Goal: Task Accomplishment & Management: Use online tool/utility

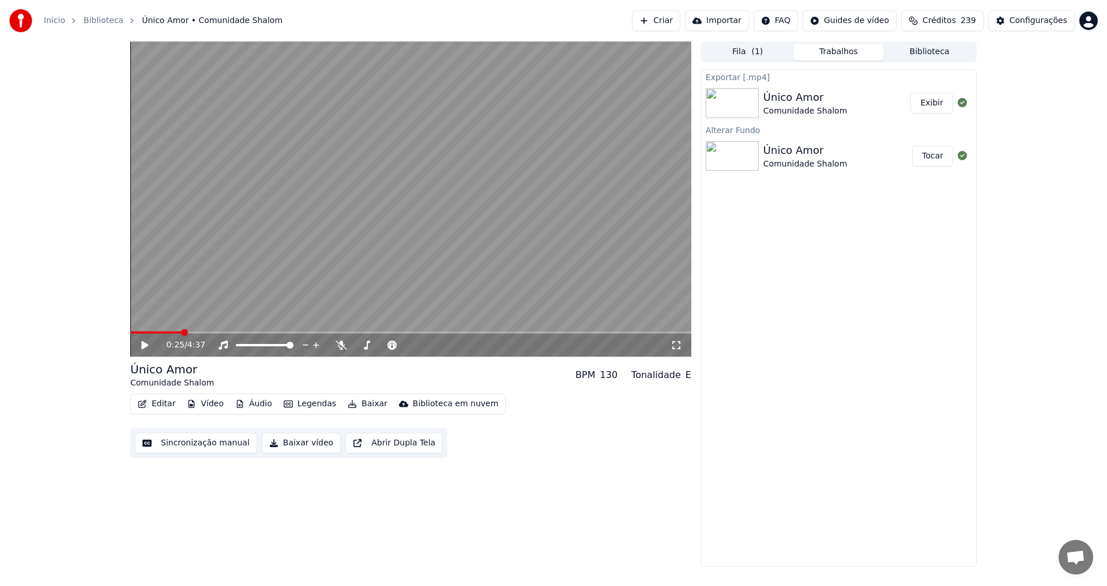
scroll to position [360, 0]
click at [938, 103] on button "Exibir" at bounding box center [931, 103] width 43 height 21
click at [652, 22] on button "Criar" at bounding box center [656, 20] width 48 height 21
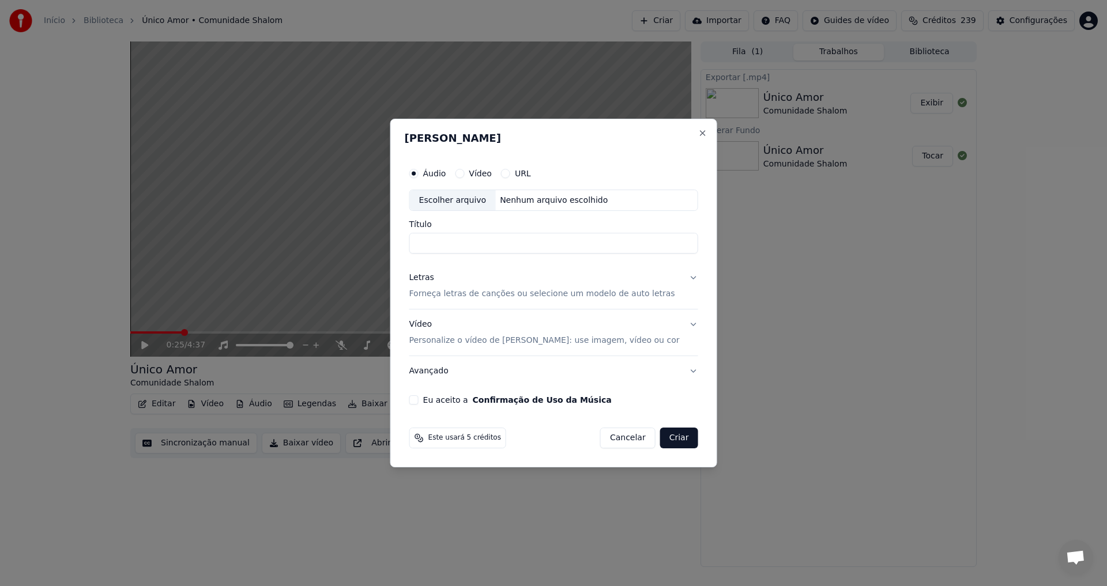
click at [463, 201] on div "Escolher arquivo" at bounding box center [453, 200] width 86 height 21
click at [526, 244] on input "**********" at bounding box center [553, 243] width 289 height 21
type input "**********"
click at [484, 293] on p "Forneça letras de canções ou selecione um modelo de auto letras" at bounding box center [542, 295] width 266 height 12
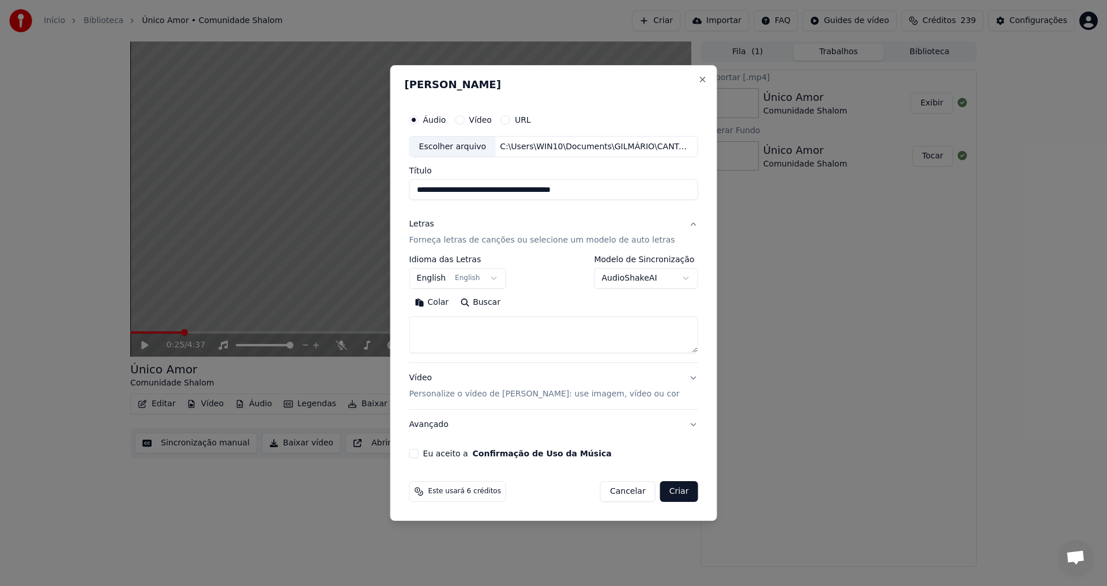
click at [476, 330] on textarea at bounding box center [553, 335] width 289 height 37
paste textarea "**********"
type textarea "**********"
drag, startPoint x: 424, startPoint y: 329, endPoint x: 526, endPoint y: 343, distance: 102.4
click at [526, 343] on textarea "**********" at bounding box center [546, 335] width 274 height 37
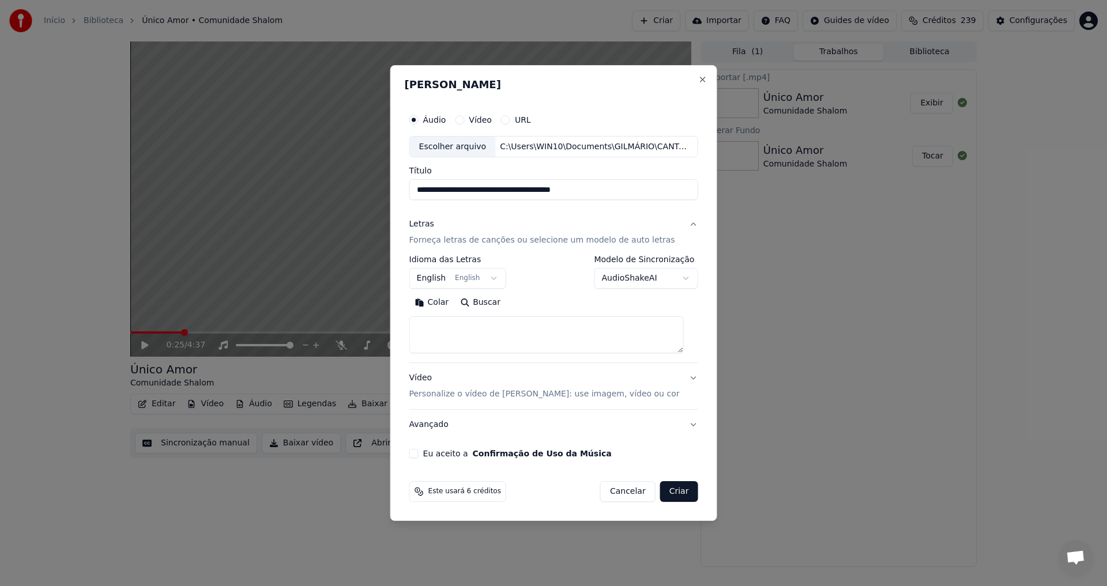
paste textarea "**********"
type textarea "**********"
click at [495, 276] on button "English English" at bounding box center [457, 279] width 97 height 21
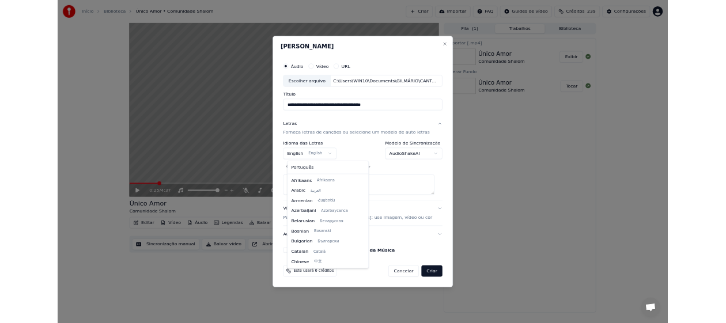
scroll to position [92, 0]
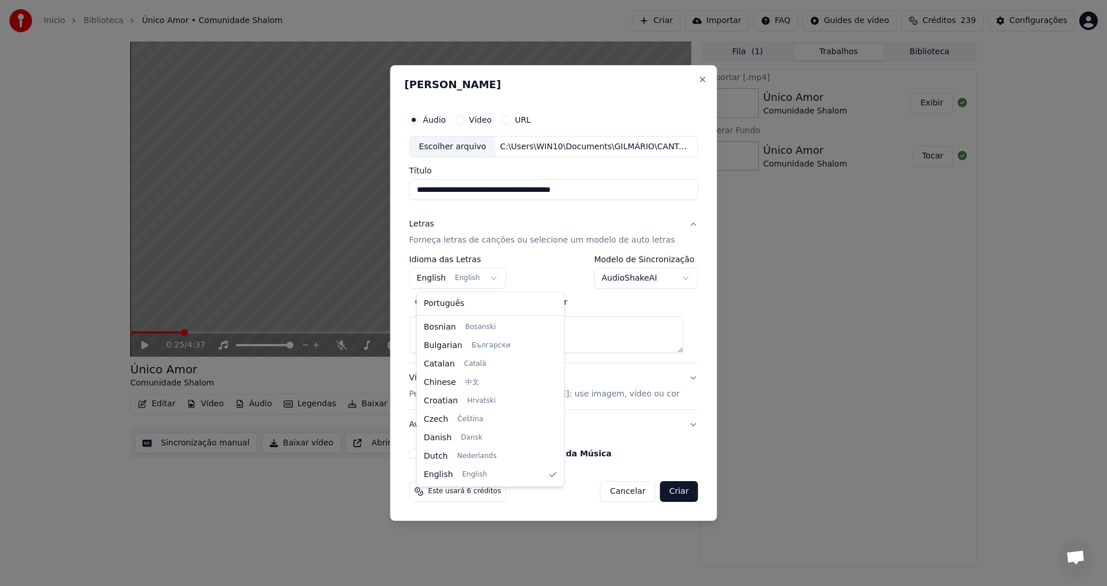
select select "**"
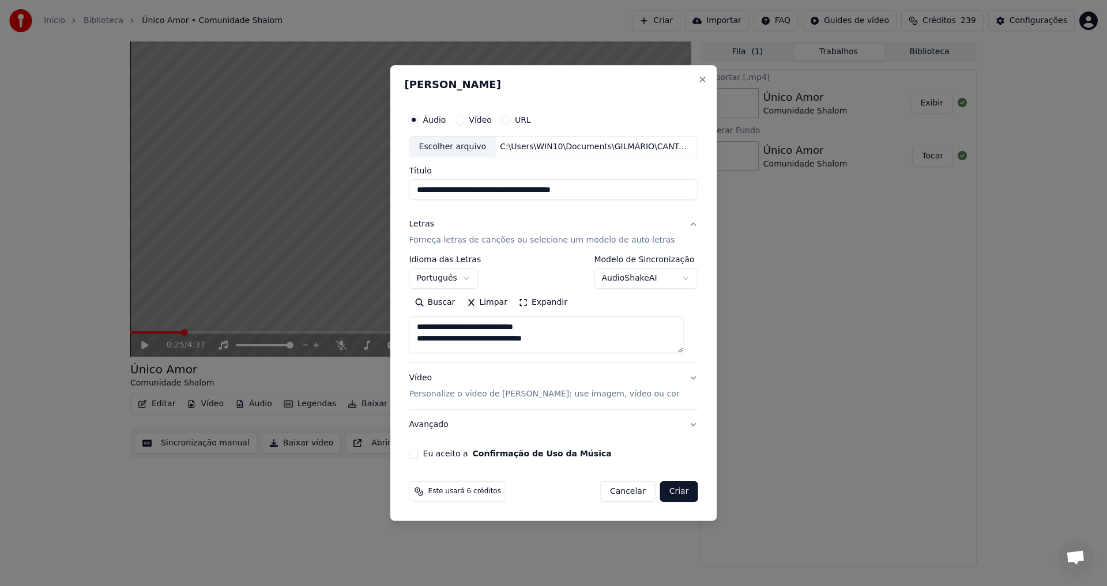
click at [447, 397] on p "Personalize o vídeo de [PERSON_NAME]: use imagem, vídeo ou cor" at bounding box center [544, 395] width 270 height 12
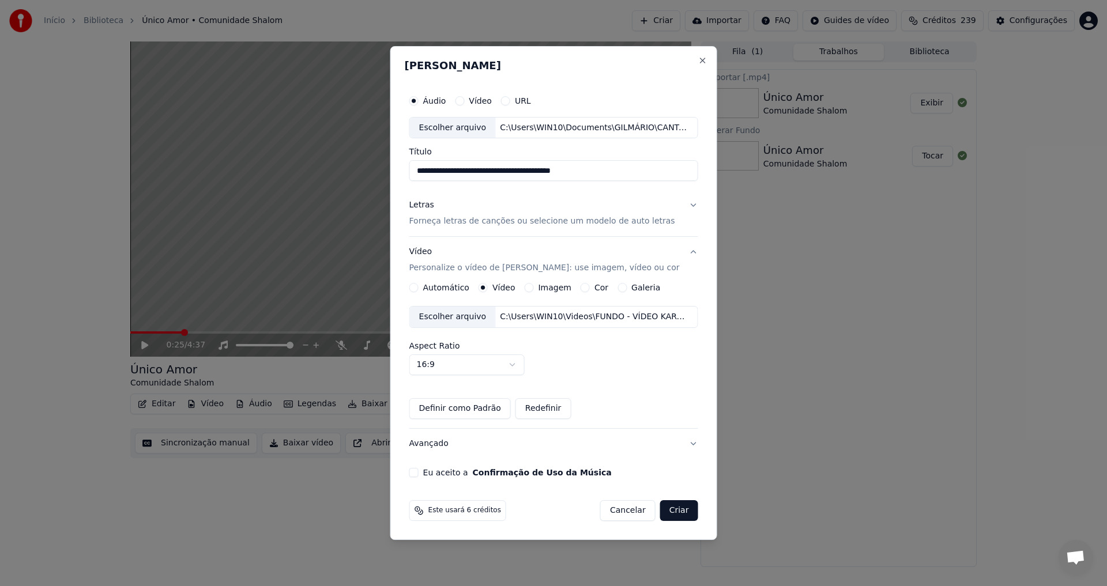
click at [449, 317] on div "Escolher arquivo" at bounding box center [453, 317] width 86 height 21
click at [419, 475] on button "Eu aceito a Confirmação de Uso da Música" at bounding box center [413, 472] width 9 height 9
click at [676, 512] on button "Criar" at bounding box center [679, 510] width 38 height 21
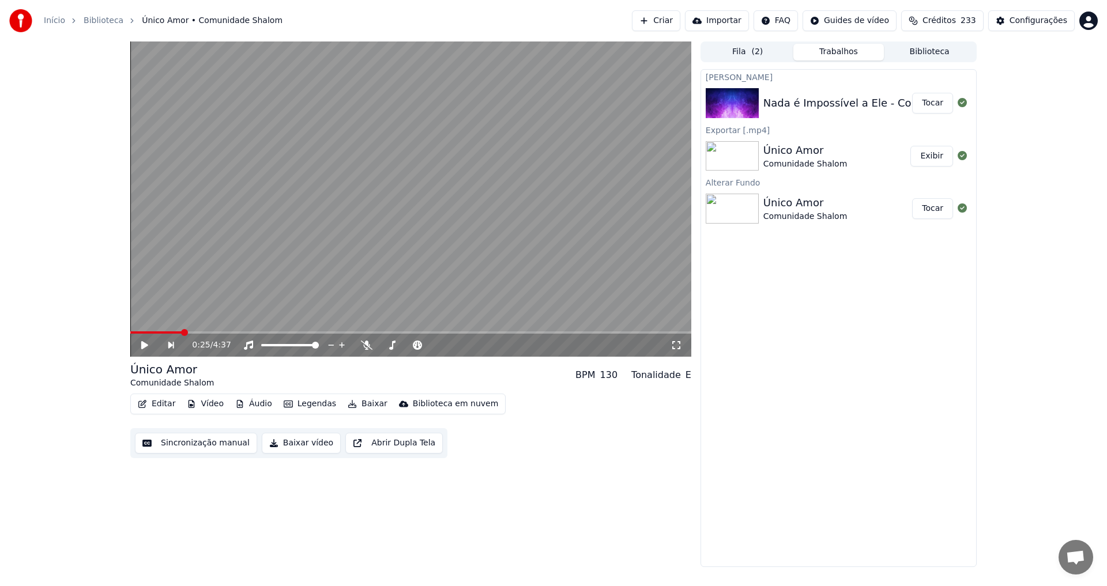
click at [928, 104] on button "Tocar" at bounding box center [932, 103] width 41 height 21
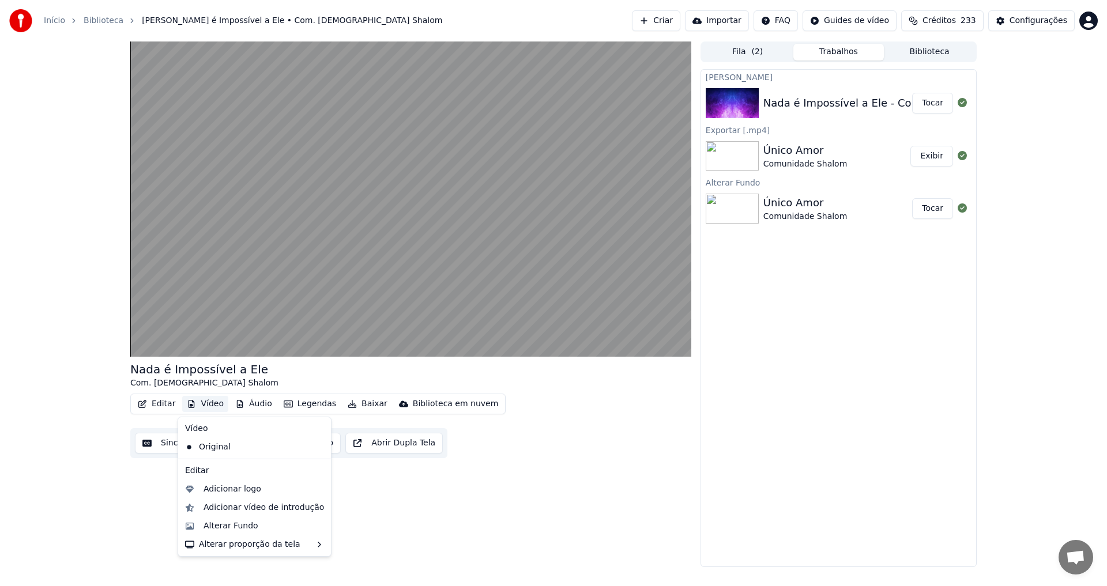
click at [206, 403] on button "Vídeo" at bounding box center [205, 404] width 46 height 16
click at [236, 525] on div "Alterar Fundo" at bounding box center [230, 527] width 55 height 12
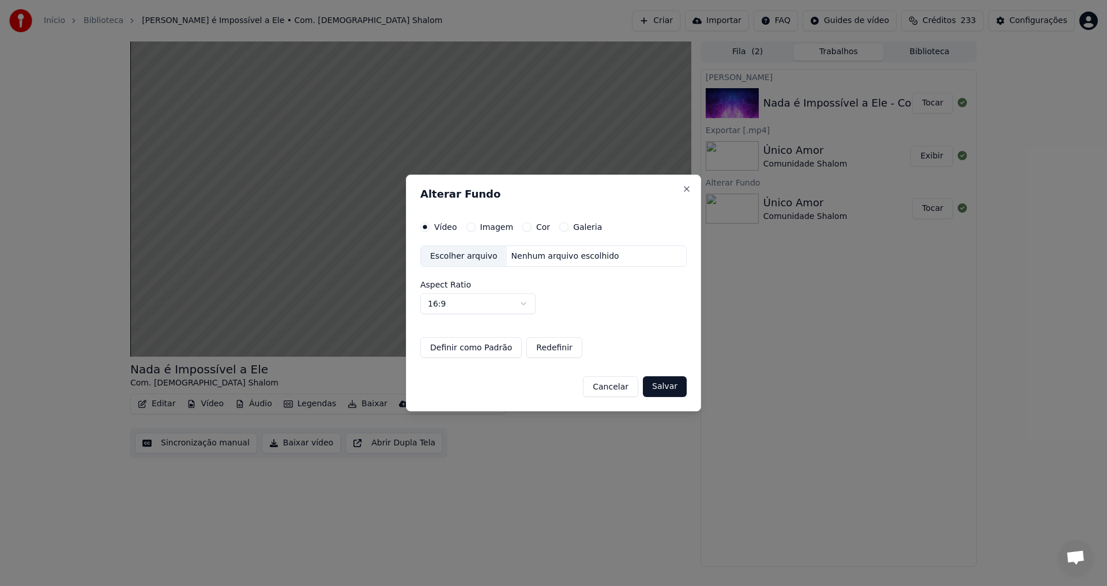
click at [446, 260] on div "Escolher arquivo" at bounding box center [464, 256] width 86 height 21
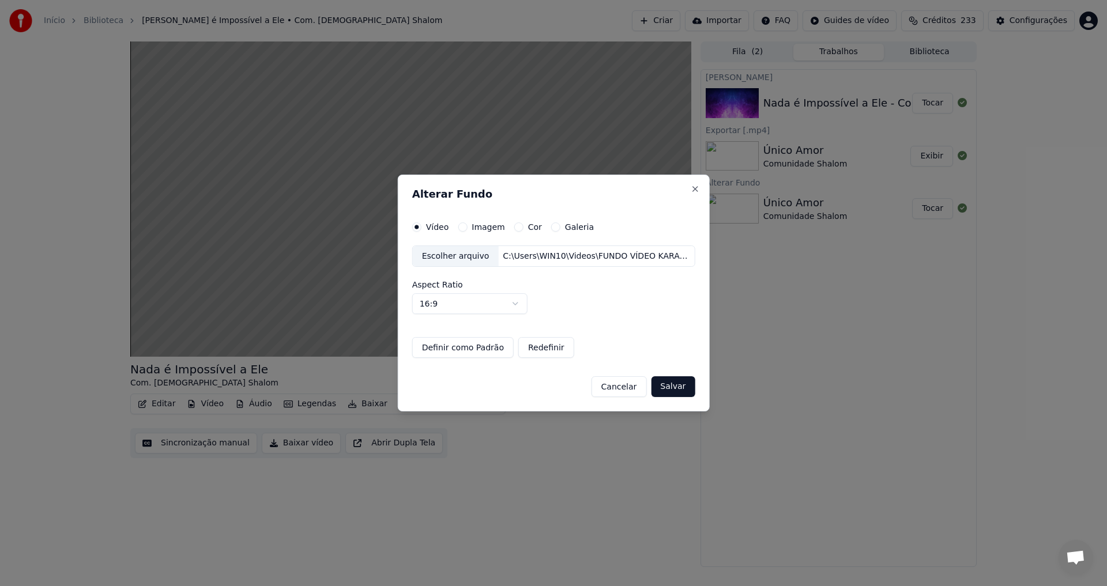
click at [672, 386] on button "Salvar" at bounding box center [673, 386] width 44 height 21
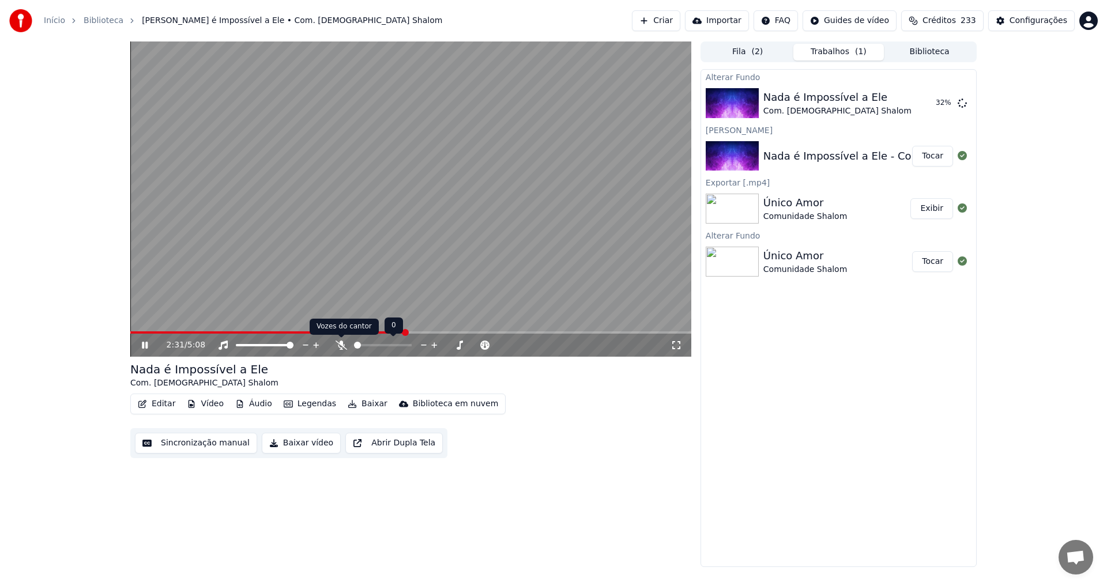
click at [342, 342] on icon at bounding box center [342, 345] width 12 height 9
click at [373, 336] on span at bounding box center [376, 332] width 7 height 7
click at [332, 335] on span at bounding box center [333, 332] width 7 height 7
click at [145, 346] on icon at bounding box center [153, 345] width 27 height 9
click at [197, 446] on button "Sincronização manual" at bounding box center [196, 443] width 122 height 21
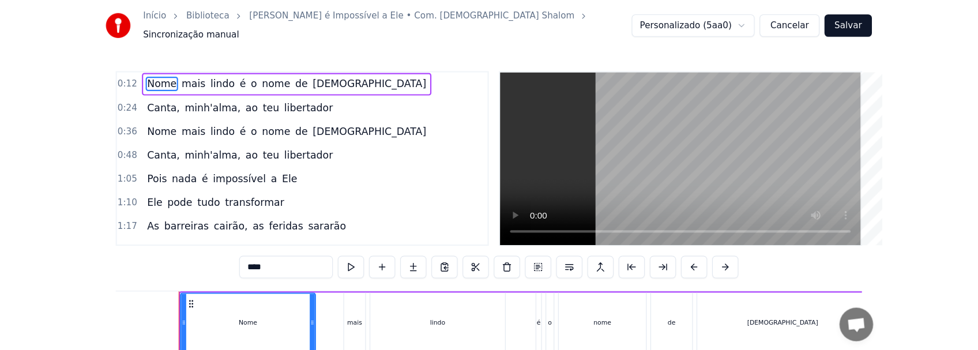
scroll to position [322, 0]
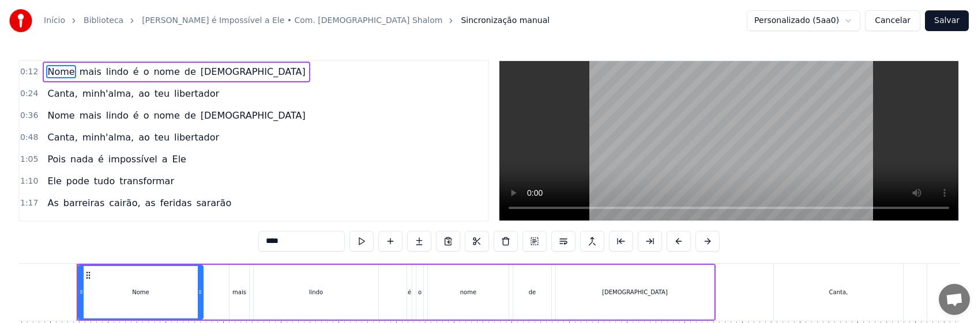
click at [813, 292] on div "Canta," at bounding box center [838, 292] width 129 height 57
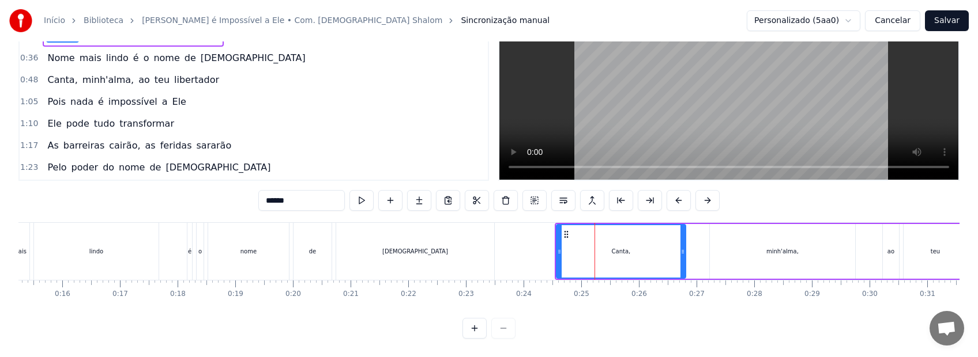
scroll to position [0, 923]
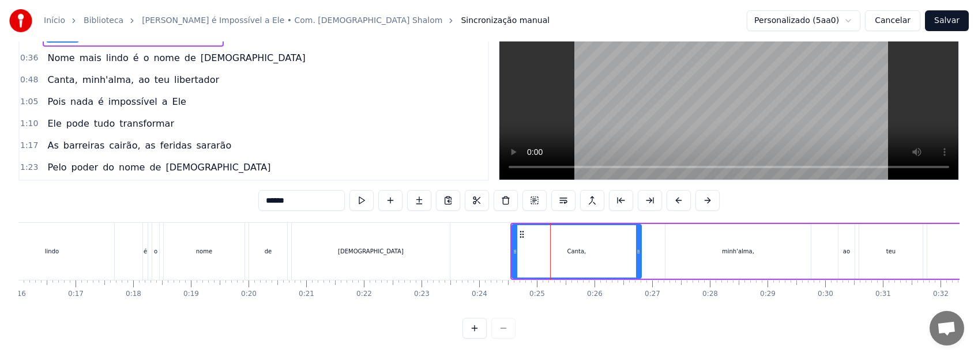
click at [534, 250] on div "Canta," at bounding box center [576, 251] width 128 height 52
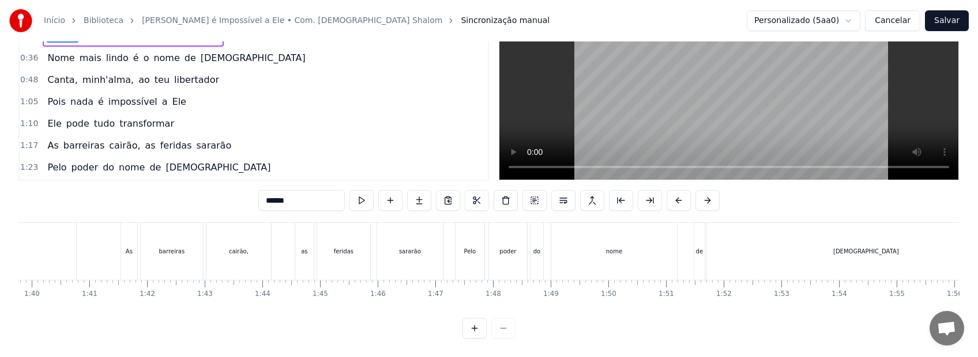
scroll to position [0, 5796]
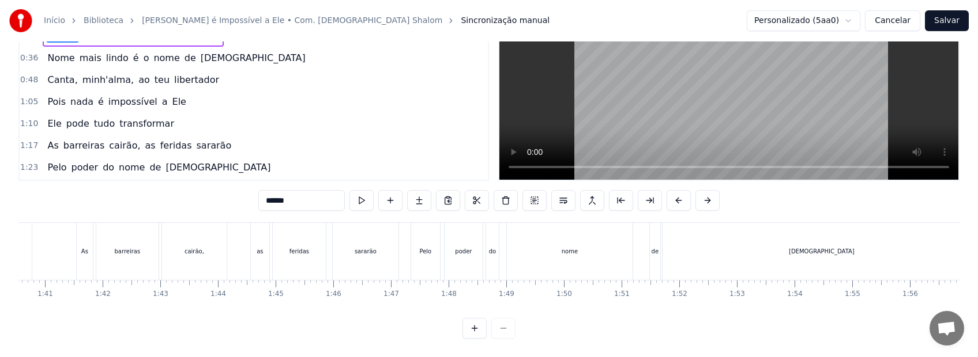
click at [560, 252] on div "nome" at bounding box center [570, 251] width 126 height 57
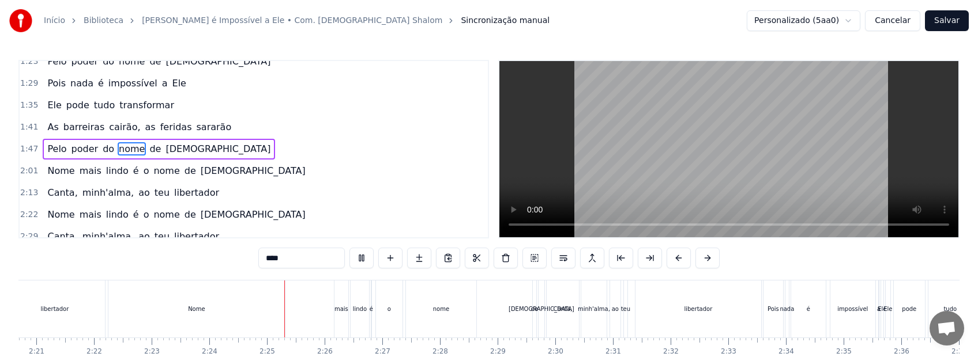
scroll to position [0, 8282]
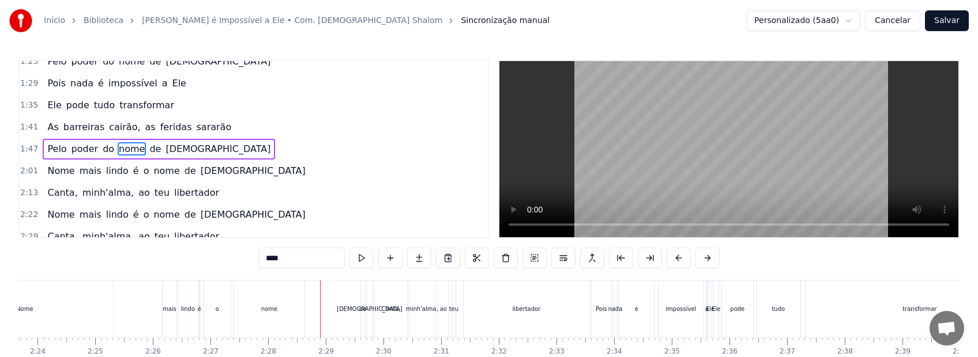
click at [173, 320] on div "mais" at bounding box center [170, 309] width 14 height 57
type input "****"
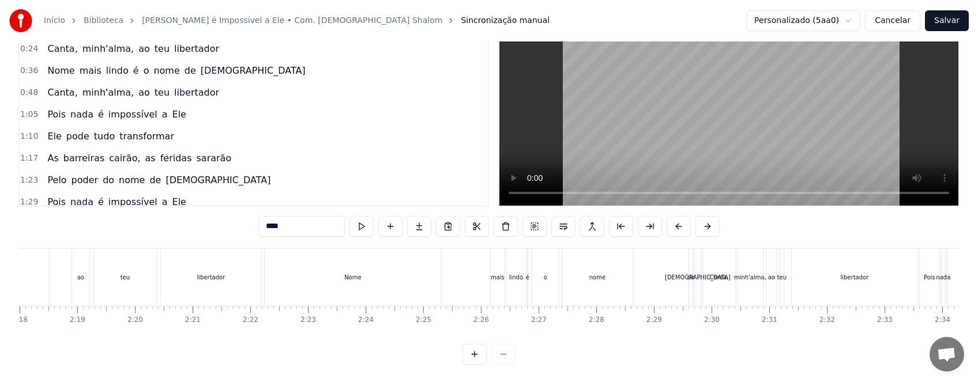
scroll to position [0, 8188]
click at [369, 274] on div "nome" at bounding box center [364, 277] width 70 height 57
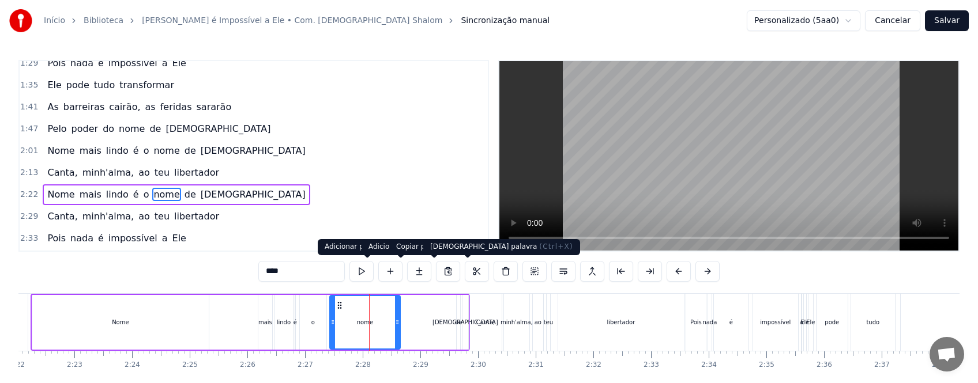
scroll to position [223, 0]
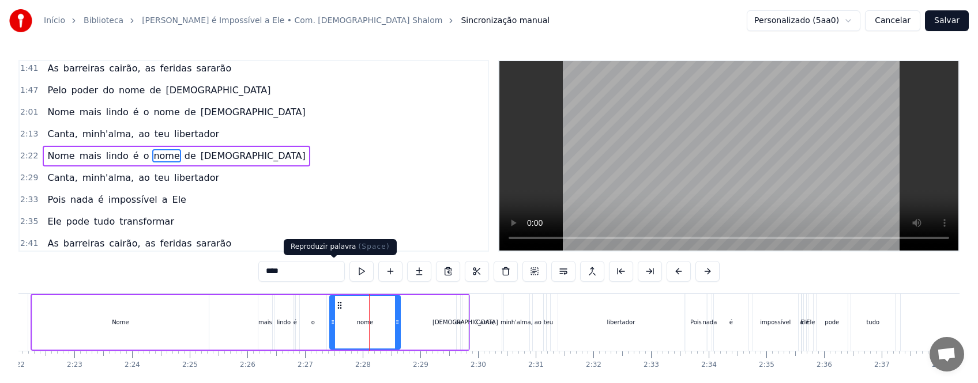
click at [349, 273] on button at bounding box center [361, 271] width 24 height 21
click at [262, 325] on div "mais" at bounding box center [265, 322] width 14 height 9
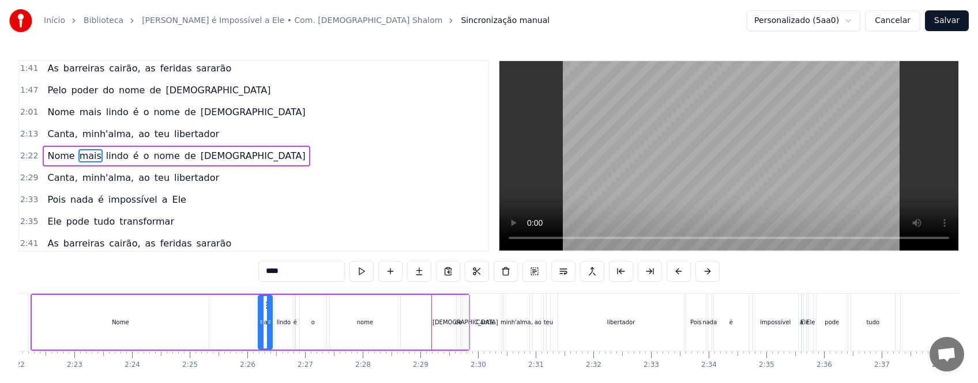
click at [152, 327] on div "Nome" at bounding box center [120, 322] width 176 height 55
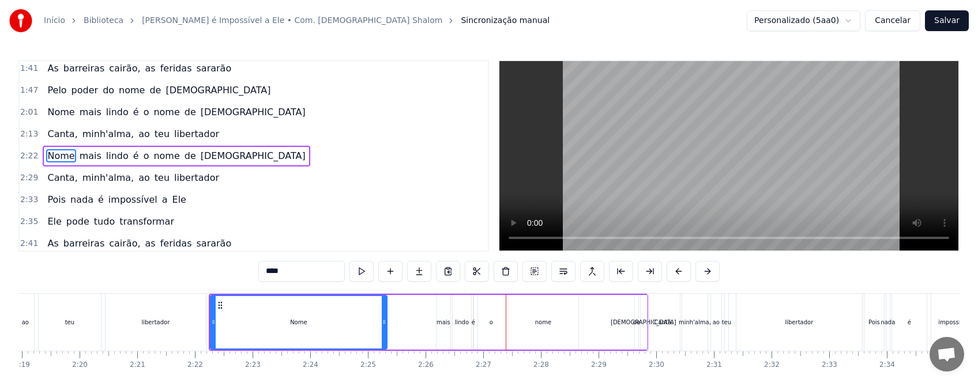
scroll to position [0, 7932]
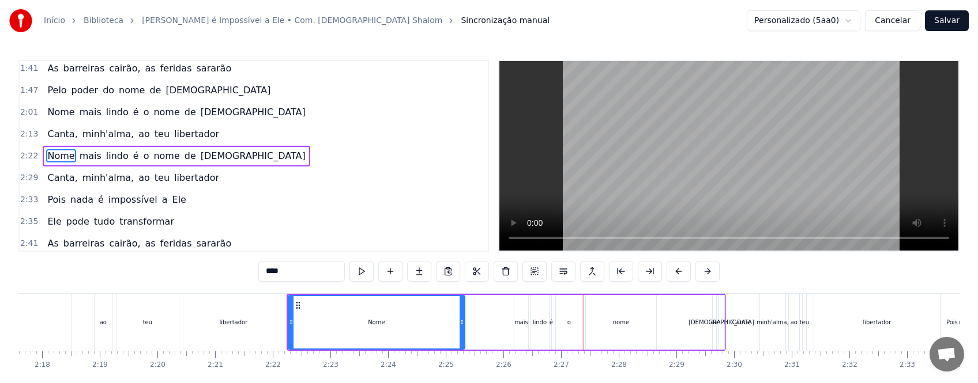
click at [239, 331] on div "libertador" at bounding box center [233, 322] width 100 height 57
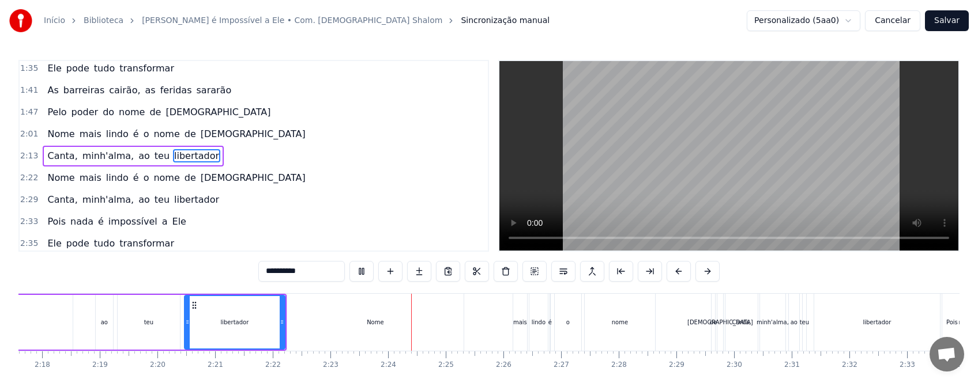
click at [387, 330] on div "Nome" at bounding box center [375, 322] width 176 height 57
type input "****"
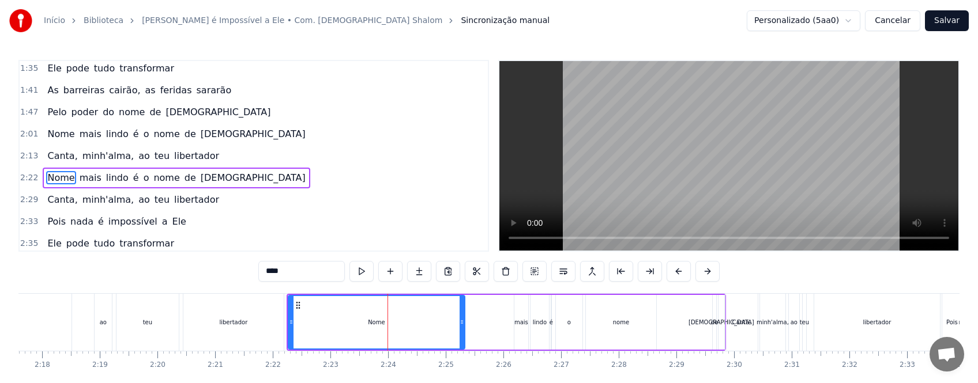
scroll to position [223, 0]
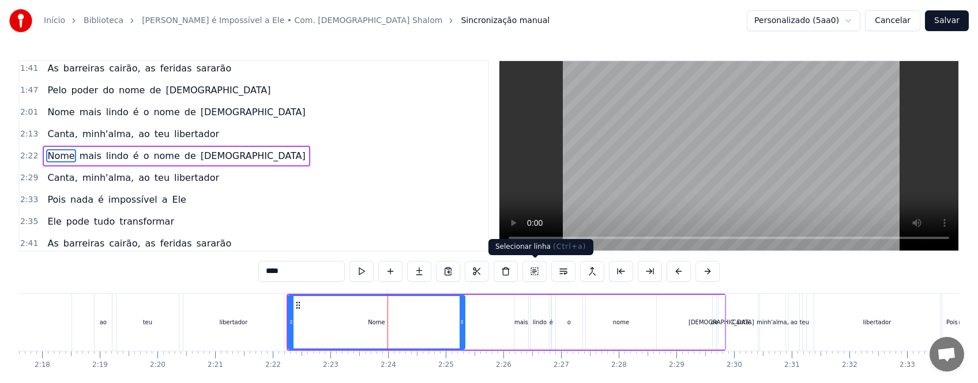
click at [537, 273] on button at bounding box center [534, 271] width 24 height 21
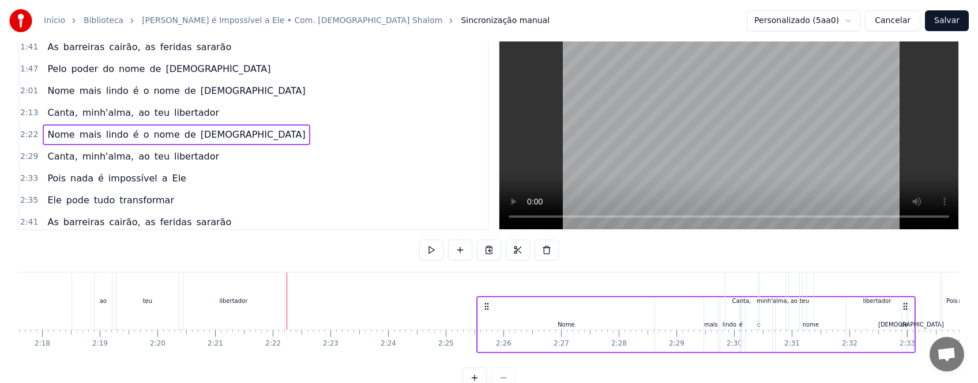
drag, startPoint x: 298, startPoint y: 305, endPoint x: 488, endPoint y: 315, distance: 189.9
click at [488, 315] on div "Nome mais lindo é o nome de [PERSON_NAME]" at bounding box center [695, 324] width 439 height 57
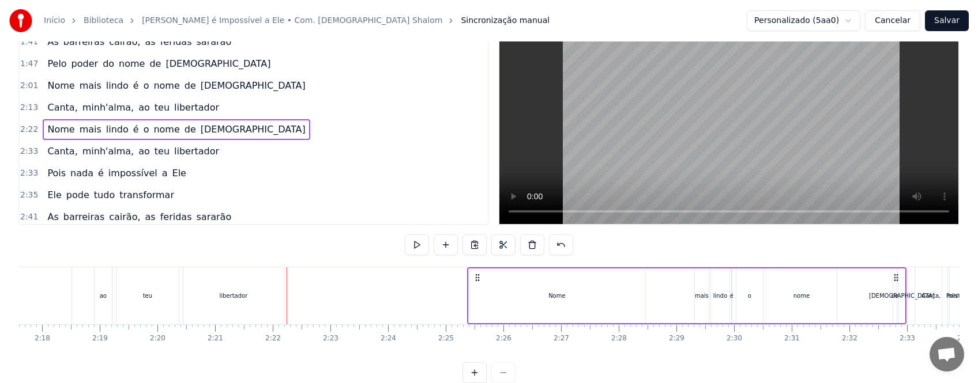
drag, startPoint x: 297, startPoint y: 277, endPoint x: 478, endPoint y: 276, distance: 180.4
click at [478, 276] on icon at bounding box center [477, 277] width 9 height 9
click at [238, 297] on div "libertador" at bounding box center [233, 296] width 28 height 9
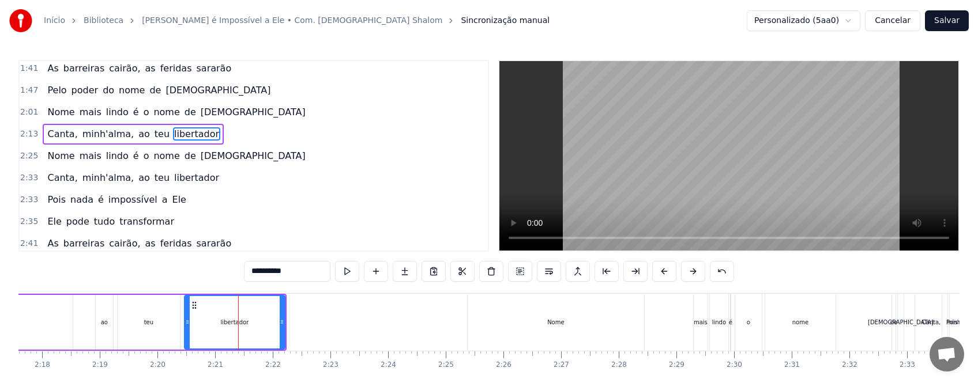
scroll to position [201, 0]
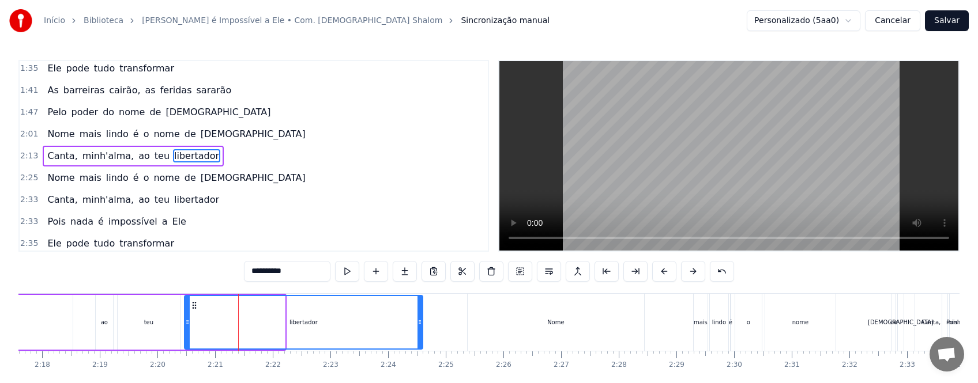
drag, startPoint x: 284, startPoint y: 326, endPoint x: 421, endPoint y: 326, distance: 137.8
click at [421, 326] on icon at bounding box center [419, 322] width 5 height 9
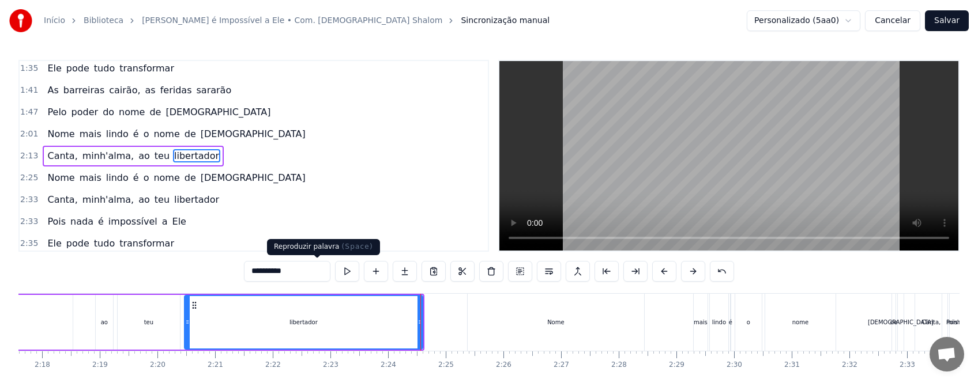
click at [335, 273] on button at bounding box center [347, 271] width 24 height 21
drag, startPoint x: 421, startPoint y: 328, endPoint x: 431, endPoint y: 329, distance: 9.8
click at [431, 329] on div at bounding box center [429, 322] width 5 height 52
click at [335, 275] on button at bounding box center [347, 271] width 24 height 21
click at [154, 317] on div "teu" at bounding box center [149, 322] width 62 height 55
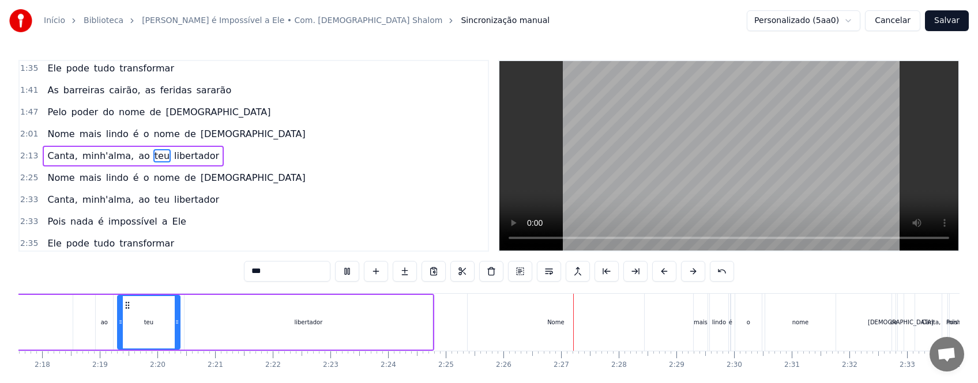
click at [550, 326] on div "Nome" at bounding box center [555, 322] width 17 height 9
type input "****"
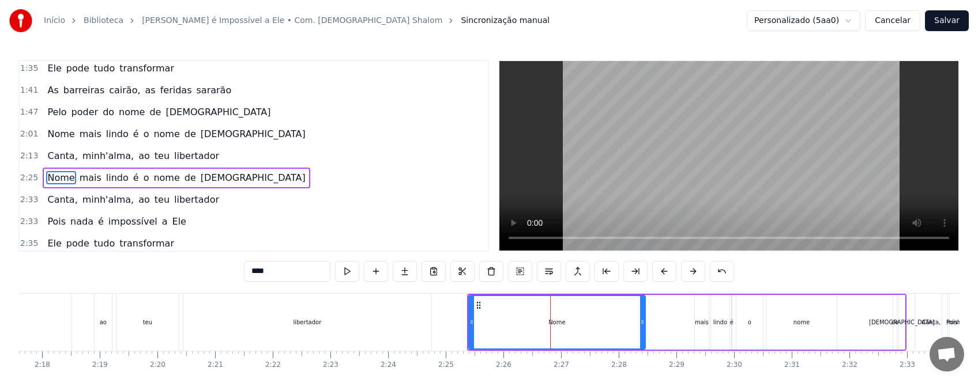
scroll to position [223, 0]
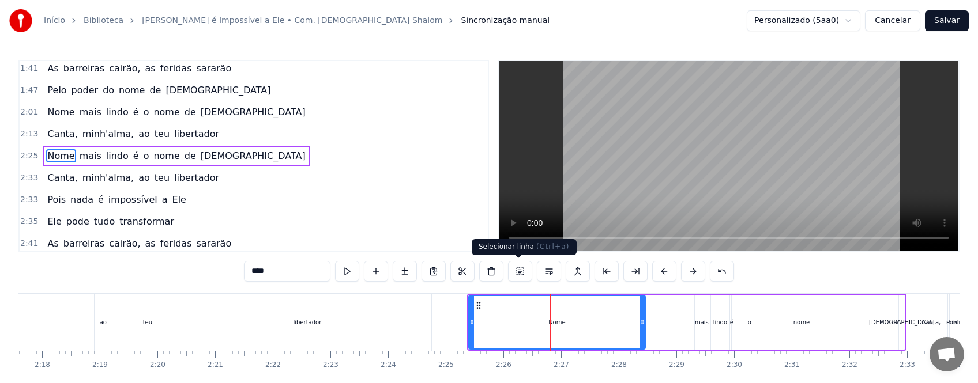
click at [517, 269] on button at bounding box center [520, 271] width 24 height 21
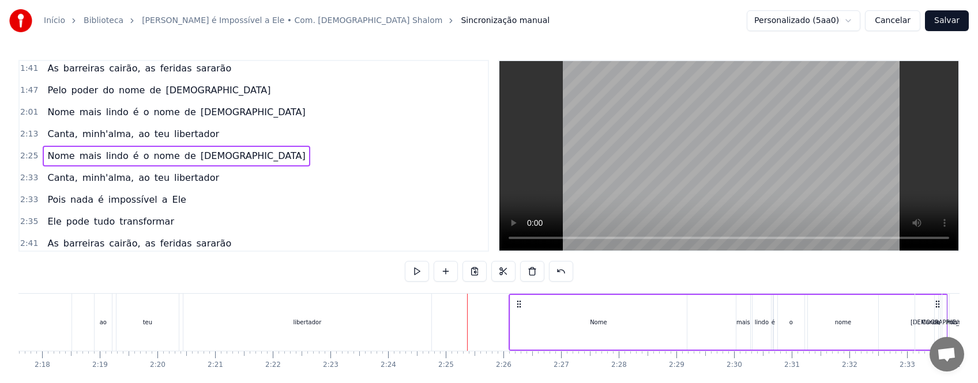
drag, startPoint x: 477, startPoint y: 306, endPoint x: 519, endPoint y: 303, distance: 41.6
click at [519, 303] on icon at bounding box center [518, 304] width 9 height 9
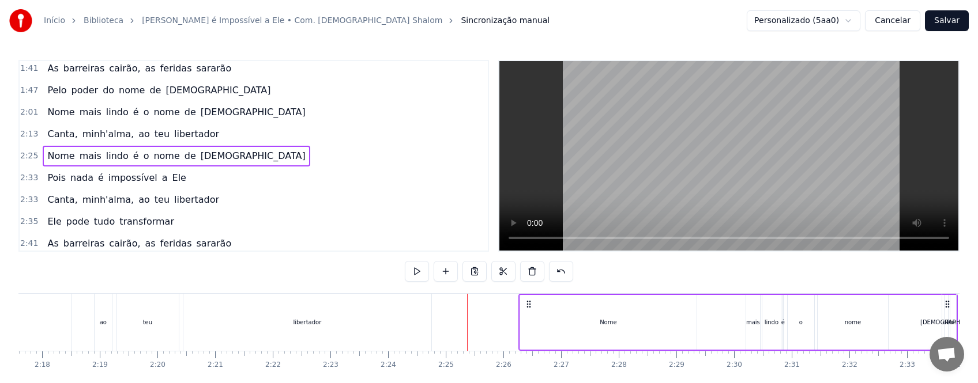
drag, startPoint x: 477, startPoint y: 302, endPoint x: 529, endPoint y: 303, distance: 51.3
click at [529, 303] on icon at bounding box center [528, 304] width 9 height 9
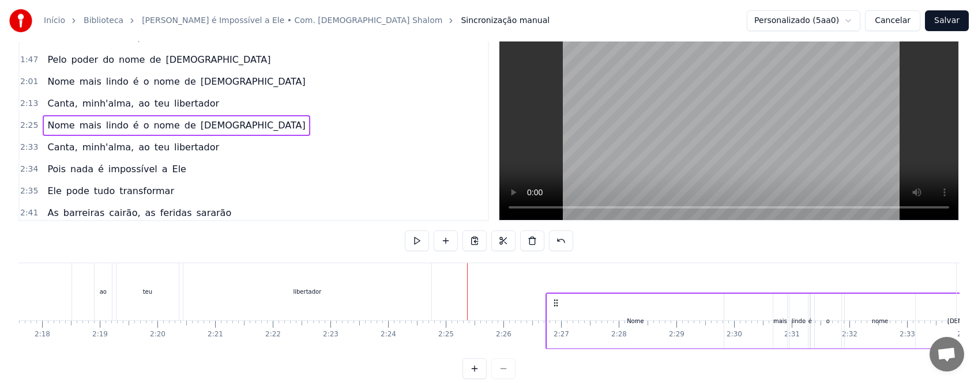
scroll to position [47, 0]
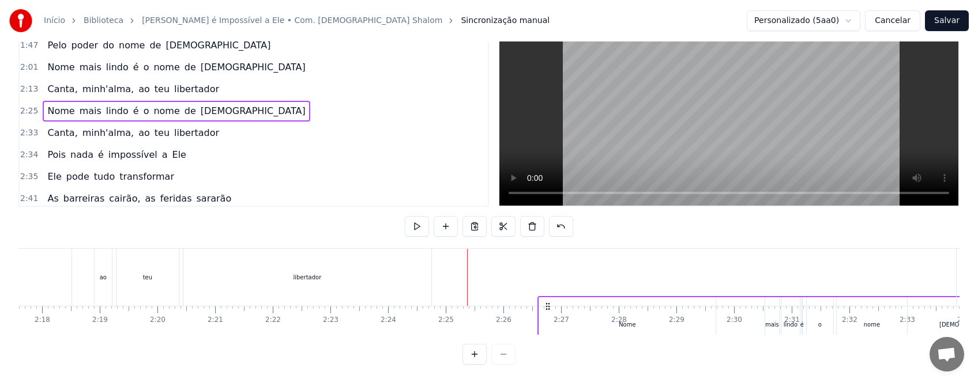
click at [546, 285] on div "Nome mais lindo é o nome de [DEMOGRAPHIC_DATA][PERSON_NAME], [PERSON_NAME]'[PER…" at bounding box center [973, 277] width 17773 height 58
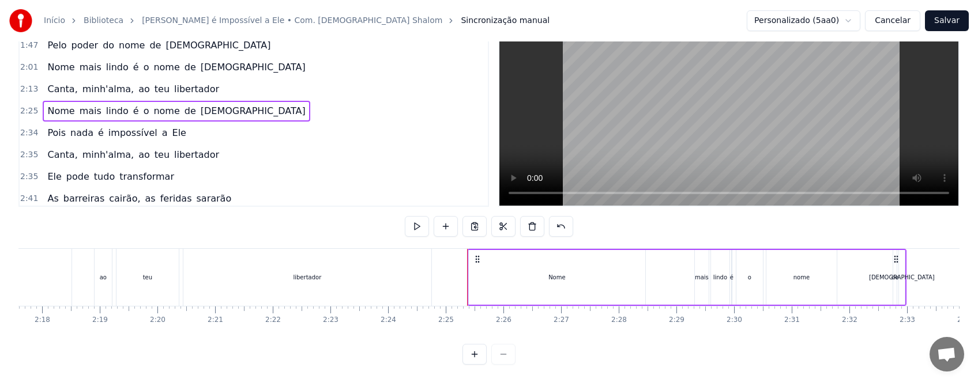
click at [352, 279] on div "libertador" at bounding box center [307, 277] width 248 height 57
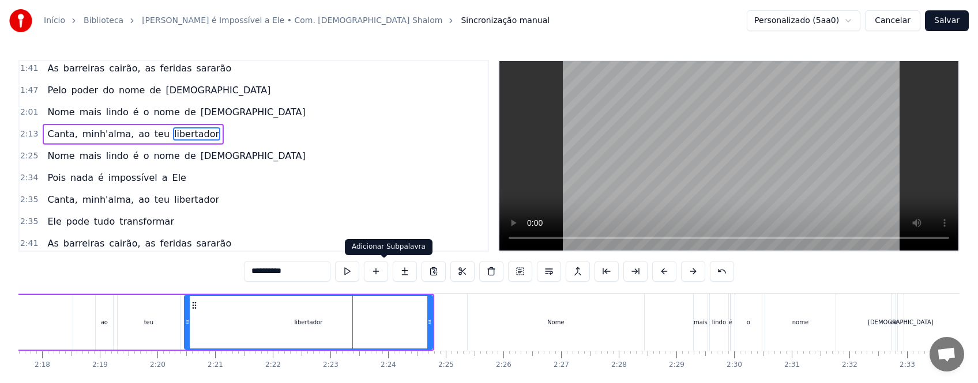
scroll to position [201, 0]
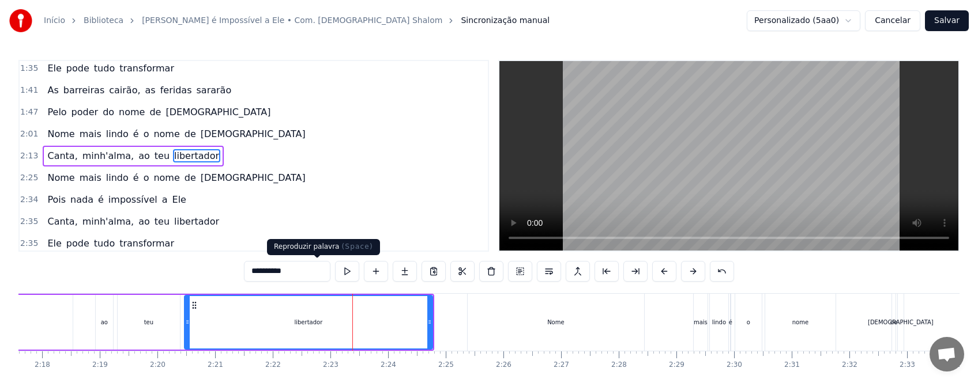
click at [335, 273] on button at bounding box center [347, 271] width 24 height 21
click at [548, 328] on div "Nome" at bounding box center [556, 322] width 176 height 57
type input "****"
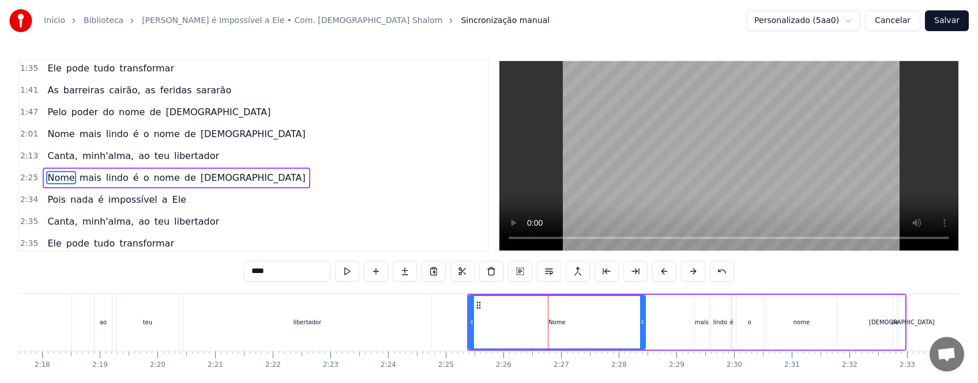
scroll to position [223, 0]
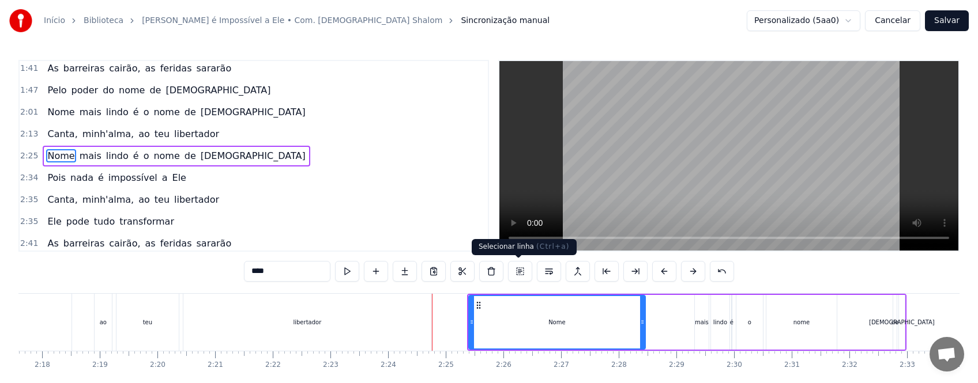
click at [520, 269] on button at bounding box center [520, 271] width 24 height 21
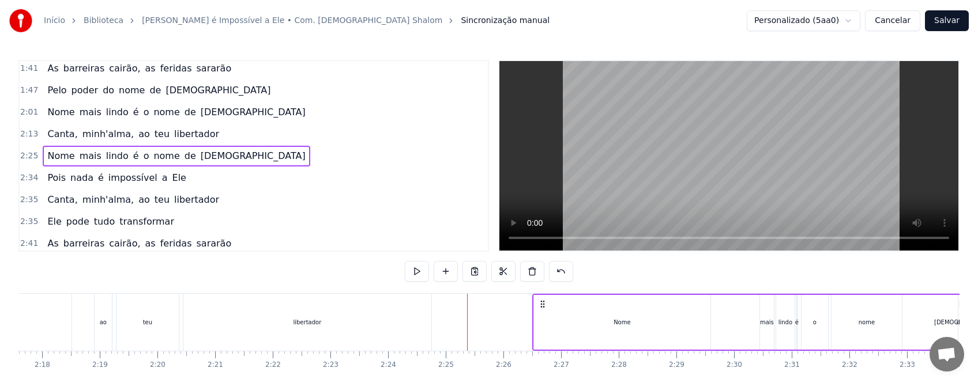
drag, startPoint x: 487, startPoint y: 301, endPoint x: 542, endPoint y: 302, distance: 54.8
click at [542, 302] on icon at bounding box center [542, 304] width 9 height 9
click at [416, 333] on div "libertador" at bounding box center [307, 322] width 248 height 57
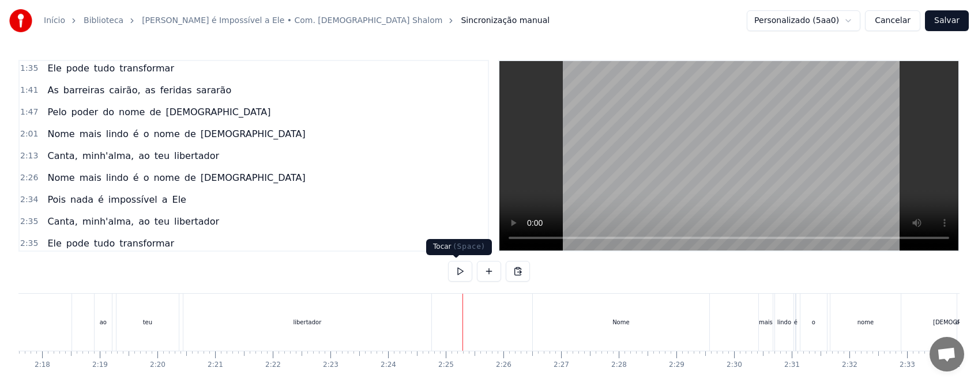
click at [456, 270] on button at bounding box center [460, 271] width 24 height 21
click at [581, 323] on div "Nome" at bounding box center [621, 322] width 176 height 57
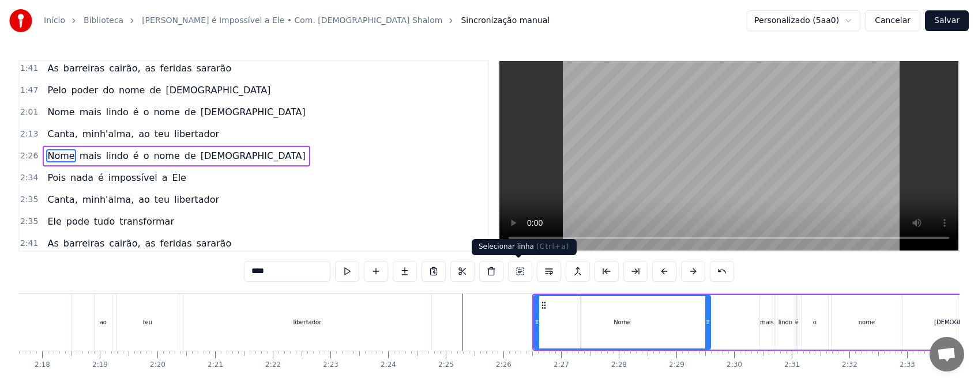
click at [522, 276] on button at bounding box center [520, 271] width 24 height 21
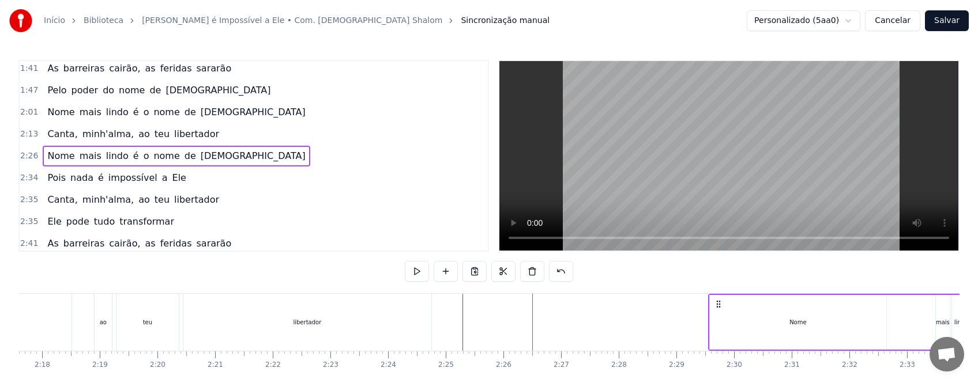
drag, startPoint x: 544, startPoint y: 304, endPoint x: 719, endPoint y: 313, distance: 176.0
click at [719, 313] on div "Nome mais lindo é o nome de [PERSON_NAME]" at bounding box center [927, 322] width 439 height 57
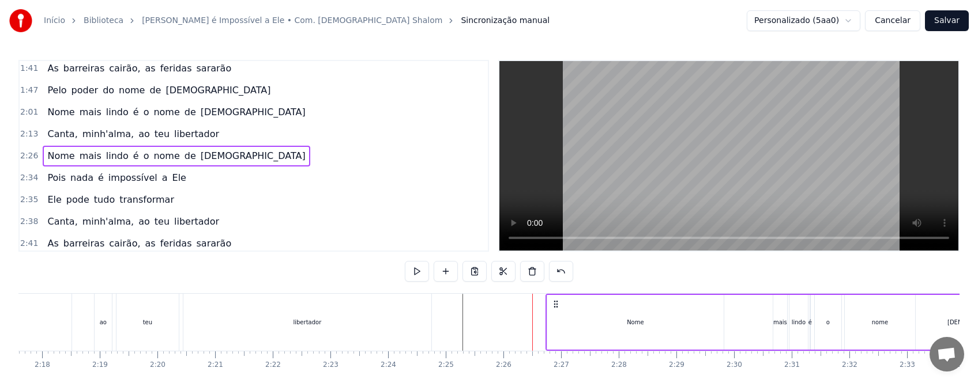
drag, startPoint x: 543, startPoint y: 301, endPoint x: 672, endPoint y: 308, distance: 129.3
click at [560, 308] on icon at bounding box center [555, 304] width 9 height 9
click at [416, 321] on div "libertador" at bounding box center [307, 322] width 248 height 57
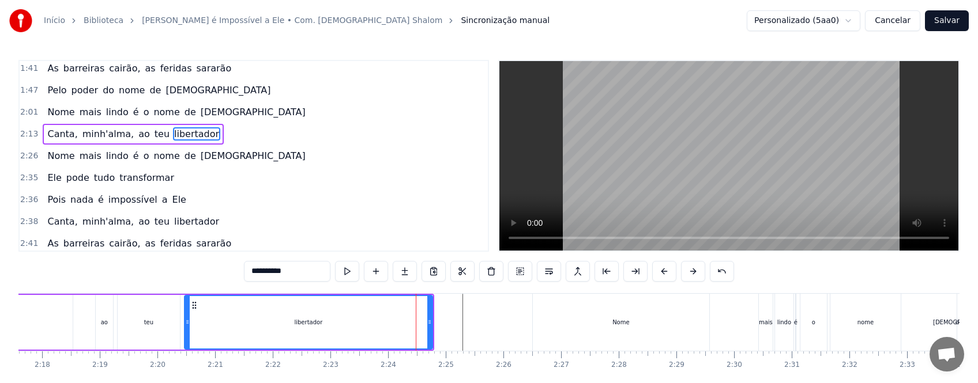
scroll to position [201, 0]
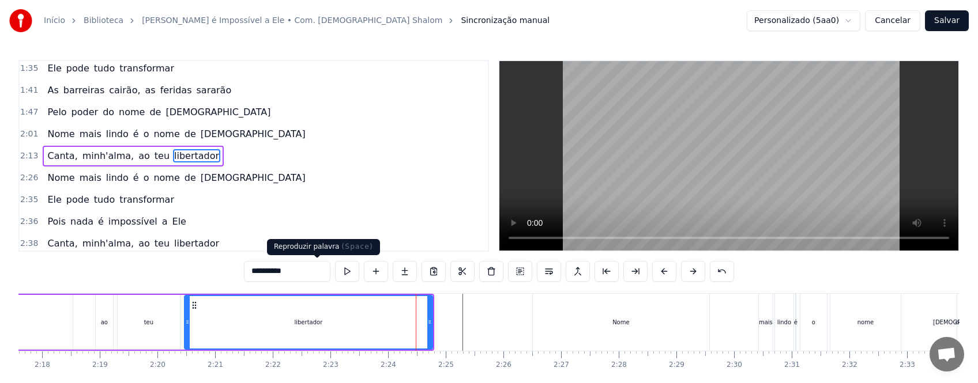
click at [335, 272] on button at bounding box center [347, 271] width 24 height 21
drag, startPoint x: 319, startPoint y: 270, endPoint x: 342, endPoint y: 284, distance: 27.1
click at [335, 270] on button at bounding box center [347, 271] width 24 height 21
click at [615, 325] on div "Nome" at bounding box center [620, 322] width 17 height 9
type input "****"
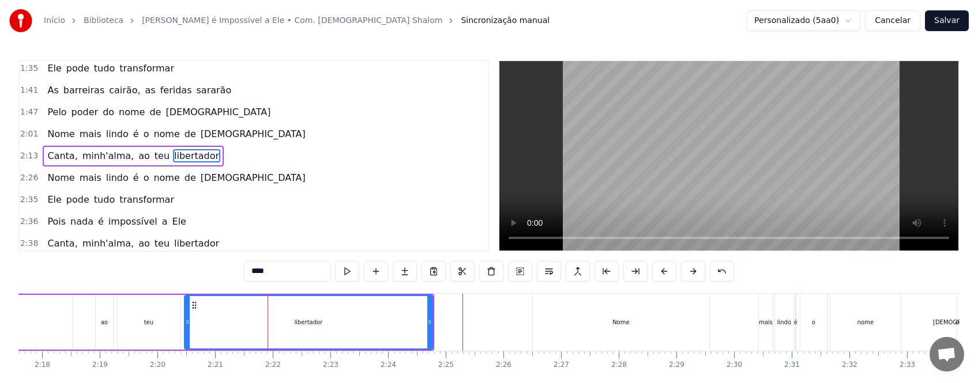
scroll to position [223, 0]
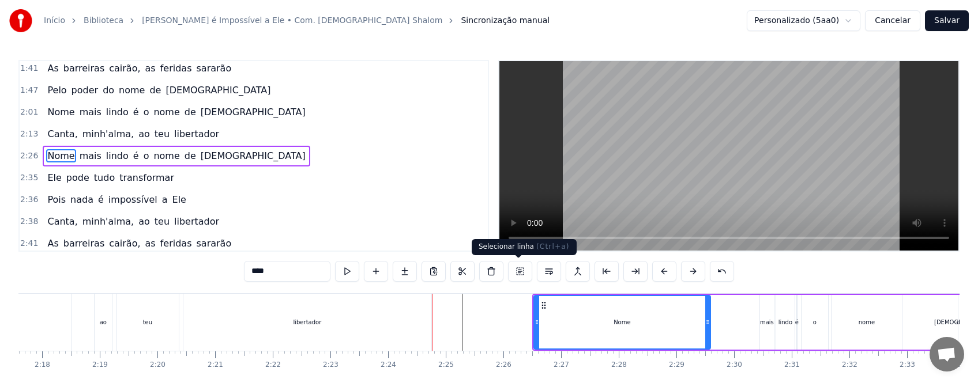
click at [519, 269] on button at bounding box center [520, 271] width 24 height 21
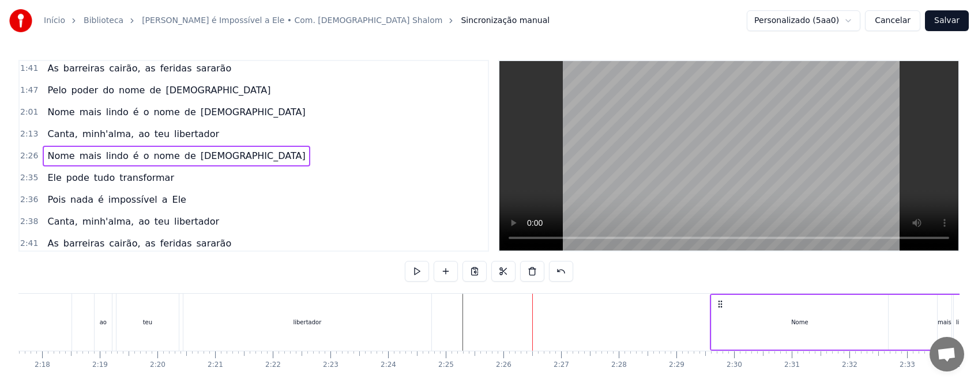
drag, startPoint x: 542, startPoint y: 305, endPoint x: 719, endPoint y: 310, distance: 177.6
click at [719, 310] on div "Nome mais lindo é o nome de [PERSON_NAME]" at bounding box center [929, 322] width 439 height 57
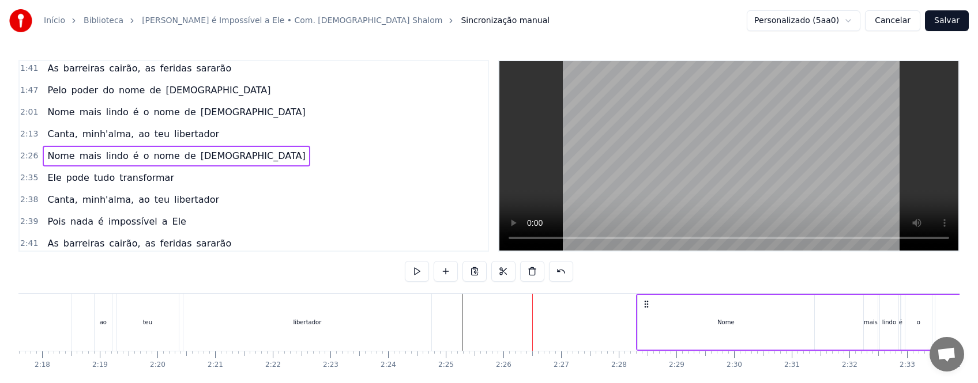
drag, startPoint x: 539, startPoint y: 306, endPoint x: 662, endPoint y: 313, distance: 123.0
click at [662, 313] on div "Nome mais lindo é o nome de [PERSON_NAME]" at bounding box center [855, 322] width 439 height 57
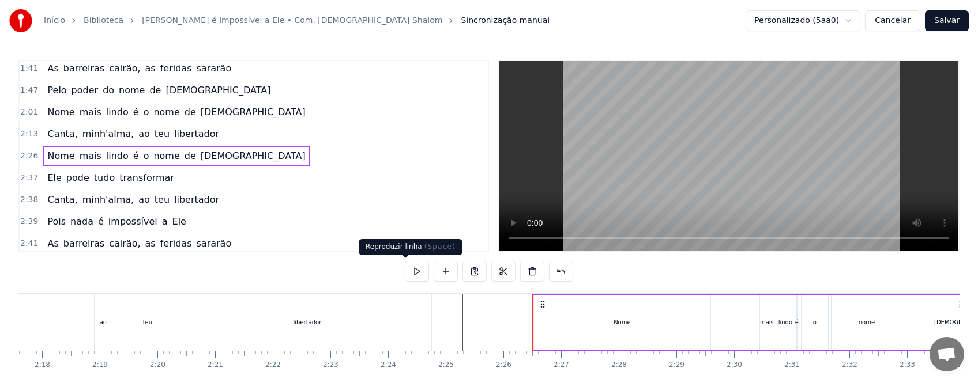
click at [405, 268] on button at bounding box center [417, 271] width 24 height 21
click at [408, 269] on button at bounding box center [417, 271] width 24 height 21
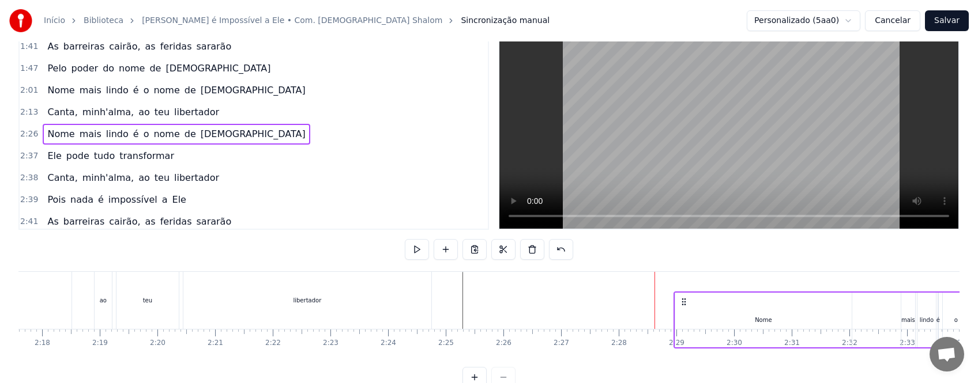
drag, startPoint x: 544, startPoint y: 304, endPoint x: 685, endPoint y: 315, distance: 141.7
click at [685, 315] on div "Nome mais lindo é o nome de [PERSON_NAME]" at bounding box center [892, 320] width 439 height 57
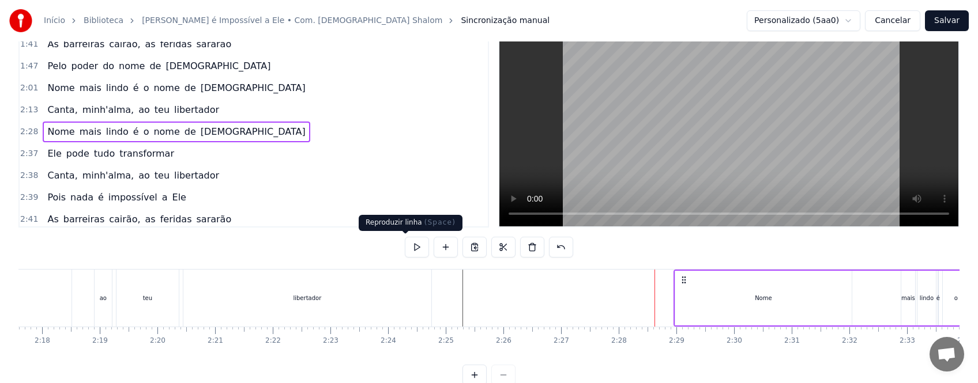
click at [405, 247] on button at bounding box center [417, 247] width 24 height 21
click at [408, 249] on button at bounding box center [417, 247] width 24 height 21
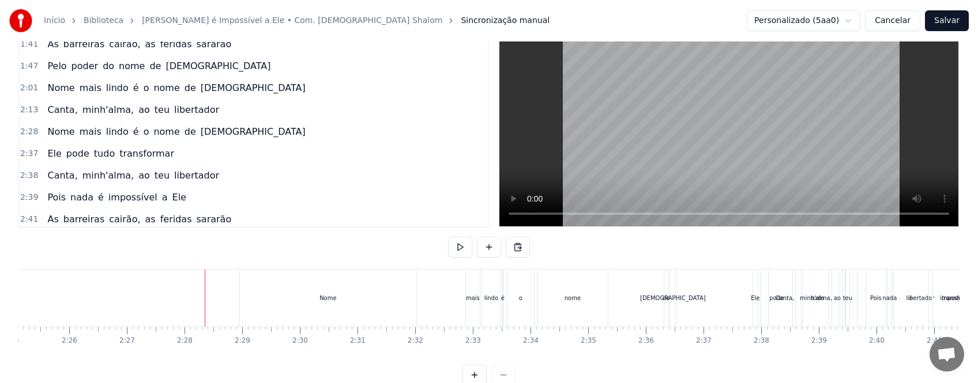
scroll to position [0, 8377]
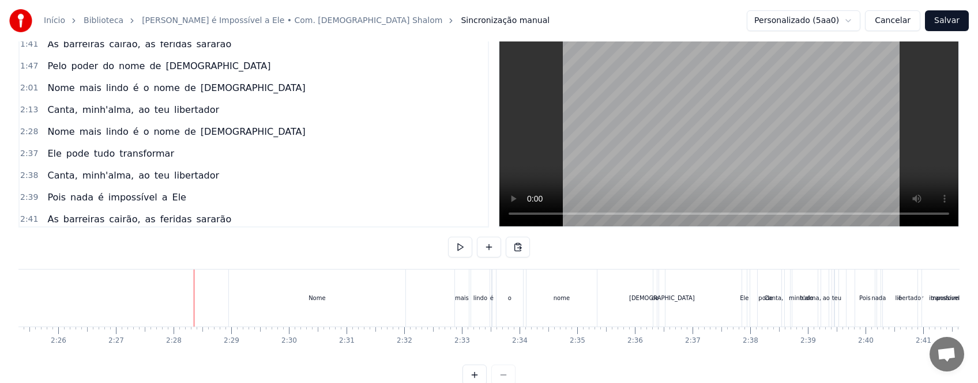
click at [754, 314] on div "pode" at bounding box center [765, 298] width 31 height 57
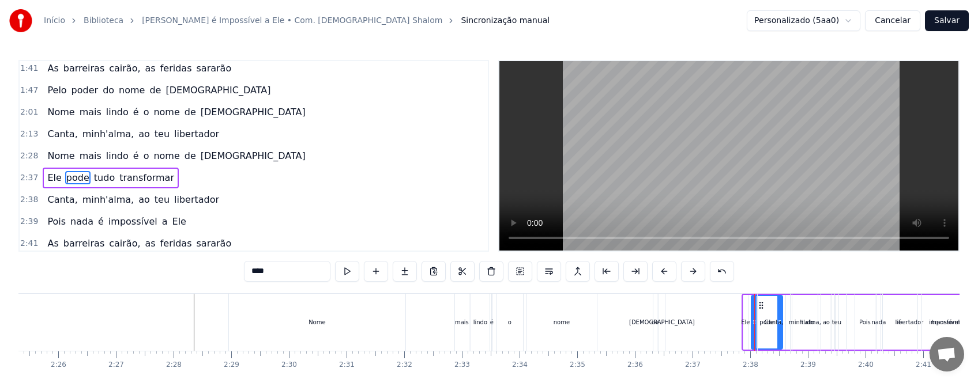
scroll to position [244, 0]
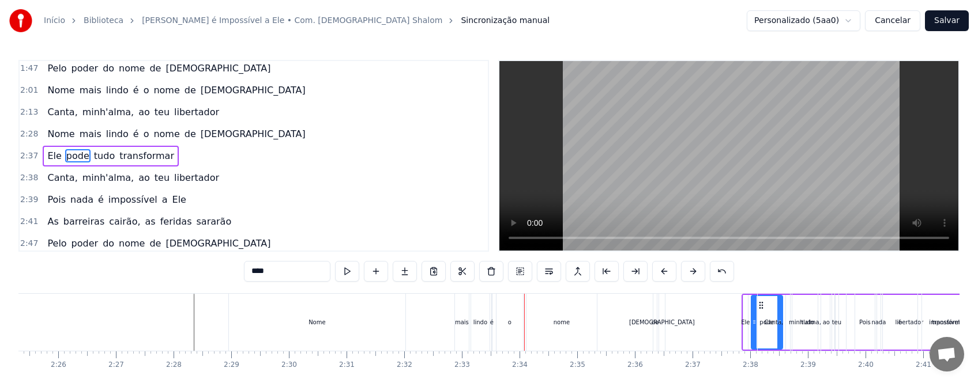
click at [804, 334] on div "minh'alma," at bounding box center [804, 322] width 25 height 57
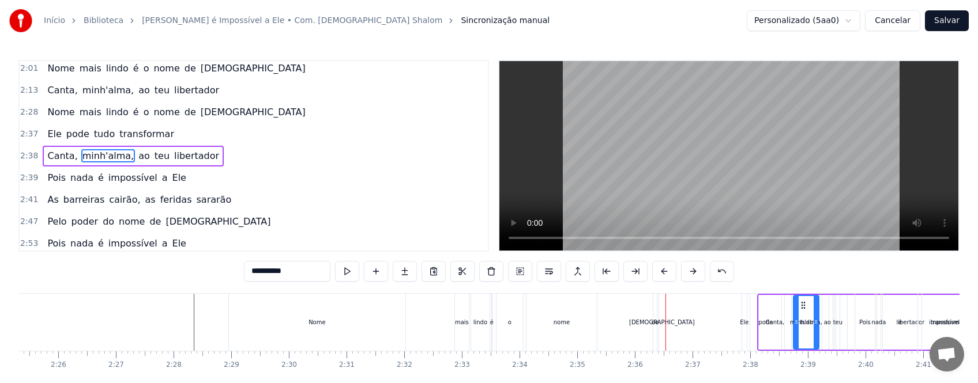
click at [937, 328] on div "impossível" at bounding box center [944, 322] width 45 height 57
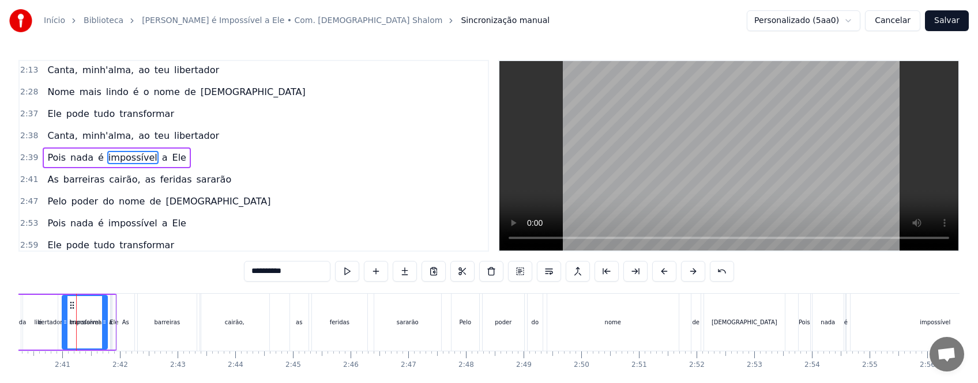
scroll to position [0, 9205]
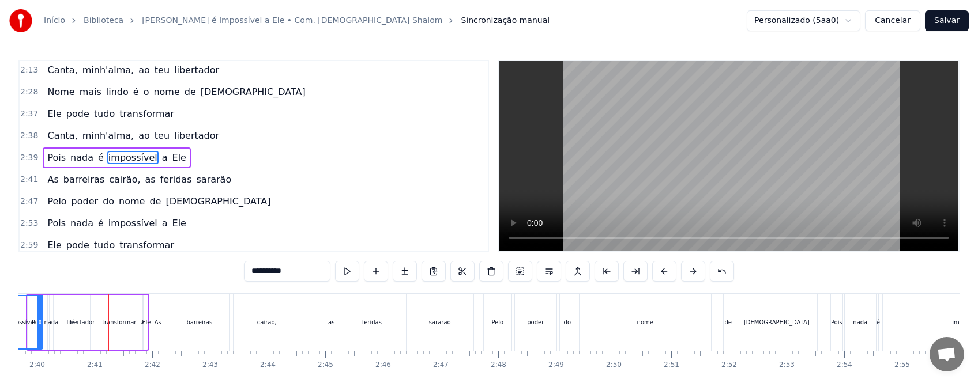
drag, startPoint x: 70, startPoint y: 306, endPoint x: 6, endPoint y: 312, distance: 64.9
click at [6, 312] on div "Início Biblioteca Nada é Impossível a Ele • Com. [DEMOGRAPHIC_DATA] [PERSON_NAM…" at bounding box center [489, 205] width 978 height 410
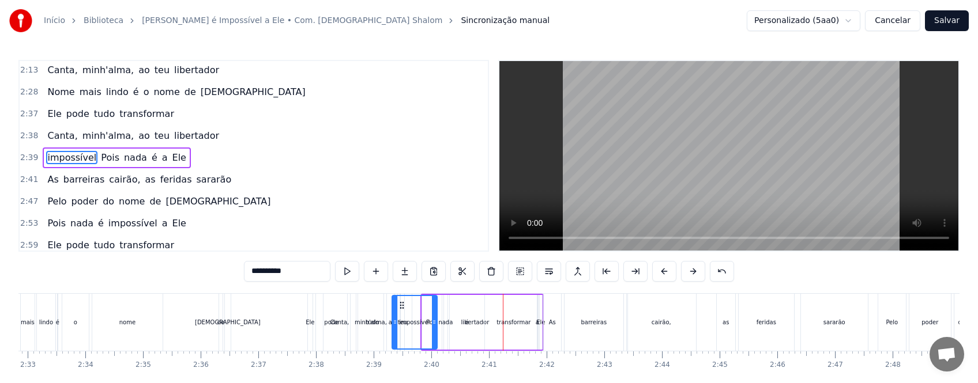
scroll to position [0, 8710]
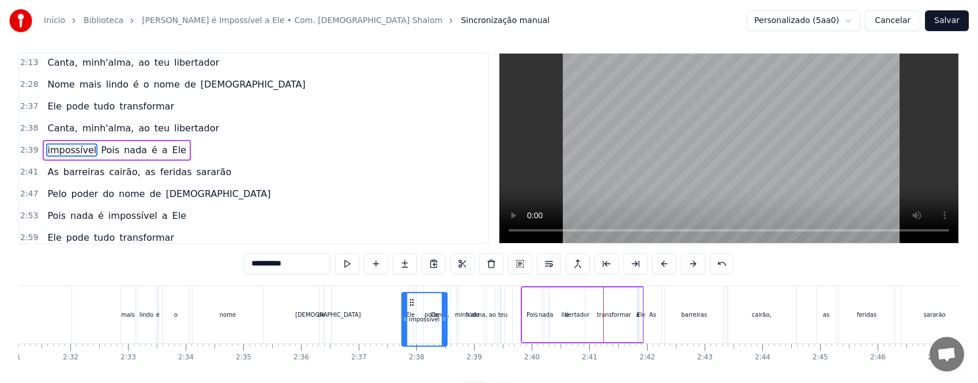
drag, startPoint x: 503, startPoint y: 305, endPoint x: 413, endPoint y: 315, distance: 91.0
click at [413, 315] on div "impossível" at bounding box center [424, 319] width 44 height 52
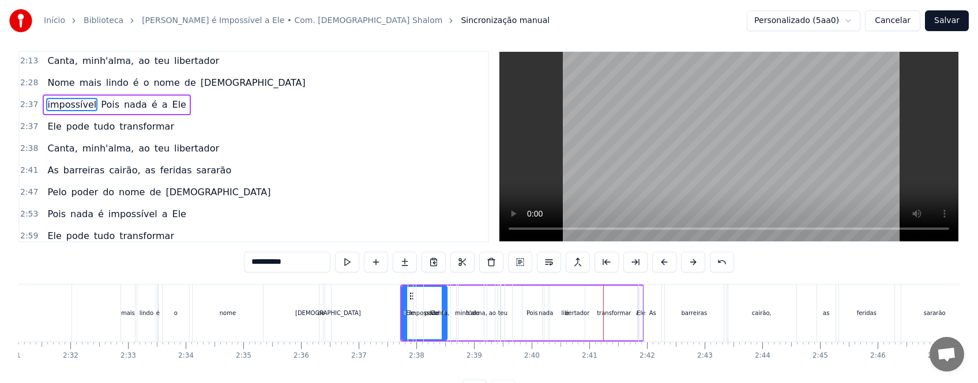
click at [528, 300] on div "libertador" at bounding box center [575, 313] width 126 height 57
type input "**********"
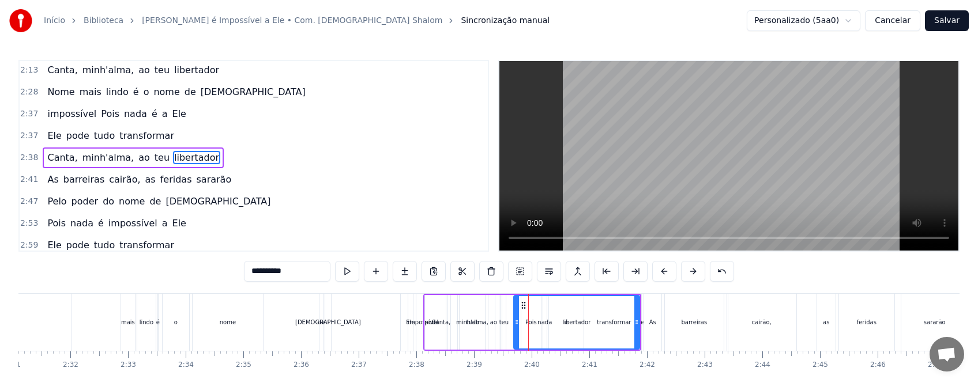
scroll to position [288, 0]
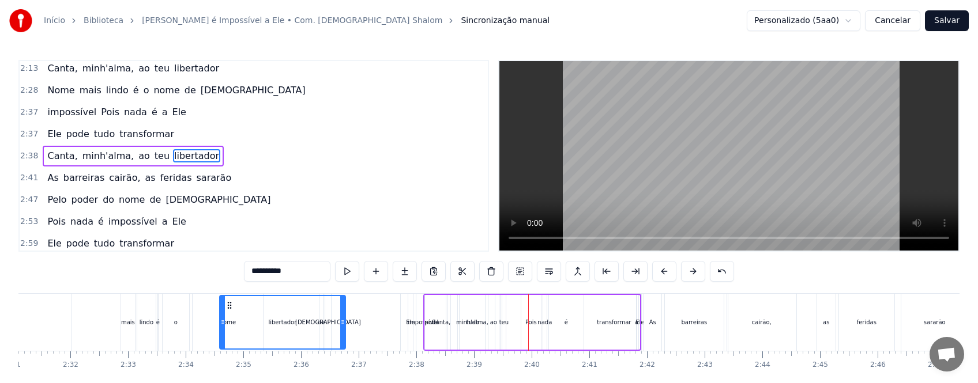
drag, startPoint x: 523, startPoint y: 305, endPoint x: 229, endPoint y: 305, distance: 294.0
click at [229, 305] on icon at bounding box center [229, 305] width 9 height 9
click at [74, 327] on div "Nome mais lindo é o nome de [PERSON_NAME]" at bounding box center [114, 322] width 439 height 57
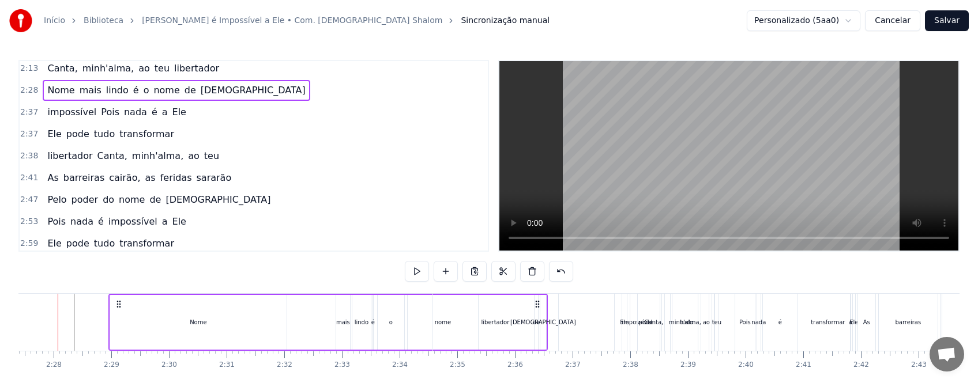
scroll to position [0, 8478]
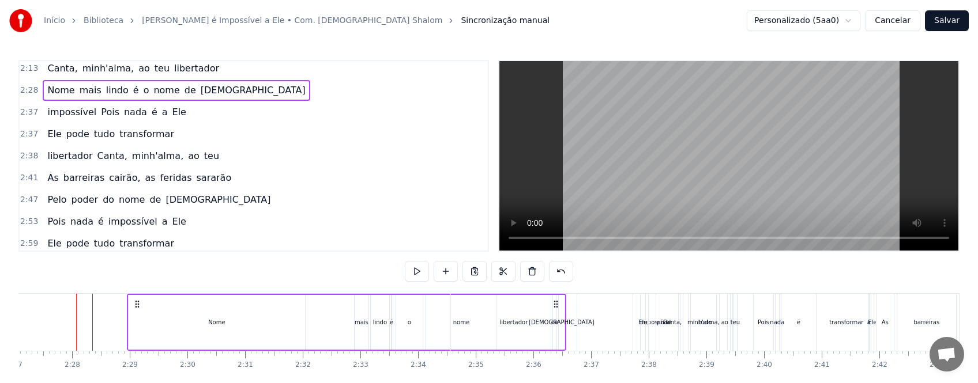
click at [147, 315] on div "Nome" at bounding box center [217, 322] width 176 height 55
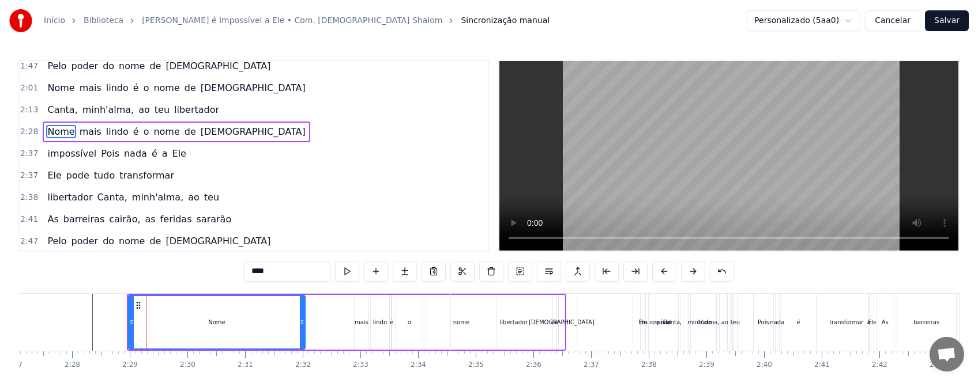
scroll to position [223, 0]
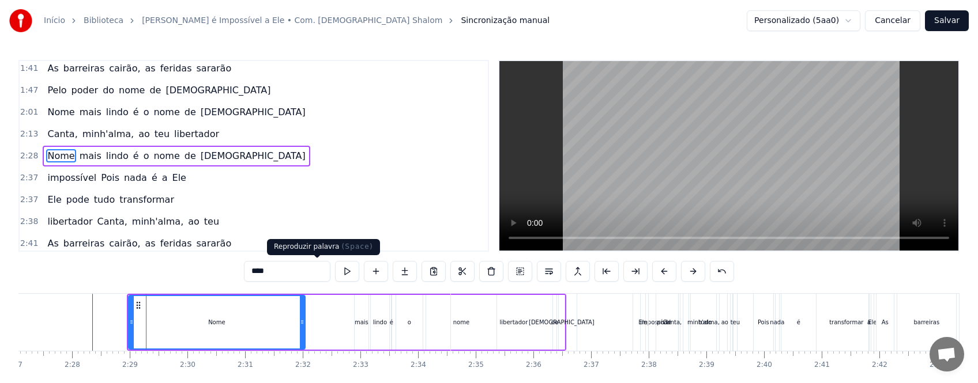
click at [335, 270] on button at bounding box center [347, 271] width 24 height 21
click at [221, 329] on div "Nome" at bounding box center [216, 322] width 175 height 52
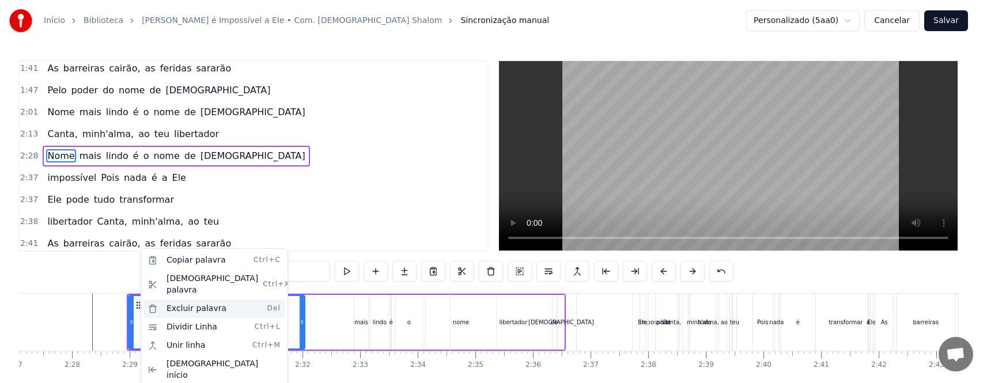
click at [177, 300] on div "Excluir palavra Del" at bounding box center [215, 309] width 142 height 18
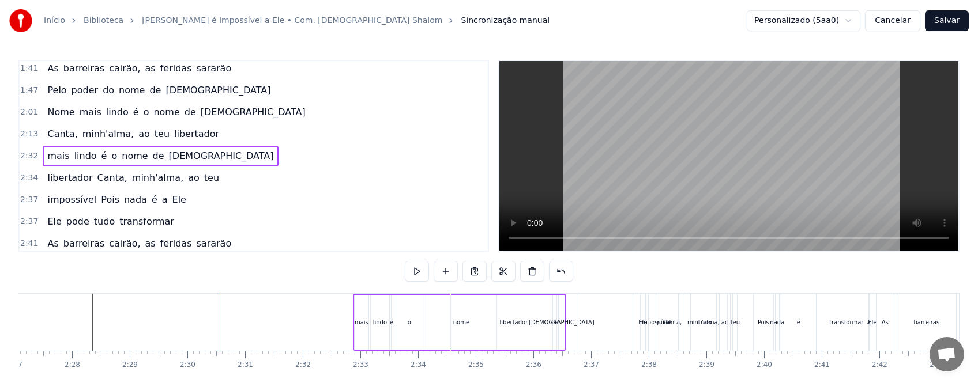
click at [657, 333] on div "pode" at bounding box center [664, 322] width 31 height 57
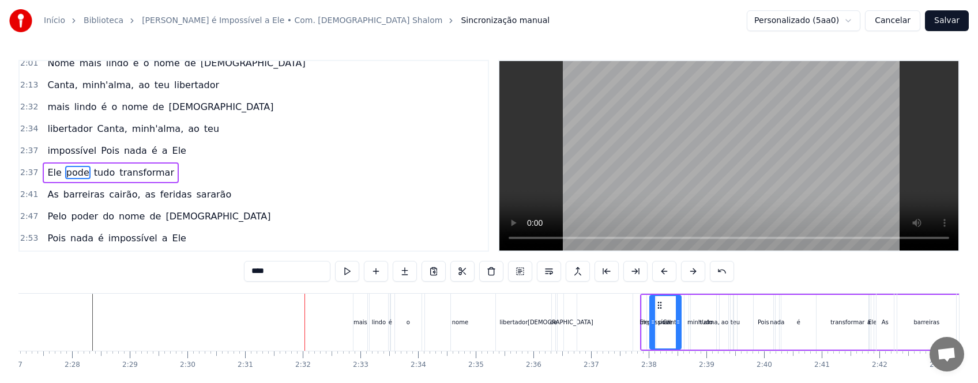
scroll to position [288, 0]
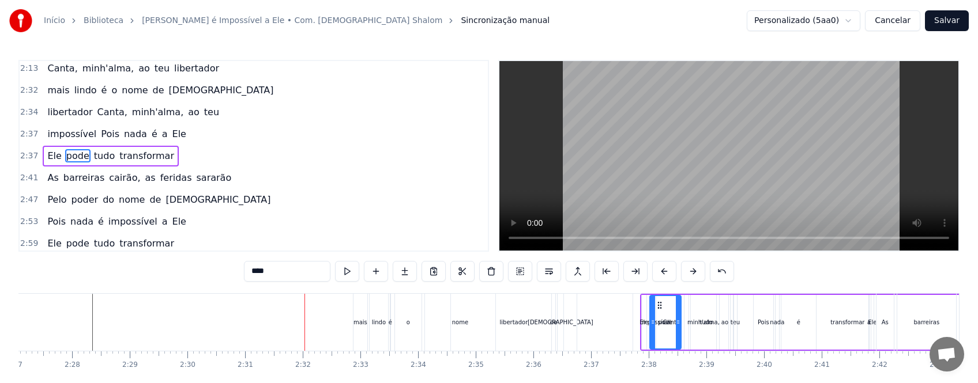
click at [558, 333] on div "libertador" at bounding box center [514, 322] width 126 height 57
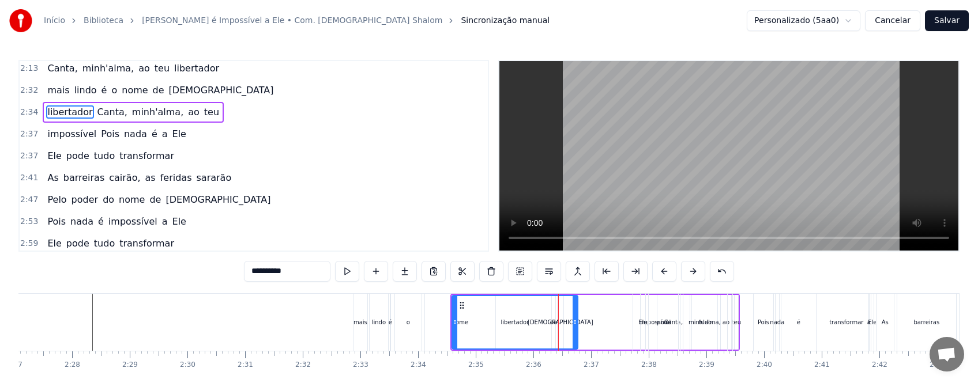
scroll to position [244, 0]
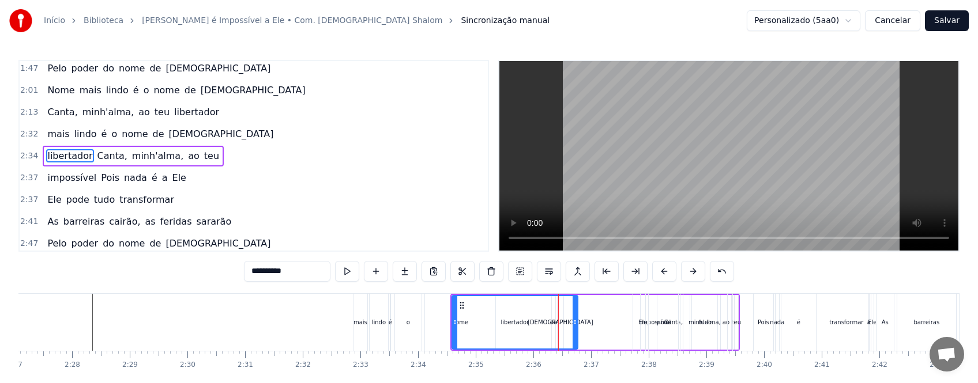
click at [775, 334] on div "transformar" at bounding box center [846, 322] width 227 height 57
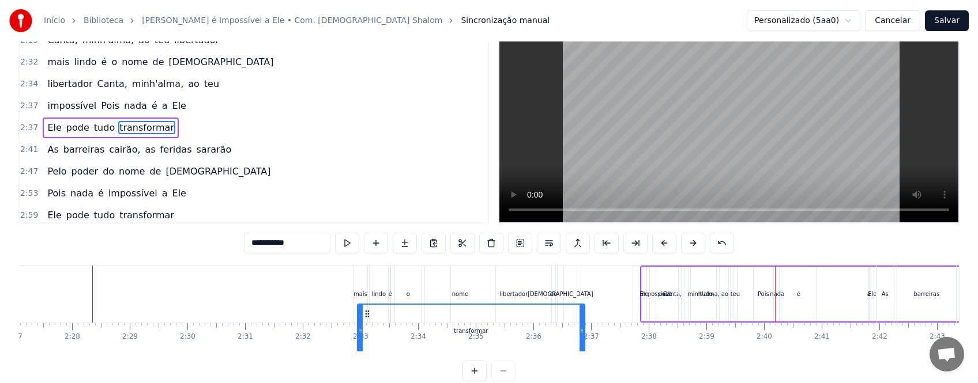
scroll to position [47, 0]
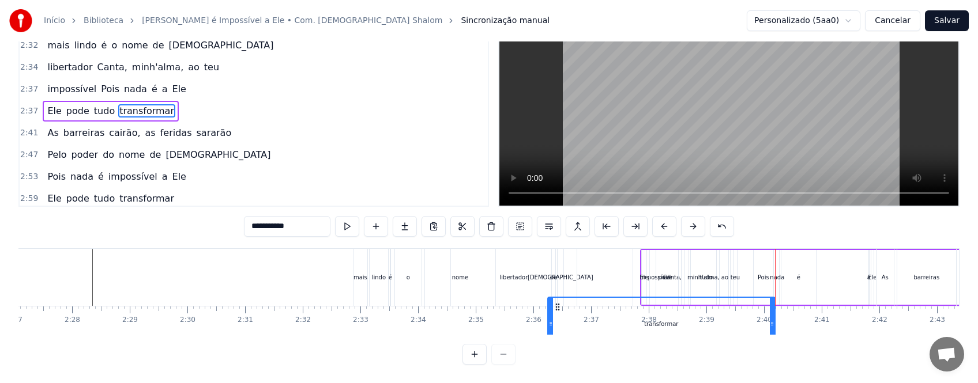
drag, startPoint x: 742, startPoint y: 305, endPoint x: 557, endPoint y: 303, distance: 185.1
click at [557, 303] on icon at bounding box center [557, 307] width 9 height 9
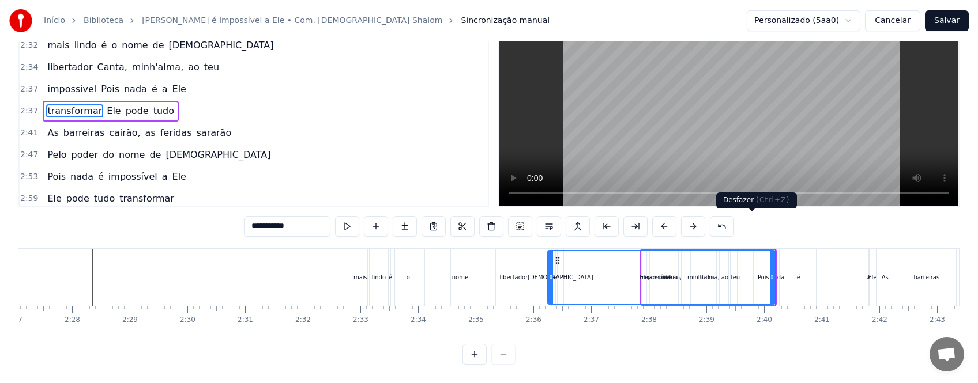
click at [734, 223] on button at bounding box center [722, 226] width 24 height 21
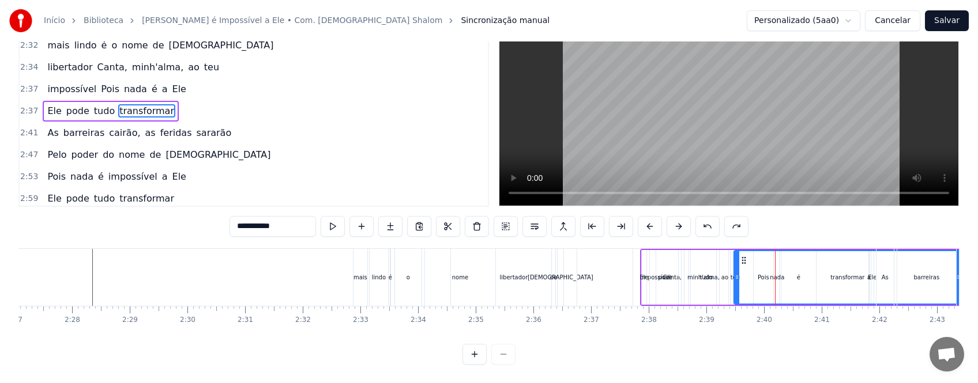
click at [661, 282] on div "pode" at bounding box center [665, 277] width 31 height 55
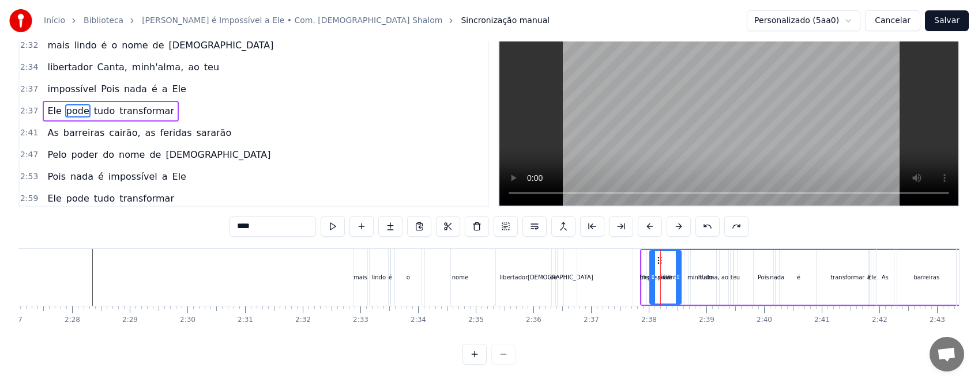
scroll to position [0, 0]
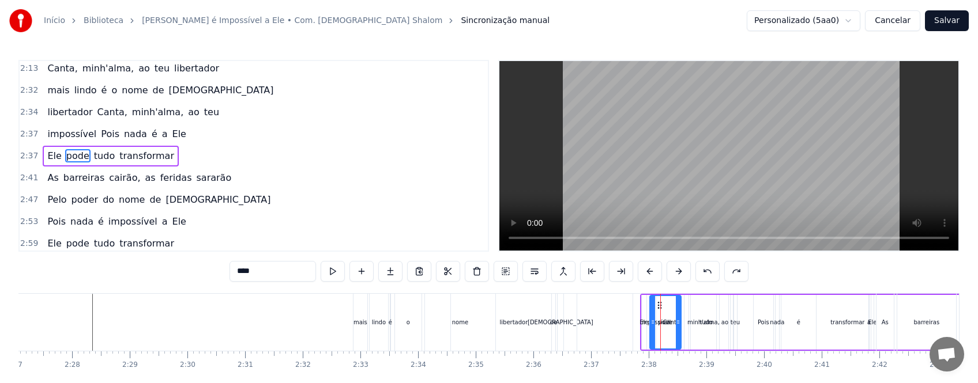
click at [694, 326] on div "tudo" at bounding box center [706, 322] width 44 height 55
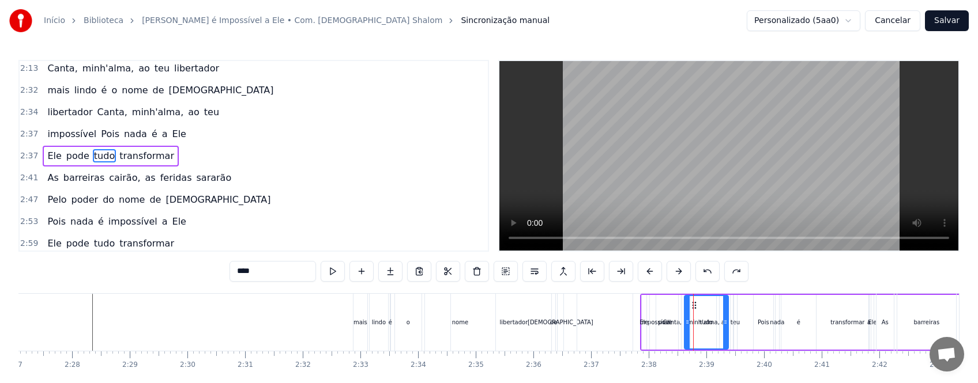
click at [736, 327] on div "transformar" at bounding box center [847, 322] width 227 height 55
type input "**********"
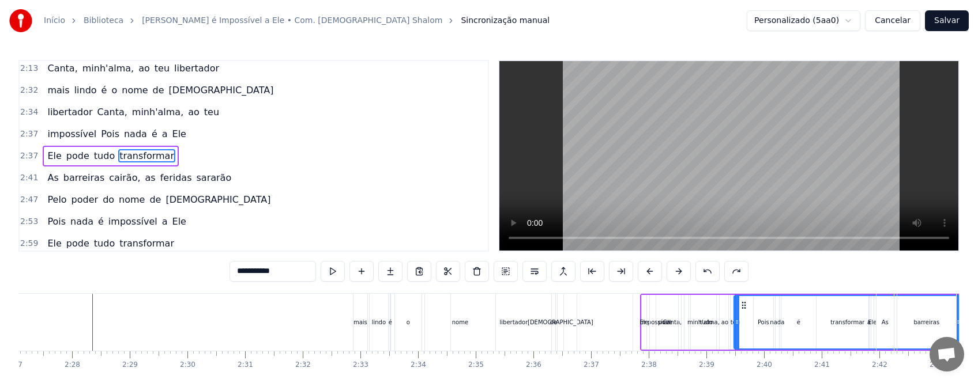
click at [789, 328] on div "transformar" at bounding box center [847, 322] width 226 height 52
click at [763, 318] on div "transformar" at bounding box center [847, 322] width 226 height 52
click at [778, 324] on div "transformar" at bounding box center [847, 322] width 226 height 52
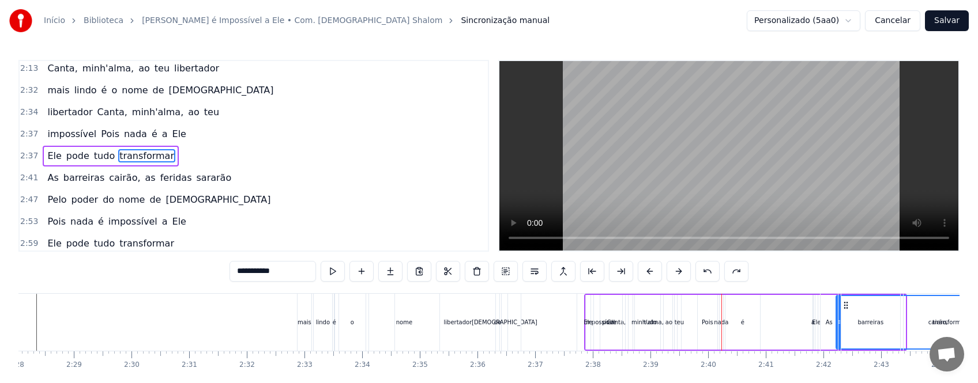
drag, startPoint x: 744, startPoint y: 304, endPoint x: 800, endPoint y: 310, distance: 56.2
click at [825, 304] on div "Nome mais lindo é o nome de [DEMOGRAPHIC_DATA][PERSON_NAME], [PERSON_NAME]'[PER…" at bounding box center [370, 322] width 17773 height 58
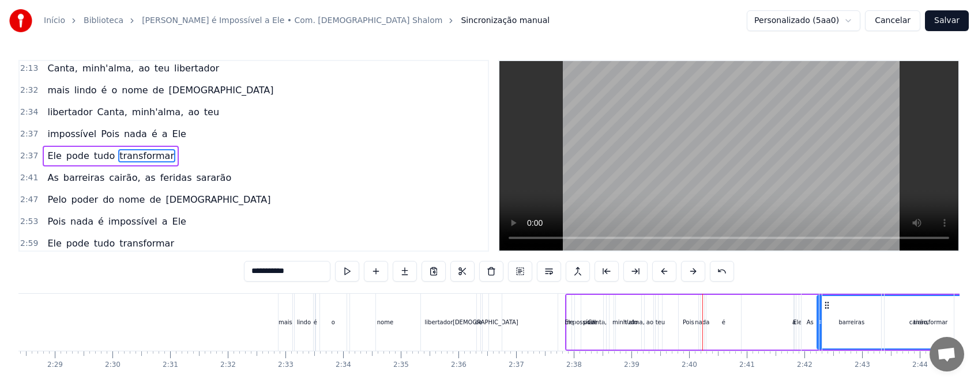
click at [688, 319] on div "Ele pode tudo transformar" at bounding box center [805, 322] width 481 height 57
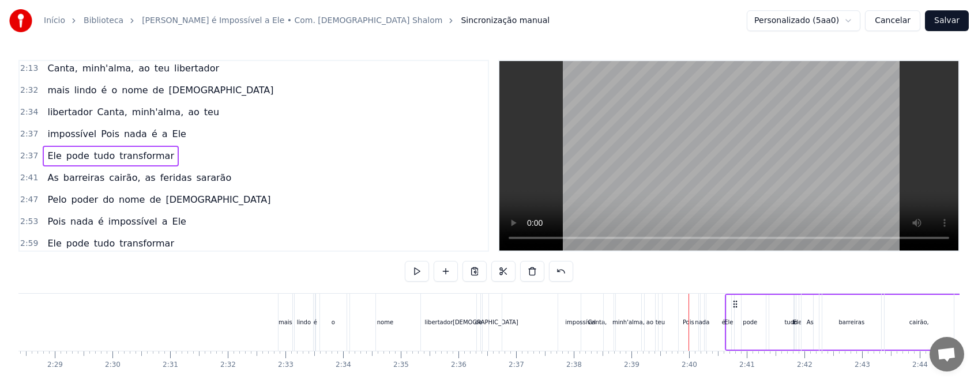
drag, startPoint x: 574, startPoint y: 301, endPoint x: 736, endPoint y: 307, distance: 161.5
click at [736, 307] on icon at bounding box center [734, 304] width 9 height 9
drag, startPoint x: 574, startPoint y: 304, endPoint x: 787, endPoint y: 313, distance: 214.0
click at [687, 325] on div "Pois" at bounding box center [689, 322] width 12 height 9
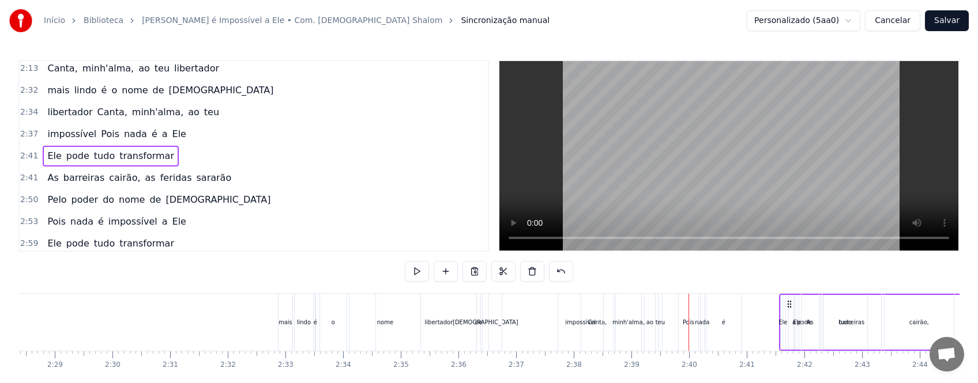
scroll to position [266, 0]
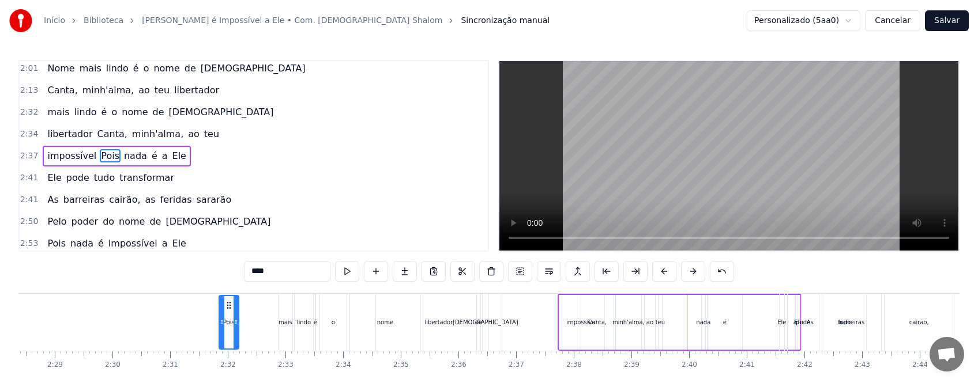
drag, startPoint x: 689, startPoint y: 304, endPoint x: 228, endPoint y: 302, distance: 460.6
click at [228, 302] on icon at bounding box center [228, 305] width 9 height 9
click at [702, 326] on div "nada" at bounding box center [703, 322] width 14 height 9
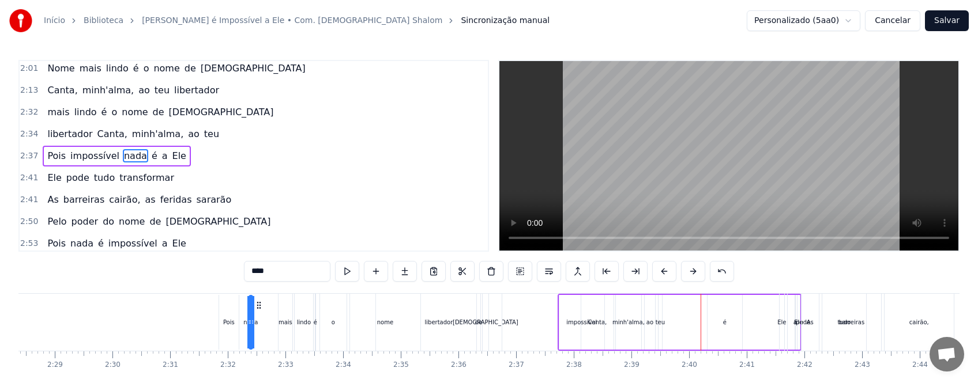
drag, startPoint x: 710, startPoint y: 306, endPoint x: 258, endPoint y: 310, distance: 452.5
click at [258, 310] on icon at bounding box center [258, 305] width 9 height 9
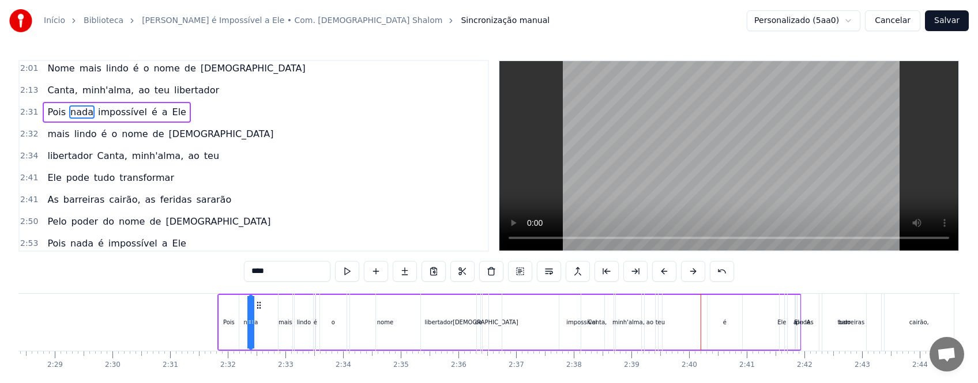
click at [722, 332] on div "é" at bounding box center [724, 322] width 35 height 55
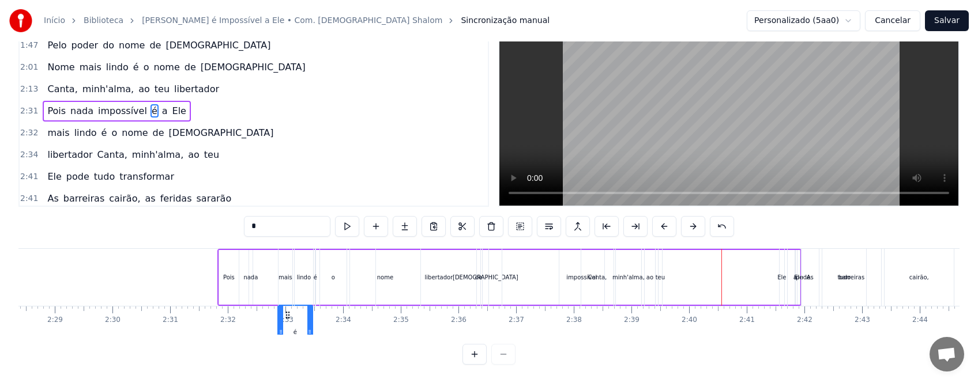
scroll to position [55, 0]
drag, startPoint x: 718, startPoint y: 304, endPoint x: 269, endPoint y: 307, distance: 449.1
click at [269, 311] on icon at bounding box center [267, 315] width 9 height 9
click at [282, 278] on div "mais" at bounding box center [285, 277] width 14 height 57
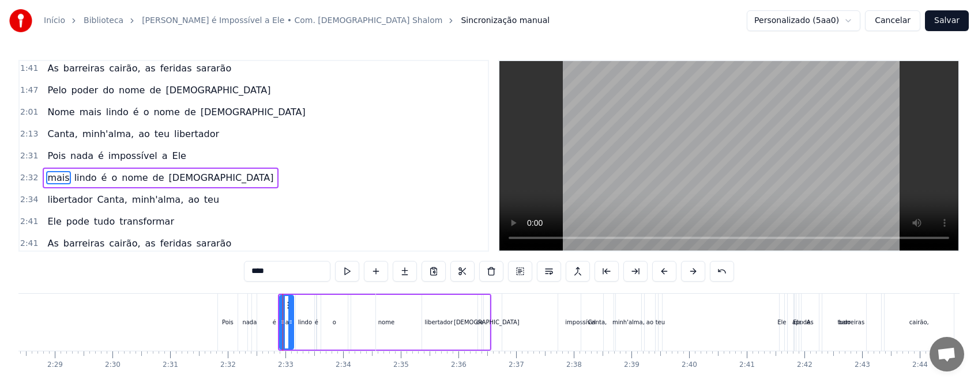
scroll to position [244, 0]
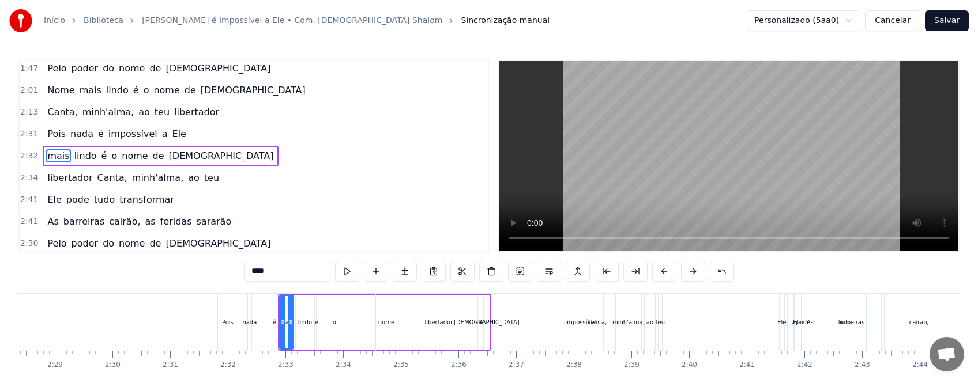
click at [307, 319] on div "lindo" at bounding box center [305, 322] width 14 height 9
type input "*****"
drag, startPoint x: 306, startPoint y: 304, endPoint x: 326, endPoint y: 301, distance: 19.8
click at [326, 301] on div "Nome mais lindo é o nome de [DEMOGRAPHIC_DATA][PERSON_NAME], [PERSON_NAME]'[PER…" at bounding box center [351, 322] width 17773 height 58
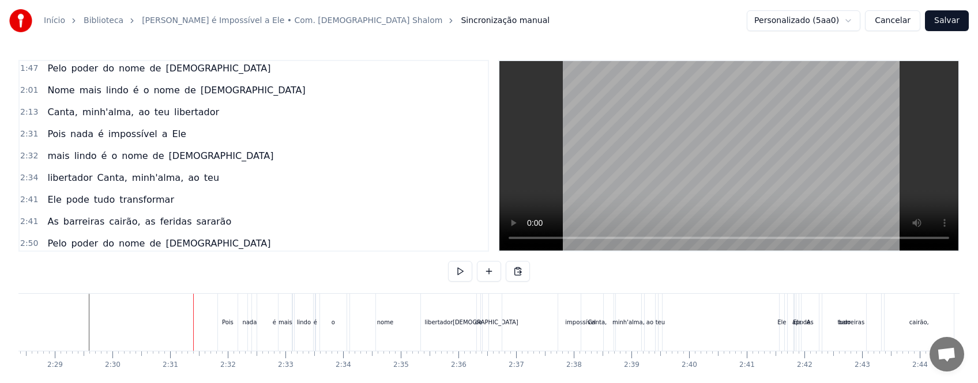
click at [228, 325] on div "Pois" at bounding box center [228, 322] width 12 height 9
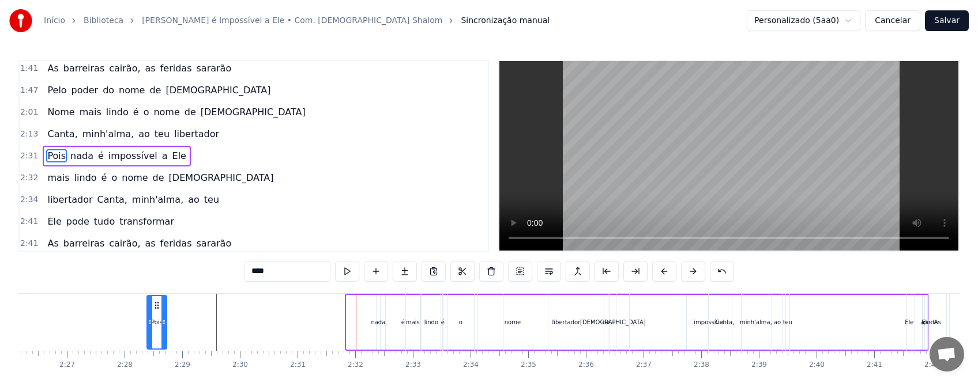
scroll to position [0, 8401]
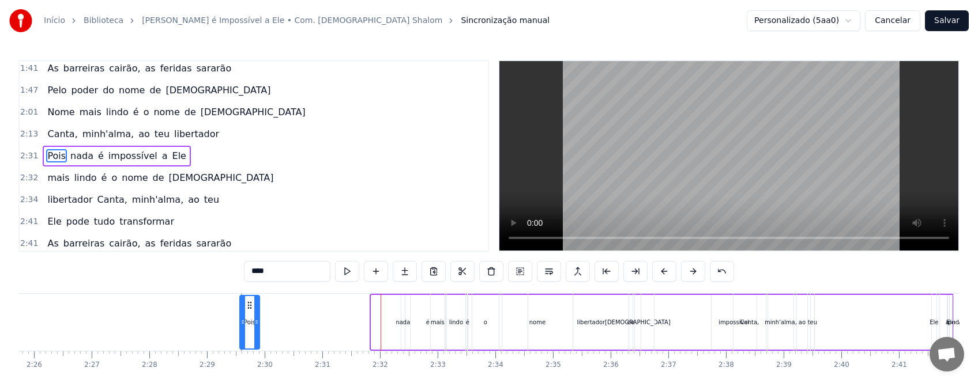
drag, startPoint x: 228, startPoint y: 307, endPoint x: 248, endPoint y: 312, distance: 21.4
click at [248, 312] on div "Pois" at bounding box center [249, 322] width 18 height 52
click at [184, 317] on div at bounding box center [504, 322] width 17773 height 57
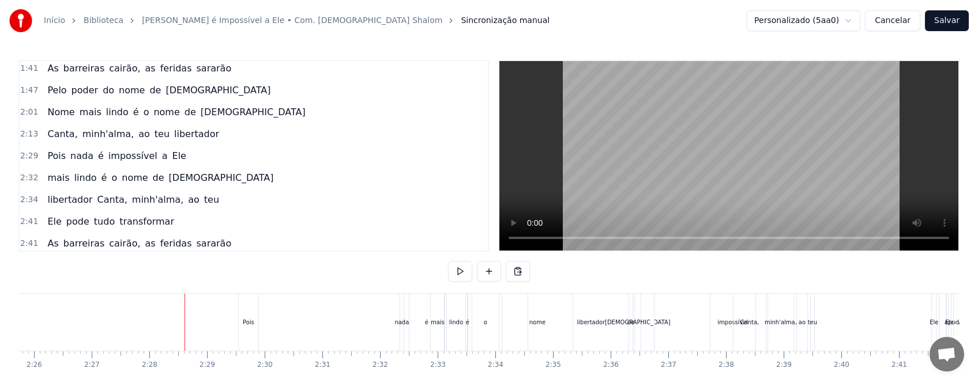
click at [244, 327] on div "Pois" at bounding box center [249, 322] width 20 height 57
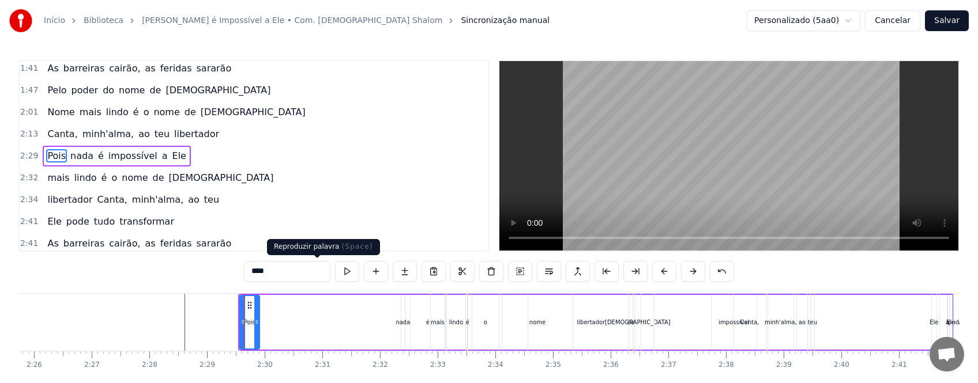
click at [335, 272] on button at bounding box center [347, 271] width 24 height 21
click at [399, 324] on div "nada" at bounding box center [402, 322] width 14 height 9
type input "****"
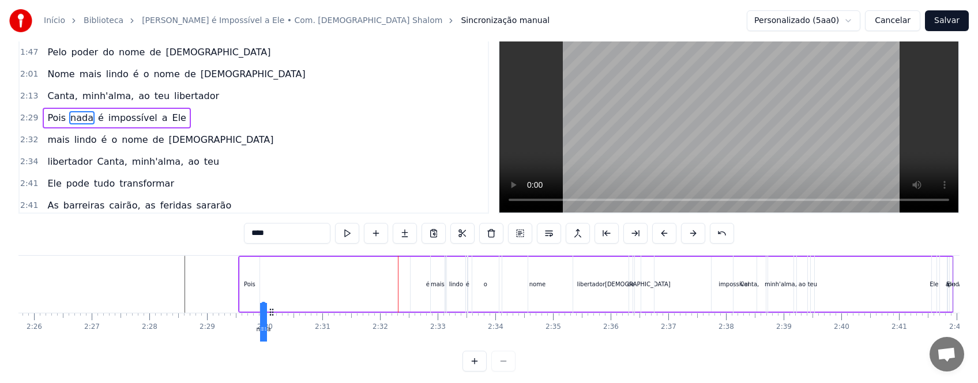
scroll to position [47, 0]
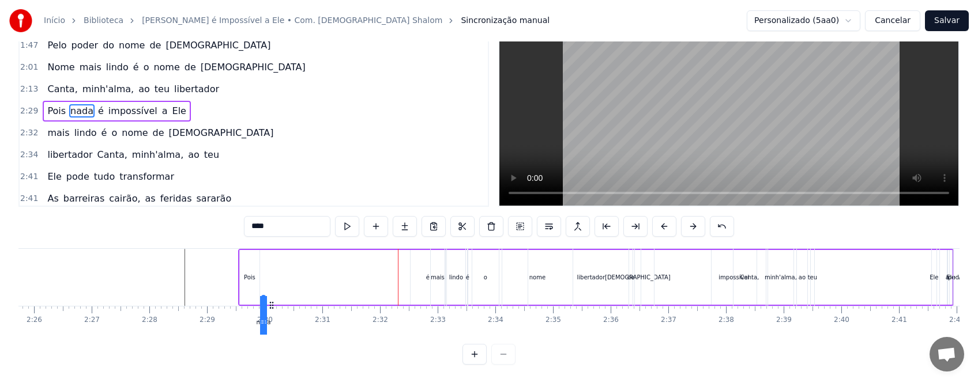
drag, startPoint x: 412, startPoint y: 305, endPoint x: 272, endPoint y: 315, distance: 139.8
click at [272, 315] on div "Nome mais lindo é o nome de [DEMOGRAPHIC_DATA][PERSON_NAME], [PERSON_NAME]'[PER…" at bounding box center [488, 291] width 941 height 86
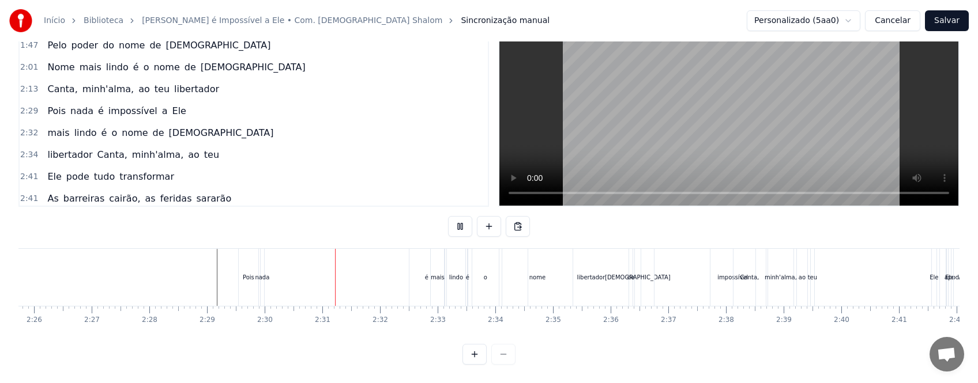
click at [195, 285] on div at bounding box center [504, 277] width 17773 height 57
click at [427, 275] on div "é" at bounding box center [426, 277] width 3 height 9
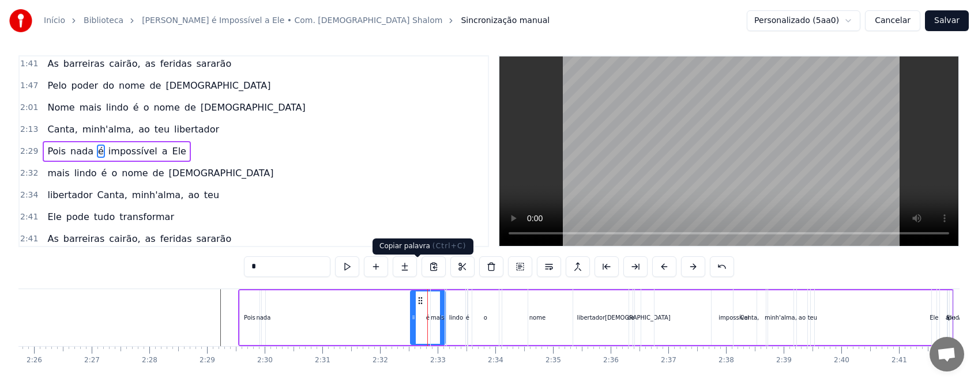
scroll to position [0, 0]
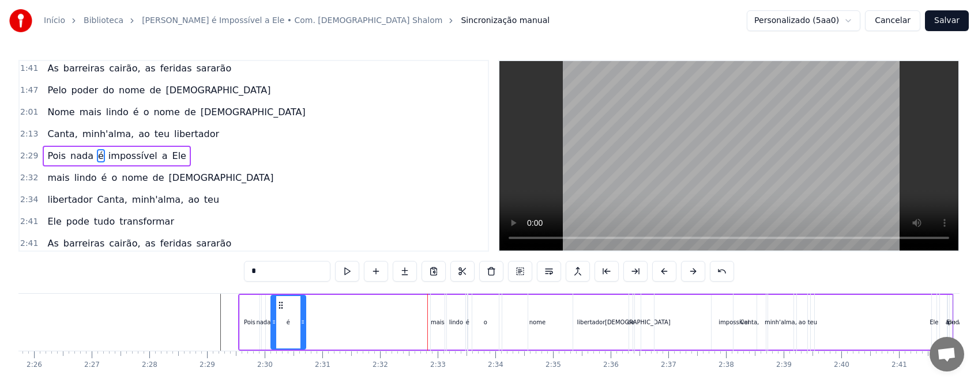
drag, startPoint x: 420, startPoint y: 304, endPoint x: 280, endPoint y: 306, distance: 139.5
click at [280, 306] on icon at bounding box center [280, 305] width 9 height 9
click at [215, 318] on div at bounding box center [504, 322] width 17773 height 57
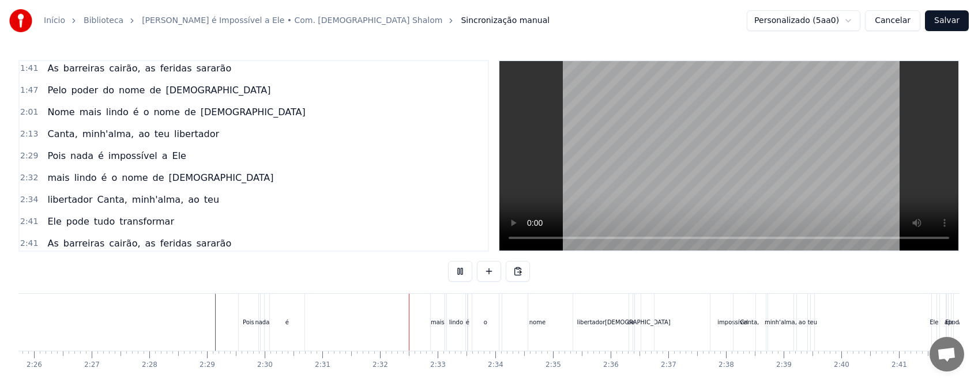
click at [286, 330] on div "é" at bounding box center [287, 322] width 35 height 57
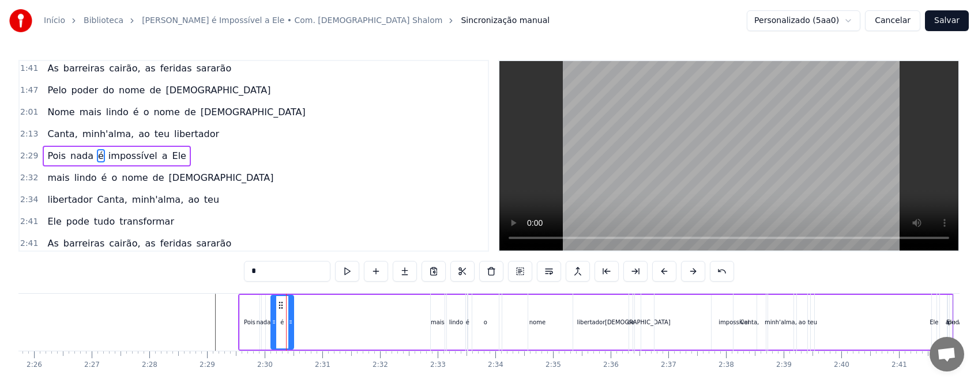
drag, startPoint x: 304, startPoint y: 328, endPoint x: 292, endPoint y: 330, distance: 12.9
click at [292, 330] on div at bounding box center [290, 322] width 5 height 52
click at [727, 327] on div "[PERSON_NAME], minh'[PERSON_NAME], ao teu" at bounding box center [671, 322] width 289 height 57
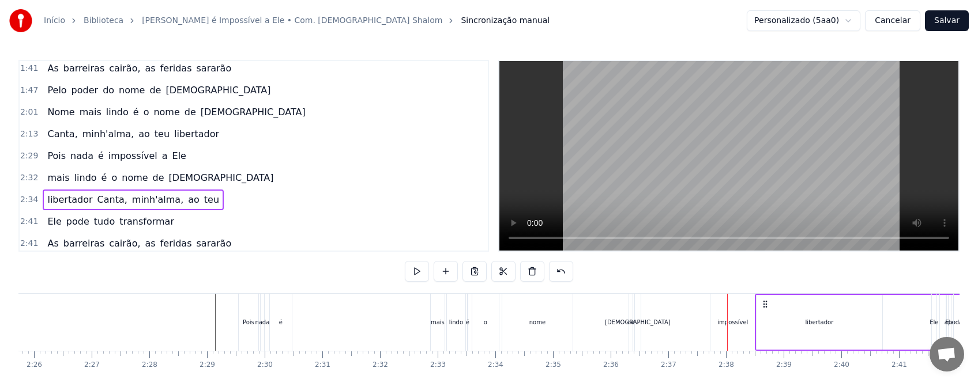
drag, startPoint x: 538, startPoint y: 303, endPoint x: 766, endPoint y: 307, distance: 227.8
click at [766, 307] on icon at bounding box center [764, 304] width 9 height 9
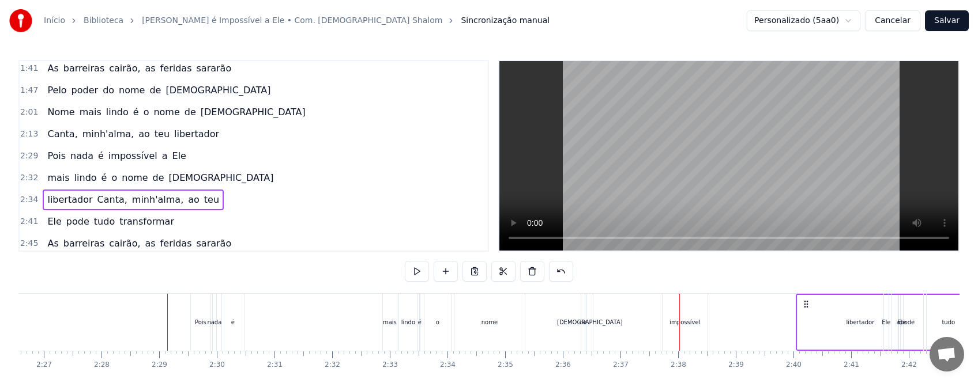
drag, startPoint x: 559, startPoint y: 301, endPoint x: 811, endPoint y: 299, distance: 251.3
click at [811, 300] on icon at bounding box center [805, 304] width 9 height 9
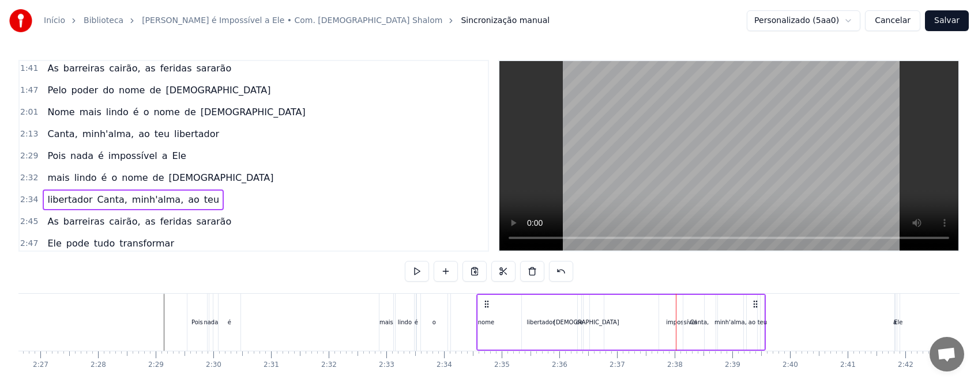
click at [406, 316] on div "lindo" at bounding box center [404, 322] width 18 height 57
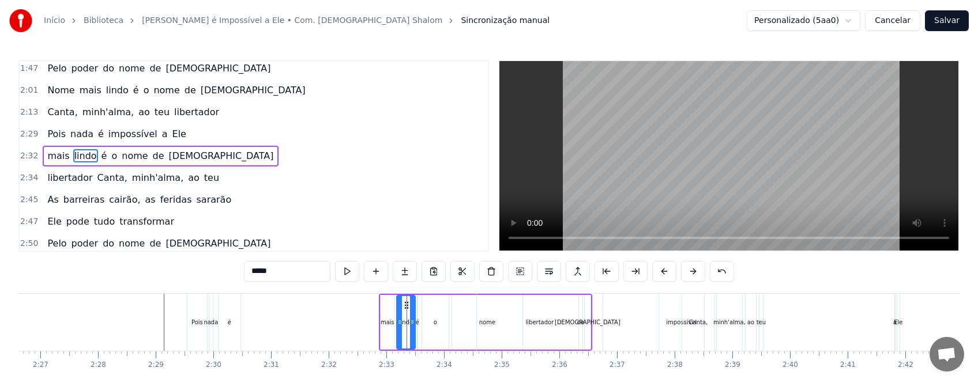
click at [642, 319] on div "[PERSON_NAME], minh'[PERSON_NAME], ao teu" at bounding box center [620, 322] width 289 height 57
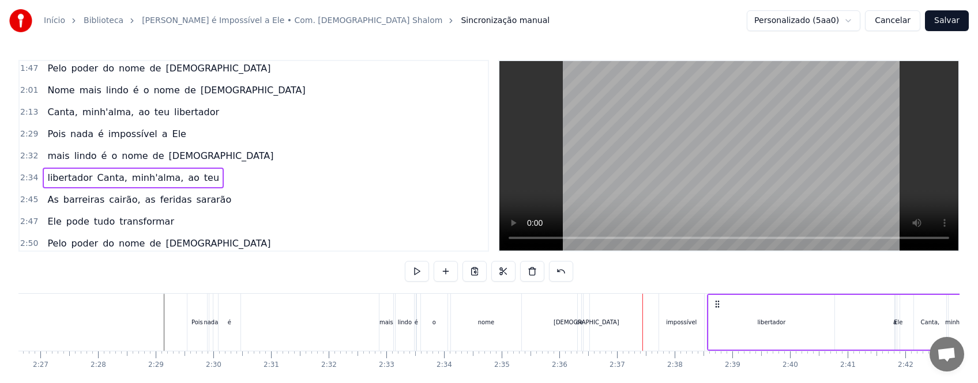
drag, startPoint x: 484, startPoint y: 304, endPoint x: 714, endPoint y: 304, distance: 230.6
click at [714, 304] on icon at bounding box center [717, 304] width 9 height 9
click at [679, 322] on div "impossível" at bounding box center [681, 322] width 31 height 9
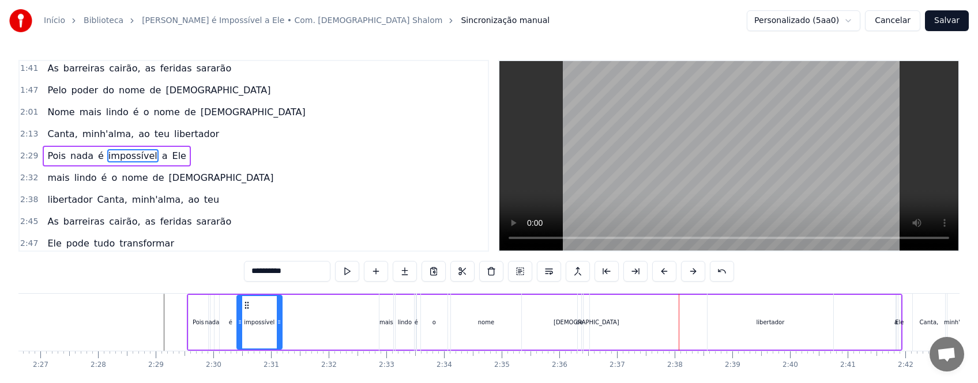
drag, startPoint x: 669, startPoint y: 304, endPoint x: 246, endPoint y: 305, distance: 423.1
click at [246, 305] on icon at bounding box center [246, 305] width 9 height 9
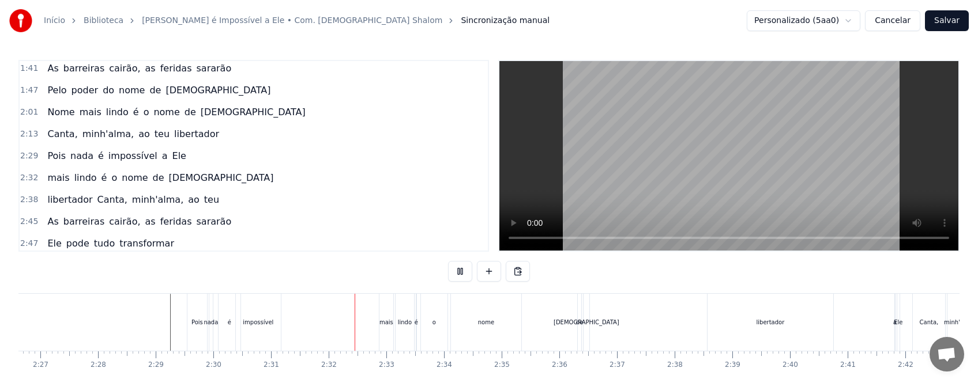
click at [259, 319] on div "impossível" at bounding box center [258, 322] width 31 height 9
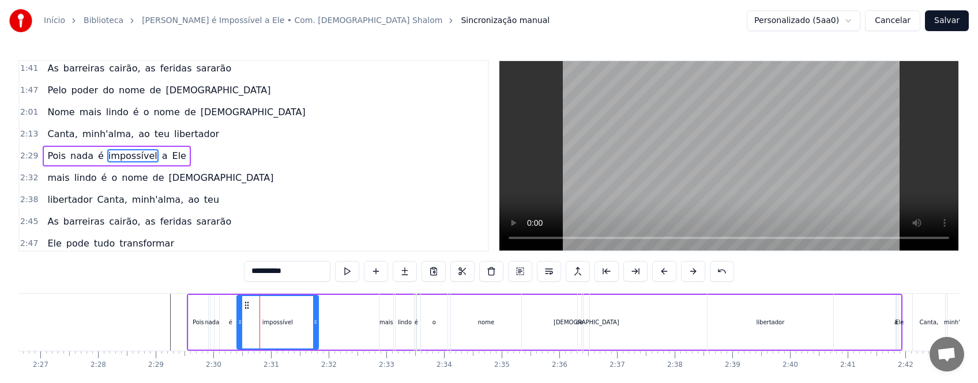
drag, startPoint x: 280, startPoint y: 327, endPoint x: 316, endPoint y: 324, distance: 36.4
click at [316, 324] on div at bounding box center [315, 322] width 5 height 52
click at [168, 330] on div at bounding box center [452, 322] width 17773 height 57
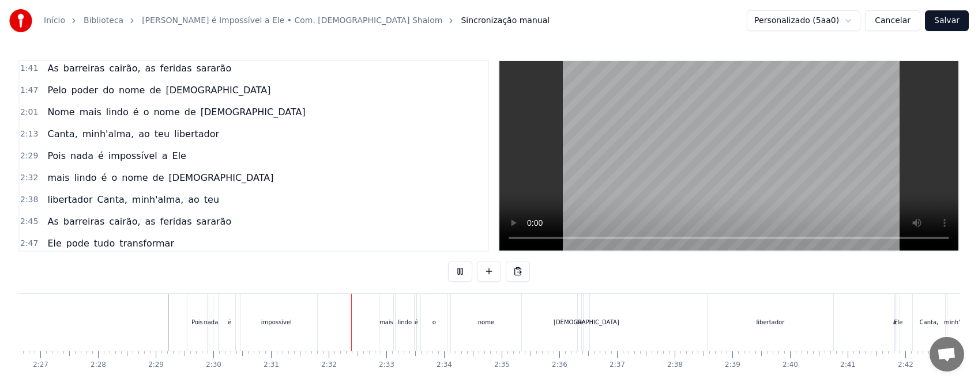
click at [266, 325] on div "impossível" at bounding box center [276, 322] width 31 height 9
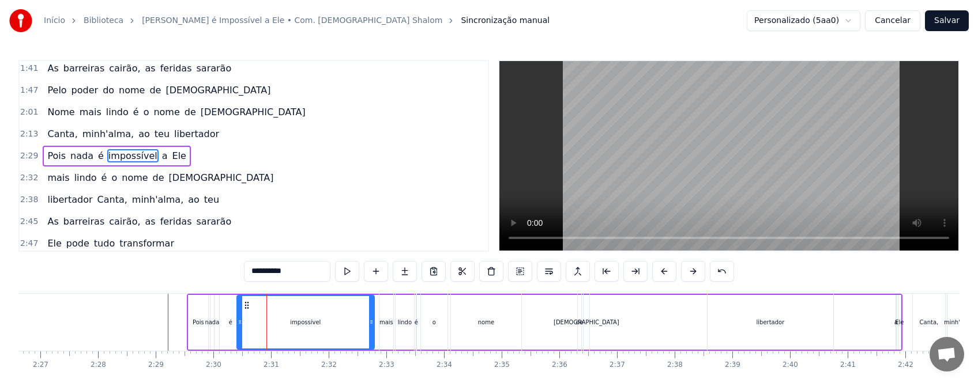
drag, startPoint x: 316, startPoint y: 327, endPoint x: 372, endPoint y: 327, distance: 55.9
click at [372, 327] on div at bounding box center [371, 322] width 5 height 52
drag, startPoint x: 238, startPoint y: 323, endPoint x: 244, endPoint y: 323, distance: 6.9
click at [244, 323] on icon at bounding box center [246, 322] width 5 height 9
click at [231, 325] on div "é" at bounding box center [230, 322] width 3 height 9
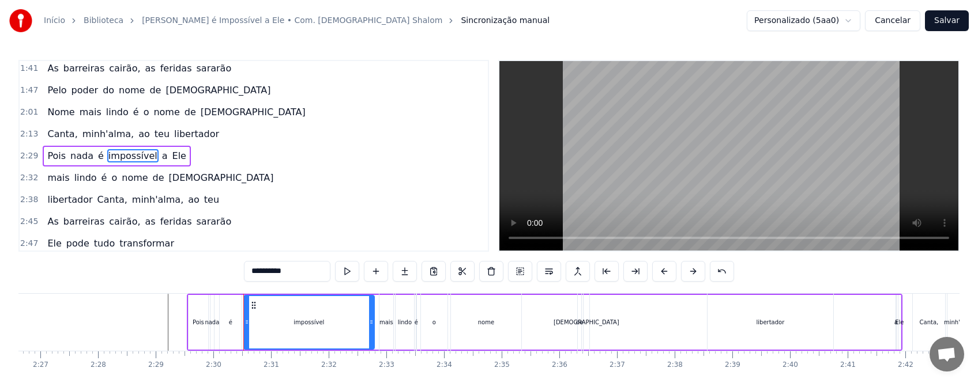
type input "*"
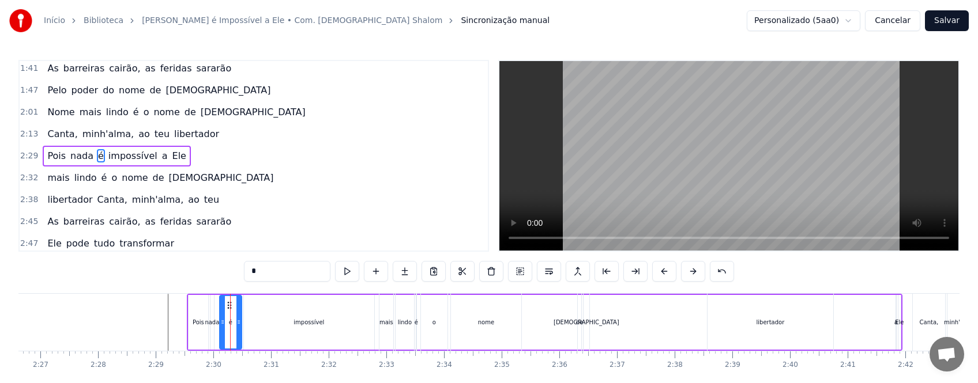
click at [165, 329] on div at bounding box center [452, 322] width 17773 height 57
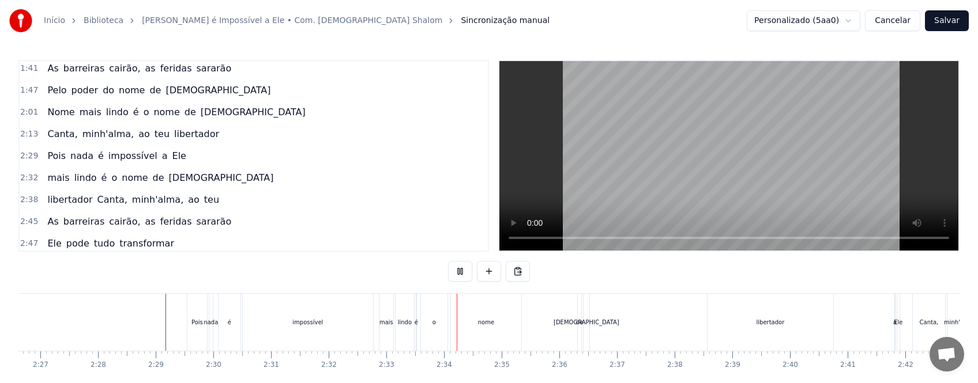
click at [301, 322] on div "impossível" at bounding box center [307, 322] width 31 height 9
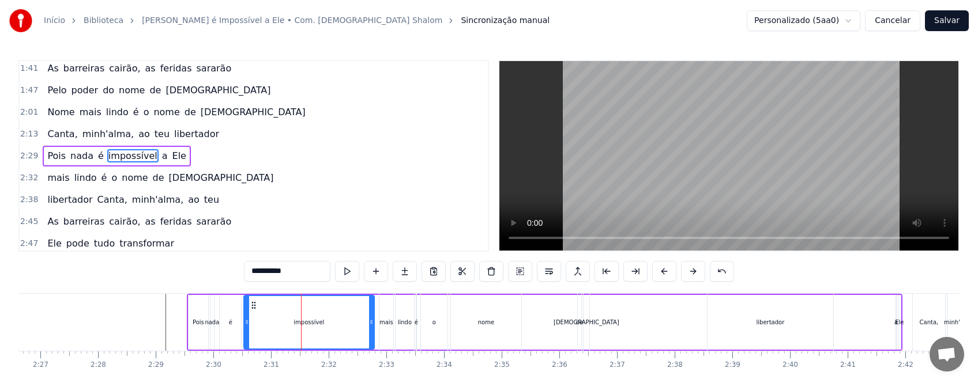
click at [385, 326] on div "mais" at bounding box center [386, 322] width 14 height 9
type input "****"
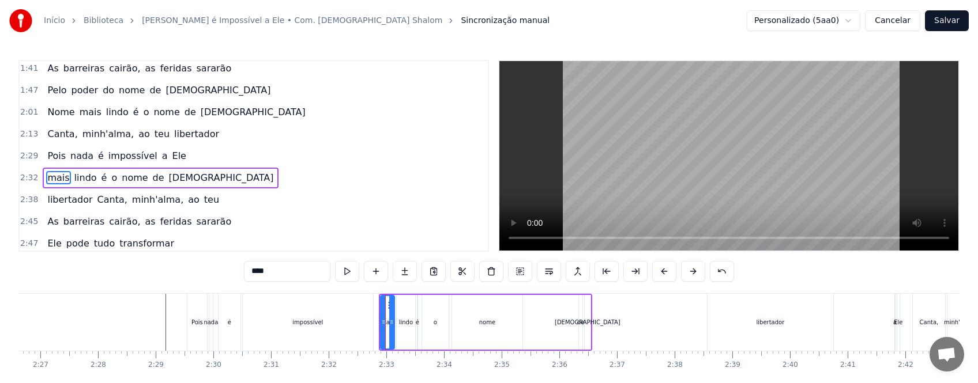
scroll to position [244, 0]
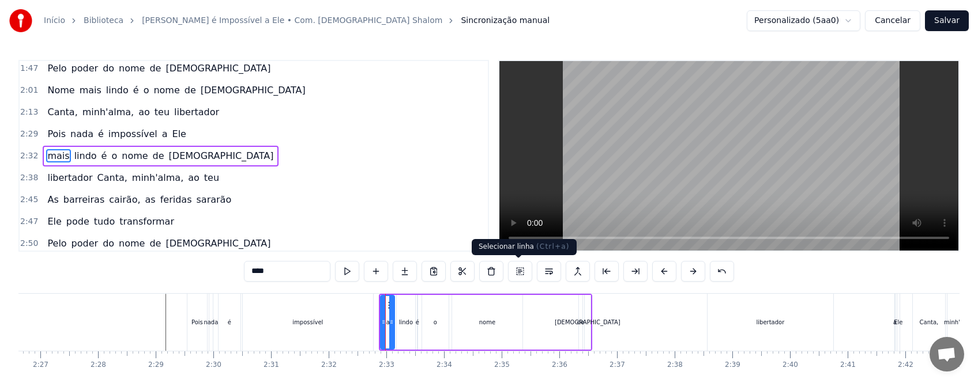
click at [522, 272] on button at bounding box center [520, 271] width 24 height 21
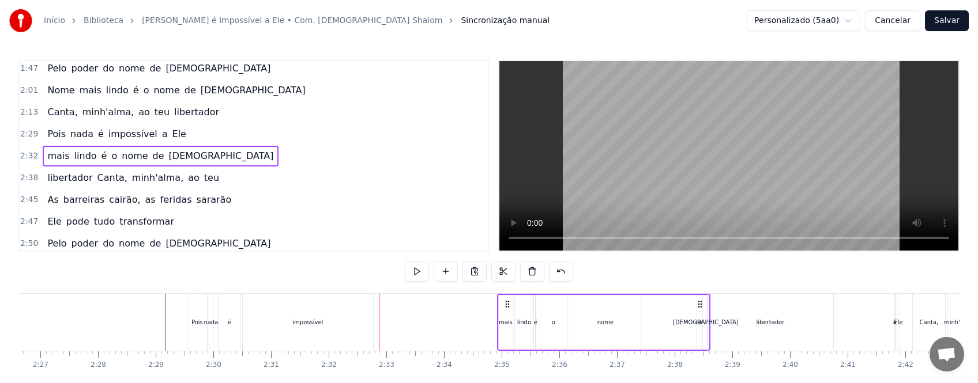
drag, startPoint x: 390, startPoint y: 305, endPoint x: 508, endPoint y: 312, distance: 118.4
click at [508, 312] on div "mais lindo é o nome de [PERSON_NAME]" at bounding box center [603, 322] width 213 height 57
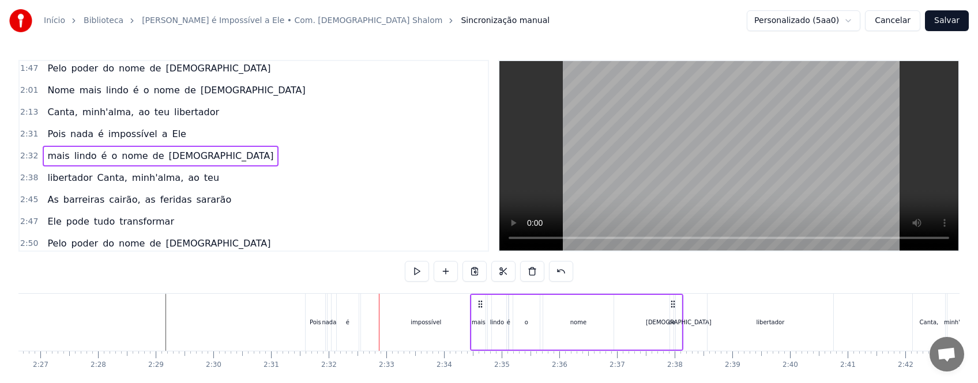
drag, startPoint x: 389, startPoint y: 302, endPoint x: 488, endPoint y: 306, distance: 99.8
click at [485, 306] on icon at bounding box center [480, 304] width 9 height 9
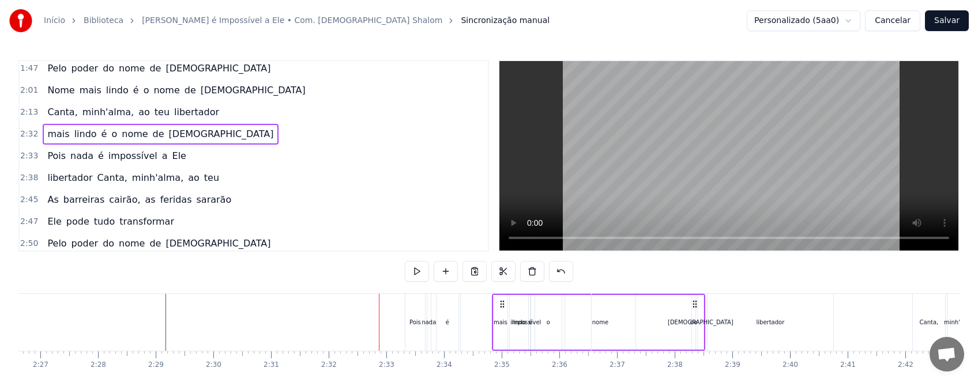
drag, startPoint x: 389, startPoint y: 301, endPoint x: 502, endPoint y: 301, distance: 113.6
click at [502, 301] on div "Nome mais lindo é o nome de [DEMOGRAPHIC_DATA][PERSON_NAME], [PERSON_NAME]'[PER…" at bounding box center [452, 322] width 17773 height 58
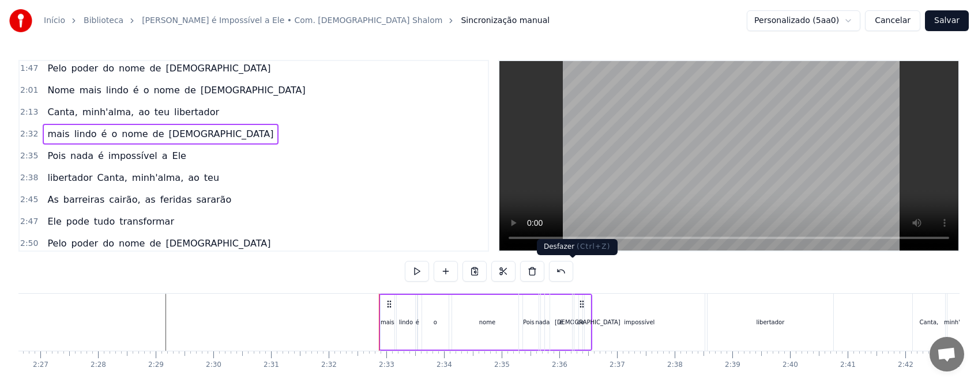
click at [571, 273] on button at bounding box center [561, 271] width 24 height 21
click at [587, 271] on button at bounding box center [575, 271] width 24 height 21
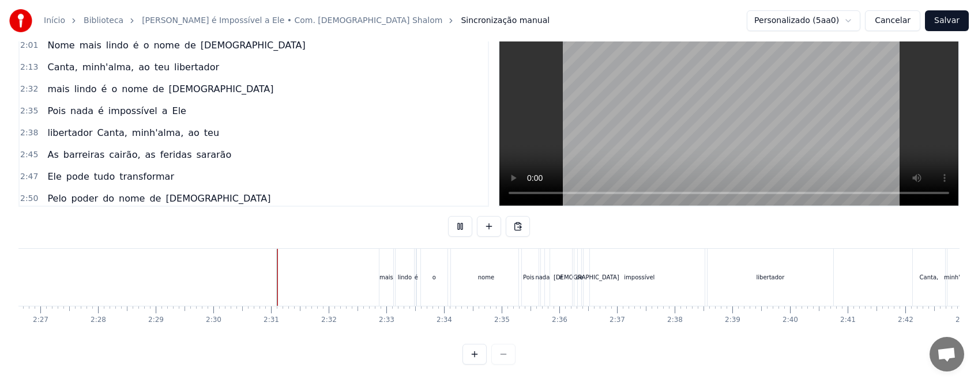
scroll to position [55, 0]
click at [216, 274] on div at bounding box center [452, 277] width 17773 height 57
click at [452, 219] on button at bounding box center [460, 226] width 24 height 21
click at [448, 216] on button at bounding box center [460, 226] width 24 height 21
click at [190, 272] on div at bounding box center [452, 277] width 17773 height 57
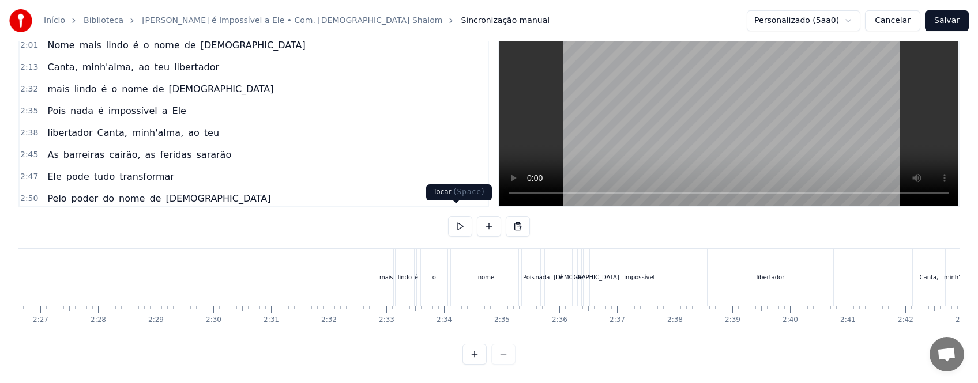
click at [453, 217] on button at bounding box center [460, 226] width 24 height 21
click at [431, 263] on div "o" at bounding box center [434, 277] width 27 height 57
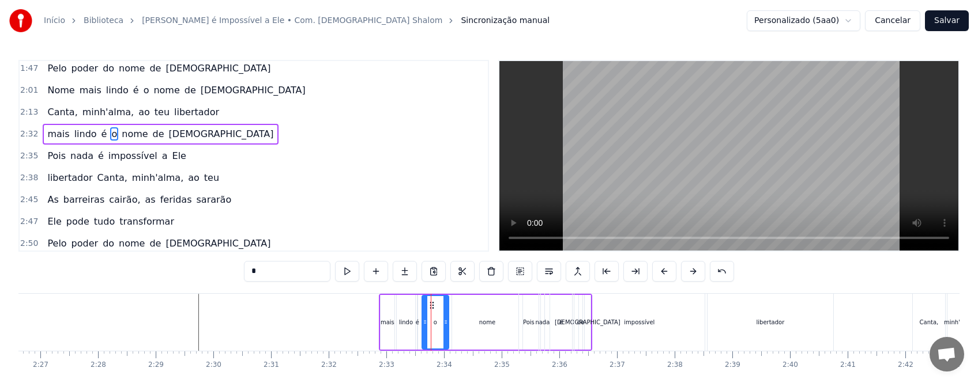
scroll to position [223, 0]
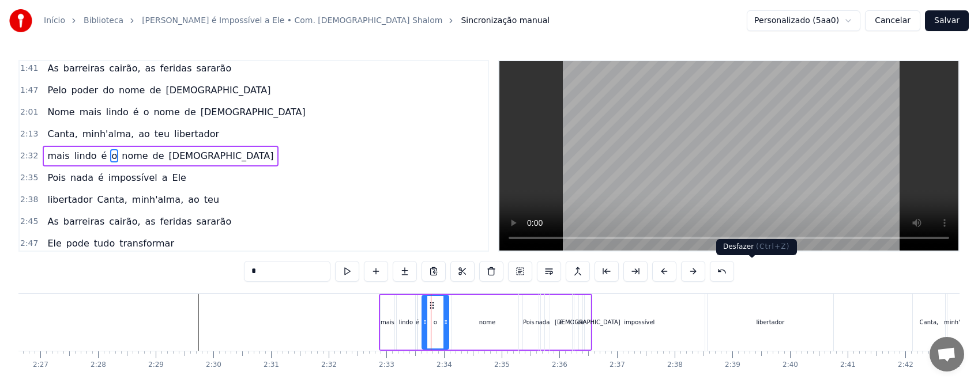
click at [734, 272] on button at bounding box center [722, 271] width 24 height 21
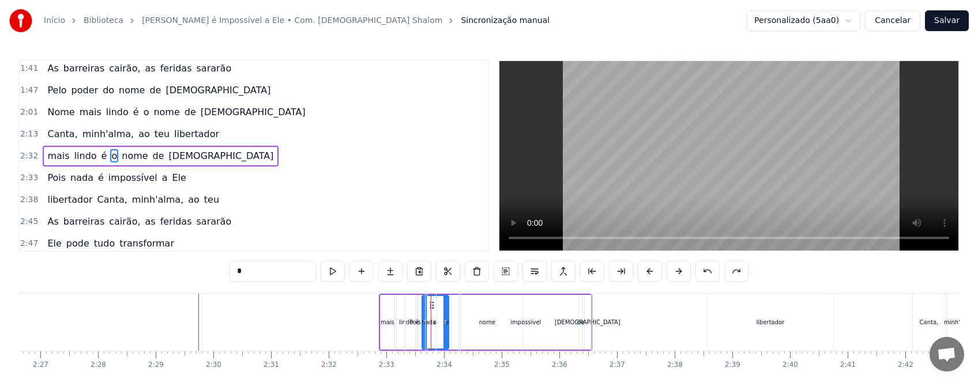
click at [719, 272] on button at bounding box center [707, 271] width 24 height 21
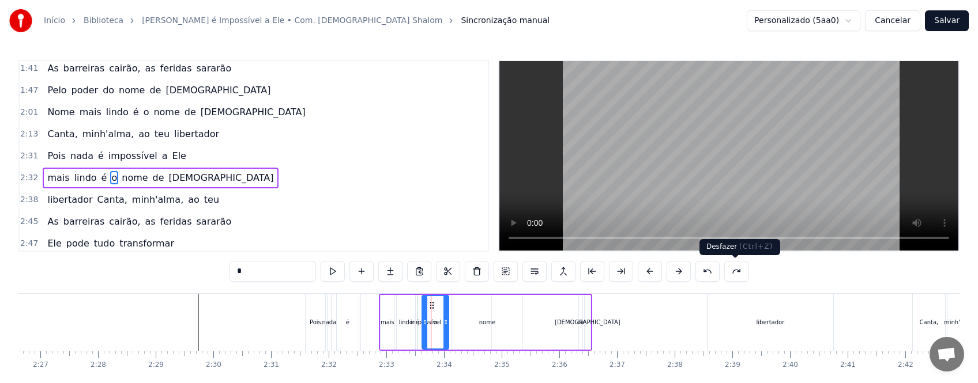
click at [719, 269] on button at bounding box center [707, 271] width 24 height 21
click at [152, 327] on div at bounding box center [452, 322] width 17773 height 57
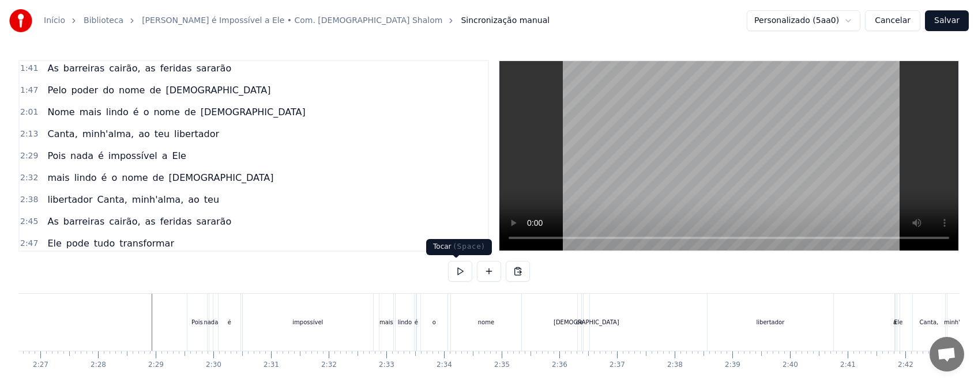
click at [456, 274] on button at bounding box center [460, 271] width 24 height 21
click at [212, 330] on div "nada" at bounding box center [210, 322] width 3 height 57
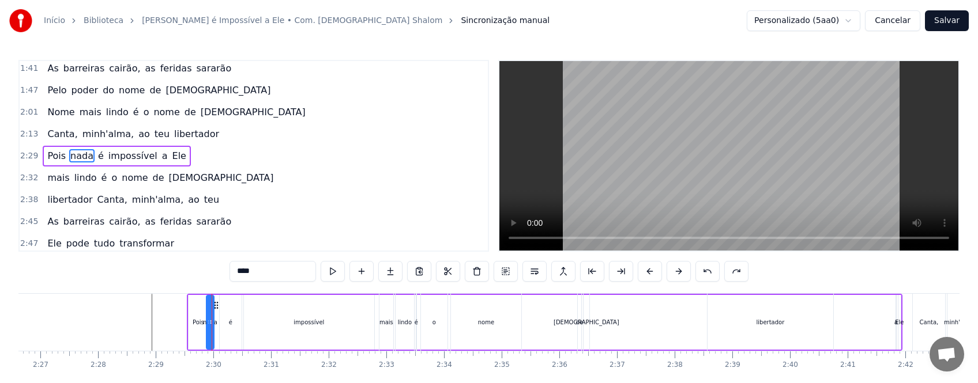
click at [210, 330] on div "nada" at bounding box center [210, 322] width 6 height 52
click at [216, 327] on div at bounding box center [215, 322] width 5 height 52
click at [216, 304] on div at bounding box center [215, 322] width 5 height 52
click at [220, 307] on div "Nome mais lindo é o nome de [DEMOGRAPHIC_DATA][PERSON_NAME], [PERSON_NAME]'[PER…" at bounding box center [452, 322] width 17773 height 58
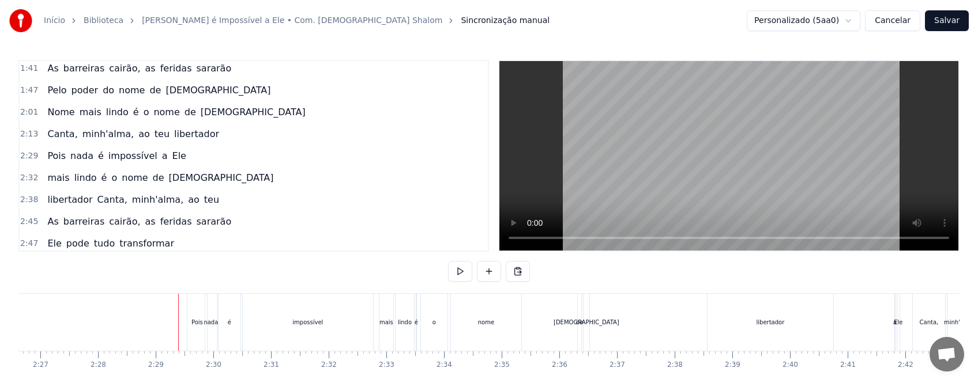
click at [213, 325] on div "nada" at bounding box center [210, 322] width 14 height 9
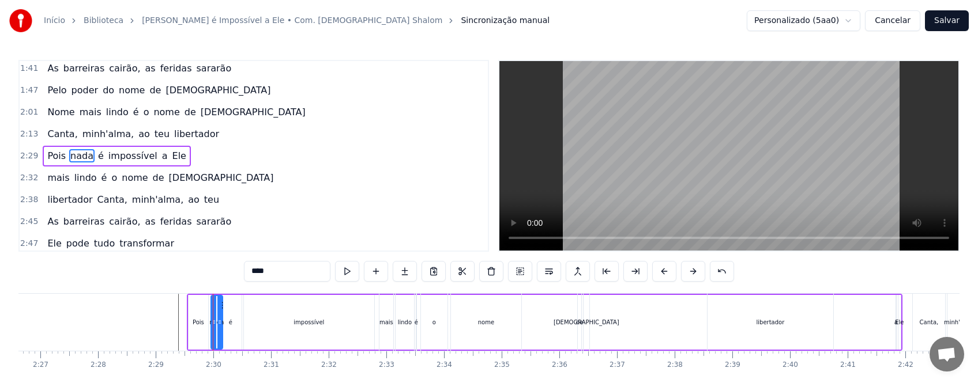
click at [223, 311] on div "nada" at bounding box center [216, 322] width 13 height 55
click at [164, 333] on div at bounding box center [452, 322] width 17773 height 57
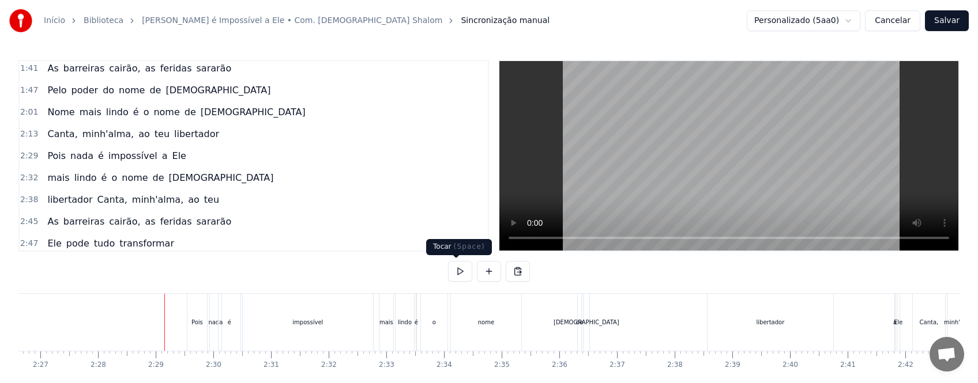
click at [458, 269] on button at bounding box center [460, 271] width 24 height 21
click at [448, 261] on button at bounding box center [460, 271] width 24 height 21
click at [272, 325] on div "impossível" at bounding box center [308, 322] width 130 height 57
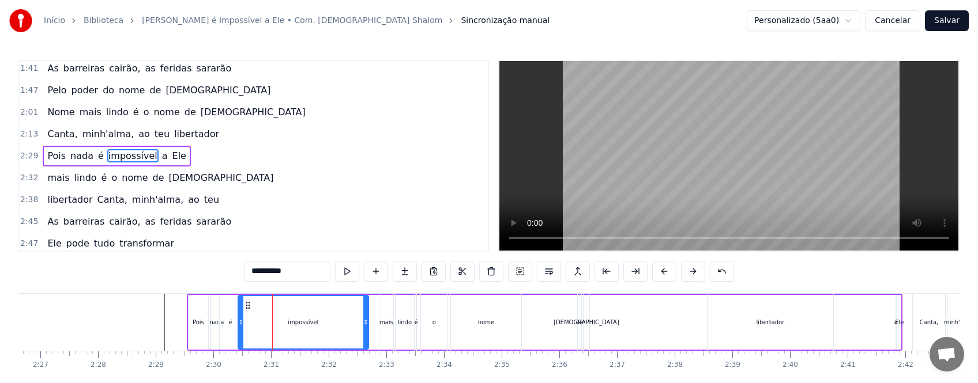
drag, startPoint x: 254, startPoint y: 304, endPoint x: 248, endPoint y: 304, distance: 5.8
click at [248, 304] on icon at bounding box center [247, 305] width 9 height 9
click at [142, 325] on div at bounding box center [452, 322] width 17773 height 57
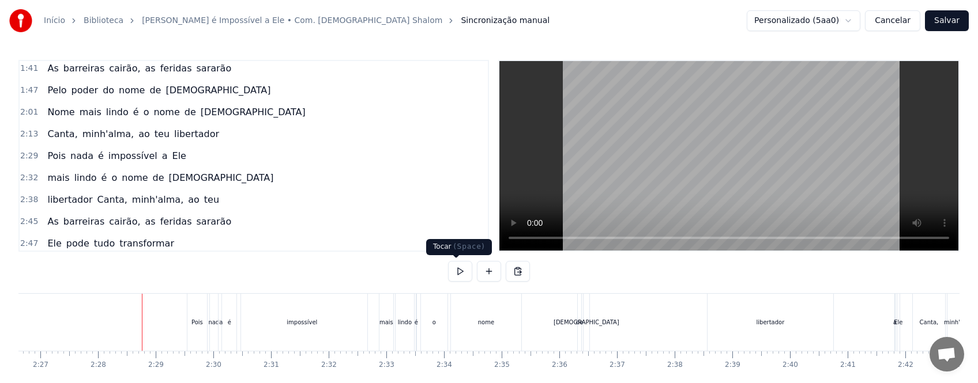
click at [454, 270] on button at bounding box center [460, 271] width 24 height 21
click at [325, 319] on div "impossível" at bounding box center [302, 322] width 130 height 57
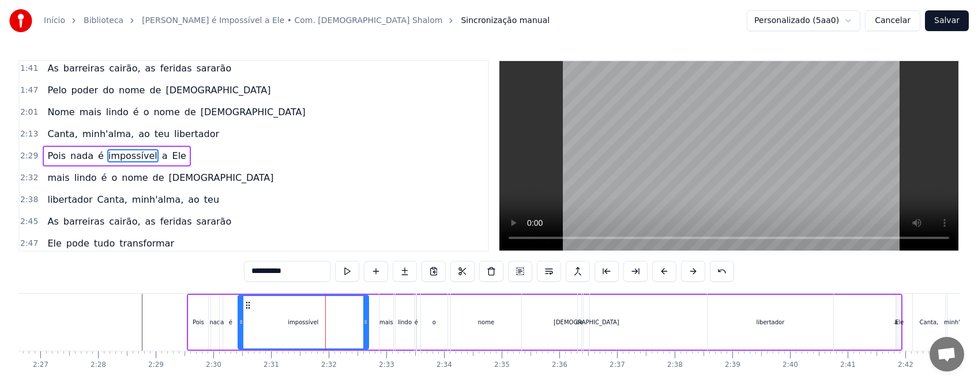
click at [386, 324] on div "mais" at bounding box center [386, 322] width 14 height 9
type input "****"
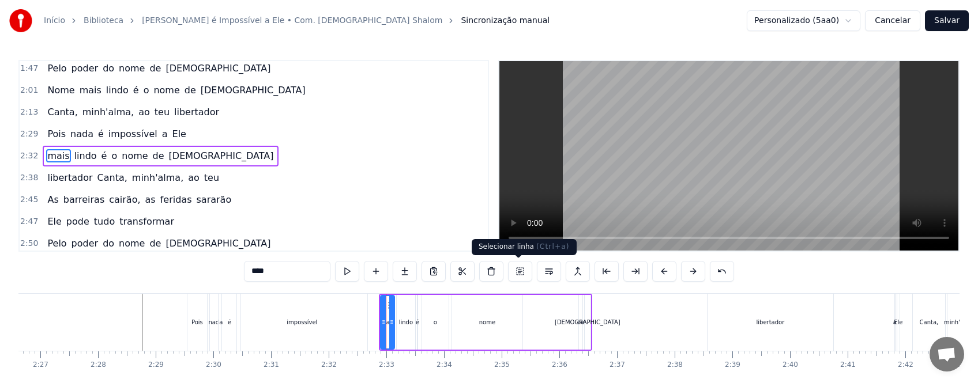
click at [522, 270] on button at bounding box center [520, 271] width 24 height 21
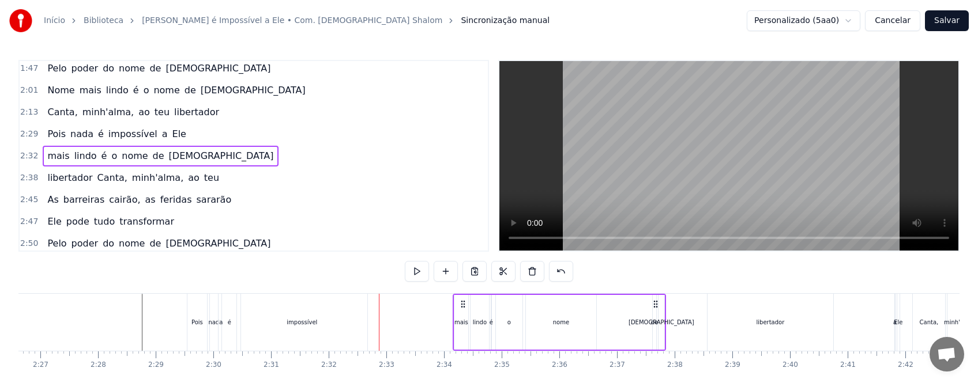
drag, startPoint x: 392, startPoint y: 304, endPoint x: 466, endPoint y: 306, distance: 73.8
click at [466, 306] on icon at bounding box center [462, 304] width 9 height 9
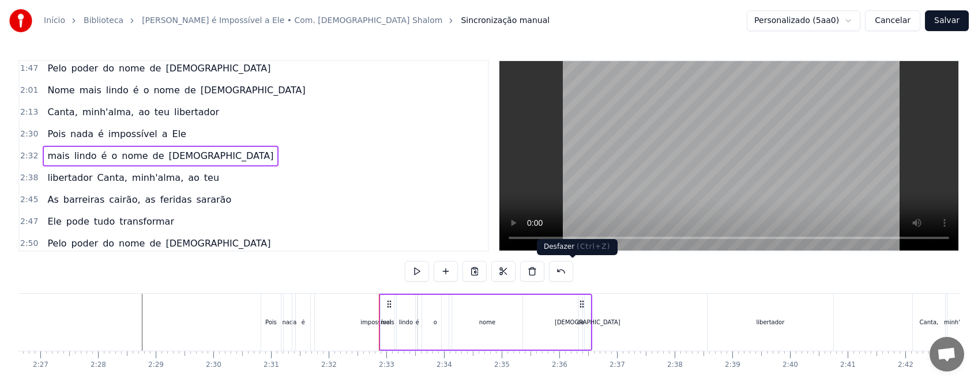
click at [571, 271] on button at bounding box center [561, 271] width 24 height 21
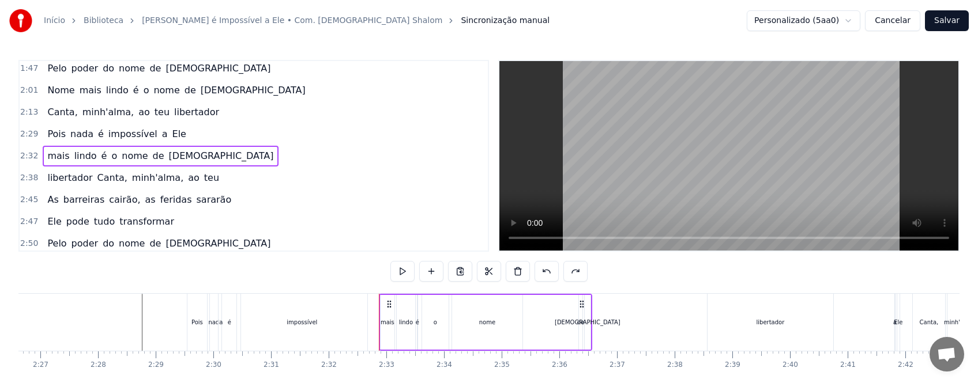
click at [898, 323] on div "[PERSON_NAME], minh'[PERSON_NAME], ao teu" at bounding box center [851, 322] width 289 height 57
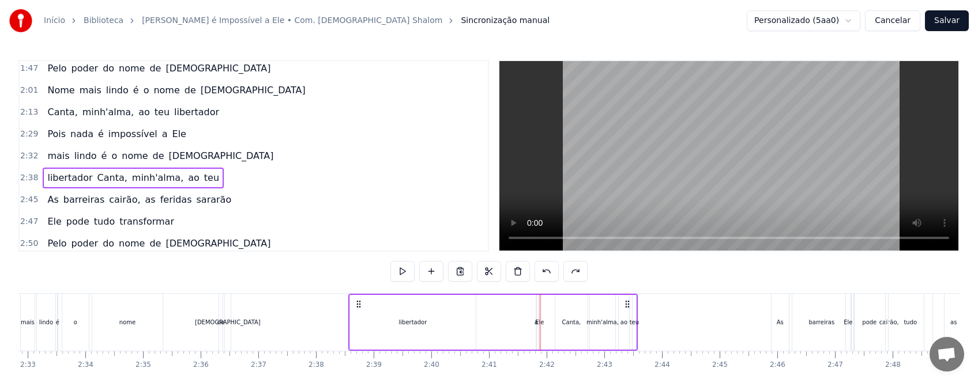
scroll to position [0, 8822]
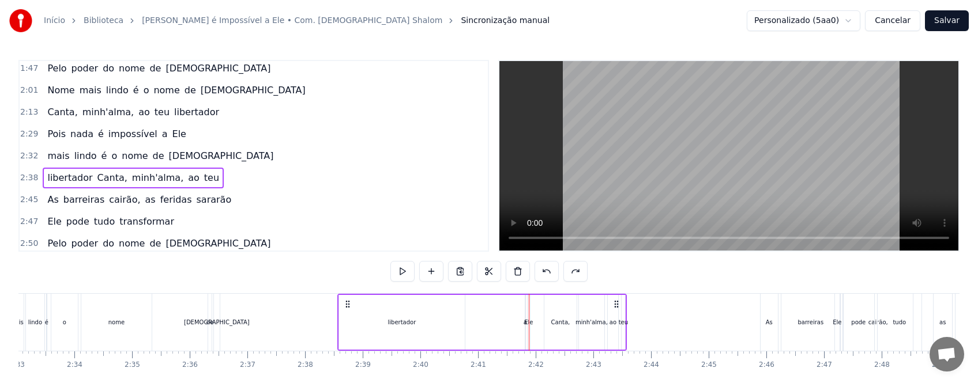
click at [529, 324] on div at bounding box center [529, 322] width 1 height 57
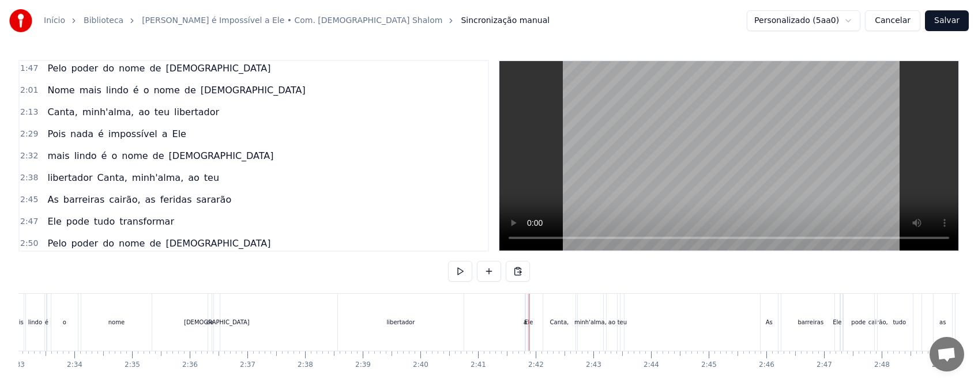
click at [422, 334] on div "libertador" at bounding box center [401, 322] width 126 height 57
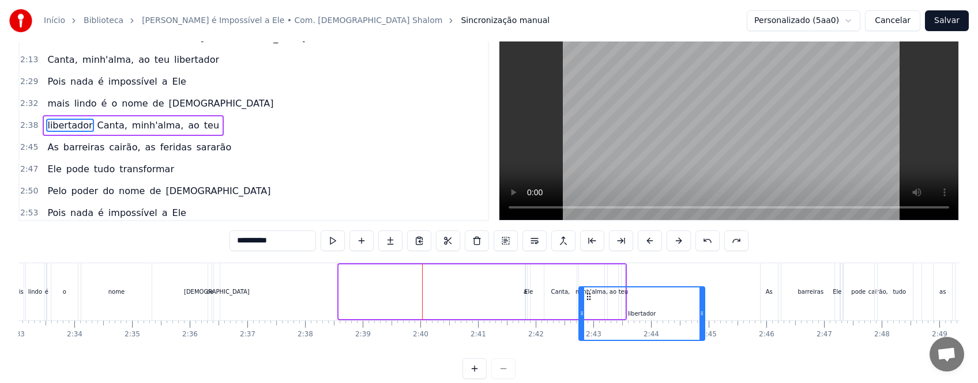
scroll to position [35, 0]
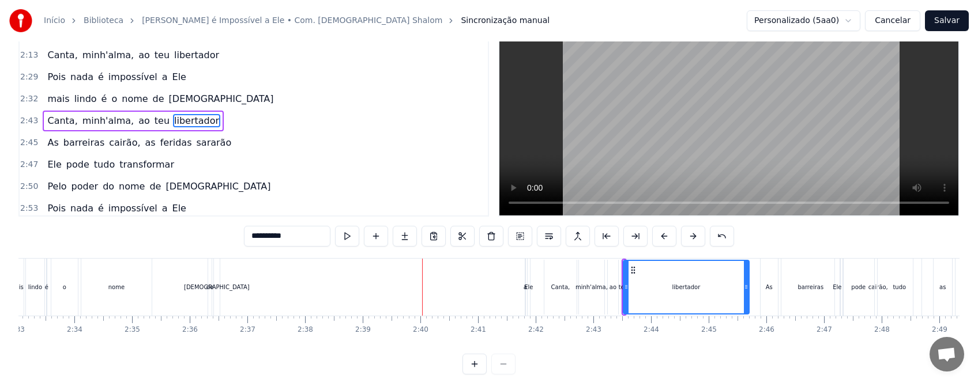
click at [529, 289] on div "Ele" at bounding box center [528, 287] width 9 height 9
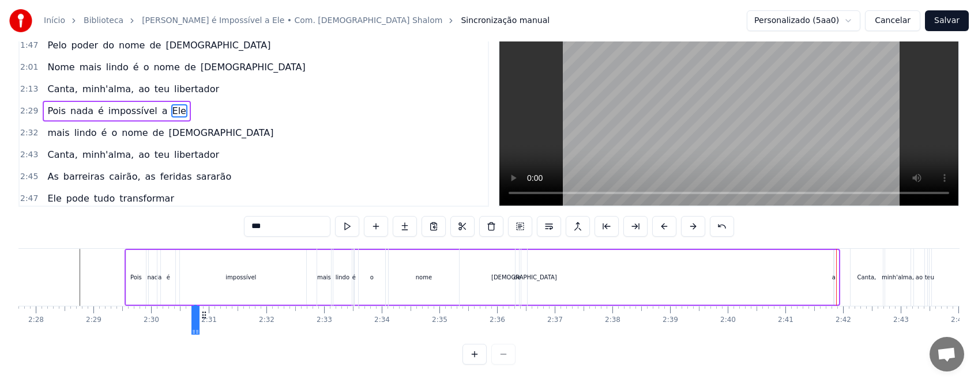
scroll to position [0, 8506]
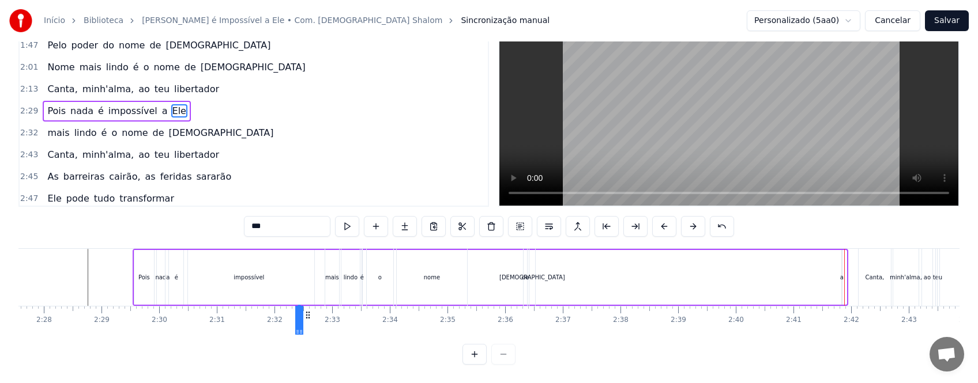
drag, startPoint x: 538, startPoint y: 307, endPoint x: 307, endPoint y: 266, distance: 234.1
click at [307, 266] on div "Pois nada é impossível a Ele" at bounding box center [490, 277] width 715 height 57
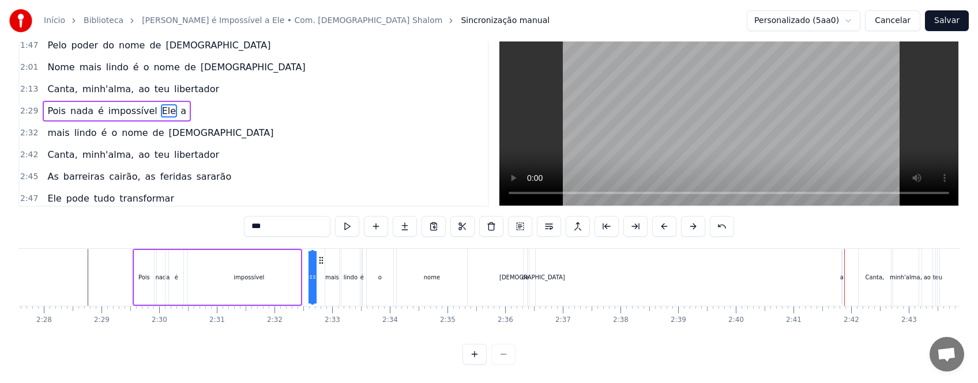
drag, startPoint x: 312, startPoint y: 248, endPoint x: 321, endPoint y: 249, distance: 8.7
click at [321, 256] on icon at bounding box center [320, 260] width 9 height 9
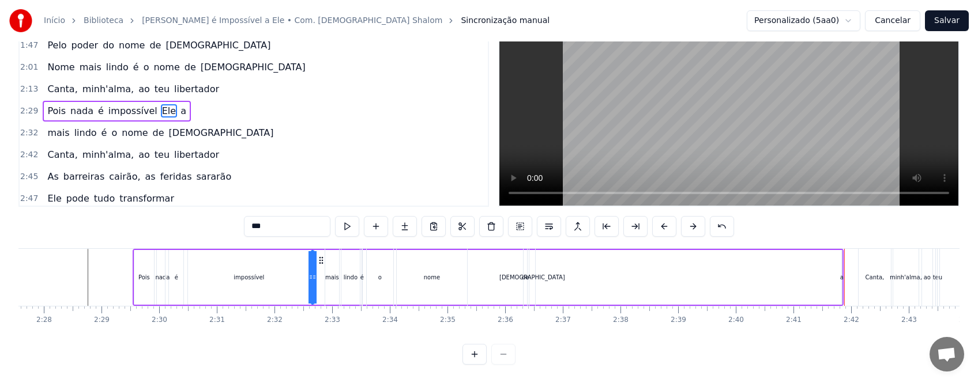
click at [333, 273] on div "mais" at bounding box center [332, 277] width 14 height 9
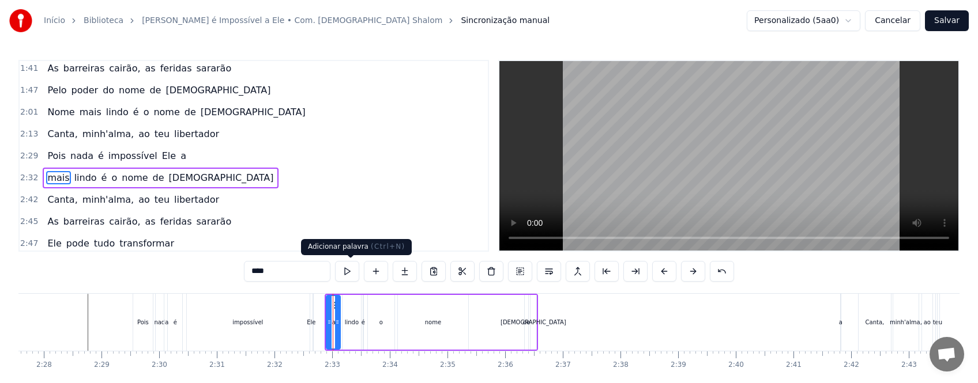
scroll to position [244, 0]
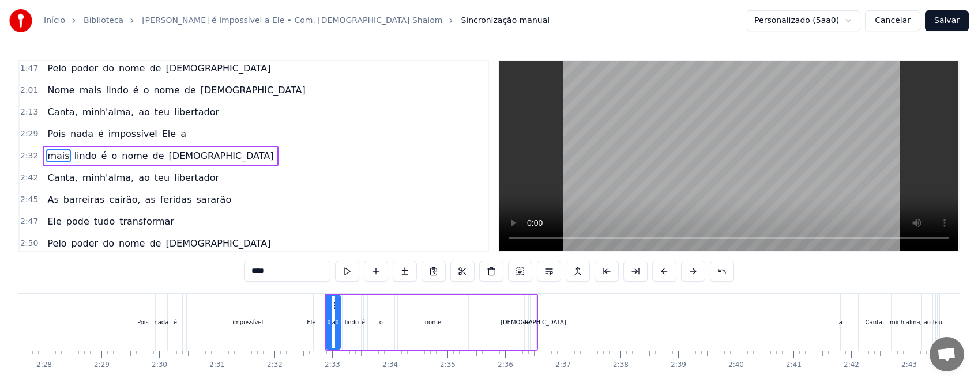
click at [357, 330] on div "lindo" at bounding box center [351, 322] width 18 height 55
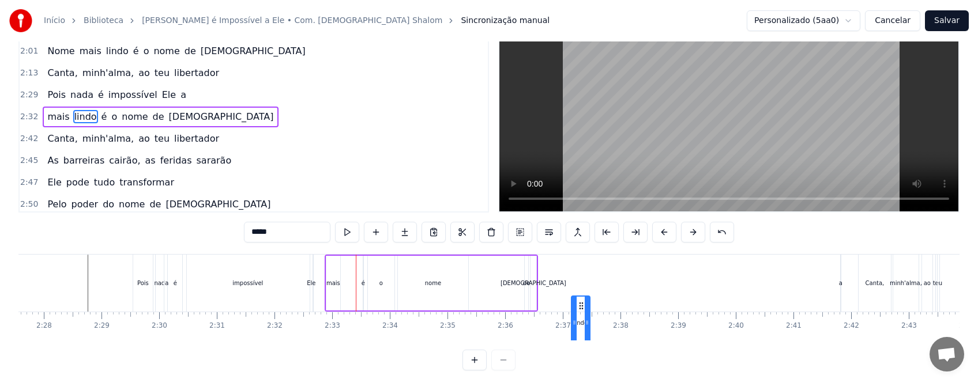
scroll to position [40, 0]
drag, startPoint x: 351, startPoint y: 302, endPoint x: 598, endPoint y: 314, distance: 247.6
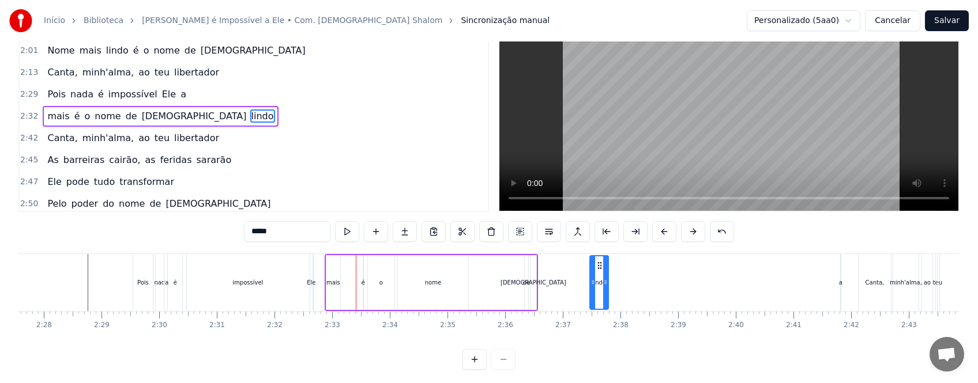
click at [333, 267] on div "mais" at bounding box center [333, 282] width 14 height 55
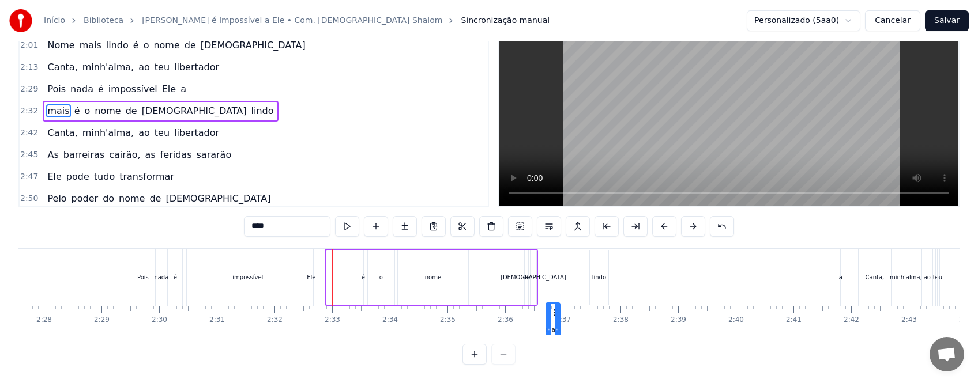
scroll to position [52, 8506]
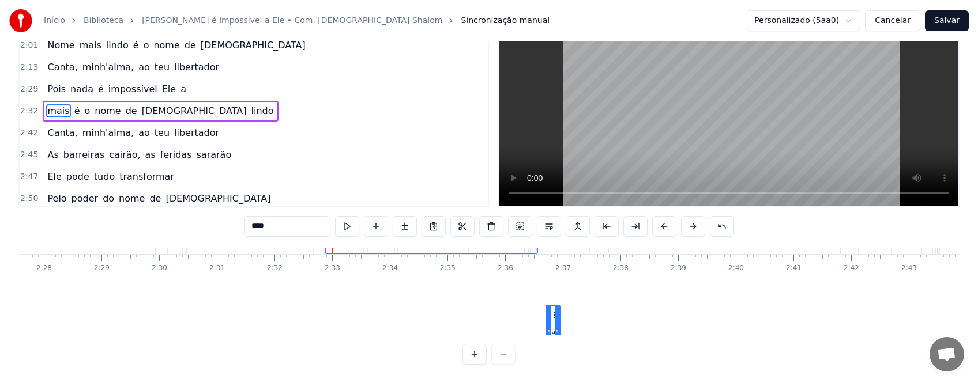
drag, startPoint x: 333, startPoint y: 306, endPoint x: 553, endPoint y: 323, distance: 220.3
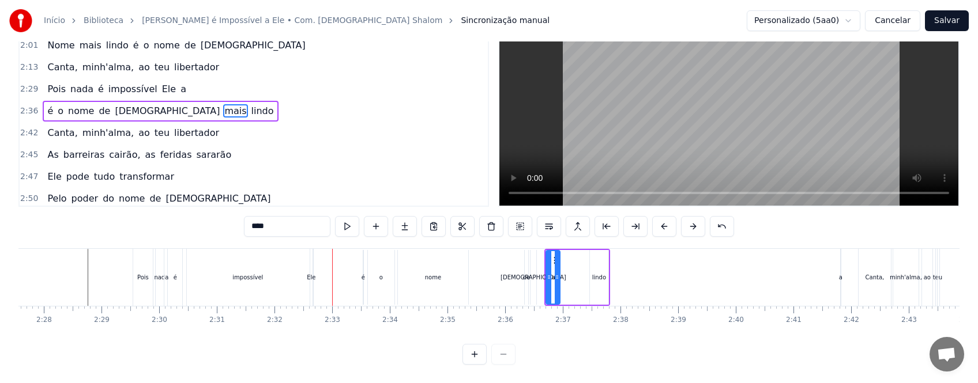
click at [361, 273] on div "é" at bounding box center [362, 277] width 3 height 9
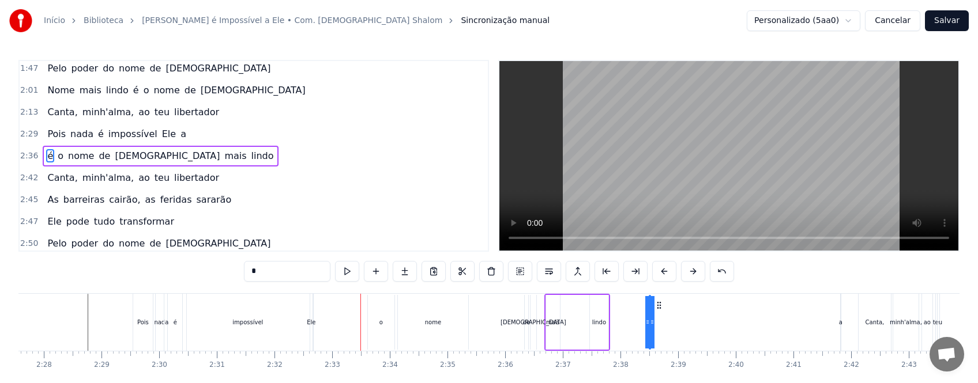
drag, startPoint x: 373, startPoint y: 302, endPoint x: 659, endPoint y: 311, distance: 286.1
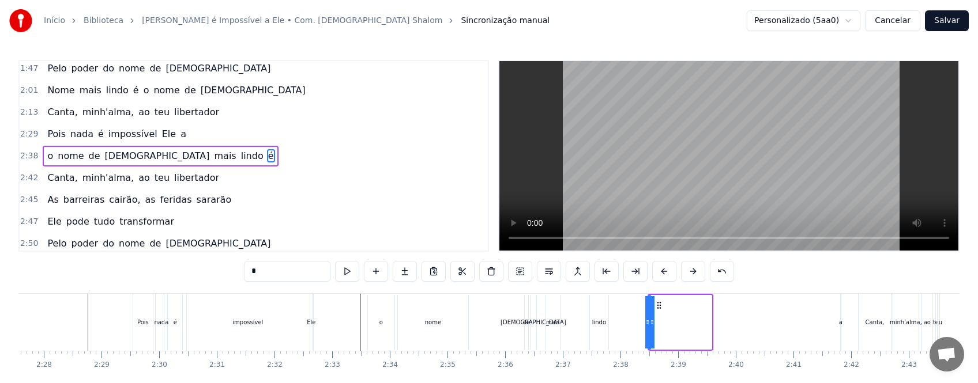
click at [382, 320] on div "o" at bounding box center [380, 322] width 3 height 9
drag, startPoint x: 377, startPoint y: 306, endPoint x: 473, endPoint y: 313, distance: 96.0
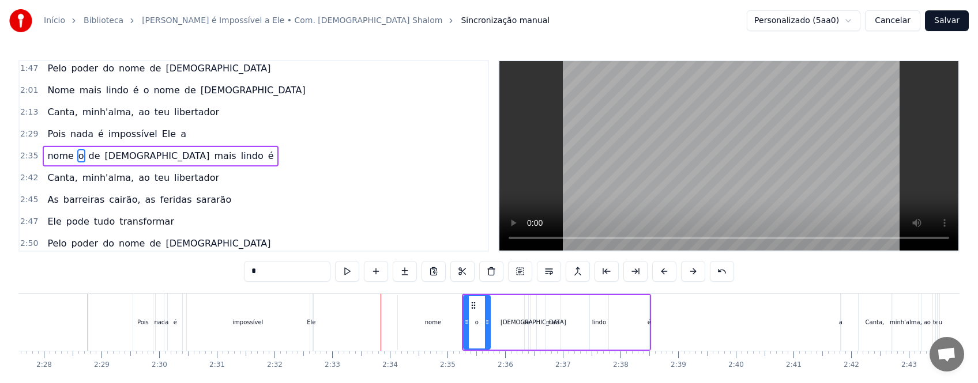
click at [436, 326] on div "nome" at bounding box center [433, 322] width 16 height 9
type input "****"
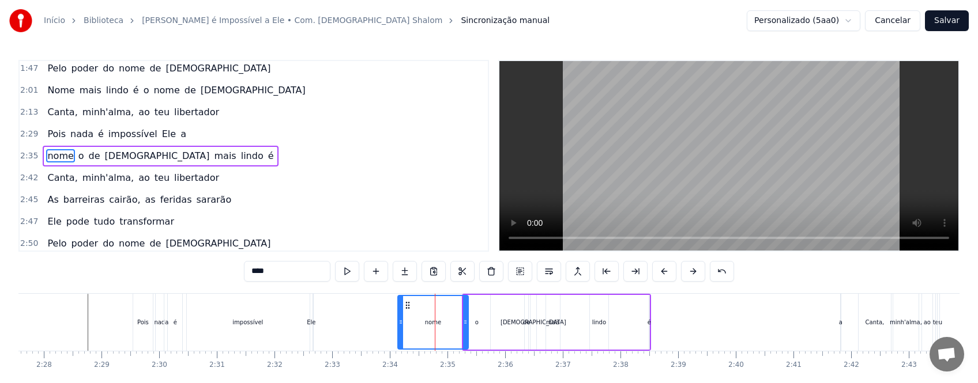
click at [405, 306] on icon at bounding box center [407, 305] width 9 height 9
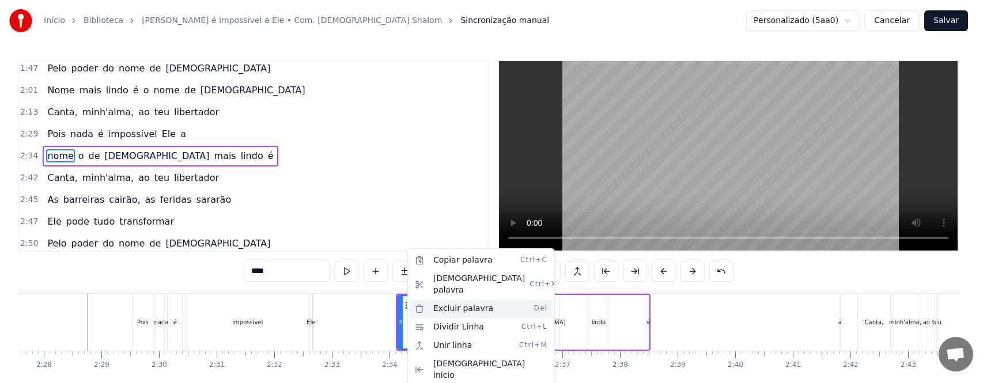
click at [468, 300] on div "Excluir palavra Del" at bounding box center [481, 309] width 142 height 18
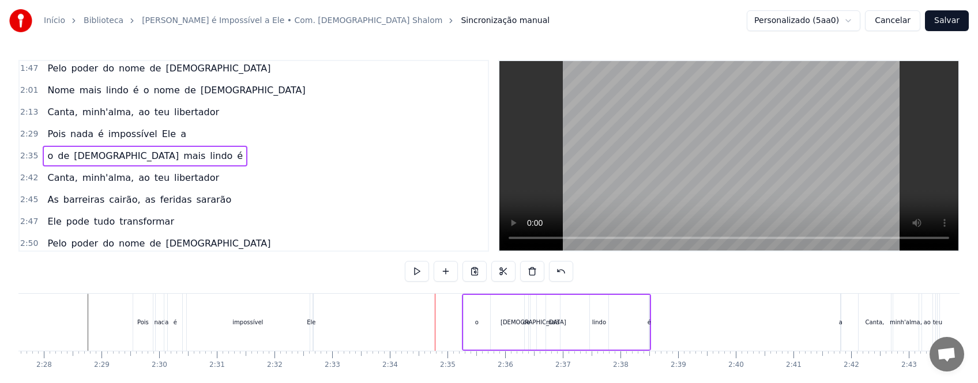
click at [481, 310] on div "o" at bounding box center [476, 322] width 27 height 55
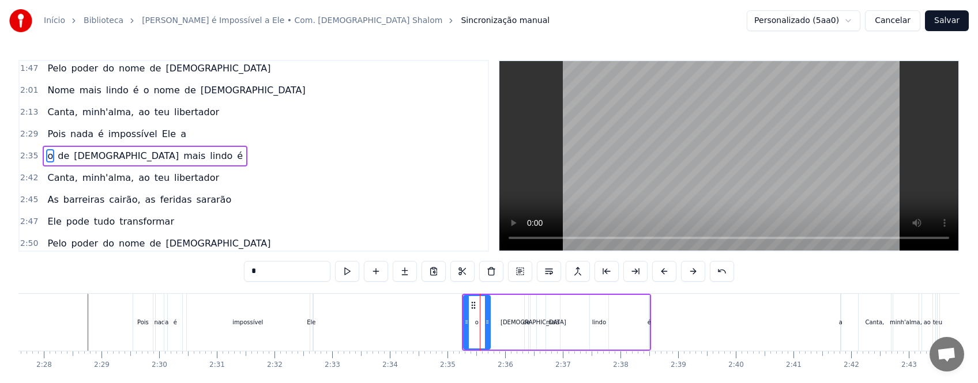
click at [472, 306] on icon at bounding box center [473, 305] width 9 height 9
click at [473, 306] on icon at bounding box center [473, 305] width 9 height 9
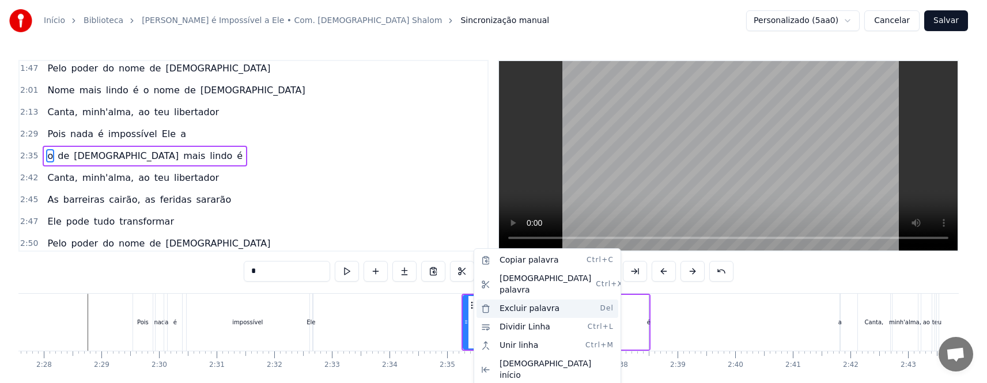
click at [522, 300] on div "Excluir palavra Del" at bounding box center [548, 309] width 142 height 18
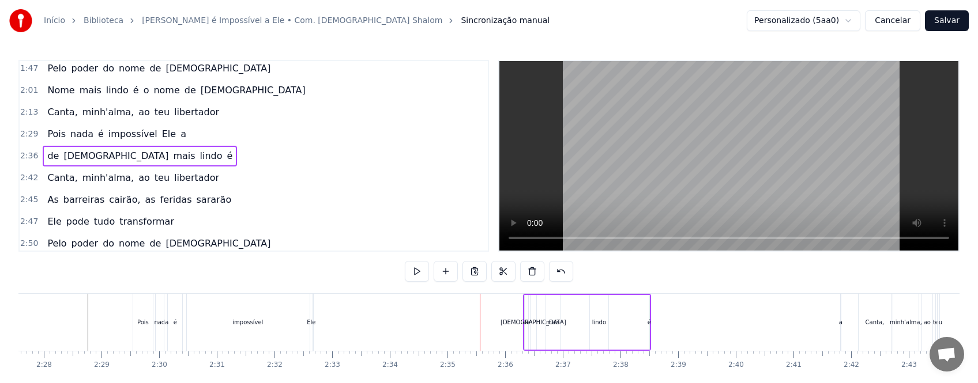
click at [532, 307] on div "[DEMOGRAPHIC_DATA]" at bounding box center [533, 322] width 6 height 55
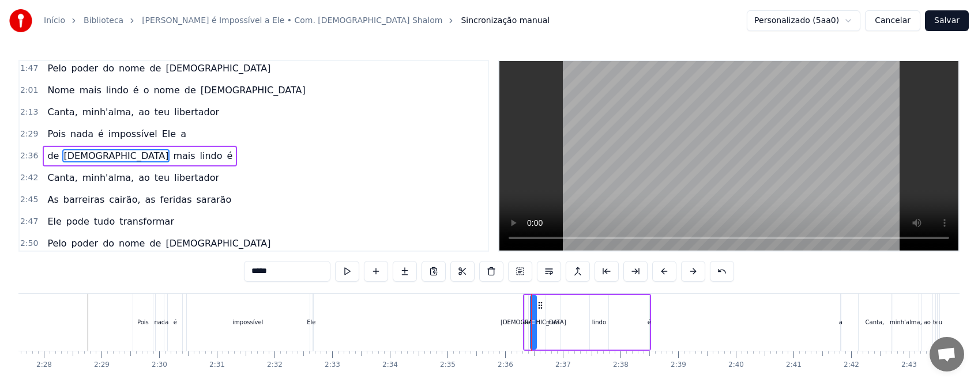
click at [525, 312] on div "de" at bounding box center [526, 322] width 3 height 55
type input "**"
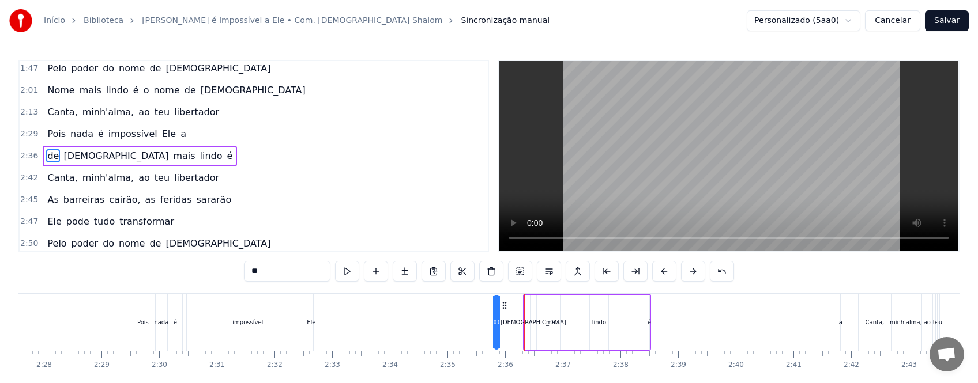
drag, startPoint x: 534, startPoint y: 306, endPoint x: 504, endPoint y: 308, distance: 30.1
click at [504, 308] on icon at bounding box center [504, 305] width 9 height 9
click at [500, 327] on div "de [DEMOGRAPHIC_DATA][PERSON_NAME] [PERSON_NAME] é" at bounding box center [572, 322] width 158 height 57
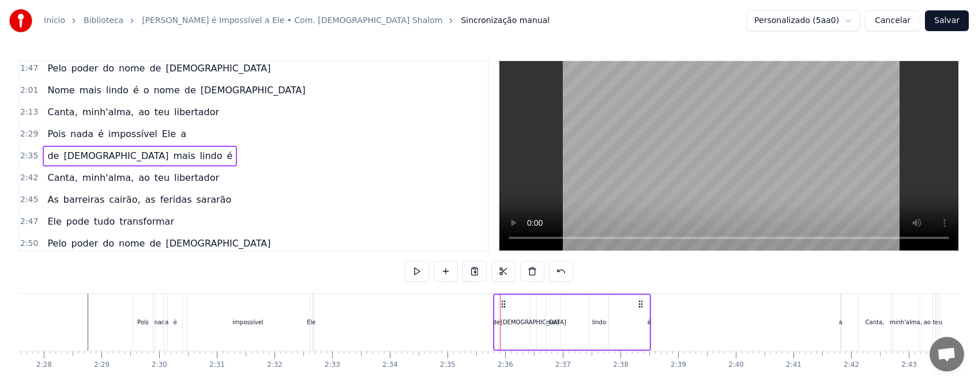
click at [496, 309] on div "de" at bounding box center [496, 322] width 3 height 55
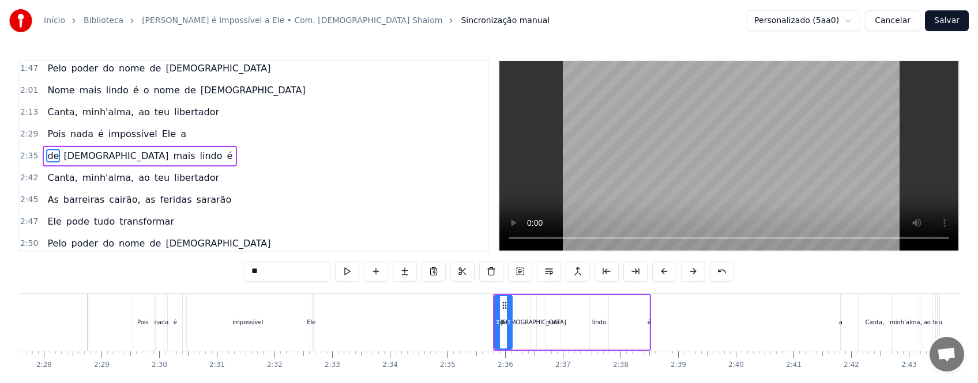
drag, startPoint x: 496, startPoint y: 316, endPoint x: 510, endPoint y: 316, distance: 13.8
click at [510, 316] on div at bounding box center [509, 322] width 5 height 52
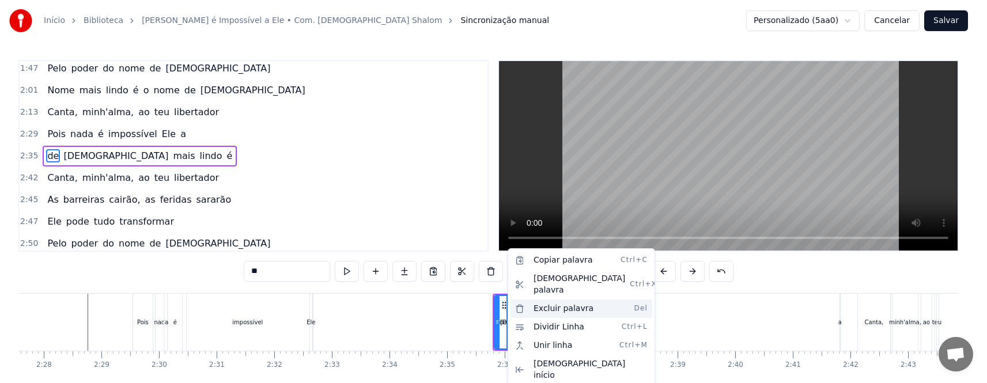
click at [561, 300] on div "Excluir palavra Del" at bounding box center [582, 309] width 142 height 18
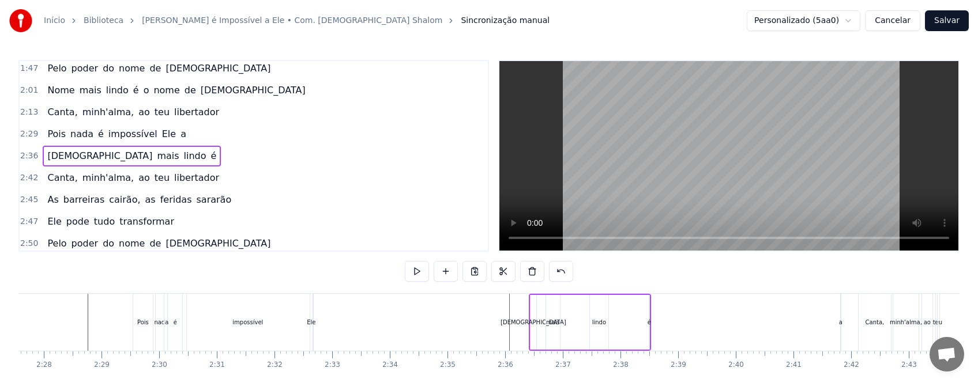
click at [535, 325] on div "[DEMOGRAPHIC_DATA]" at bounding box center [533, 322] width 66 height 9
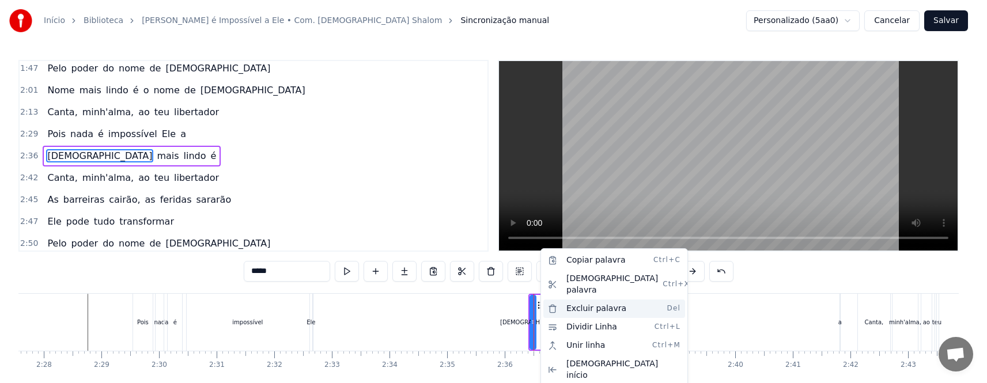
click at [585, 300] on div "Excluir palavra Del" at bounding box center [615, 309] width 142 height 18
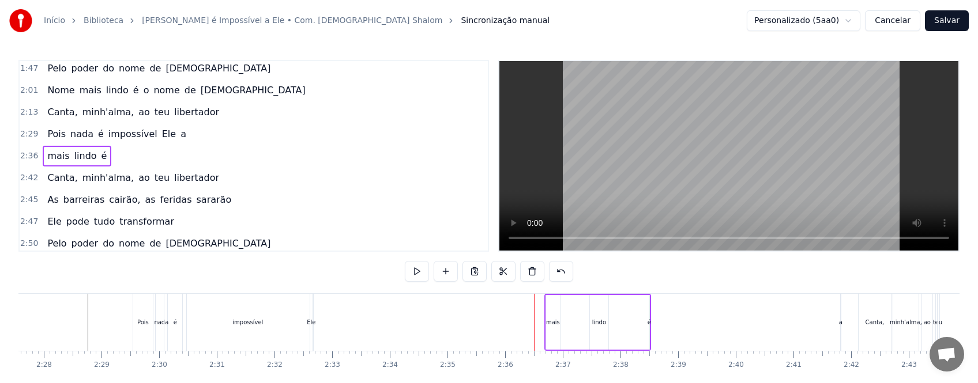
click at [556, 318] on div "mais" at bounding box center [553, 322] width 14 height 9
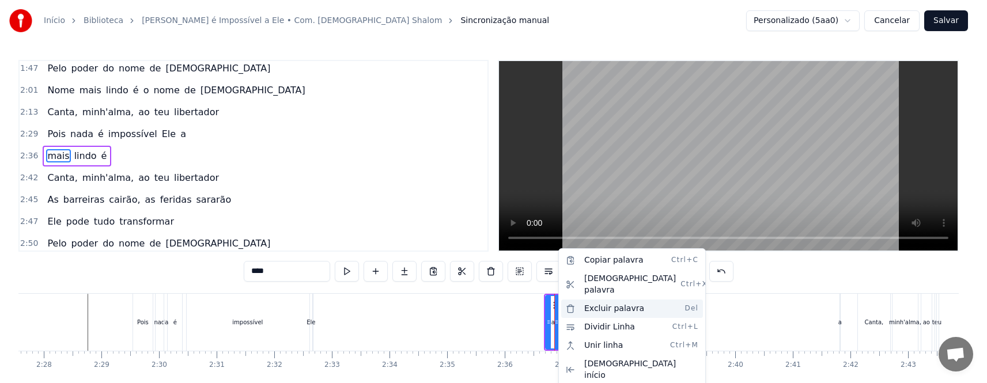
click at [610, 300] on div "Excluir palavra Del" at bounding box center [632, 309] width 142 height 18
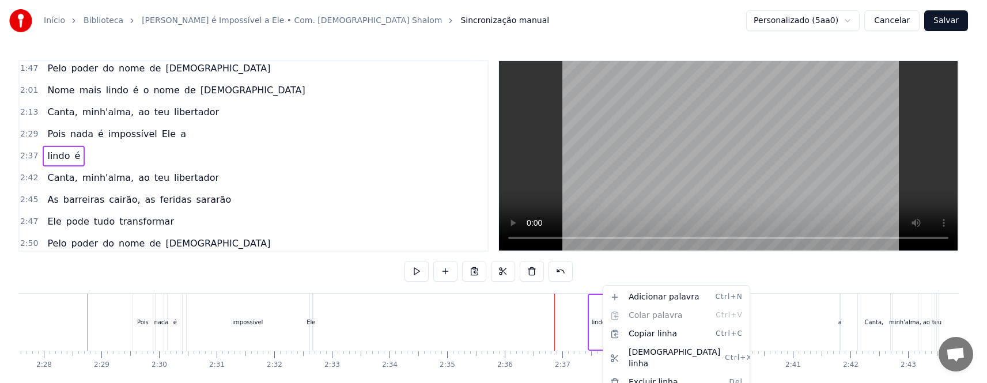
click at [597, 306] on html "Início Biblioteca Nada é Impossível a Ele • Com. [DEMOGRAPHIC_DATA] [PERSON_NAM…" at bounding box center [493, 214] width 987 height 428
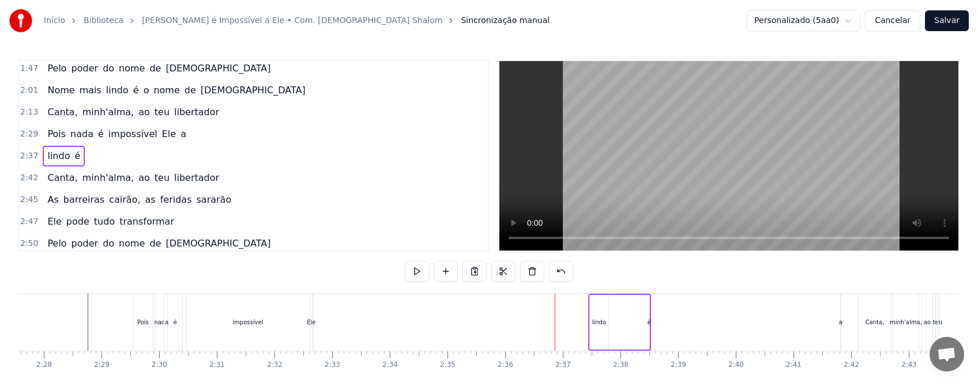
click at [598, 304] on div "lindo" at bounding box center [599, 322] width 18 height 55
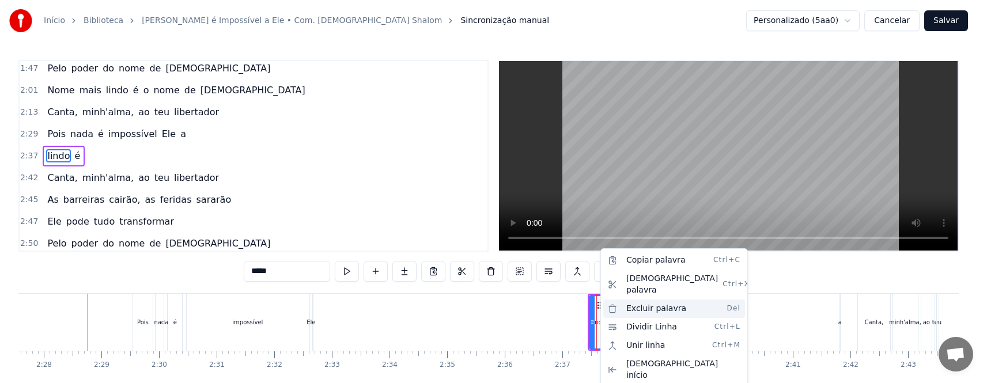
click at [646, 300] on div "Excluir palavra Del" at bounding box center [675, 309] width 142 height 18
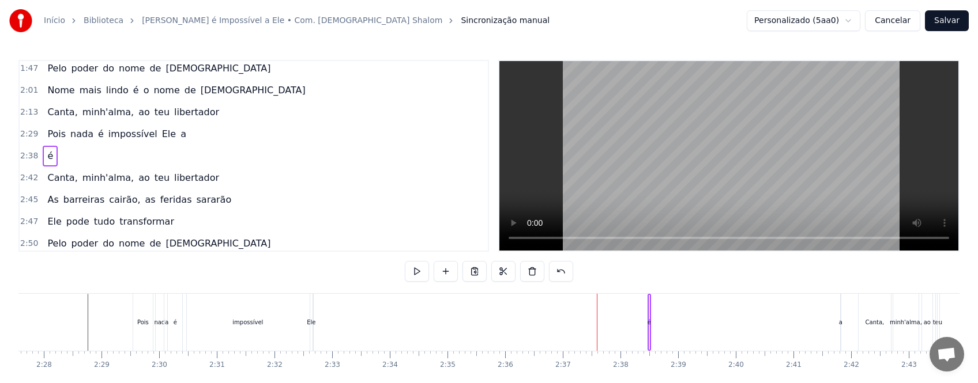
click at [649, 324] on div "é" at bounding box center [648, 322] width 3 height 9
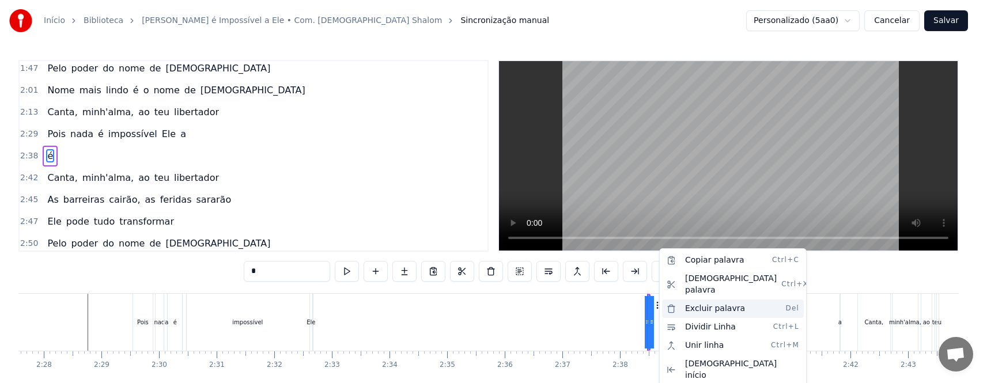
click at [710, 300] on div "Excluir palavra Del" at bounding box center [733, 309] width 142 height 18
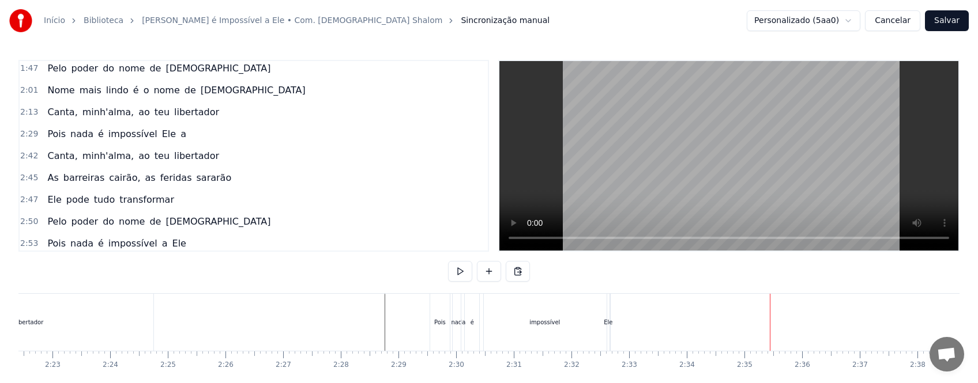
scroll to position [0, 8154]
click at [631, 332] on div "impossível" at bounding box center [600, 322] width 130 height 57
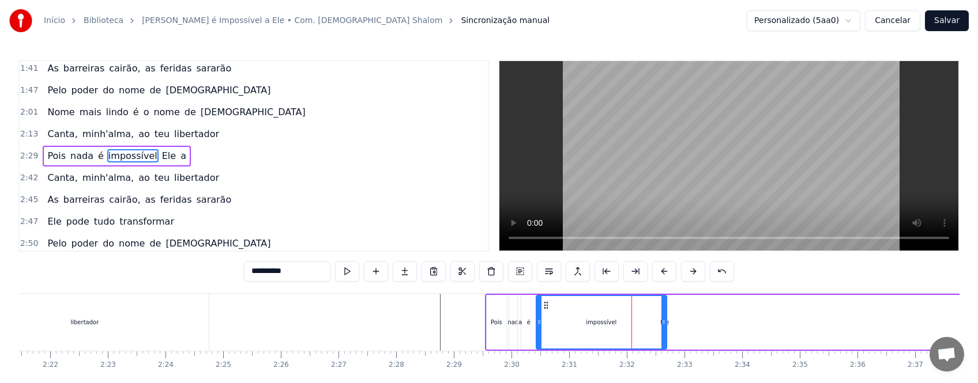
click at [699, 323] on div "Pois nada é impossível Ele a" at bounding box center [840, 322] width 711 height 57
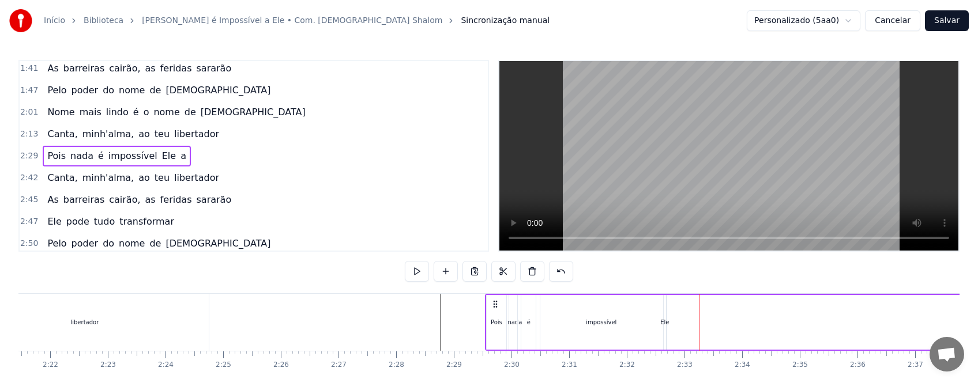
click at [668, 325] on div "Ele" at bounding box center [664, 322] width 9 height 9
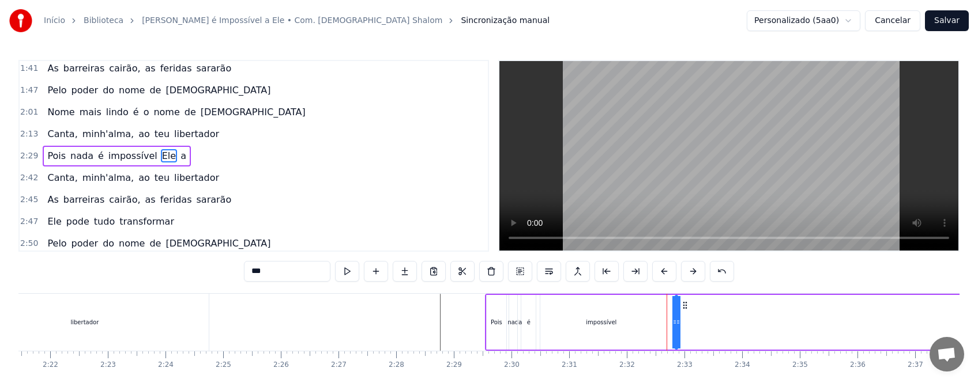
drag, startPoint x: 674, startPoint y: 304, endPoint x: 685, endPoint y: 306, distance: 11.6
click at [685, 306] on icon at bounding box center [684, 305] width 9 height 9
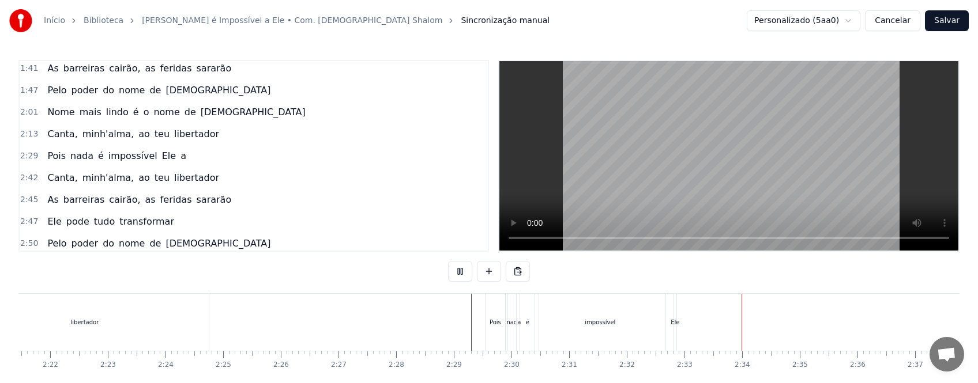
click at [616, 330] on div "impossível" at bounding box center [600, 322] width 130 height 57
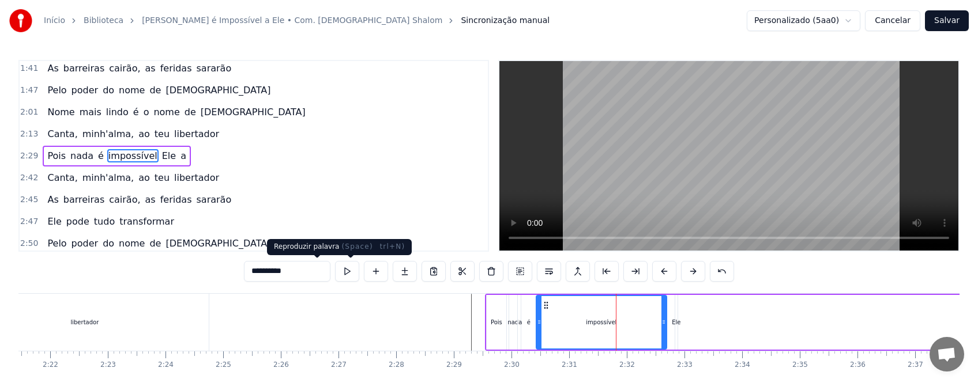
click at [335, 270] on button at bounding box center [347, 271] width 24 height 21
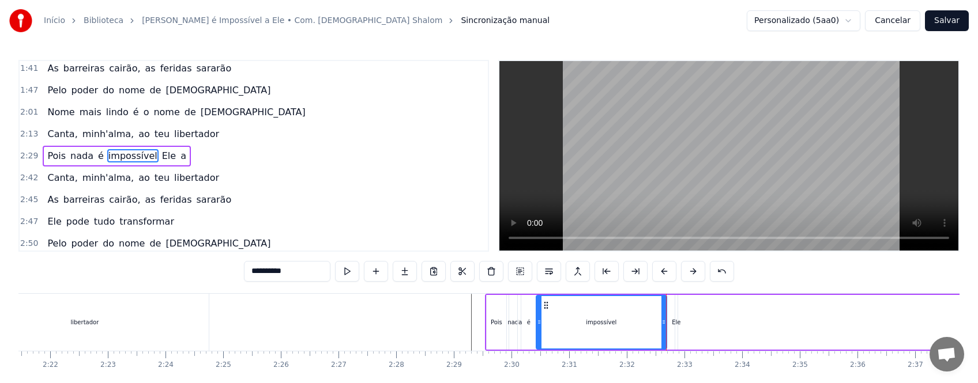
click at [676, 328] on div "Ele" at bounding box center [676, 322] width 2 height 55
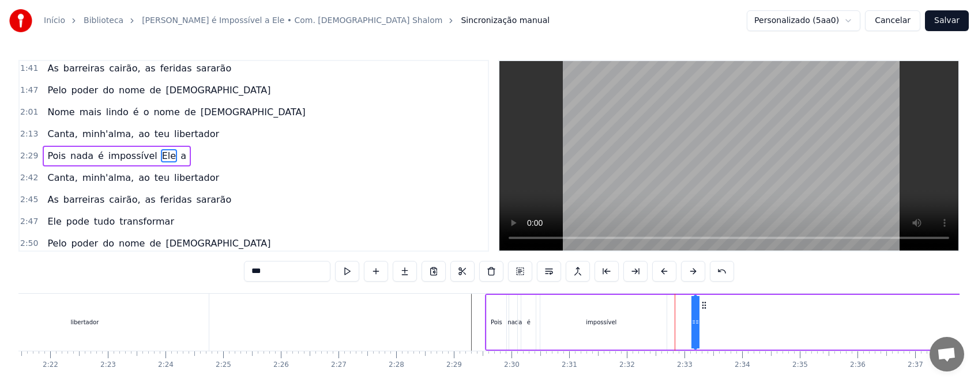
drag, startPoint x: 684, startPoint y: 304, endPoint x: 706, endPoint y: 307, distance: 21.5
click at [706, 307] on icon at bounding box center [703, 305] width 9 height 9
click at [647, 325] on div "impossível" at bounding box center [601, 322] width 130 height 55
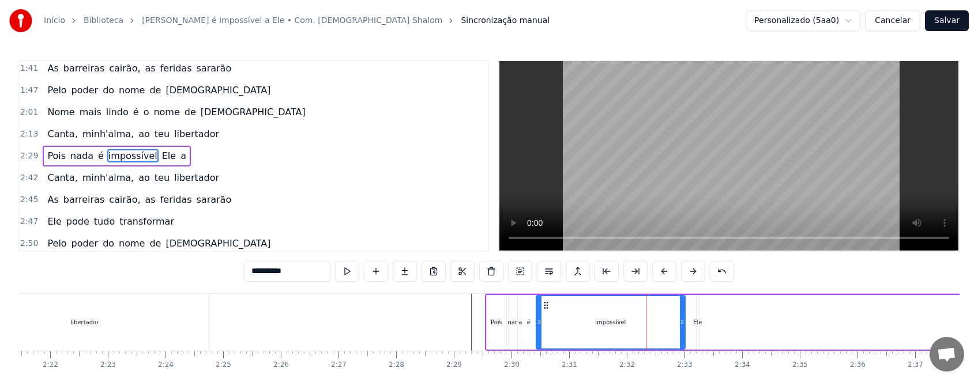
drag, startPoint x: 664, startPoint y: 329, endPoint x: 683, endPoint y: 331, distance: 18.7
click at [683, 331] on div at bounding box center [682, 322] width 5 height 52
click at [335, 270] on button at bounding box center [347, 271] width 24 height 21
drag, startPoint x: 681, startPoint y: 324, endPoint x: 689, endPoint y: 325, distance: 8.1
click at [689, 325] on icon at bounding box center [690, 322] width 5 height 9
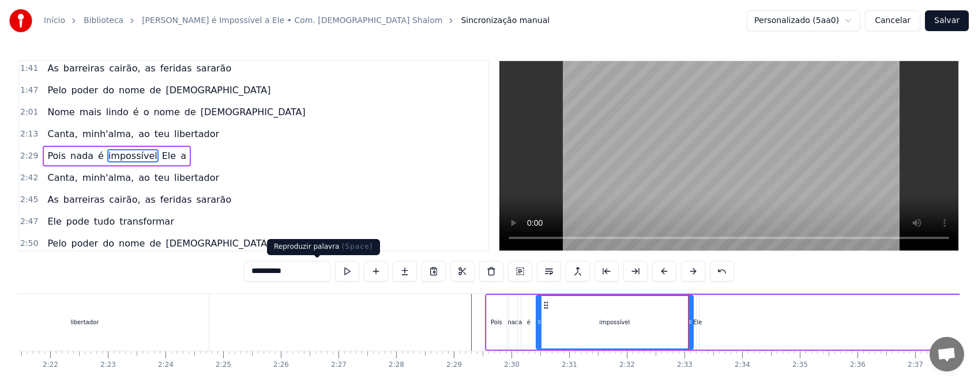
click at [335, 271] on button at bounding box center [347, 271] width 24 height 21
click at [699, 326] on div "Ele" at bounding box center [697, 322] width 9 height 9
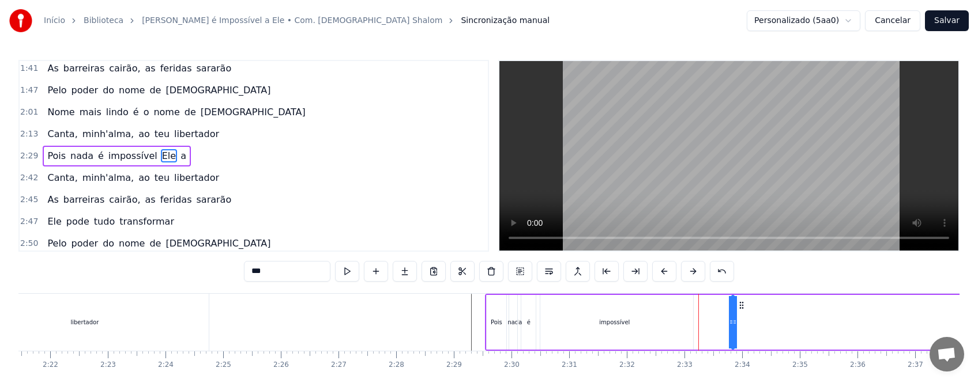
drag, startPoint x: 708, startPoint y: 306, endPoint x: 744, endPoint y: 307, distance: 35.2
click at [744, 307] on icon at bounding box center [741, 305] width 9 height 9
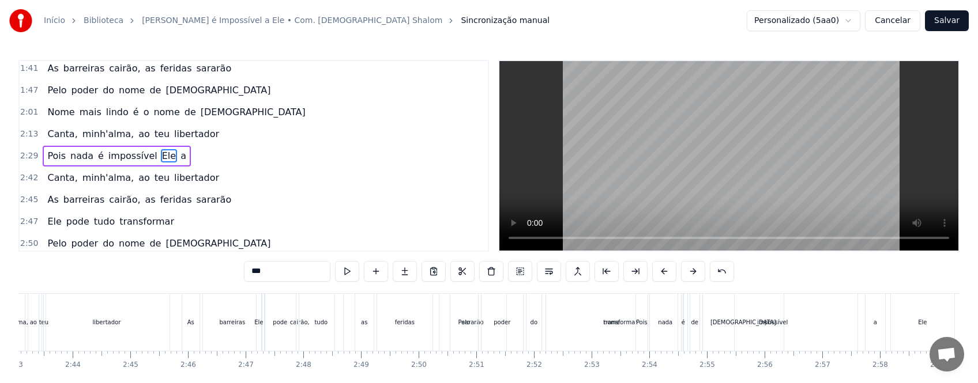
scroll to position [0, 9433]
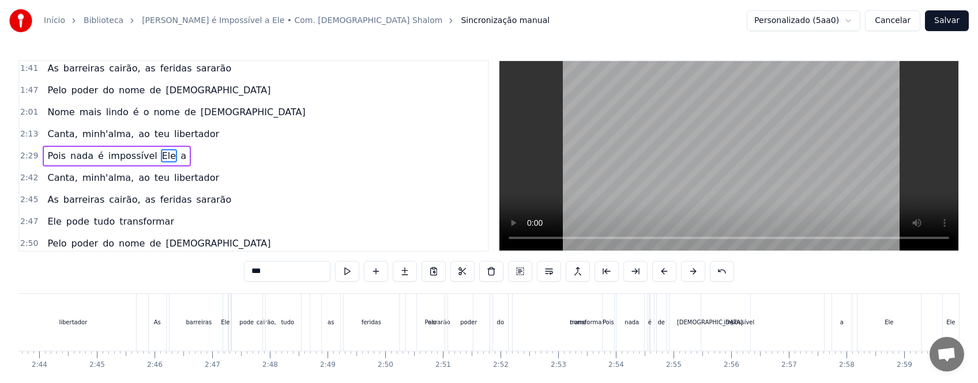
click at [843, 330] on div "a" at bounding box center [842, 322] width 20 height 57
type input "*"
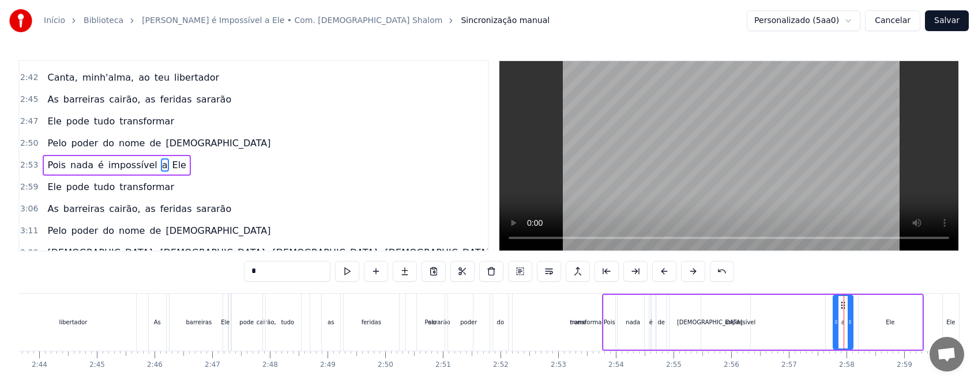
scroll to position [332, 0]
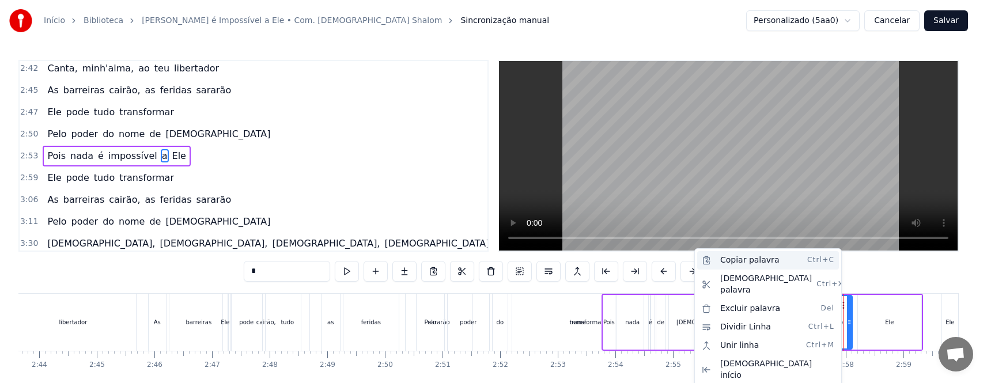
click at [765, 263] on div "Copiar palavra Ctrl+C" at bounding box center [769, 260] width 142 height 18
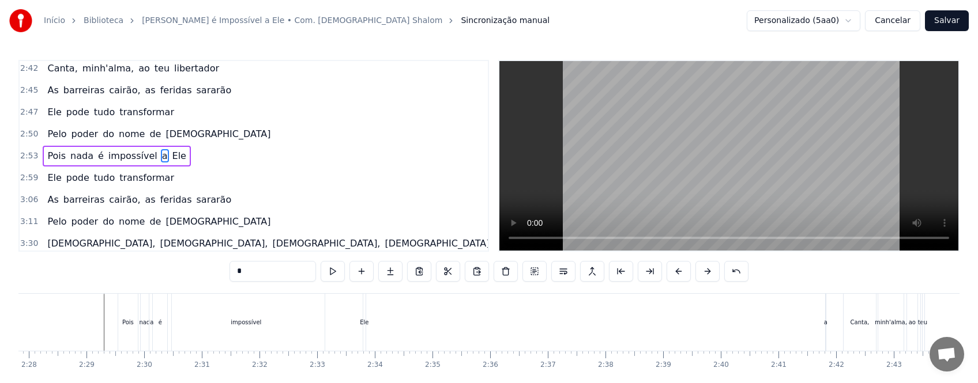
scroll to position [0, 8410]
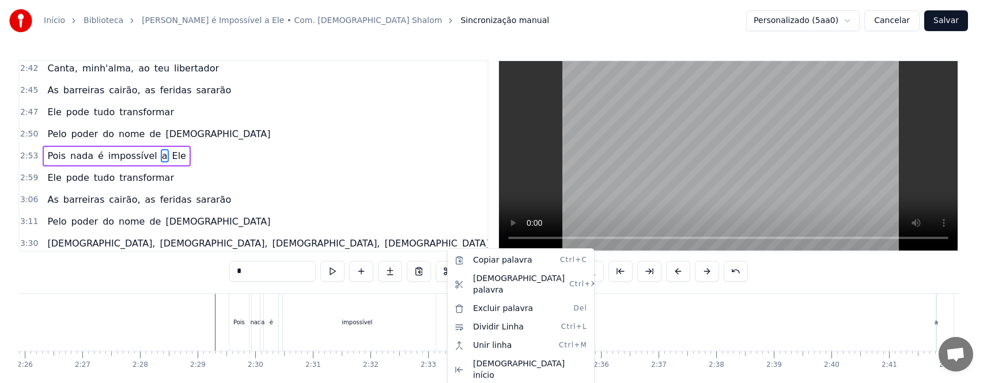
click at [434, 323] on html "Início Biblioteca Nada é Impossível a Ele • Com. [DEMOGRAPHIC_DATA] [PERSON_NAM…" at bounding box center [493, 214] width 987 height 428
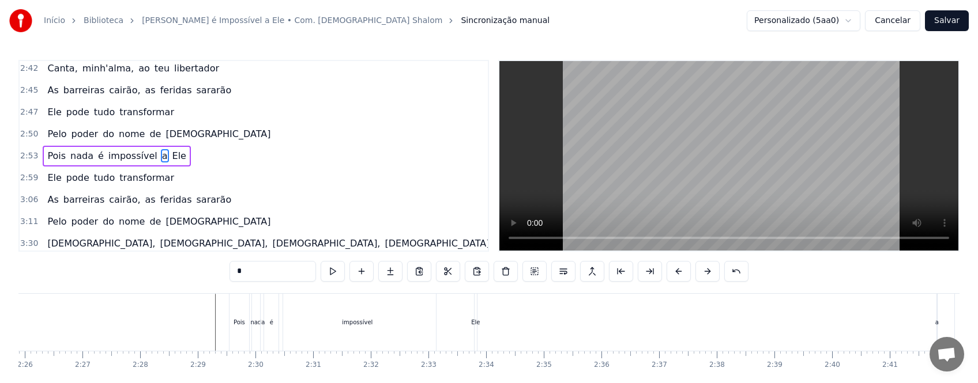
click at [444, 323] on div "Pois nada é impossível Ele a" at bounding box center [584, 322] width 711 height 57
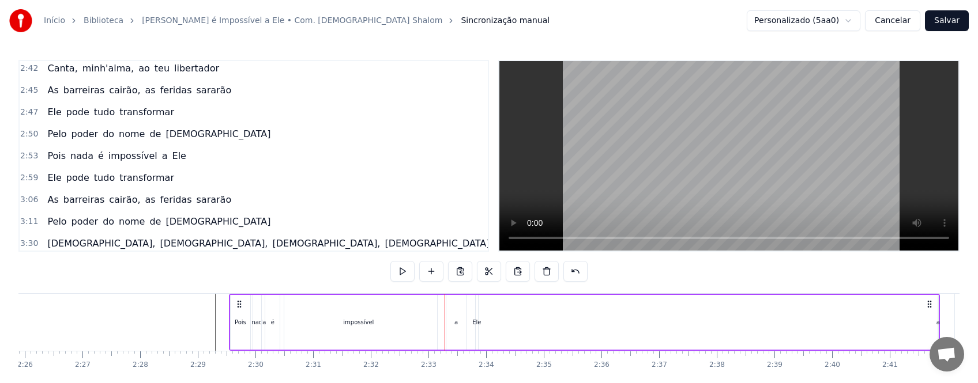
click at [458, 324] on div "a" at bounding box center [456, 322] width 20 height 55
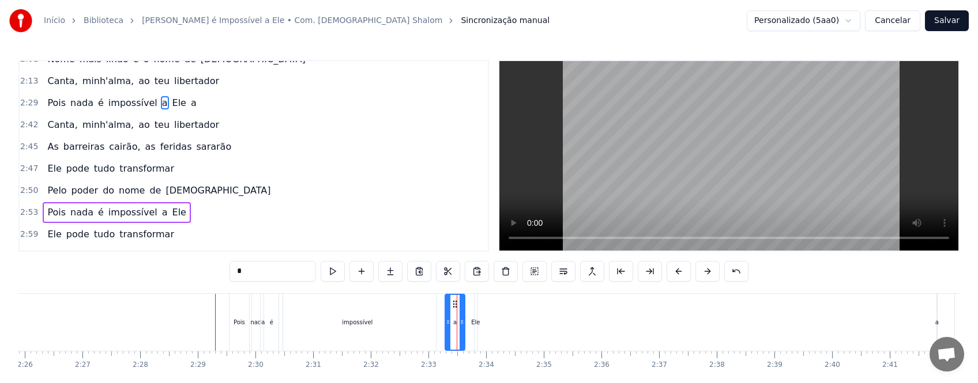
scroll to position [223, 0]
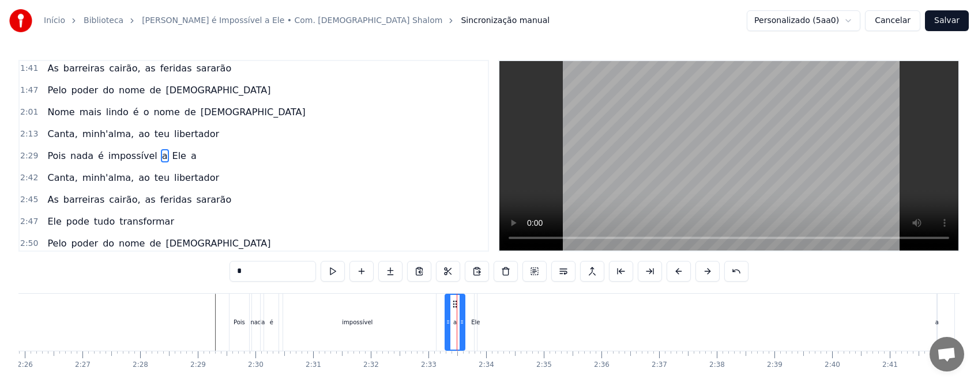
drag, startPoint x: 453, startPoint y: 326, endPoint x: 415, endPoint y: 332, distance: 38.5
click at [409, 334] on div "Pois nada é impossível a Ele a" at bounding box center [584, 322] width 711 height 57
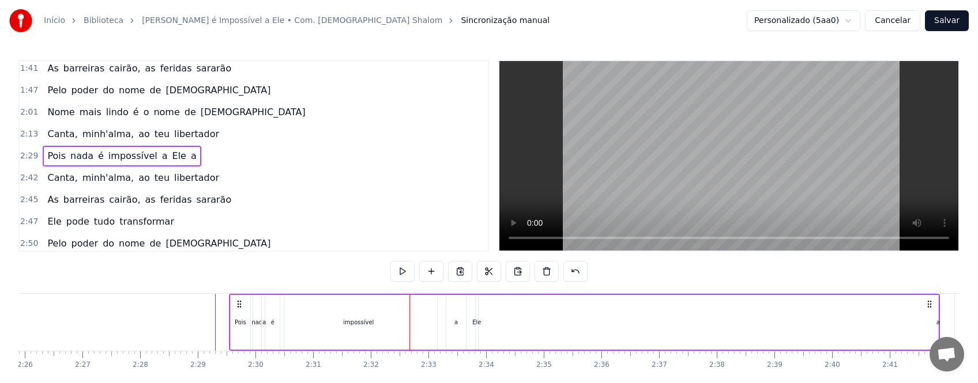
click at [457, 325] on div "a" at bounding box center [455, 322] width 3 height 9
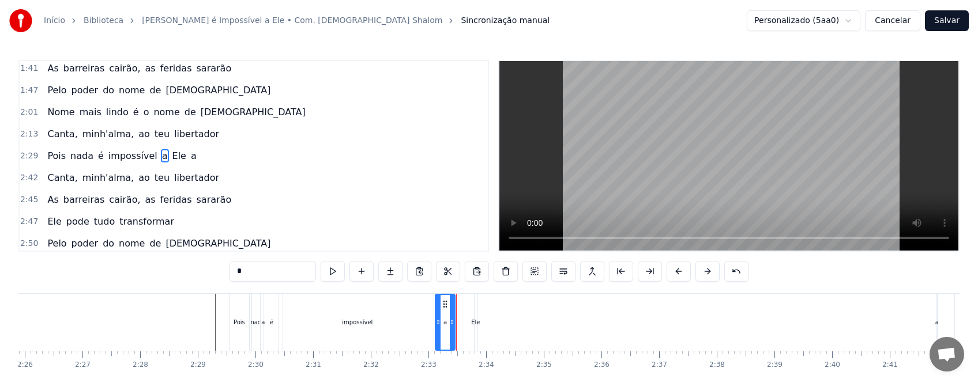
drag, startPoint x: 451, startPoint y: 303, endPoint x: 444, endPoint y: 305, distance: 7.1
click at [444, 305] on icon at bounding box center [444, 304] width 9 height 9
drag, startPoint x: 447, startPoint y: 300, endPoint x: 463, endPoint y: 305, distance: 16.8
click at [463, 305] on icon at bounding box center [461, 304] width 9 height 9
click at [477, 324] on div "Ele" at bounding box center [475, 322] width 9 height 9
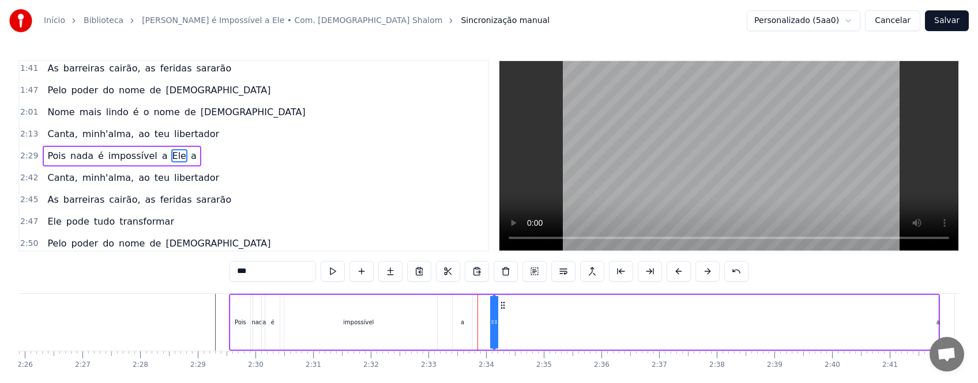
drag, startPoint x: 485, startPoint y: 303, endPoint x: 503, endPoint y: 305, distance: 18.0
click at [503, 305] on icon at bounding box center [502, 305] width 9 height 9
click at [458, 328] on div "a" at bounding box center [463, 322] width 20 height 55
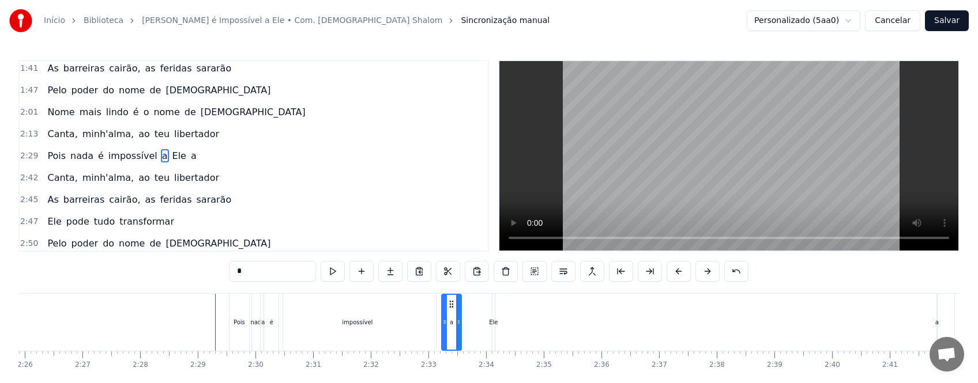
drag, startPoint x: 461, startPoint y: 300, endPoint x: 451, endPoint y: 302, distance: 10.1
click at [451, 302] on icon at bounding box center [451, 304] width 9 height 9
click at [321, 274] on button at bounding box center [333, 271] width 24 height 21
click at [395, 323] on div "impossível" at bounding box center [357, 322] width 157 height 57
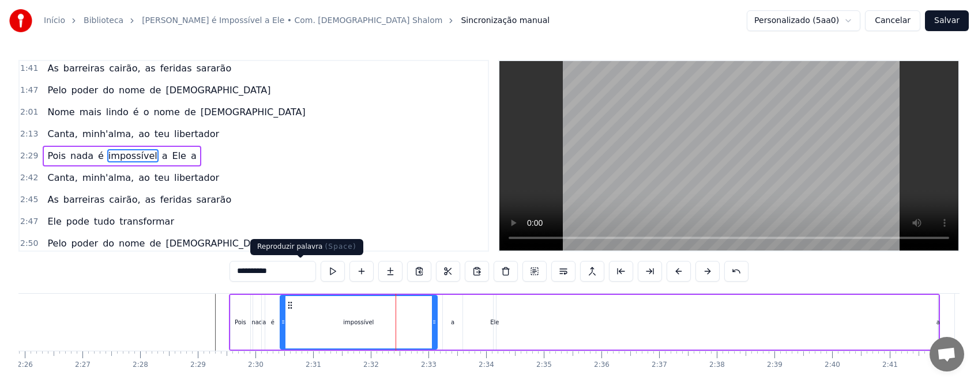
click at [321, 272] on button at bounding box center [333, 271] width 24 height 21
drag, startPoint x: 435, startPoint y: 329, endPoint x: 442, endPoint y: 329, distance: 6.9
click at [442, 329] on div at bounding box center [441, 322] width 5 height 52
click at [321, 271] on button at bounding box center [333, 271] width 24 height 21
click at [456, 324] on div "a" at bounding box center [453, 322] width 20 height 55
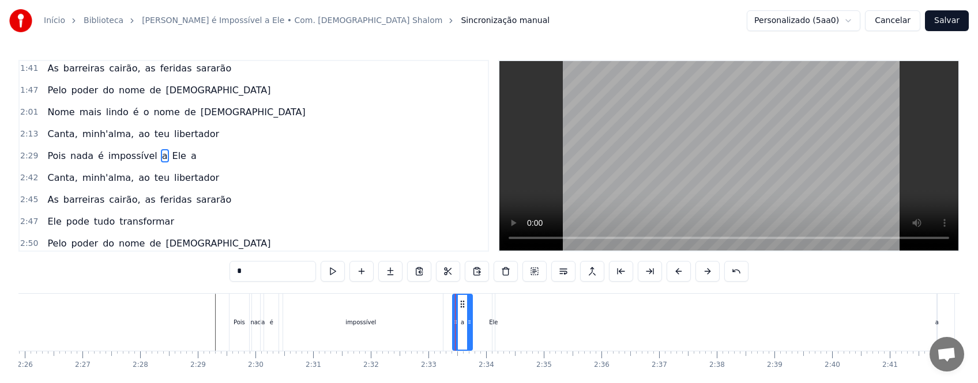
drag, startPoint x: 454, startPoint y: 304, endPoint x: 465, endPoint y: 305, distance: 11.0
click at [465, 305] on icon at bounding box center [462, 304] width 9 height 9
click at [436, 324] on div "impossível" at bounding box center [361, 322] width 164 height 57
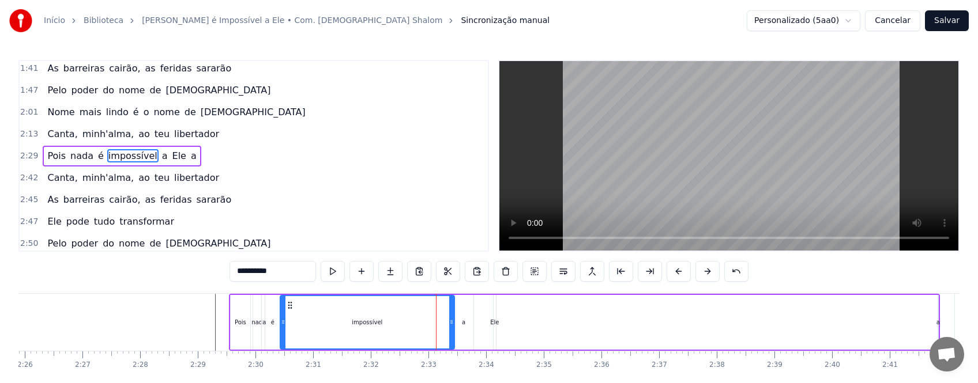
drag, startPoint x: 443, startPoint y: 326, endPoint x: 453, endPoint y: 326, distance: 10.4
click at [453, 326] on icon at bounding box center [451, 322] width 5 height 9
click at [321, 273] on button at bounding box center [333, 271] width 24 height 21
click at [462, 323] on div "a" at bounding box center [463, 322] width 3 height 9
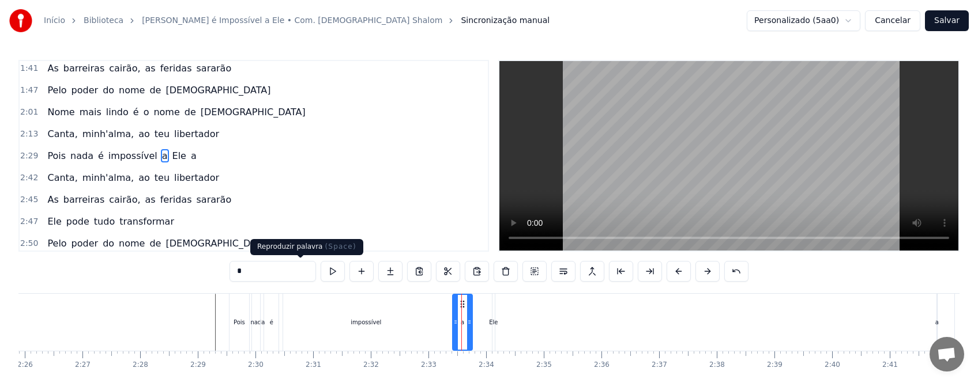
click at [321, 273] on button at bounding box center [333, 271] width 24 height 21
click at [492, 325] on div "Ele" at bounding box center [493, 322] width 9 height 9
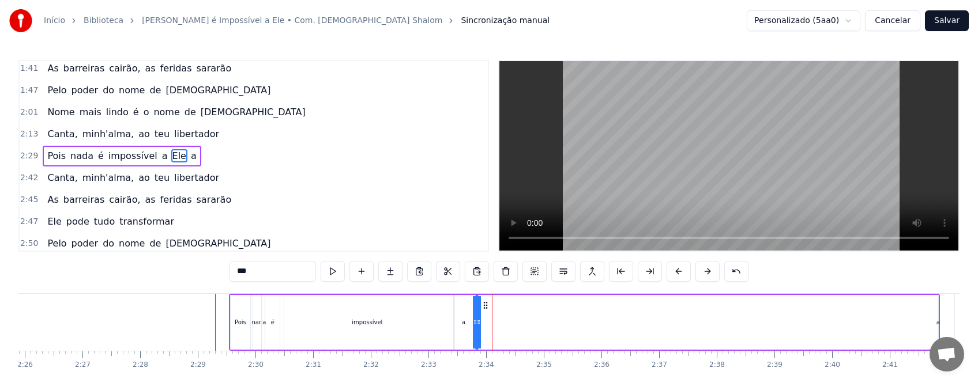
drag, startPoint x: 503, startPoint y: 306, endPoint x: 485, endPoint y: 310, distance: 18.2
click at [485, 310] on icon at bounding box center [485, 305] width 9 height 9
click at [465, 317] on div "a" at bounding box center [464, 322] width 20 height 55
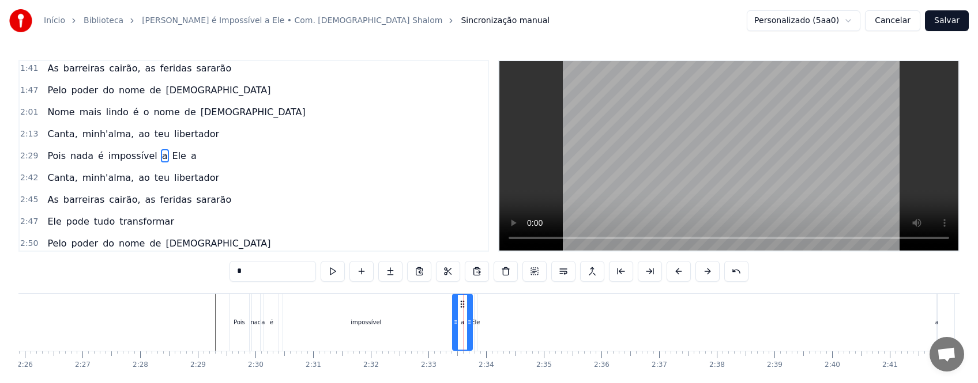
click at [440, 322] on div "impossível" at bounding box center [366, 322] width 174 height 57
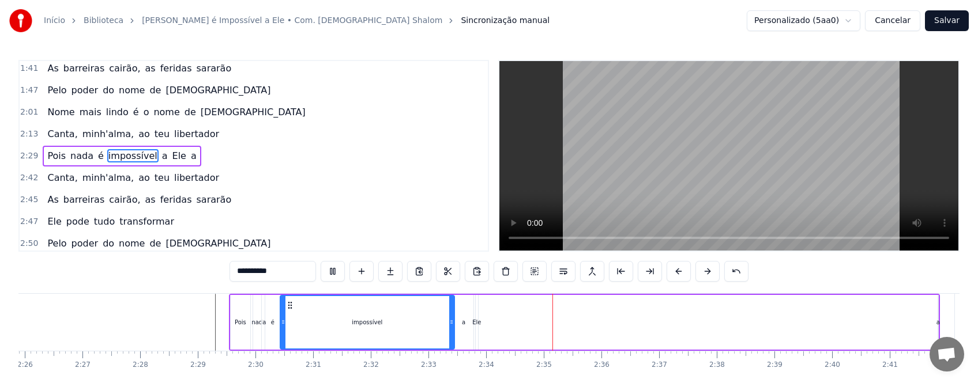
click at [478, 327] on div "Ele" at bounding box center [476, 322] width 3 height 55
type input "***"
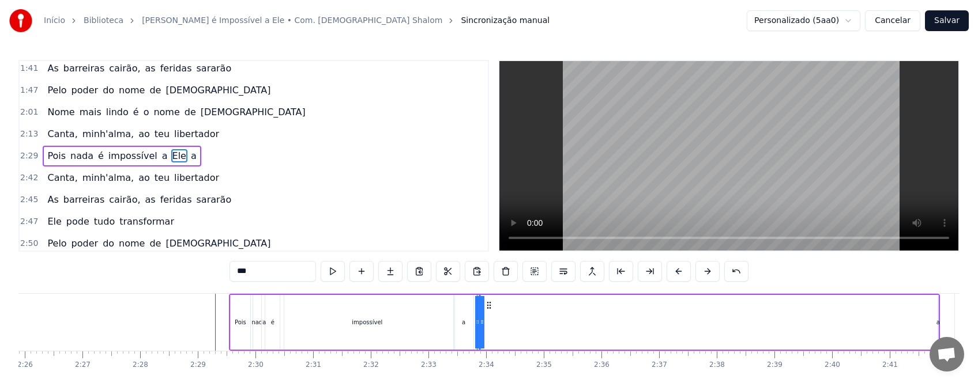
drag, startPoint x: 480, startPoint y: 325, endPoint x: 493, endPoint y: 325, distance: 13.8
click at [493, 325] on div "Pois nada é impossível a Ele a" at bounding box center [584, 322] width 711 height 57
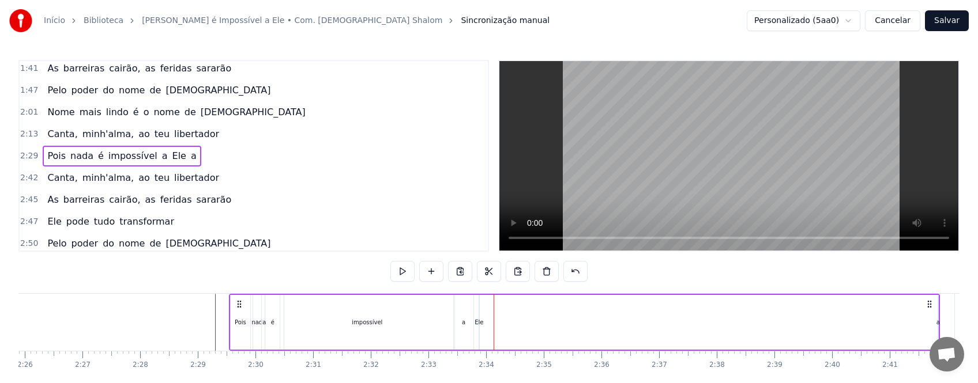
click at [493, 325] on div at bounding box center [493, 322] width 1 height 57
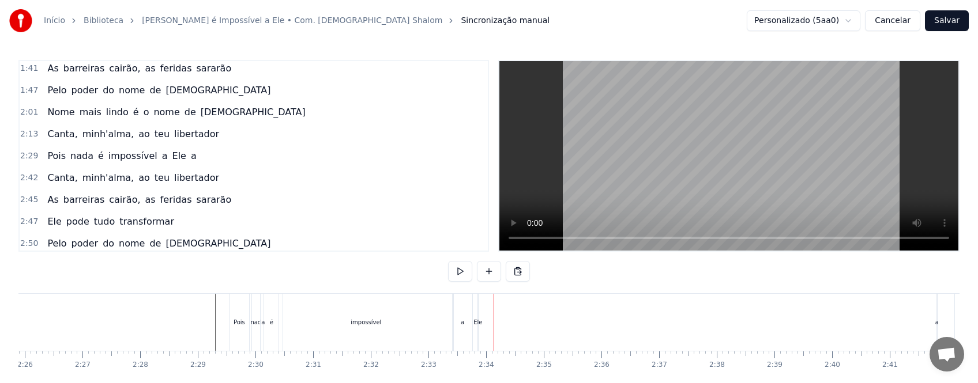
click at [480, 325] on div "Ele" at bounding box center [477, 322] width 9 height 9
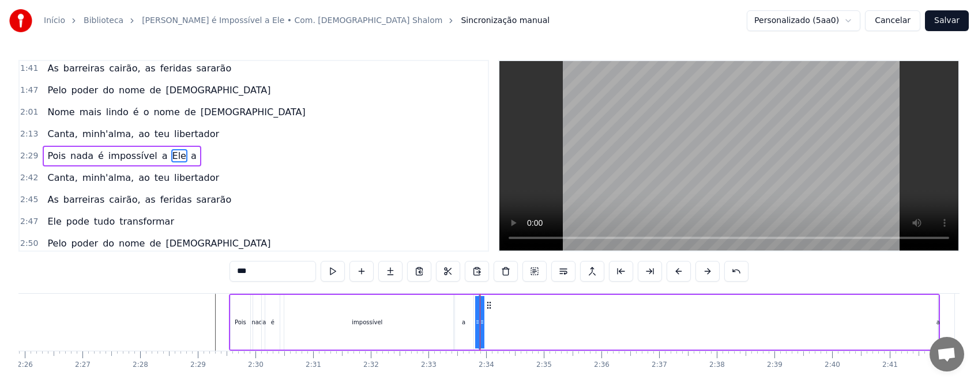
drag, startPoint x: 478, startPoint y: 327, endPoint x: 471, endPoint y: 327, distance: 6.9
click at [471, 327] on div "Pois nada é impossível a Ele a" at bounding box center [584, 322] width 711 height 57
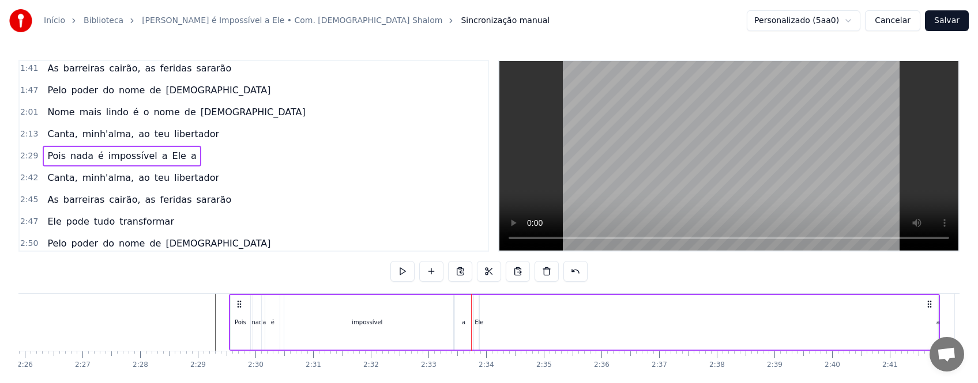
click at [480, 326] on div "Ele" at bounding box center [478, 322] width 9 height 9
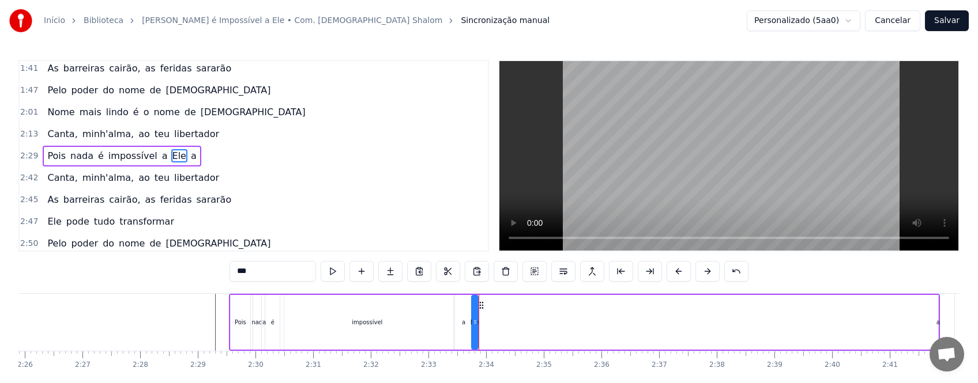
drag, startPoint x: 480, startPoint y: 326, endPoint x: 473, endPoint y: 328, distance: 7.7
click at [473, 328] on div "Ele" at bounding box center [474, 322] width 5 height 52
click at [474, 329] on div at bounding box center [475, 322] width 5 height 52
drag, startPoint x: 476, startPoint y: 327, endPoint x: 534, endPoint y: 330, distance: 57.7
click at [534, 330] on div at bounding box center [532, 322] width 5 height 52
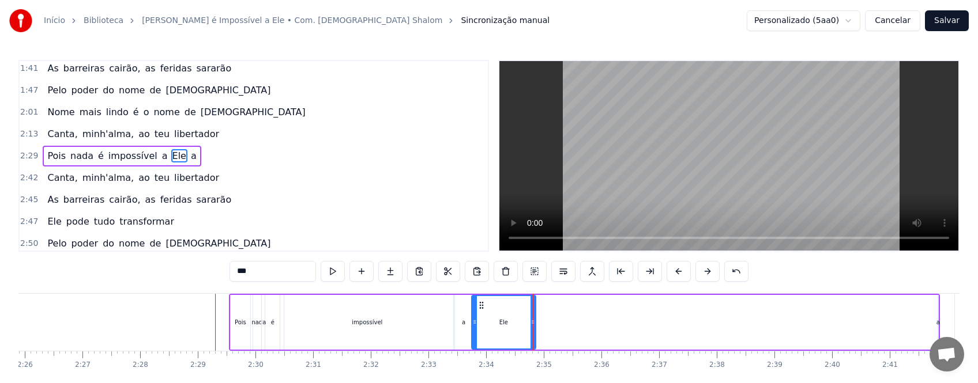
click at [462, 328] on div "a" at bounding box center [464, 322] width 20 height 55
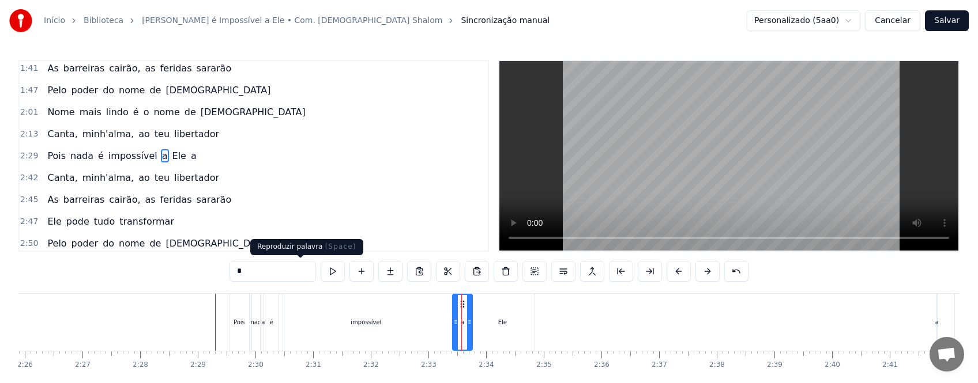
click at [321, 272] on button at bounding box center [333, 271] width 24 height 21
click at [502, 328] on div "Ele" at bounding box center [502, 322] width 64 height 57
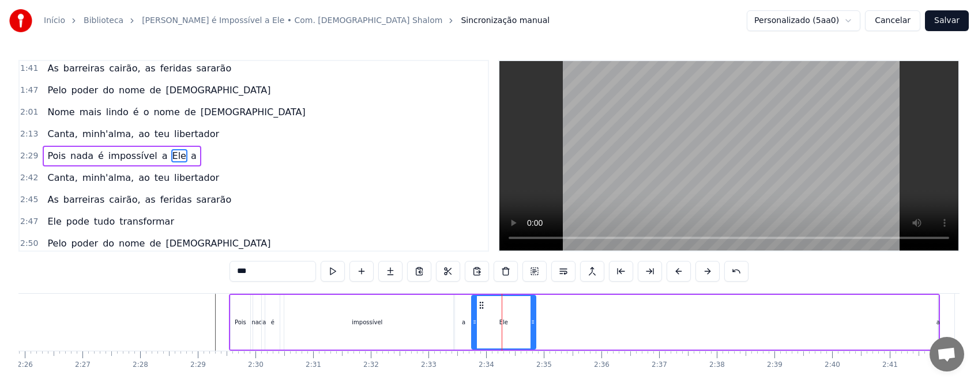
click at [366, 333] on div "impossível" at bounding box center [367, 322] width 174 height 55
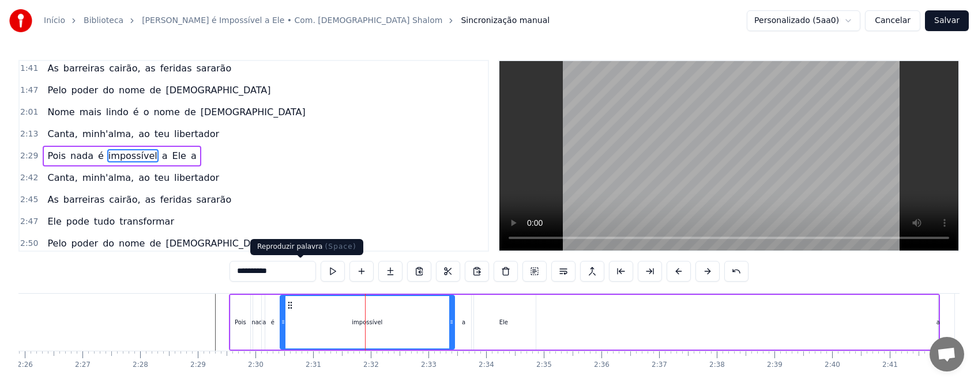
click at [321, 272] on button at bounding box center [333, 271] width 24 height 21
click at [254, 312] on div "nada" at bounding box center [259, 322] width 12 height 55
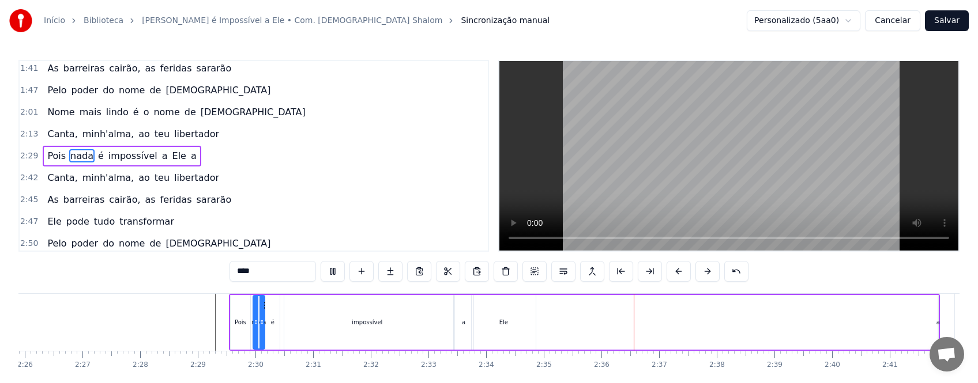
click at [244, 329] on div "Pois" at bounding box center [241, 322] width 20 height 55
type input "****"
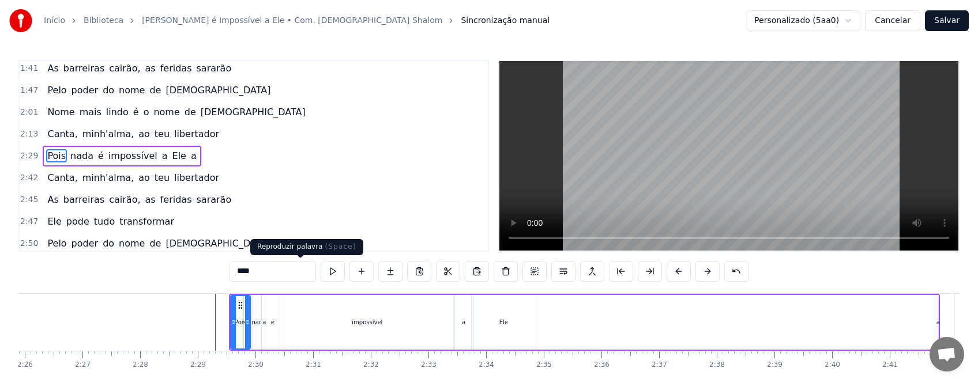
click at [321, 270] on button at bounding box center [333, 271] width 24 height 21
click at [189, 332] on div at bounding box center [494, 322] width 17773 height 57
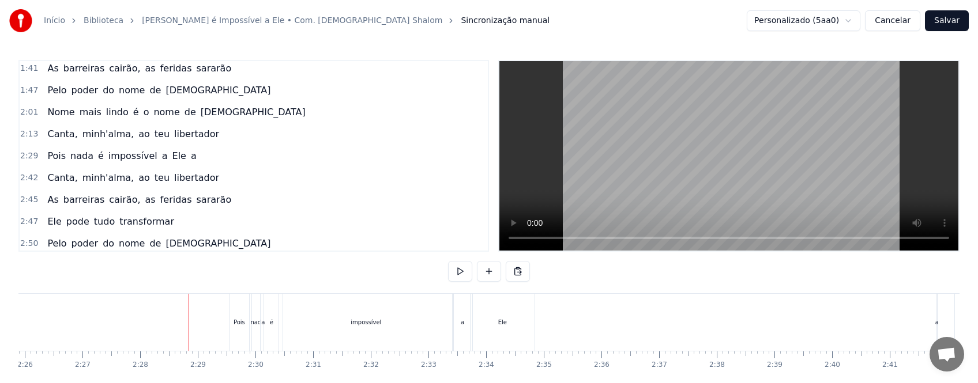
click at [369, 324] on div "impossível" at bounding box center [365, 322] width 31 height 9
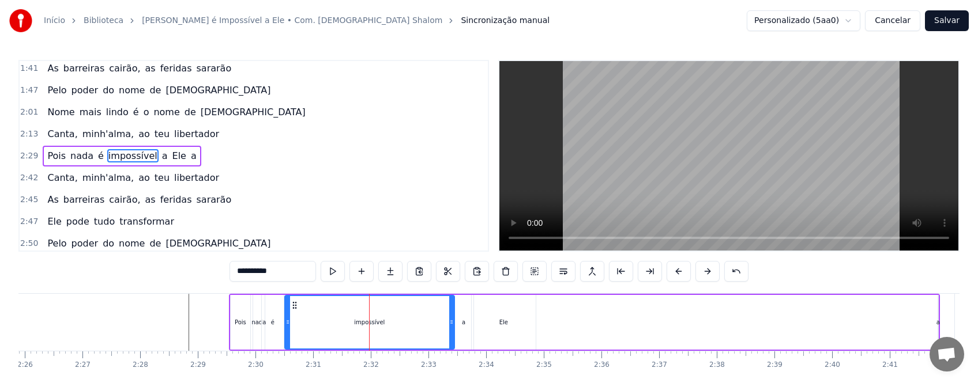
click at [287, 327] on div at bounding box center [287, 322] width 5 height 52
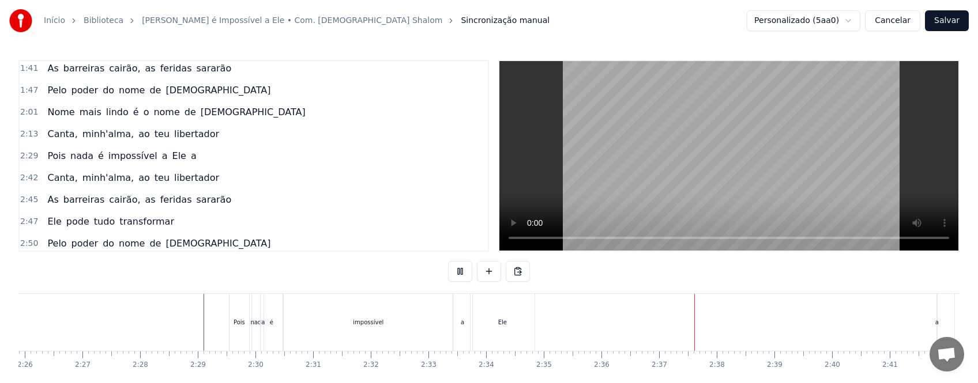
click at [189, 339] on div at bounding box center [494, 322] width 17773 height 57
click at [274, 330] on div "é" at bounding box center [272, 322] width 22 height 57
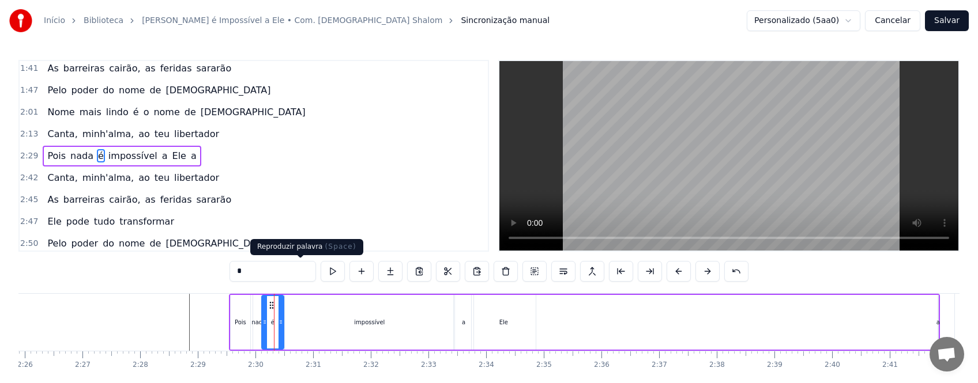
click at [321, 273] on button at bounding box center [333, 271] width 24 height 21
click at [295, 327] on div "impossível" at bounding box center [369, 322] width 169 height 55
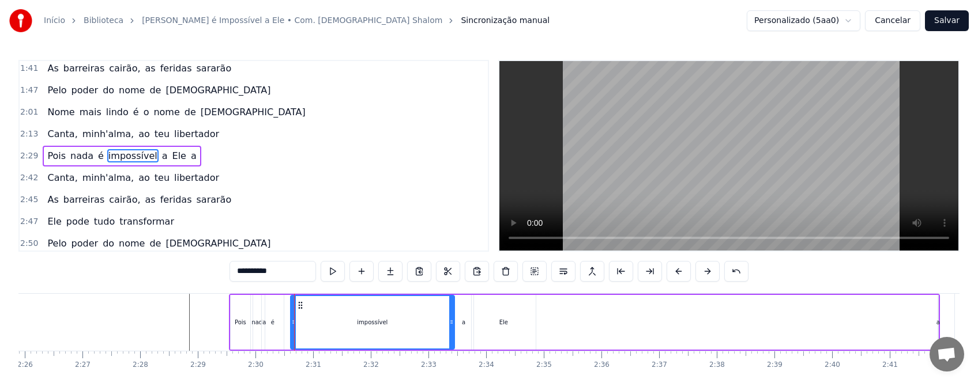
drag, startPoint x: 285, startPoint y: 324, endPoint x: 293, endPoint y: 326, distance: 8.8
click at [293, 326] on icon at bounding box center [293, 322] width 5 height 9
click at [276, 329] on div "é" at bounding box center [273, 322] width 22 height 55
type input "*"
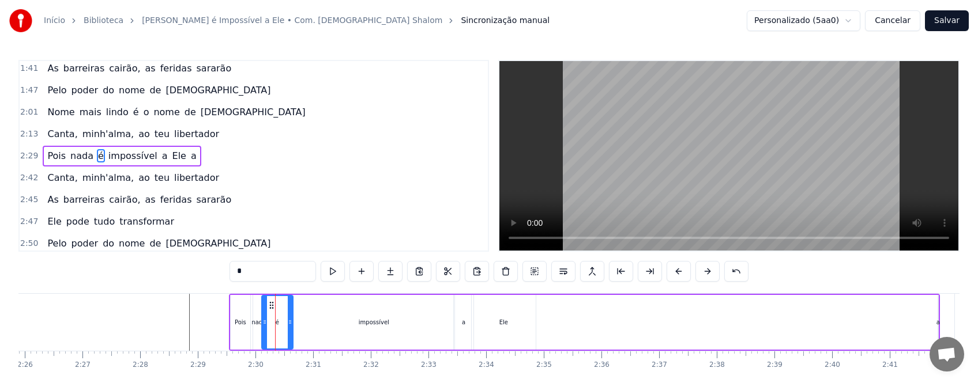
drag, startPoint x: 281, startPoint y: 329, endPoint x: 291, endPoint y: 329, distance: 9.2
click at [291, 329] on div at bounding box center [290, 322] width 5 height 52
drag, startPoint x: 263, startPoint y: 334, endPoint x: 270, endPoint y: 334, distance: 6.9
click at [270, 334] on div at bounding box center [271, 322] width 5 height 52
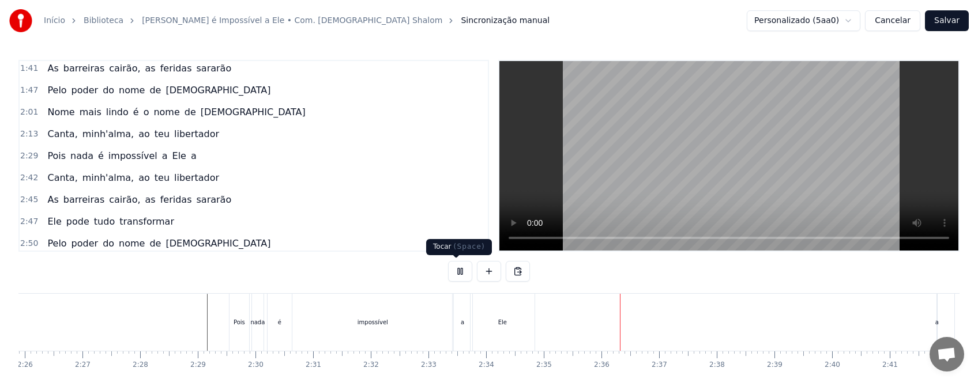
click at [458, 274] on button at bounding box center [460, 271] width 24 height 21
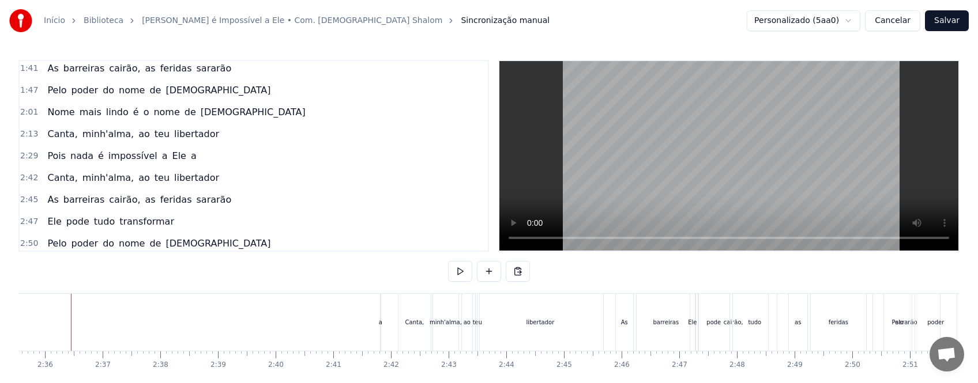
scroll to position [0, 9000]
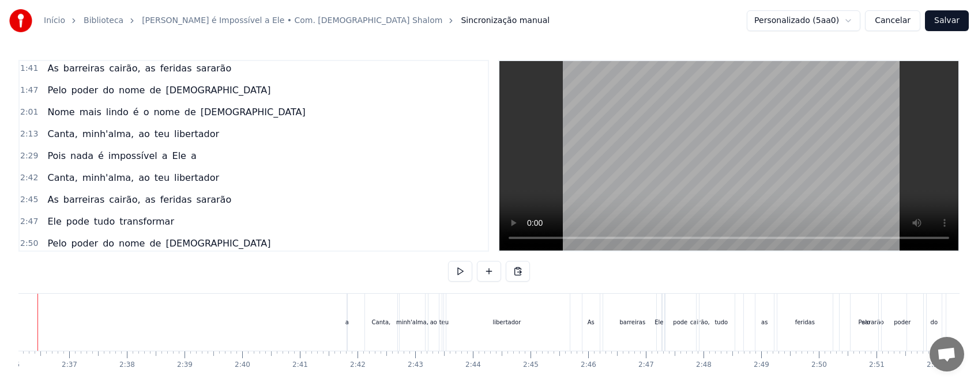
click at [659, 324] on div "Ele" at bounding box center [658, 322] width 9 height 9
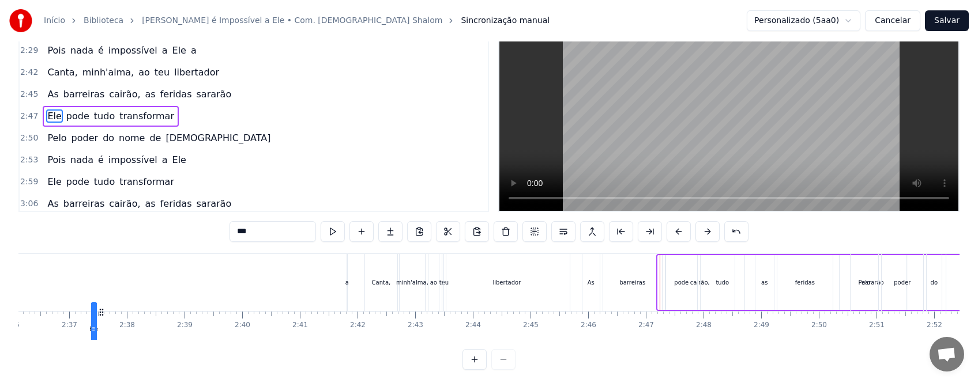
scroll to position [50, 0]
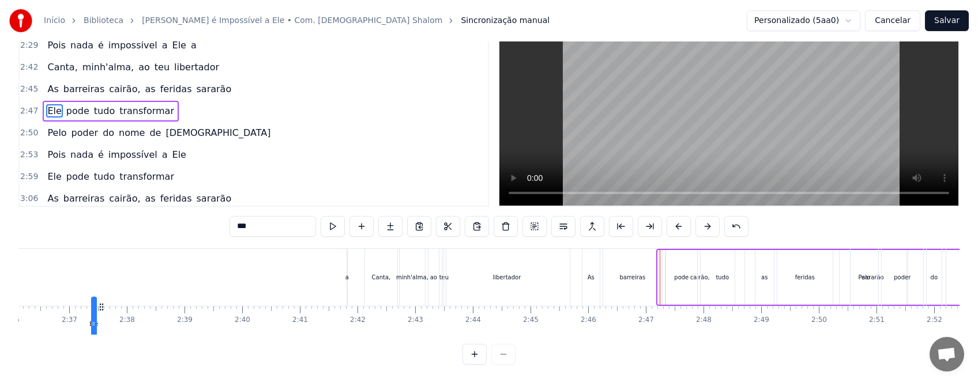
drag, startPoint x: 668, startPoint y: 304, endPoint x: 102, endPoint y: 316, distance: 566.2
click at [102, 316] on div "Nome mais lindo é o nome de [DEMOGRAPHIC_DATA][PERSON_NAME], [PERSON_NAME]'[PER…" at bounding box center [488, 291] width 941 height 86
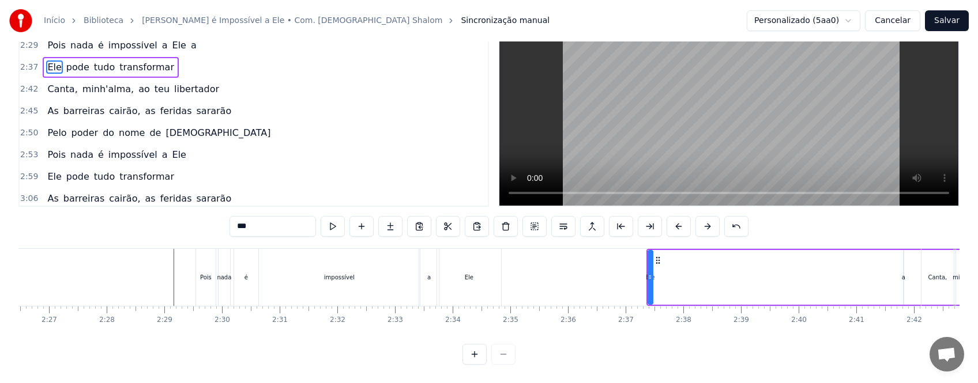
scroll to position [0, 8477]
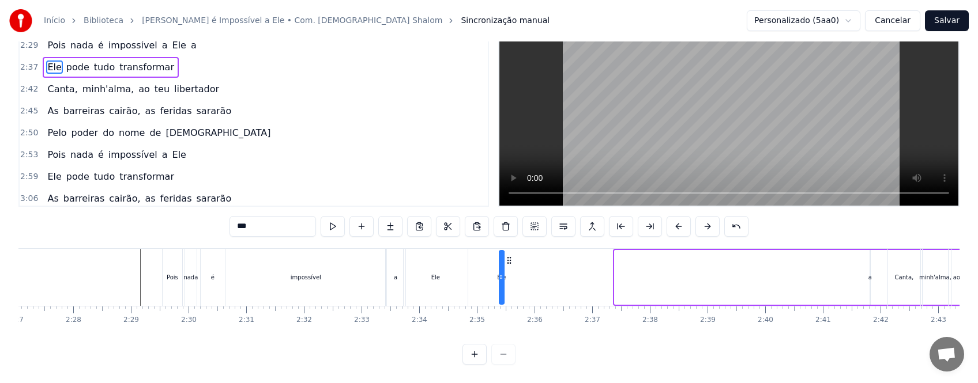
drag, startPoint x: 625, startPoint y: 255, endPoint x: 510, endPoint y: 263, distance: 115.6
click at [510, 263] on div "Nome mais lindo é o nome de [DEMOGRAPHIC_DATA][PERSON_NAME], [PERSON_NAME]'[PER…" at bounding box center [427, 277] width 17773 height 58
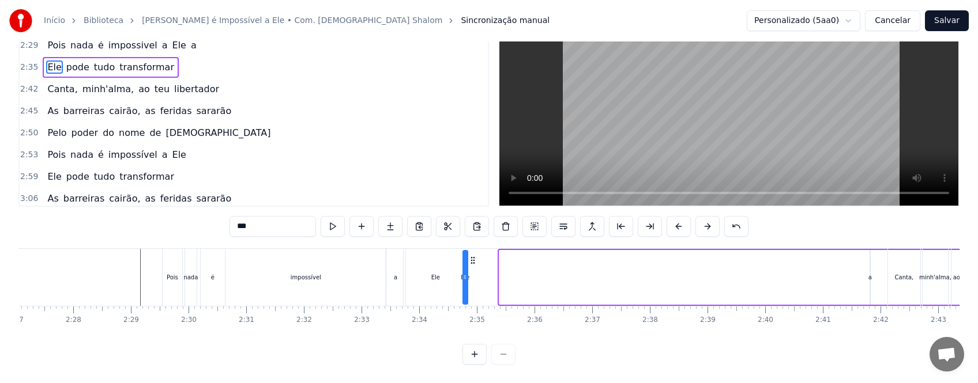
drag, startPoint x: 500, startPoint y: 255, endPoint x: 473, endPoint y: 262, distance: 27.3
click at [473, 262] on div "Nome mais lindo é o nome de [DEMOGRAPHIC_DATA][PERSON_NAME], [PERSON_NAME]'[PER…" at bounding box center [427, 277] width 17773 height 58
drag, startPoint x: 474, startPoint y: 256, endPoint x: 481, endPoint y: 255, distance: 7.0
click at [481, 256] on icon at bounding box center [479, 260] width 9 height 9
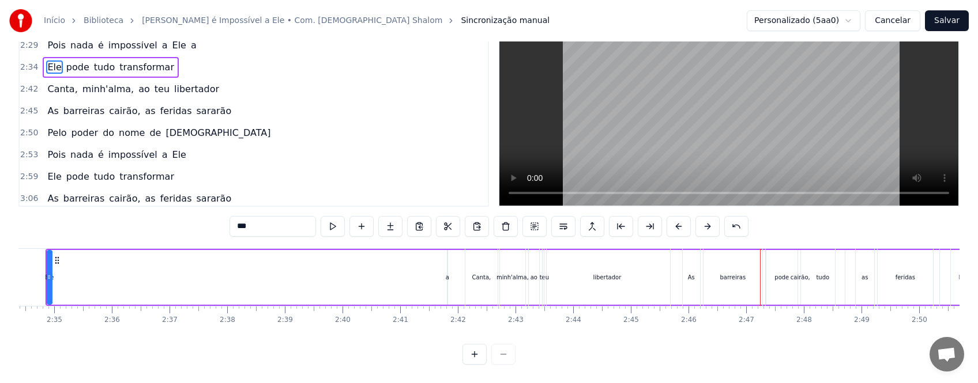
scroll to position [0, 8844]
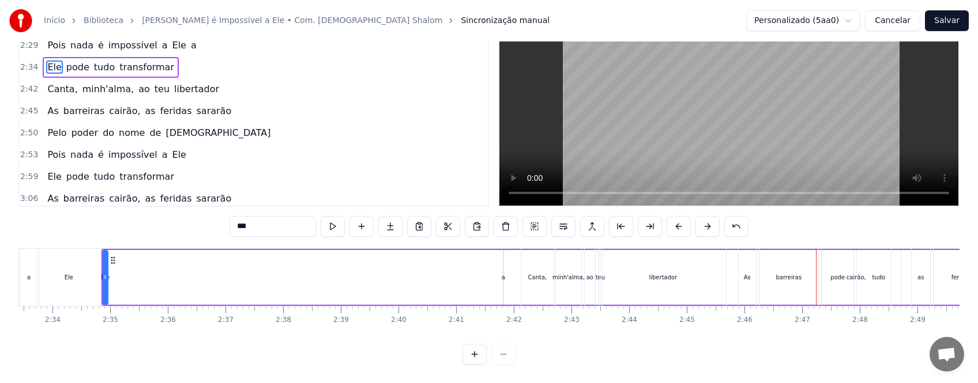
click at [504, 274] on div "Ele pode tudo transformar" at bounding box center [697, 277] width 1192 height 57
click at [534, 273] on div "Canta," at bounding box center [537, 277] width 19 height 9
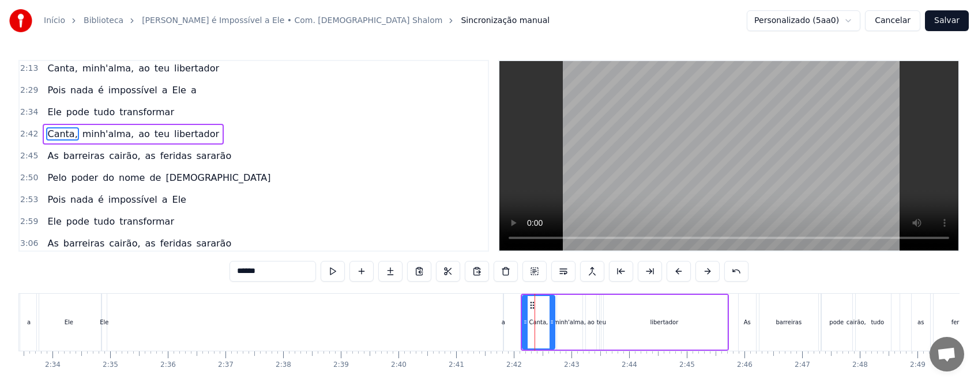
scroll to position [266, 0]
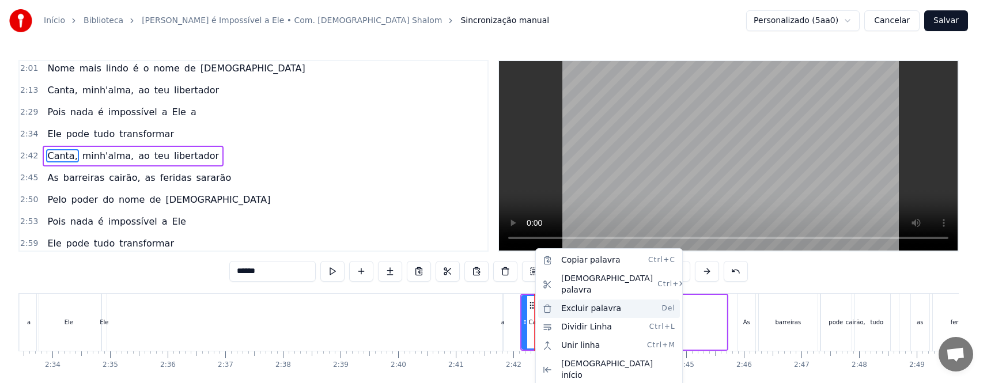
click at [586, 300] on div "Excluir palavra Del" at bounding box center [609, 309] width 142 height 18
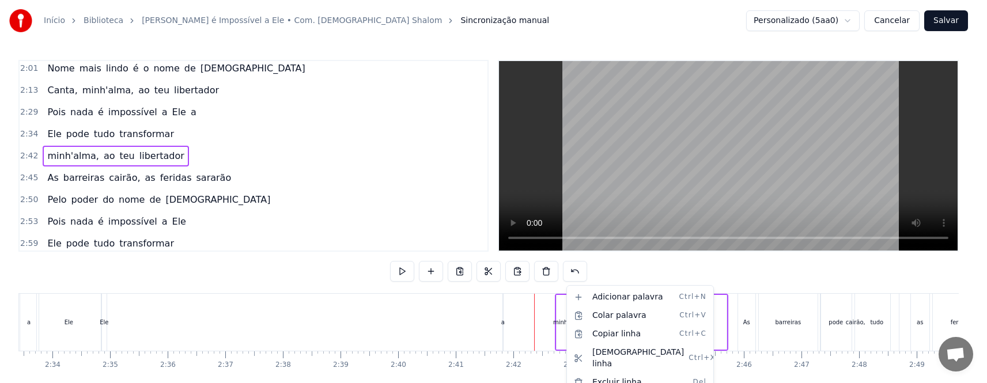
click at [561, 327] on html "Início Biblioteca Nada é Impossível a Ele • Com. [DEMOGRAPHIC_DATA] [PERSON_NAM…" at bounding box center [493, 214] width 987 height 428
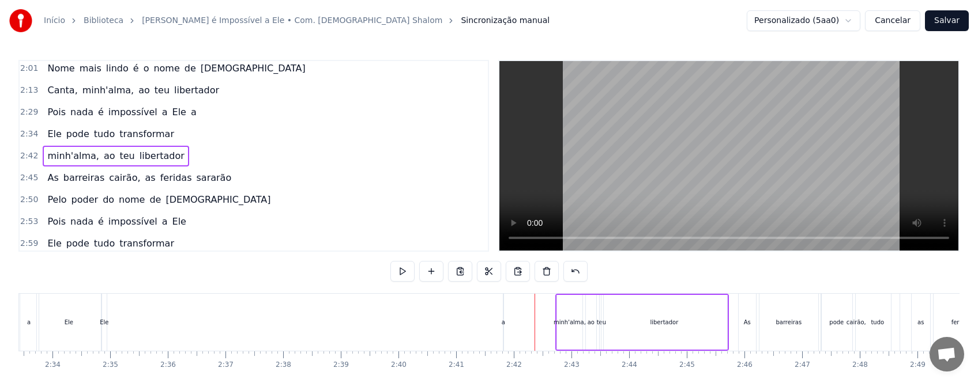
click at [574, 307] on div "minh'alma," at bounding box center [569, 322] width 25 height 55
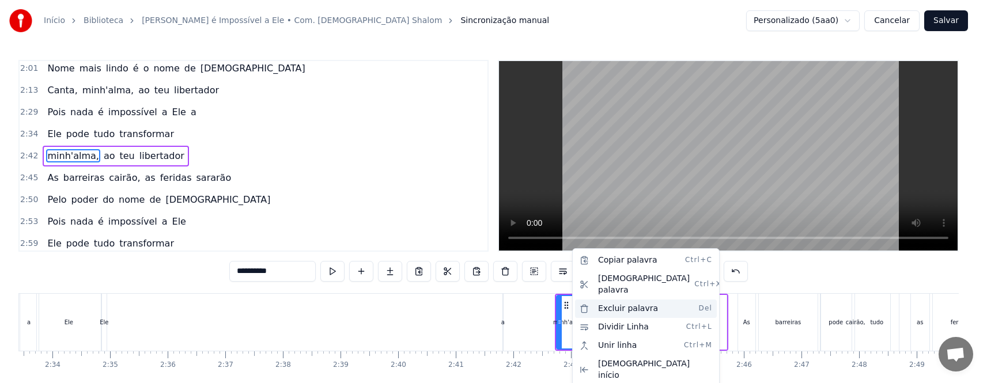
click at [624, 300] on div "Excluir palavra Del" at bounding box center [646, 309] width 142 height 18
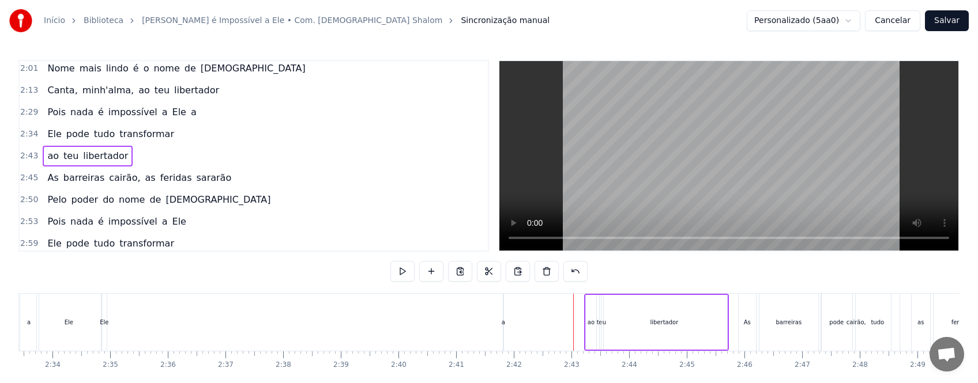
click at [592, 316] on div "ao" at bounding box center [591, 322] width 10 height 55
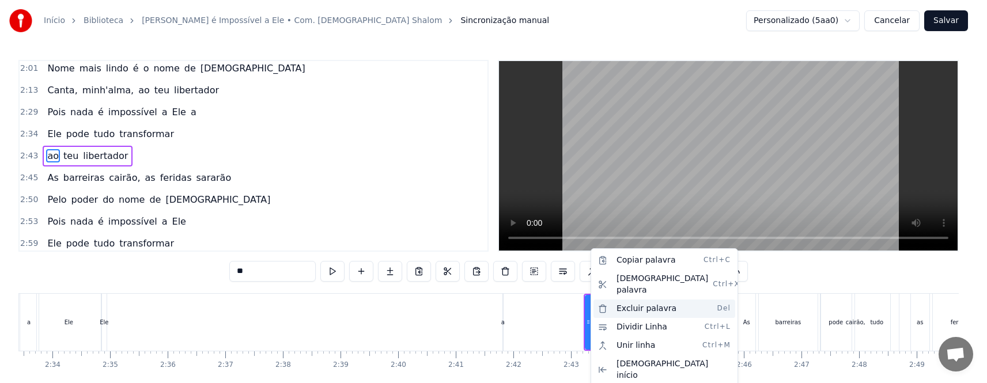
click at [632, 300] on div "Excluir palavra Del" at bounding box center [665, 309] width 142 height 18
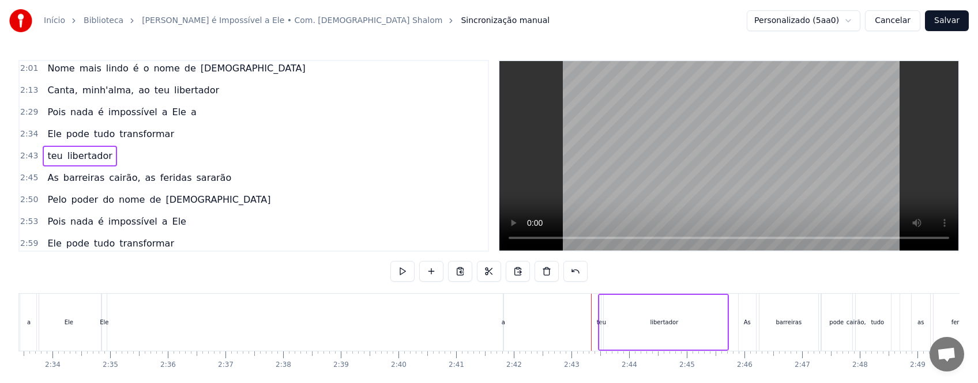
click at [601, 324] on div "libertador" at bounding box center [664, 322] width 127 height 55
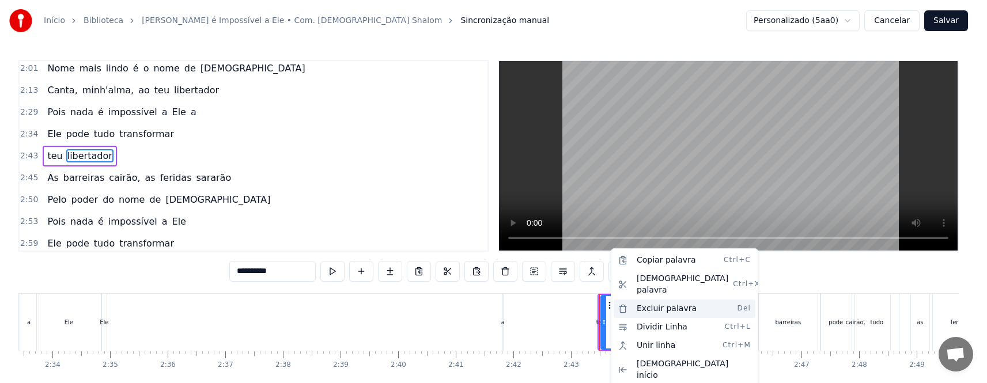
click at [655, 300] on div "Excluir palavra Del" at bounding box center [685, 309] width 142 height 18
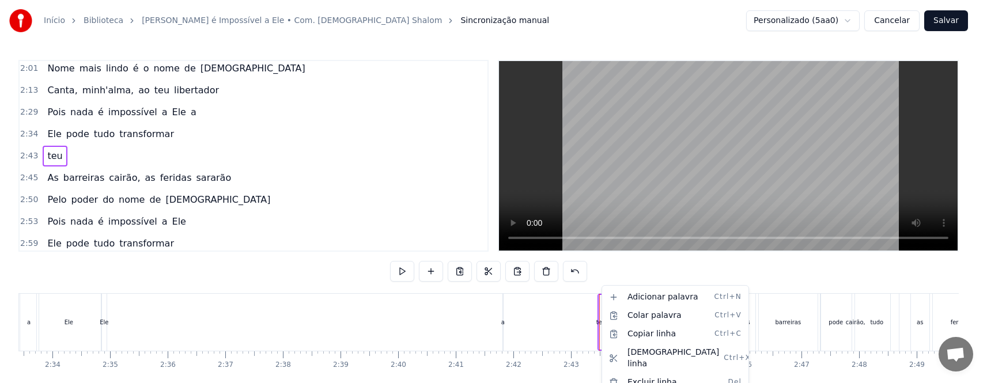
click at [601, 319] on html "Início Biblioteca Nada é Impossível a Ele • Com. [DEMOGRAPHIC_DATA] [PERSON_NAM…" at bounding box center [493, 214] width 987 height 428
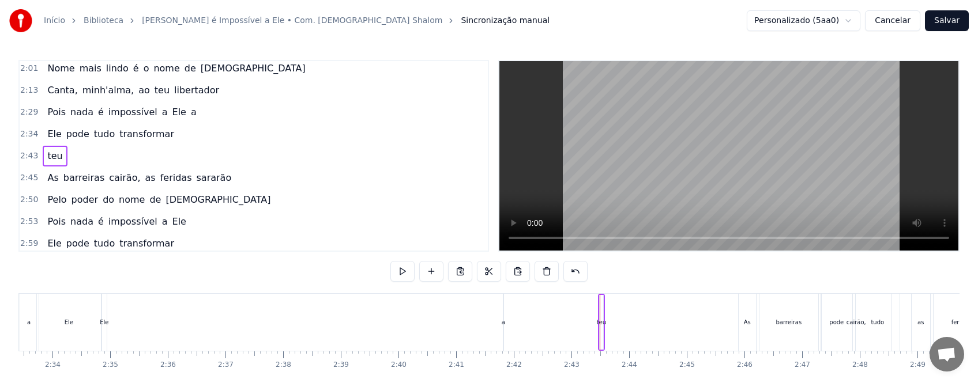
click at [601, 319] on div "teu" at bounding box center [601, 322] width 9 height 9
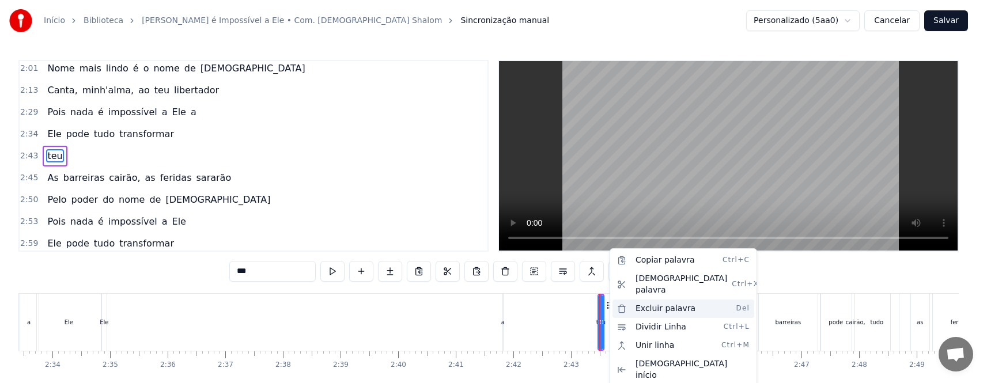
click at [659, 300] on div "Excluir palavra Del" at bounding box center [684, 309] width 142 height 18
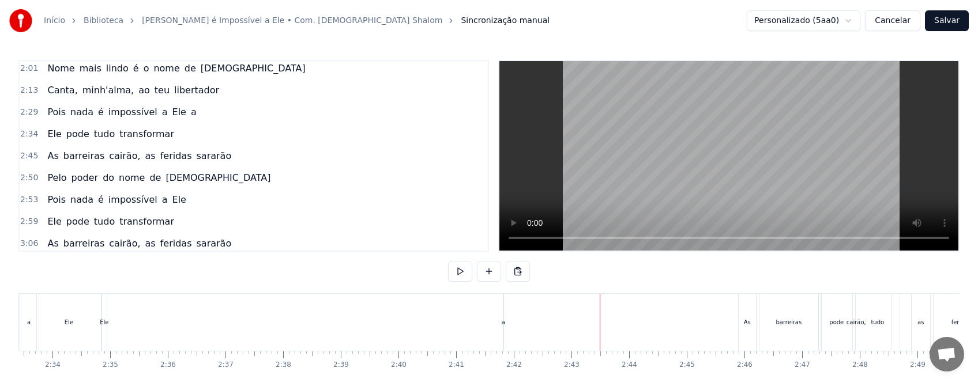
click at [504, 323] on div "Ele pode tudo transformar" at bounding box center [697, 322] width 1192 height 57
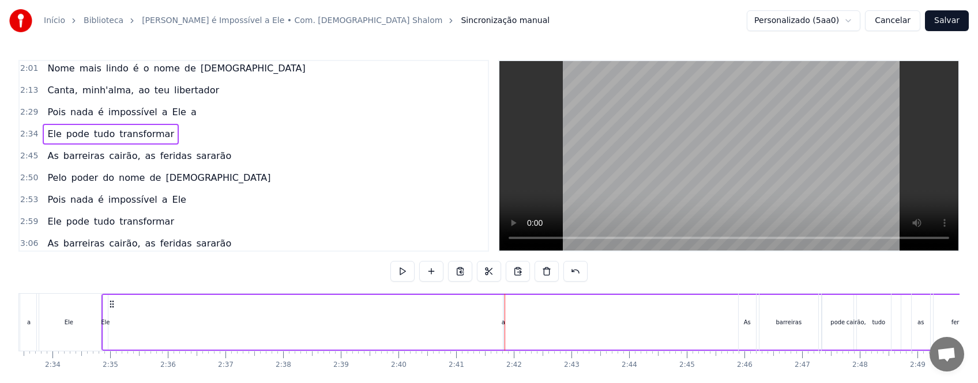
click at [175, 333] on div "Ele pode tudo transformar" at bounding box center [697, 322] width 1192 height 57
drag, startPoint x: 114, startPoint y: 303, endPoint x: 121, endPoint y: 302, distance: 6.9
click at [121, 302] on icon at bounding box center [120, 304] width 9 height 9
click at [587, 271] on button at bounding box center [575, 271] width 24 height 21
click at [571, 267] on button at bounding box center [561, 271] width 24 height 21
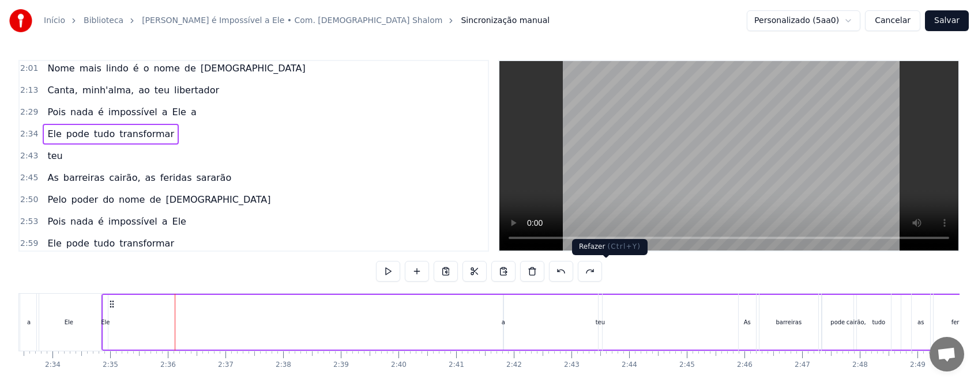
click at [602, 270] on button at bounding box center [590, 271] width 24 height 21
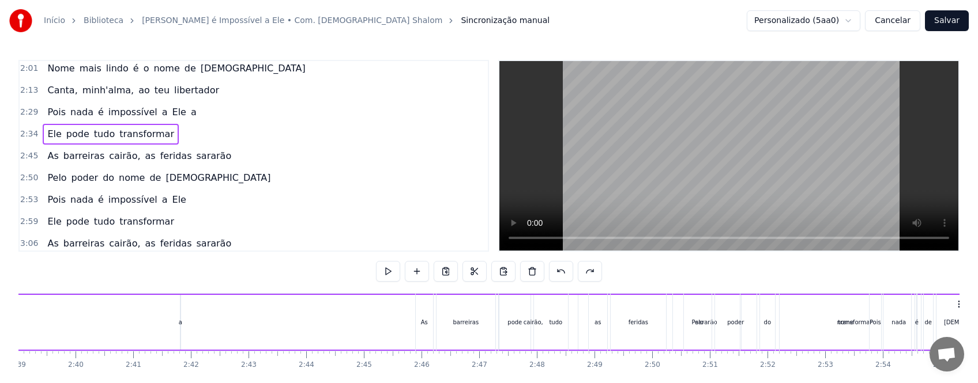
scroll to position [0, 9322]
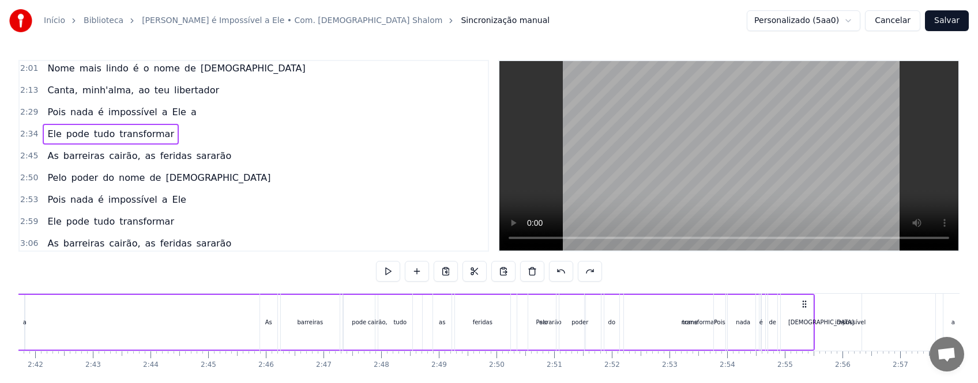
click at [796, 319] on div "impossível" at bounding box center [850, 322] width 169 height 57
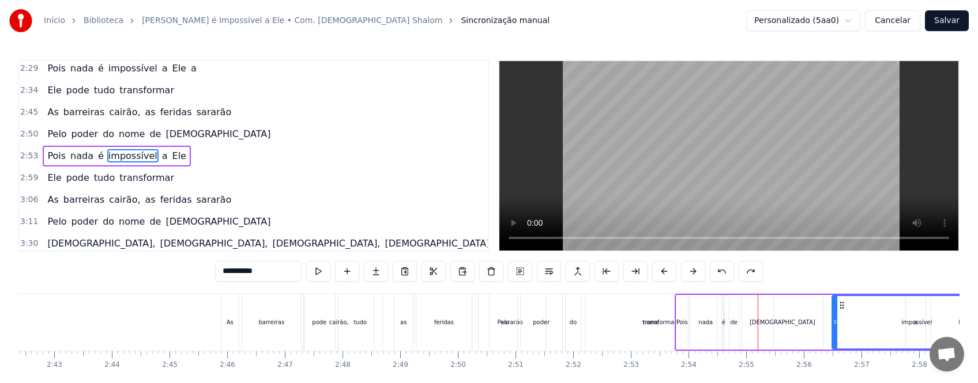
scroll to position [0, 9386]
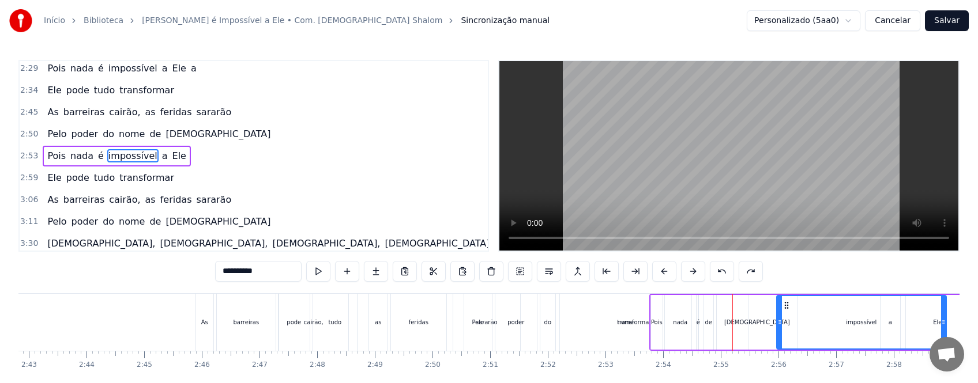
drag, startPoint x: 777, startPoint y: 306, endPoint x: 787, endPoint y: 311, distance: 11.1
click at [787, 311] on div "impossível" at bounding box center [861, 322] width 168 height 52
click at [659, 311] on div "Pois" at bounding box center [657, 322] width 12 height 55
type input "****"
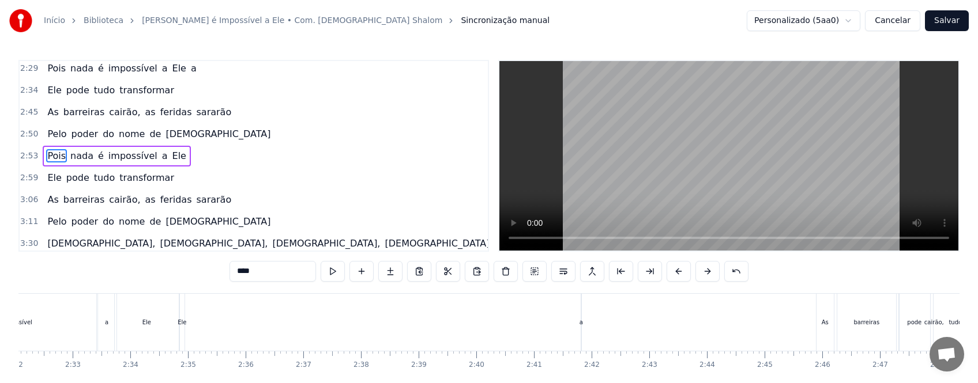
scroll to position [0, 8744]
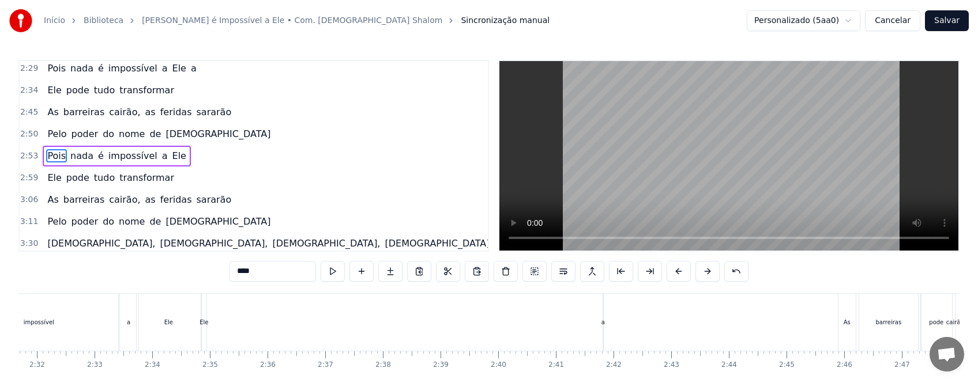
click at [606, 323] on div "Ele pode tudo transformar" at bounding box center [797, 322] width 1192 height 57
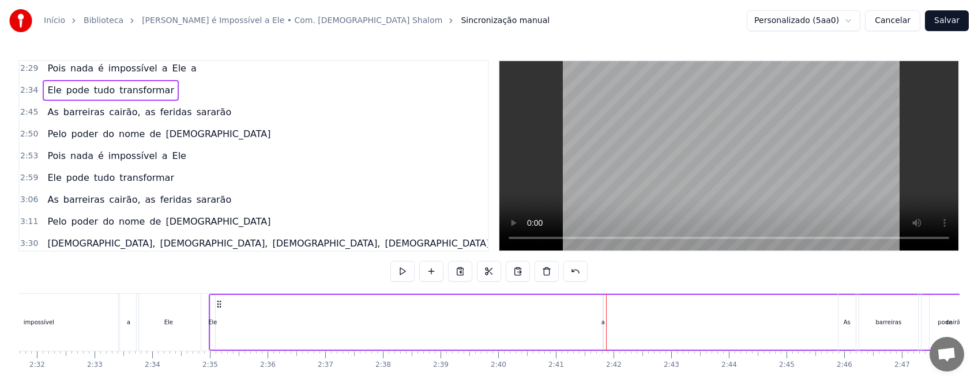
drag, startPoint x: 213, startPoint y: 303, endPoint x: 221, endPoint y: 303, distance: 7.5
click at [221, 303] on icon at bounding box center [218, 304] width 9 height 9
click at [586, 270] on button at bounding box center [575, 271] width 24 height 21
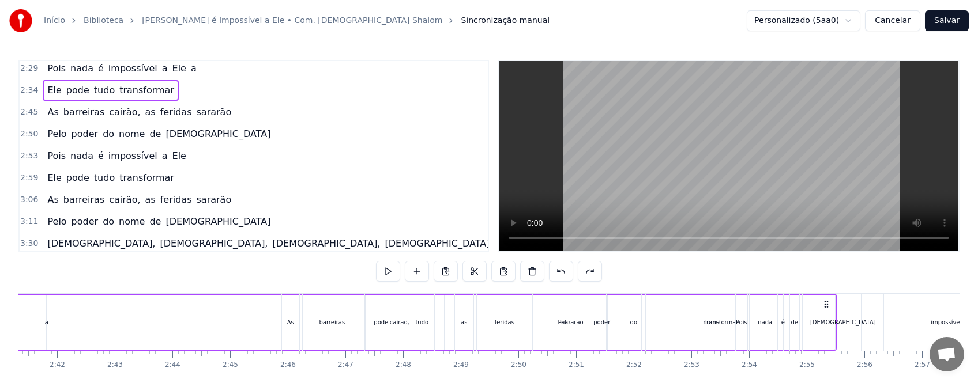
scroll to position [0, 9356]
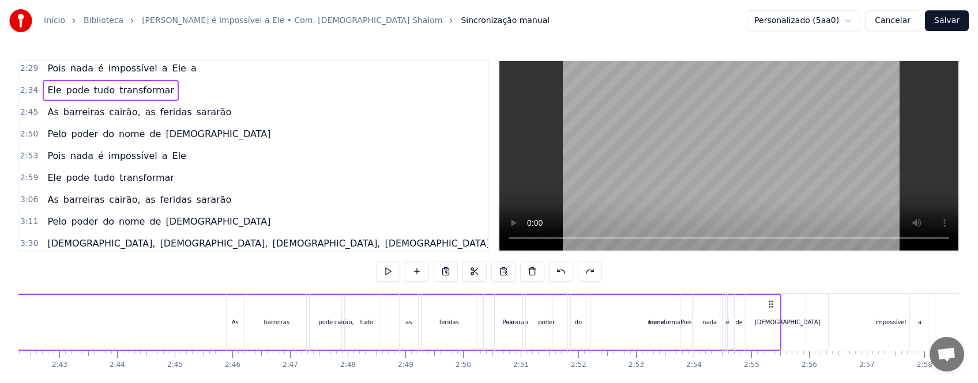
click at [781, 306] on div "Pois nada é impossível a Ele" at bounding box center [841, 322] width 322 height 57
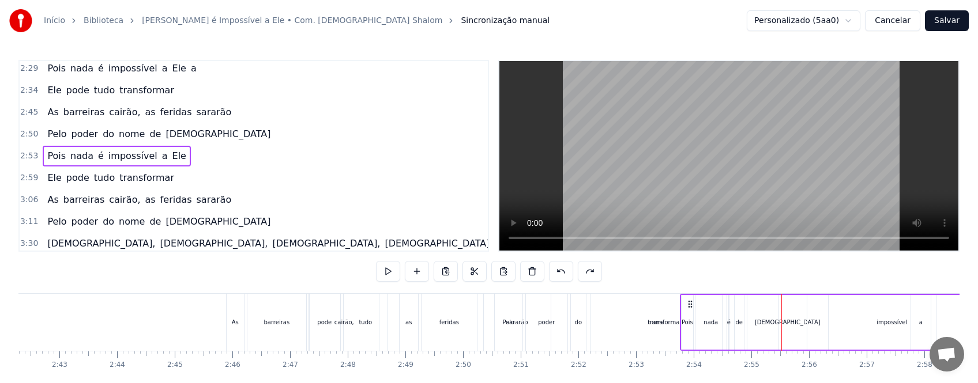
click at [668, 306] on div "nome" at bounding box center [655, 322] width 131 height 57
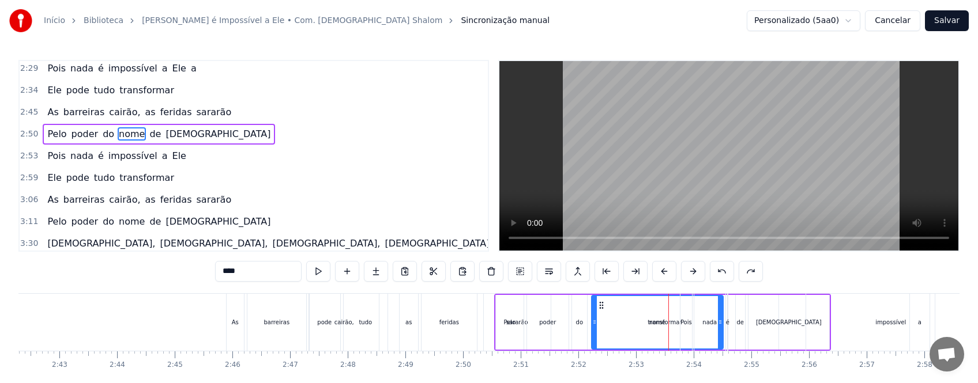
scroll to position [288, 0]
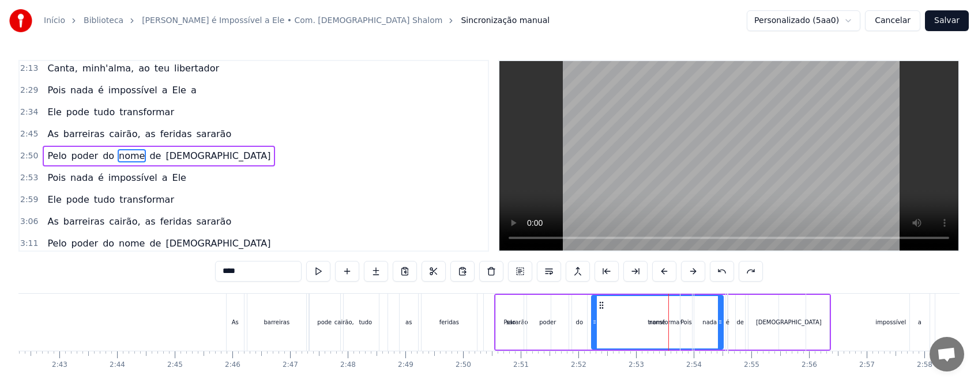
click at [238, 325] on div "As" at bounding box center [235, 322] width 7 height 9
type input "**"
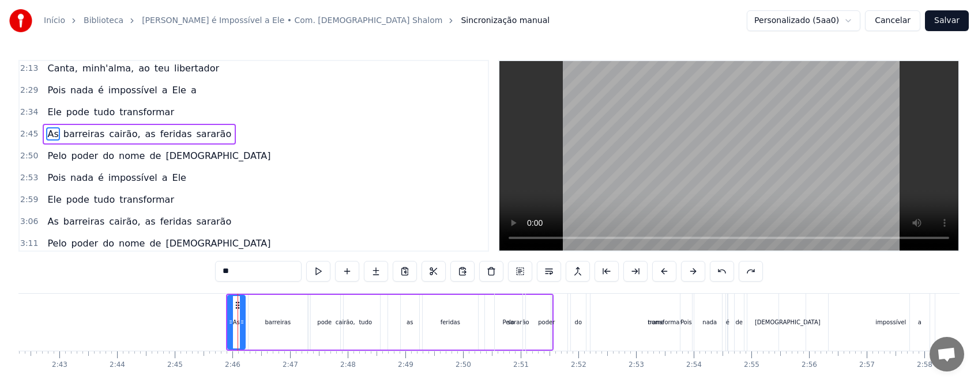
scroll to position [266, 0]
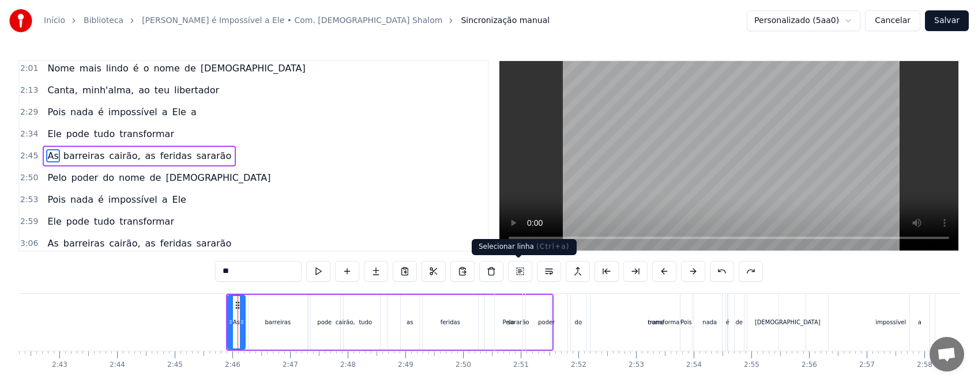
click at [517, 269] on button at bounding box center [520, 271] width 24 height 21
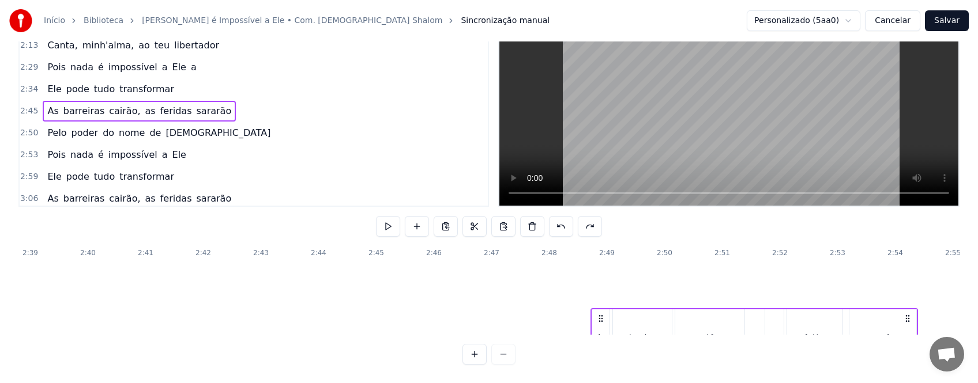
scroll to position [113, 9154]
drag, startPoint x: 237, startPoint y: 305, endPoint x: 601, endPoint y: 321, distance: 364.7
click at [601, 321] on div "As barreiras cairão, as [PERSON_NAME]" at bounding box center [753, 339] width 327 height 57
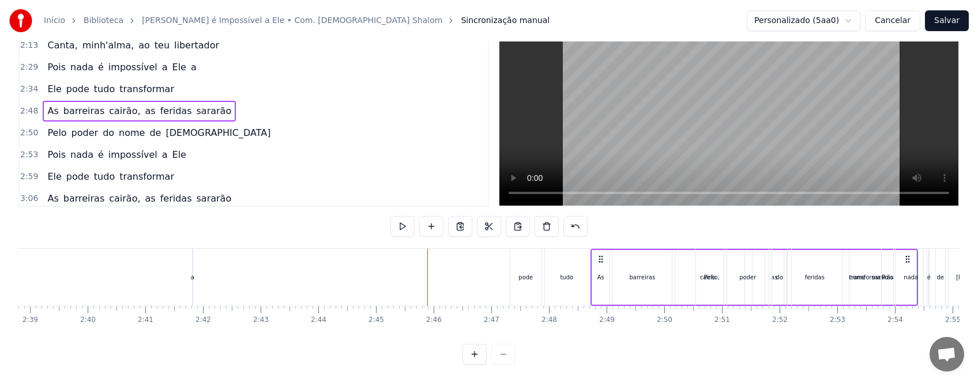
click at [194, 271] on div "Ele pode tudo transformar" at bounding box center [387, 277] width 1192 height 57
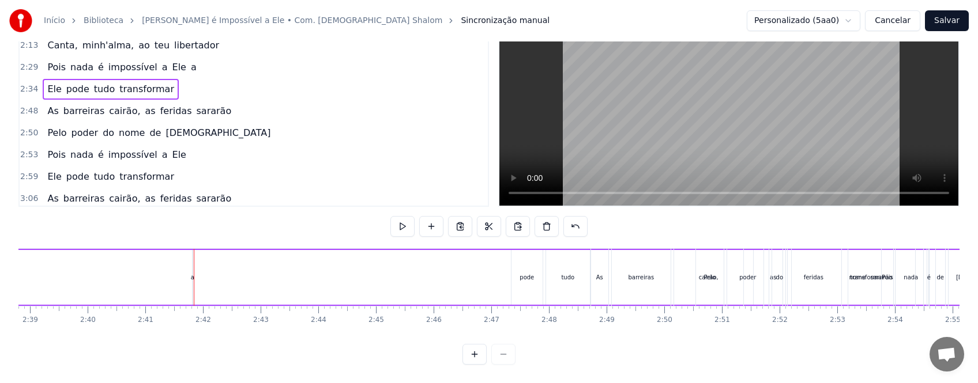
click at [528, 273] on div "pode" at bounding box center [526, 277] width 14 height 9
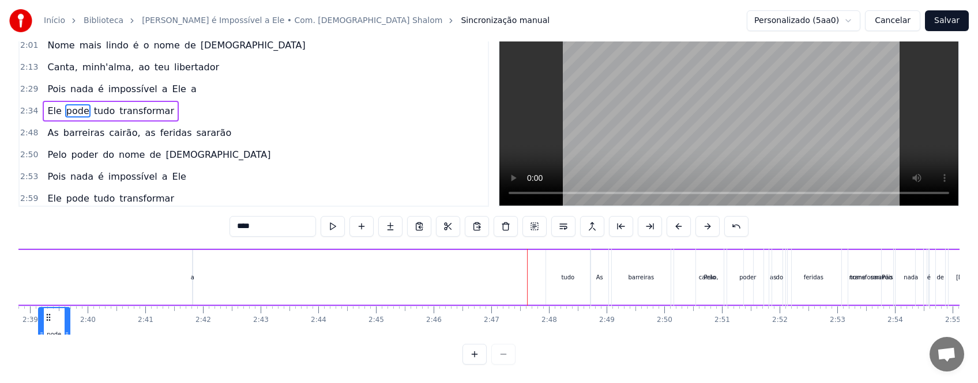
scroll to position [0, 9053]
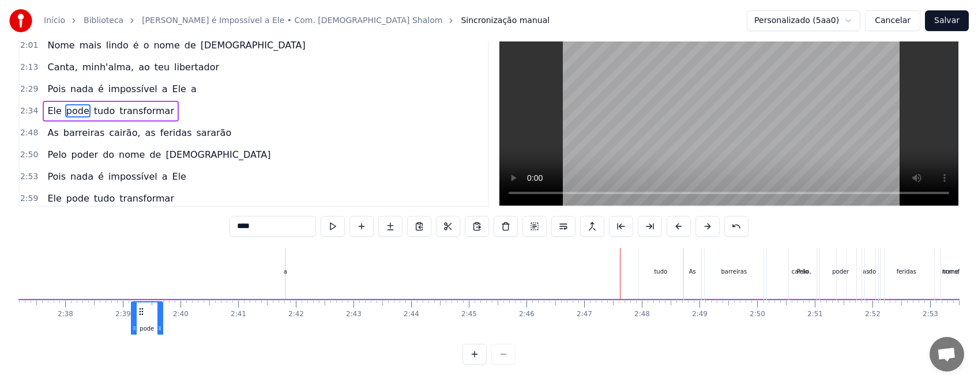
drag, startPoint x: 522, startPoint y: 306, endPoint x: 58, endPoint y: 320, distance: 463.7
click at [132, 320] on div "pode" at bounding box center [147, 329] width 30 height 52
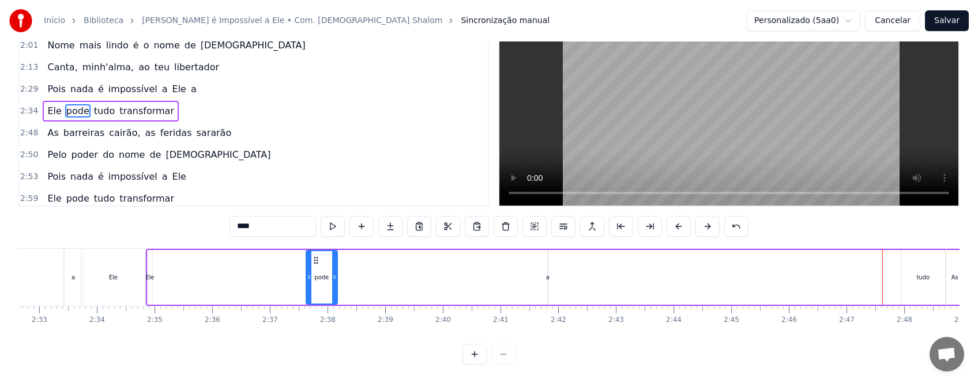
scroll to position [0, 8732]
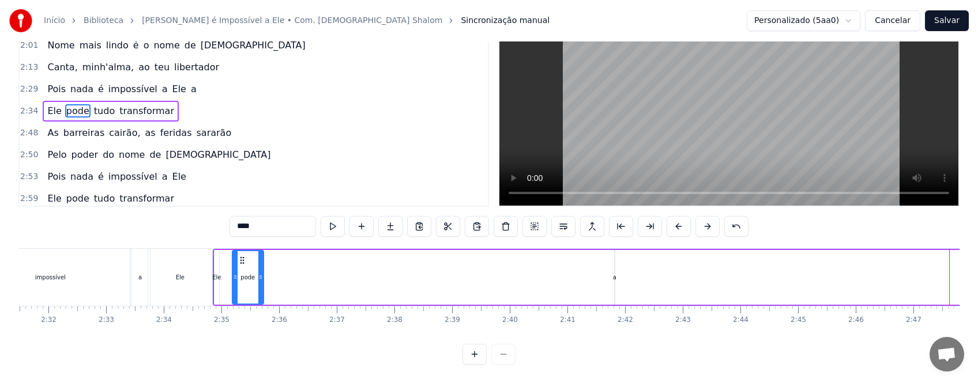
drag, startPoint x: 382, startPoint y: 250, endPoint x: 242, endPoint y: 250, distance: 140.7
click at [241, 260] on circle at bounding box center [240, 260] width 1 height 1
click at [172, 269] on div "Ele" at bounding box center [180, 277] width 64 height 57
type input "***"
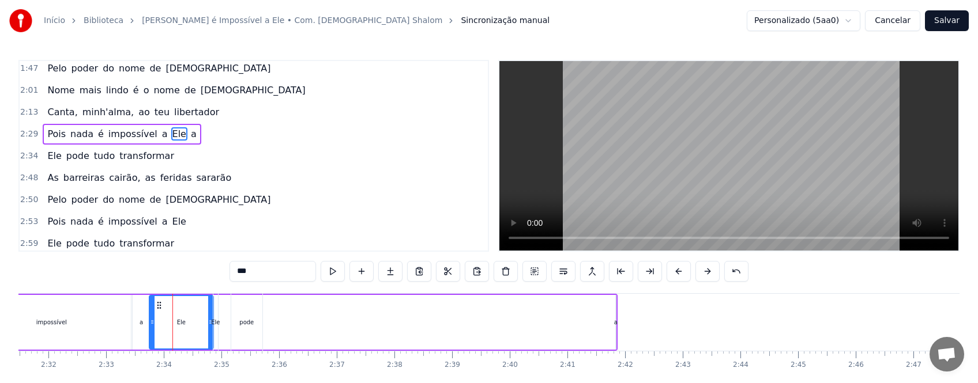
scroll to position [223, 0]
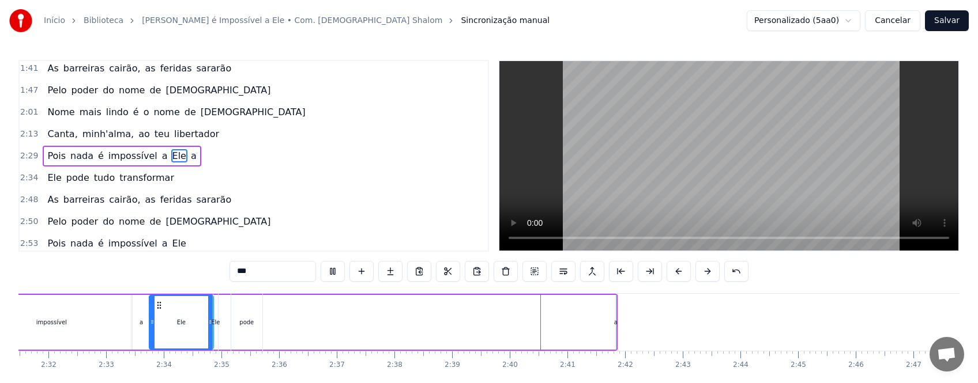
click at [619, 339] on div "Ele pode tudo transformar" at bounding box center [809, 322] width 1192 height 57
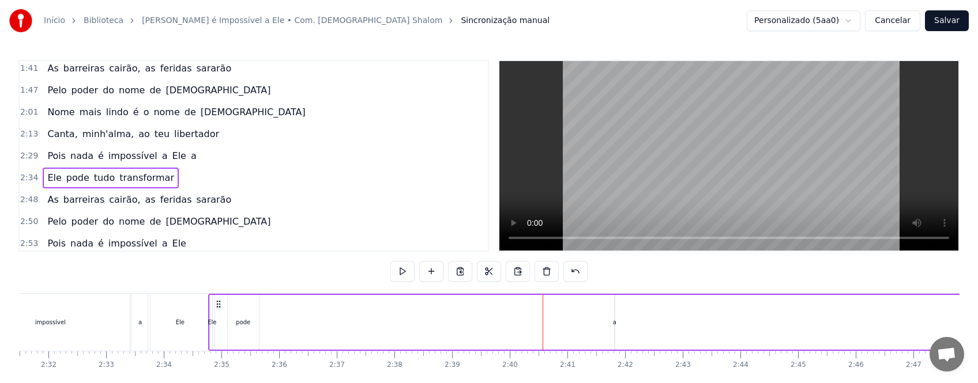
click at [218, 303] on icon at bounding box center [218, 304] width 9 height 9
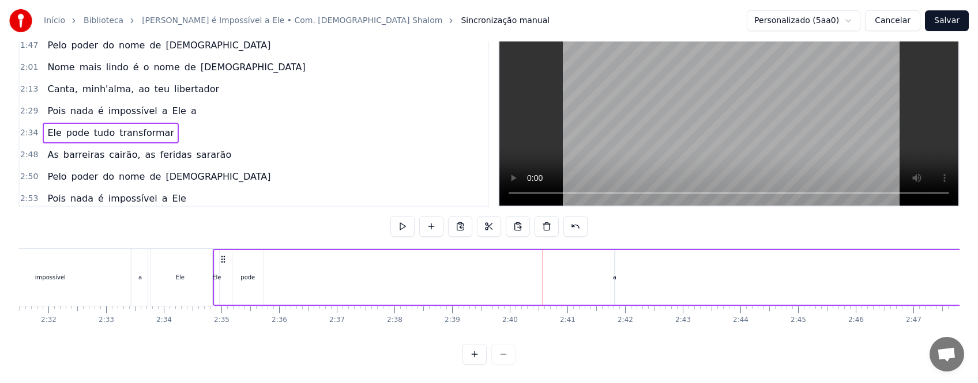
scroll to position [0, 8788]
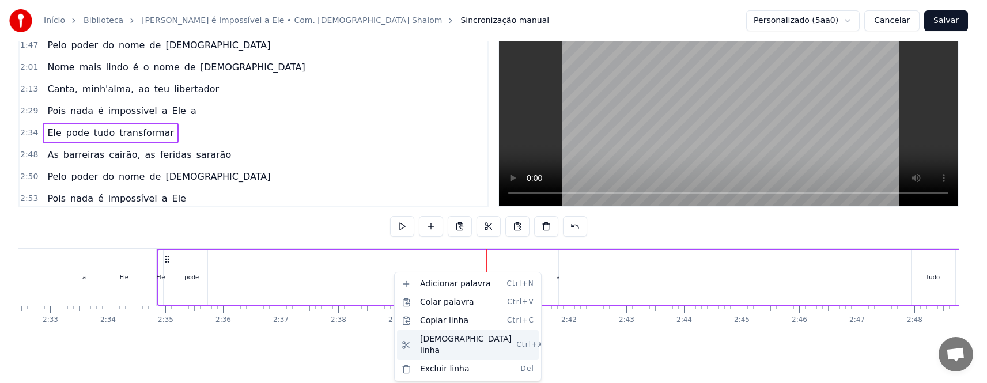
click at [447, 338] on div "Cortar linha Ctrl+X" at bounding box center [468, 345] width 142 height 30
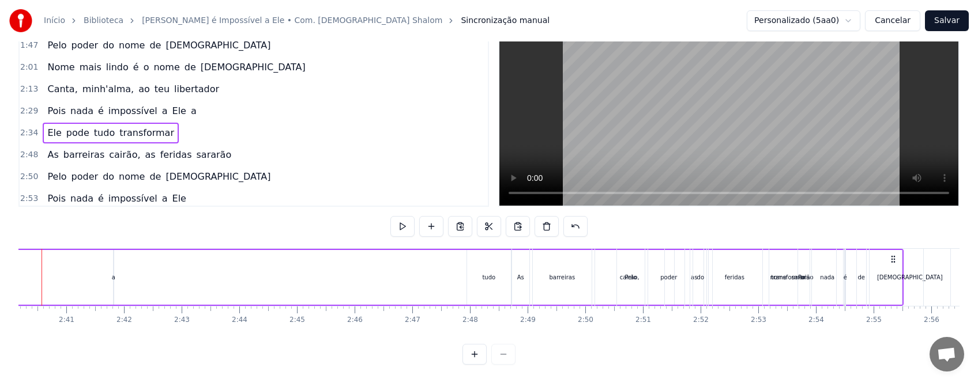
scroll to position [0, 9278]
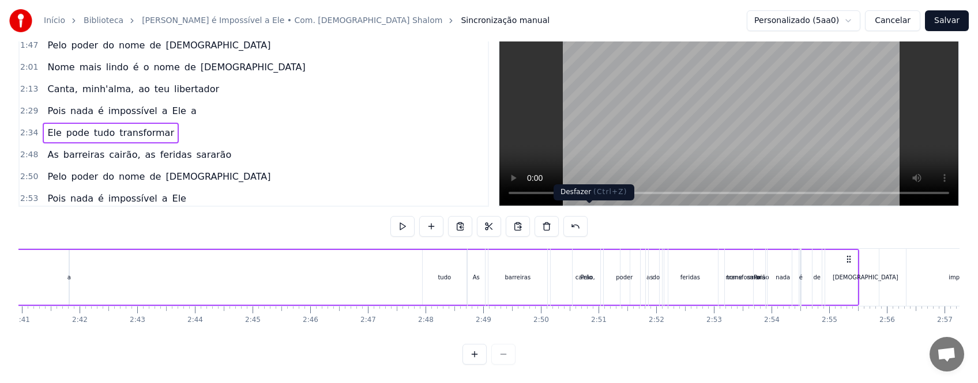
click at [587, 216] on button at bounding box center [575, 226] width 24 height 21
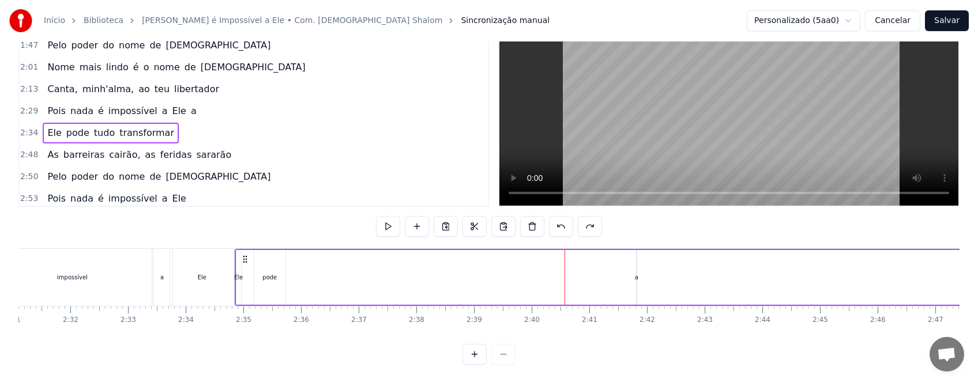
scroll to position [0, 8655]
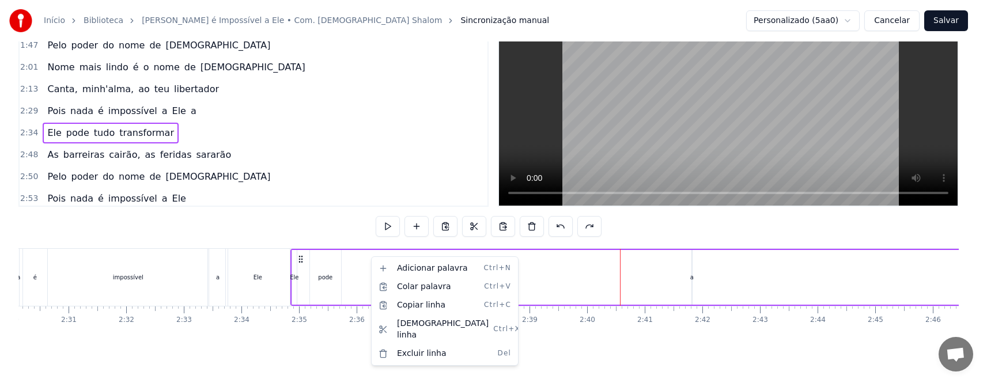
click at [590, 265] on div "Ele pode tudo transformar" at bounding box center [887, 277] width 1192 height 57
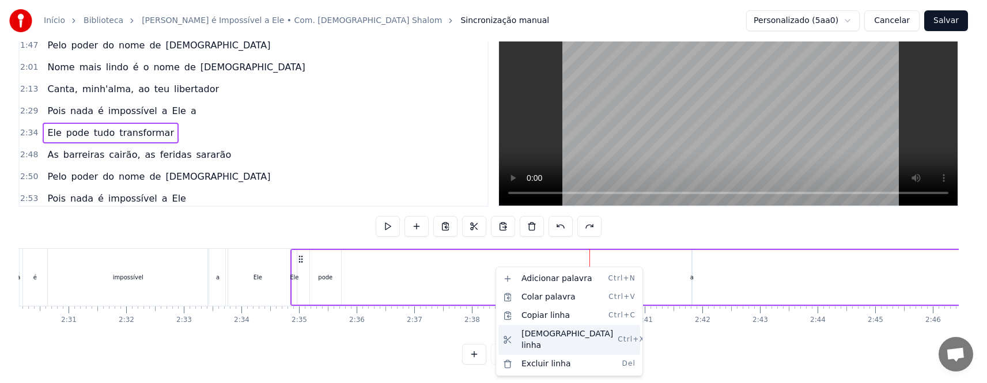
click at [546, 334] on div "Cortar linha Ctrl+X" at bounding box center [570, 340] width 142 height 30
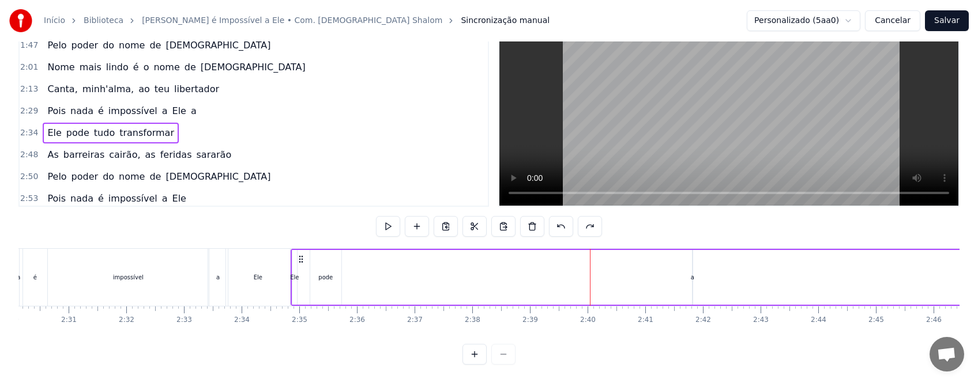
click at [615, 269] on div "Ele pode tudo transformar" at bounding box center [887, 277] width 1192 height 57
drag, startPoint x: 520, startPoint y: 324, endPoint x: 581, endPoint y: 327, distance: 60.6
click at [581, 327] on div "Nome mais lindo é o nome de [DEMOGRAPHIC_DATA][PERSON_NAME], [PERSON_NAME]'[PER…" at bounding box center [488, 291] width 941 height 86
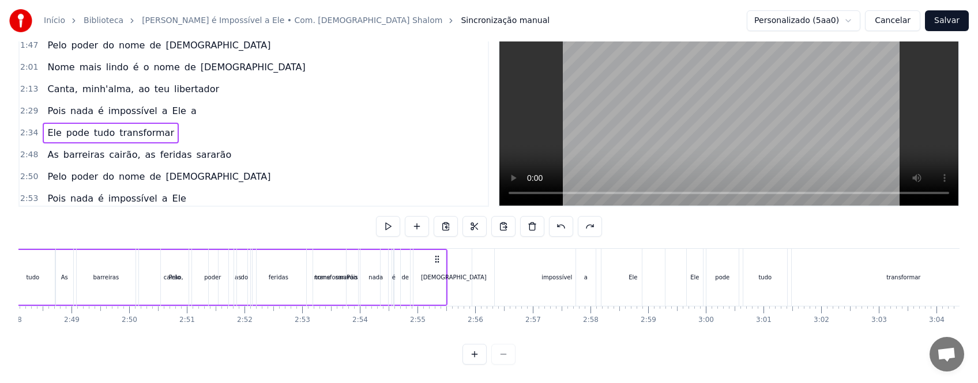
scroll to position [0, 9478]
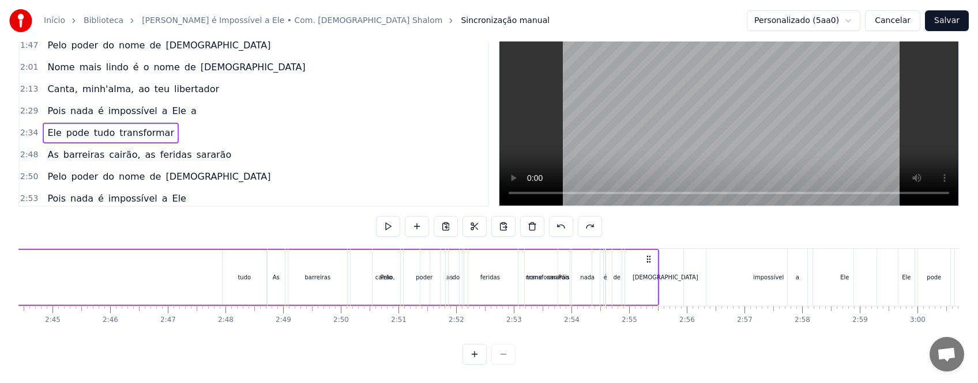
click at [251, 271] on div "tudo" at bounding box center [245, 277] width 44 height 55
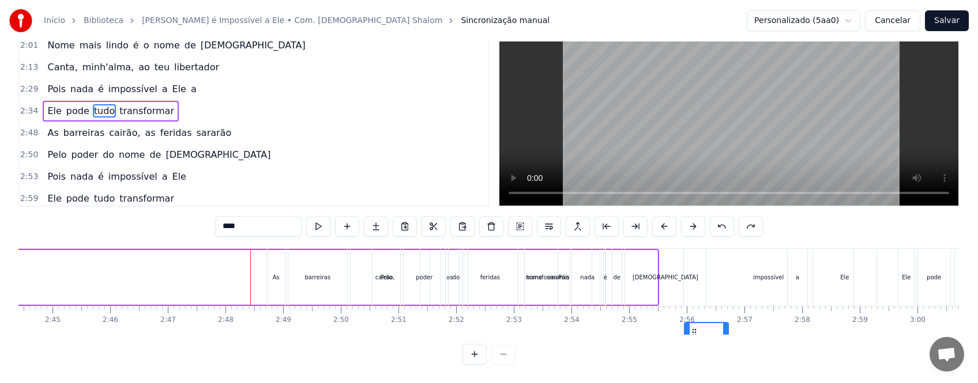
scroll to position [17, 9478]
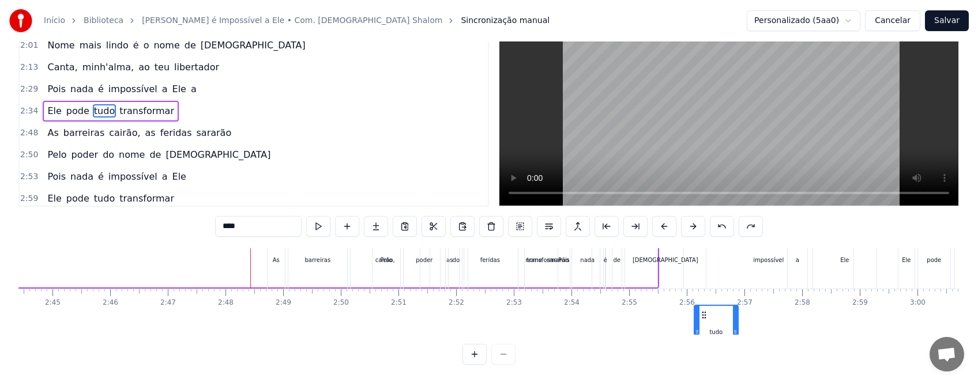
drag, startPoint x: 238, startPoint y: 304, endPoint x: 703, endPoint y: 288, distance: 466.1
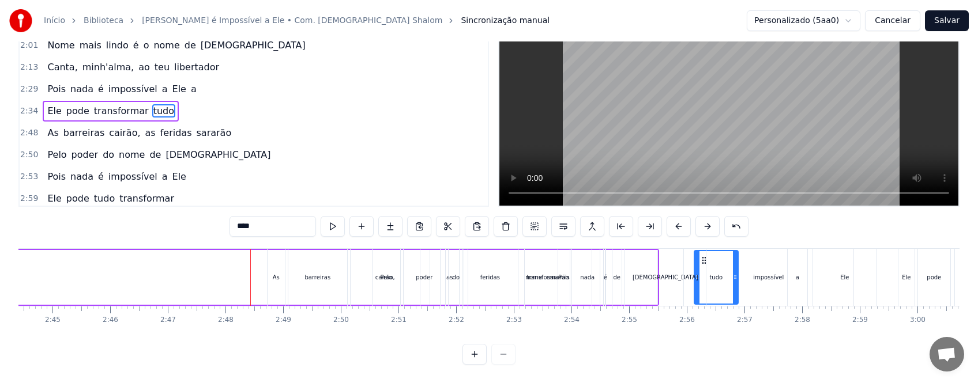
scroll to position [0, 9478]
click at [273, 262] on div "As" at bounding box center [275, 277] width 17 height 57
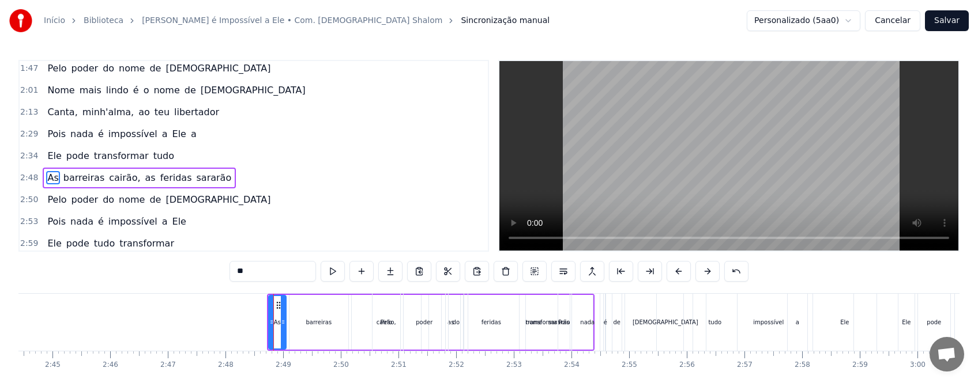
scroll to position [266, 0]
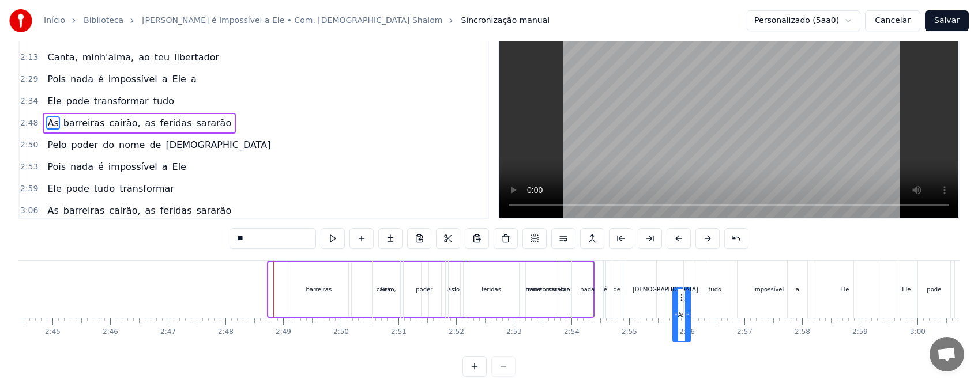
drag, startPoint x: 279, startPoint y: 304, endPoint x: 688, endPoint y: 319, distance: 409.0
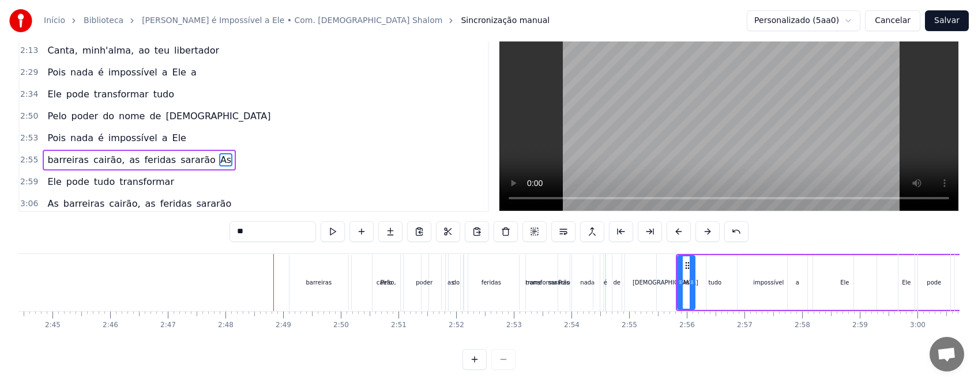
click at [317, 284] on div "barreiras" at bounding box center [319, 282] width 26 height 9
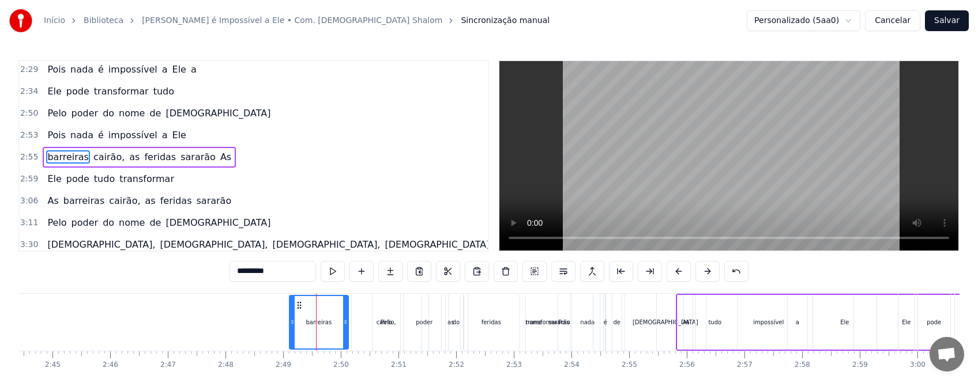
scroll to position [310, 0]
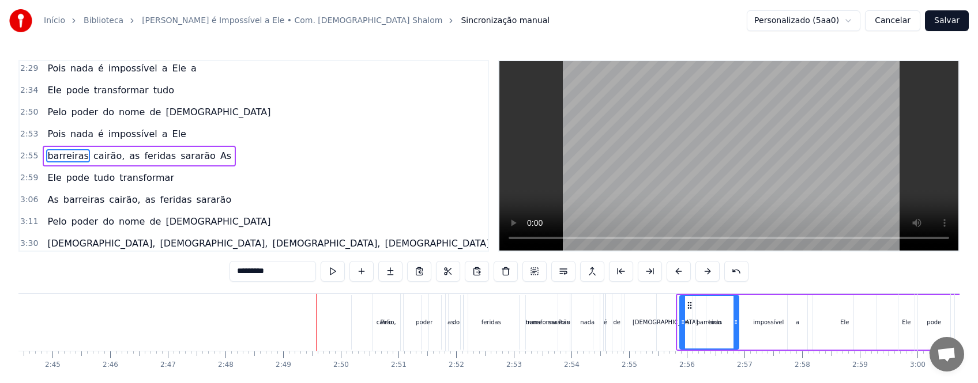
drag, startPoint x: 296, startPoint y: 304, endPoint x: 686, endPoint y: 311, distance: 390.3
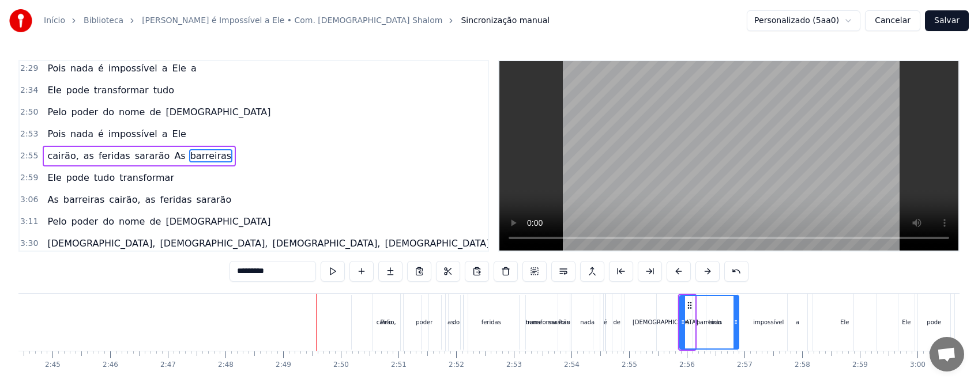
click at [388, 329] on div "cairão," at bounding box center [386, 322] width 69 height 55
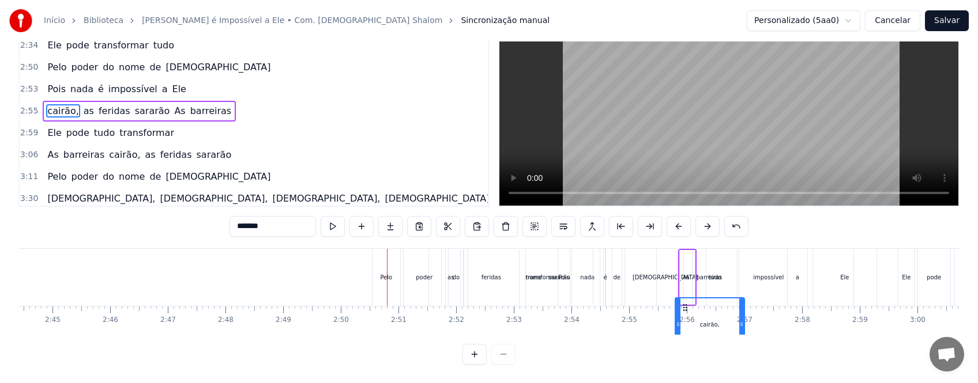
drag, startPoint x: 382, startPoint y: 304, endPoint x: 686, endPoint y: 324, distance: 305.0
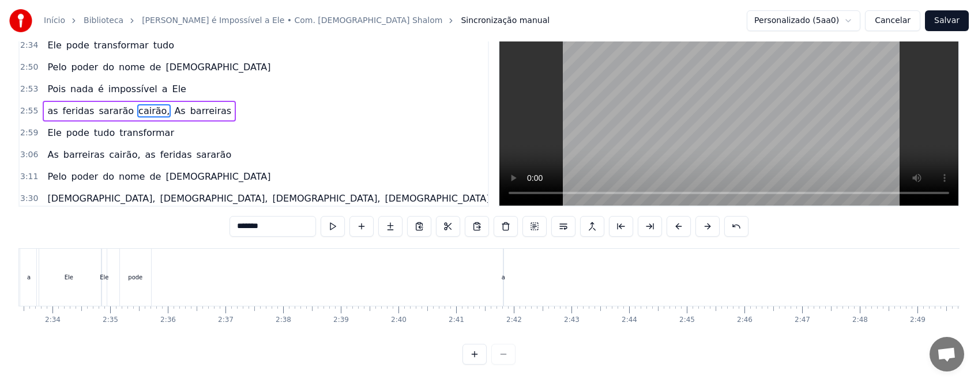
scroll to position [0, 8811]
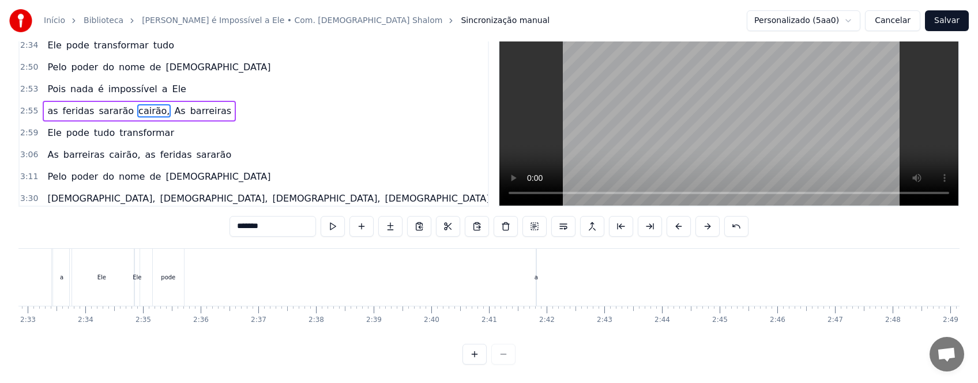
click at [140, 273] on div "Ele" at bounding box center [137, 277] width 9 height 9
type input "***"
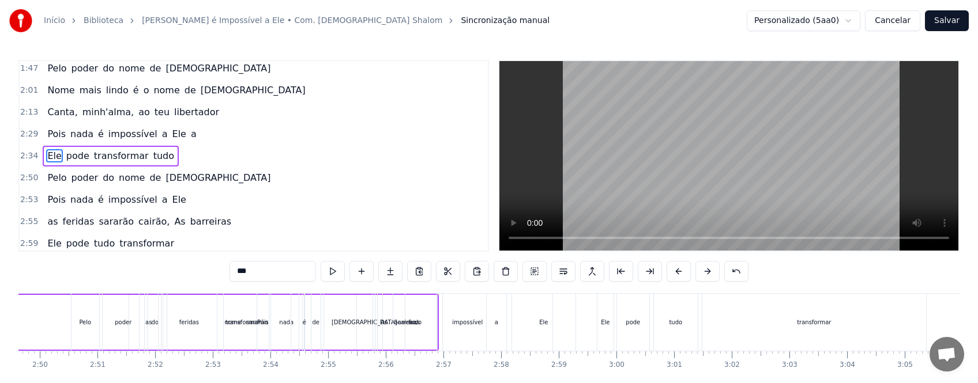
scroll to position [0, 9734]
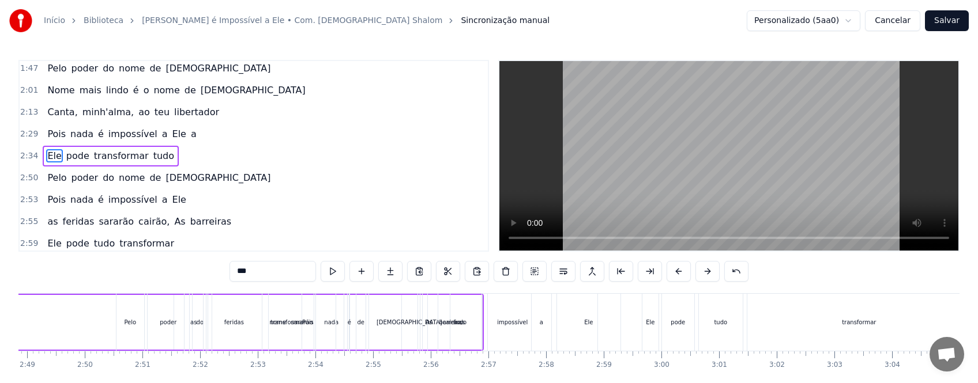
drag, startPoint x: 453, startPoint y: 330, endPoint x: 486, endPoint y: 329, distance: 32.9
click at [484, 329] on div "as [PERSON_NAME] cairão, As barreiras" at bounding box center [450, 322] width 67 height 57
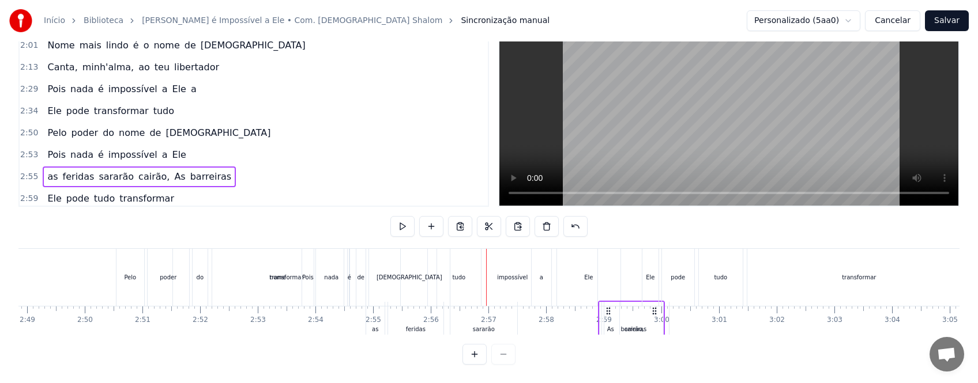
scroll to position [55, 0]
drag, startPoint x: 427, startPoint y: 303, endPoint x: 778, endPoint y: 258, distance: 354.5
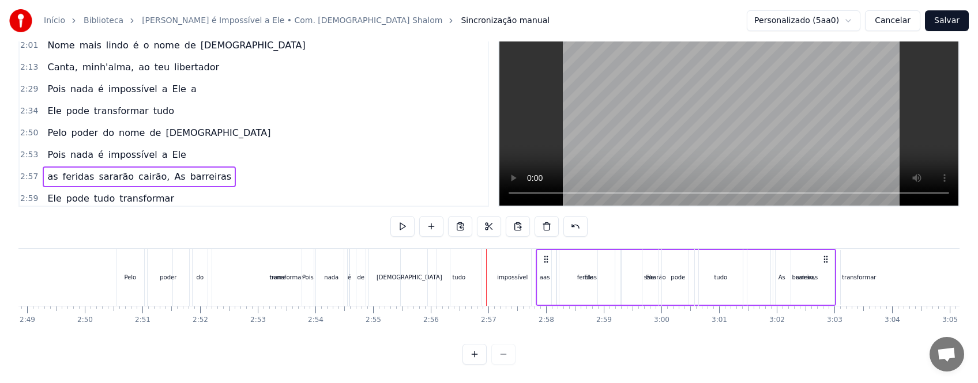
scroll to position [0, 8822]
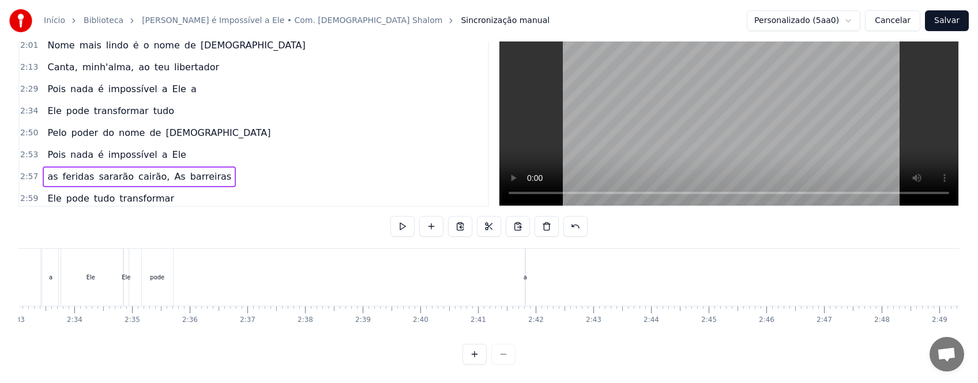
click at [126, 273] on div "Ele" at bounding box center [126, 277] width 9 height 9
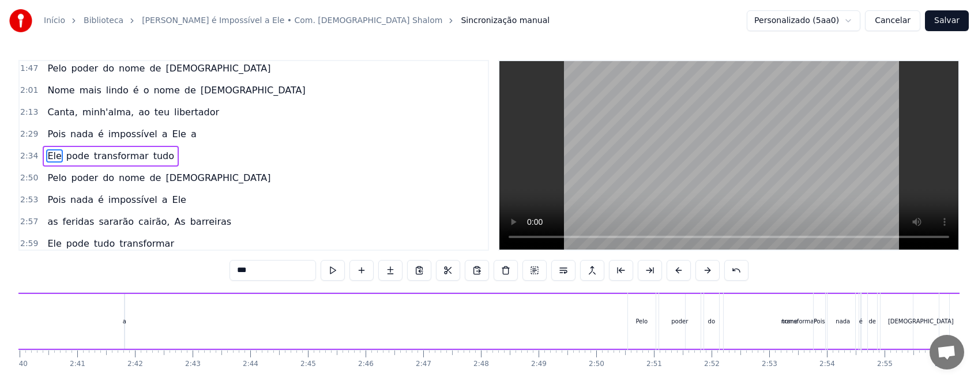
scroll to position [0, 9500]
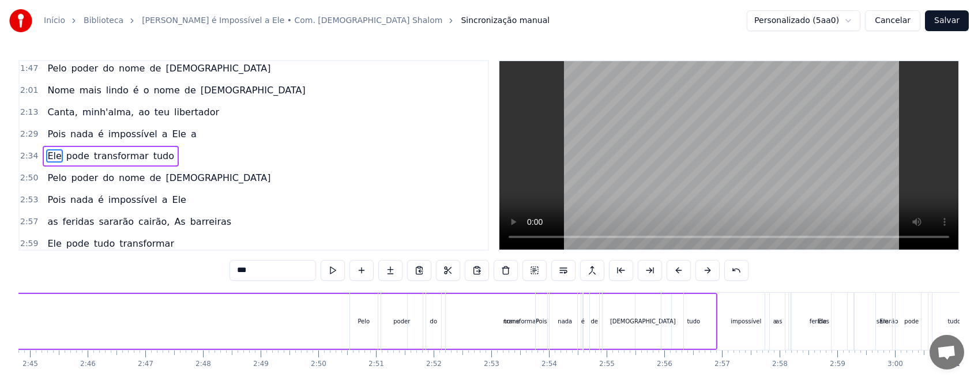
click at [695, 323] on div "impossível" at bounding box center [745, 321] width 169 height 57
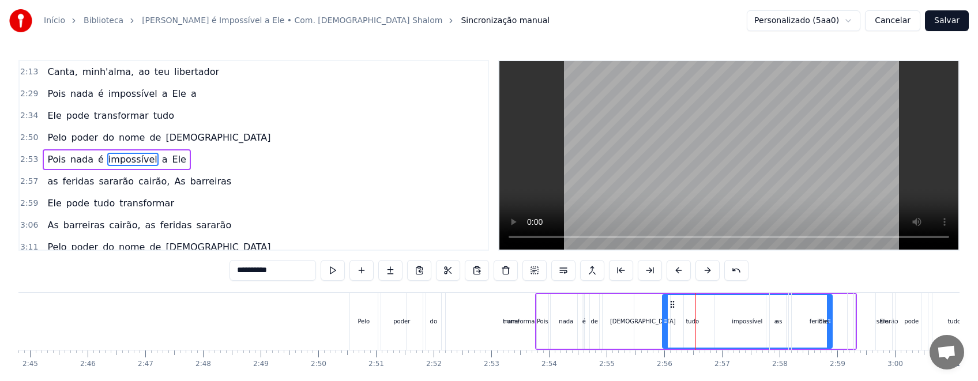
scroll to position [289, 0]
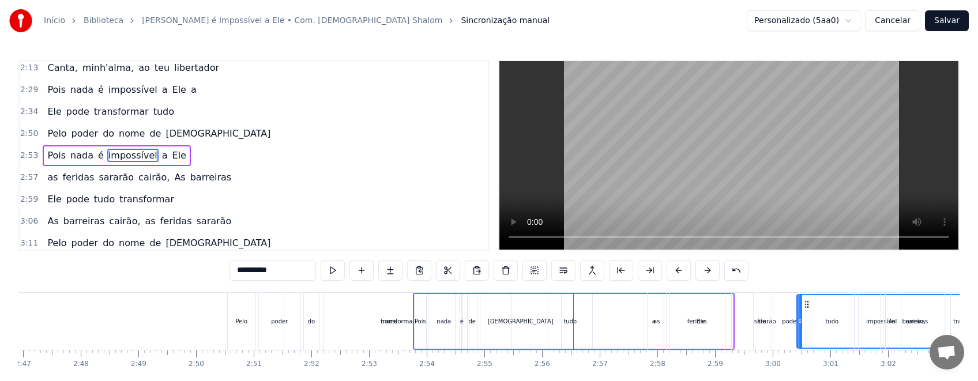
drag, startPoint x: 674, startPoint y: 305, endPoint x: 869, endPoint y: 304, distance: 194.9
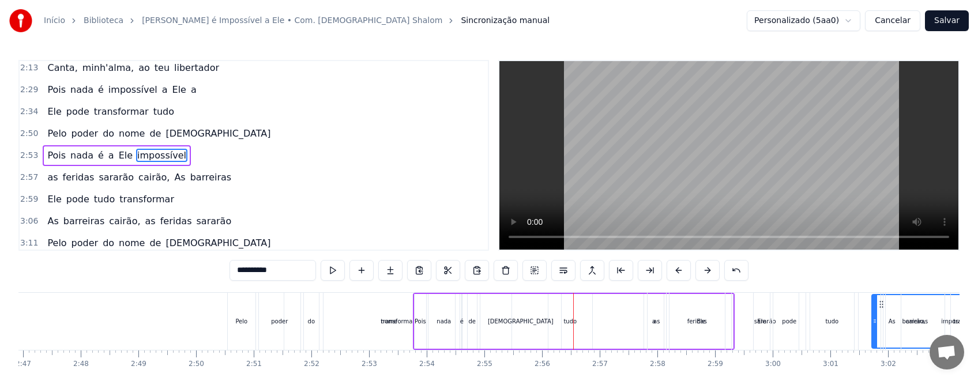
scroll to position [0, 9637]
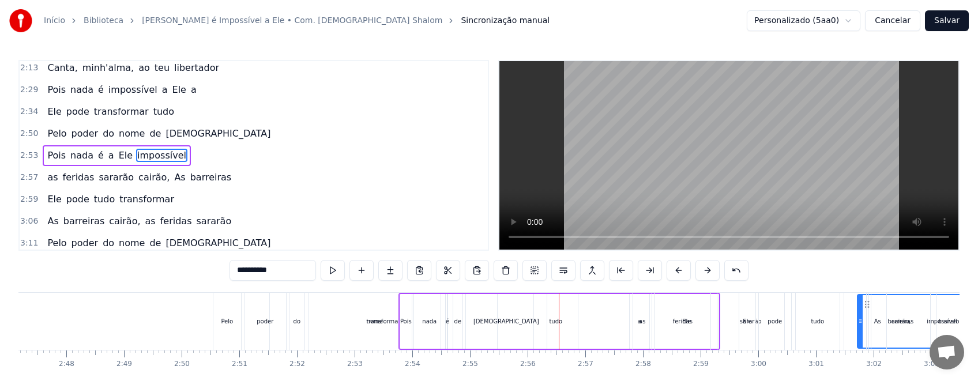
click at [404, 304] on div "Pois" at bounding box center [406, 321] width 12 height 55
type input "****"
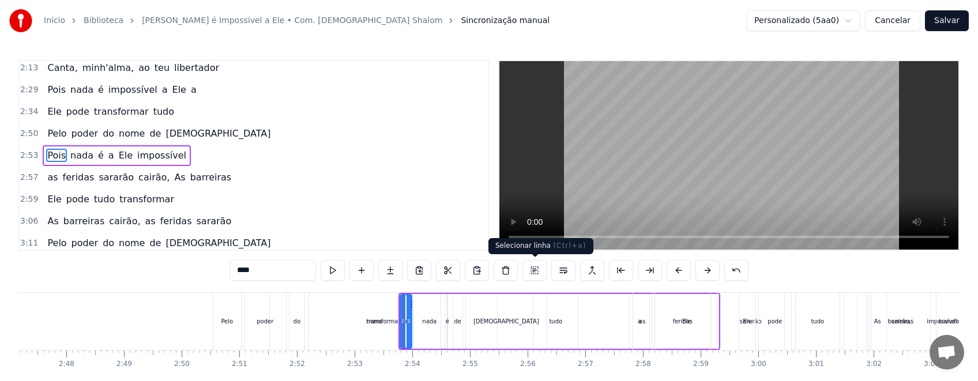
click at [537, 269] on button at bounding box center [534, 270] width 24 height 21
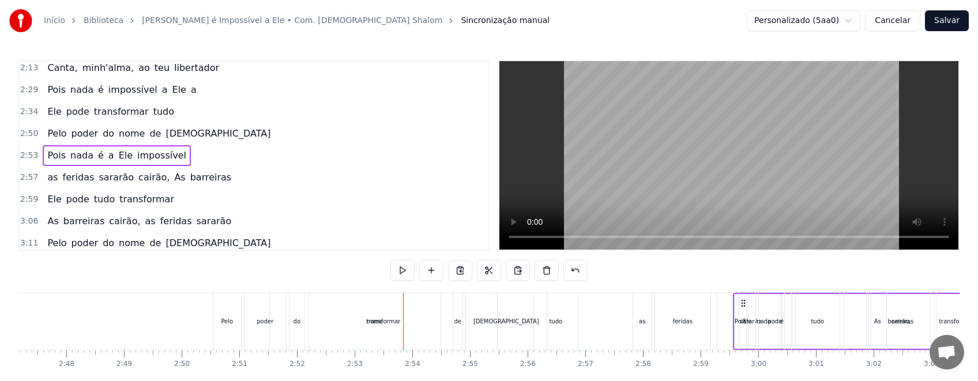
drag, startPoint x: 409, startPoint y: 301, endPoint x: 743, endPoint y: 307, distance: 334.4
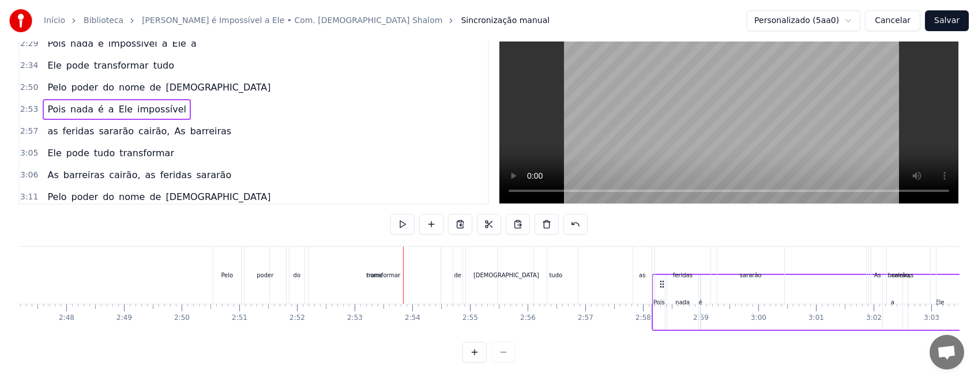
drag, startPoint x: 411, startPoint y: 302, endPoint x: 665, endPoint y: 322, distance: 254.4
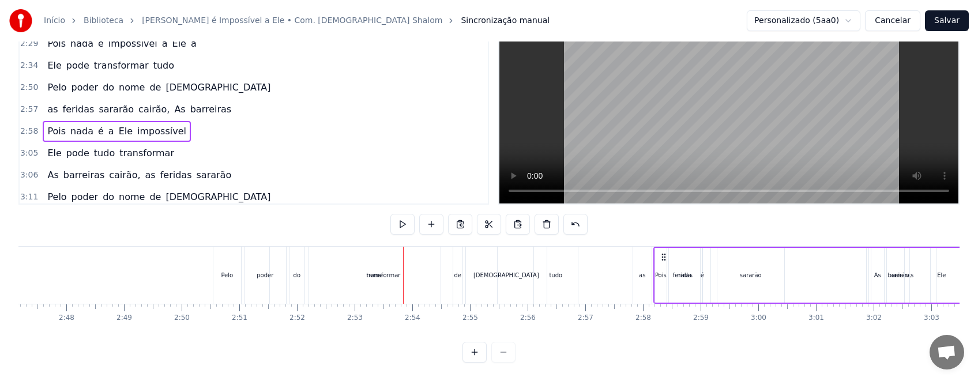
scroll to position [54, 0]
click at [232, 276] on div "Pelo" at bounding box center [227, 275] width 28 height 57
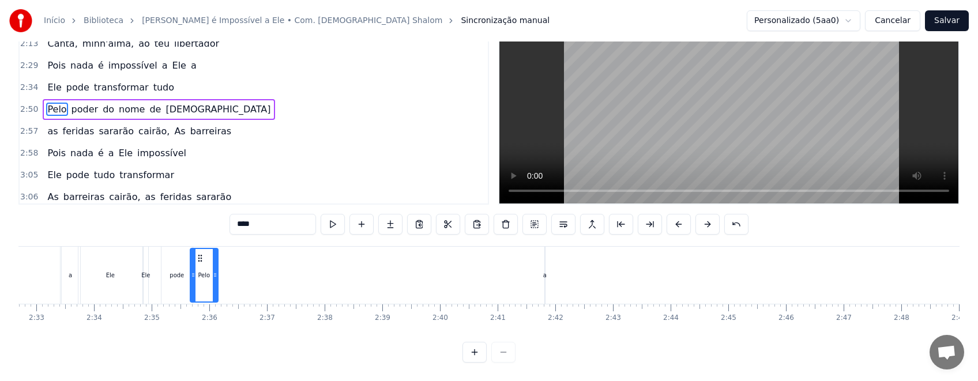
scroll to position [0, 8799]
drag, startPoint x: 571, startPoint y: 247, endPoint x: 438, endPoint y: 283, distance: 138.4
click at [423, 283] on div "Pelo" at bounding box center [410, 275] width 27 height 52
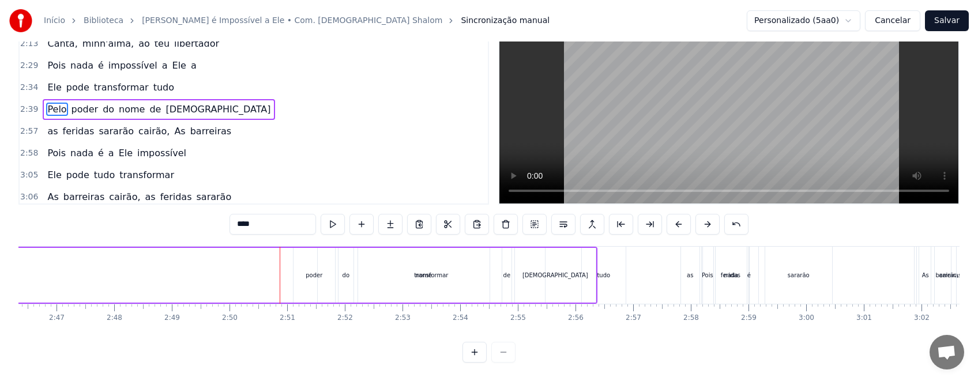
scroll to position [0, 9645]
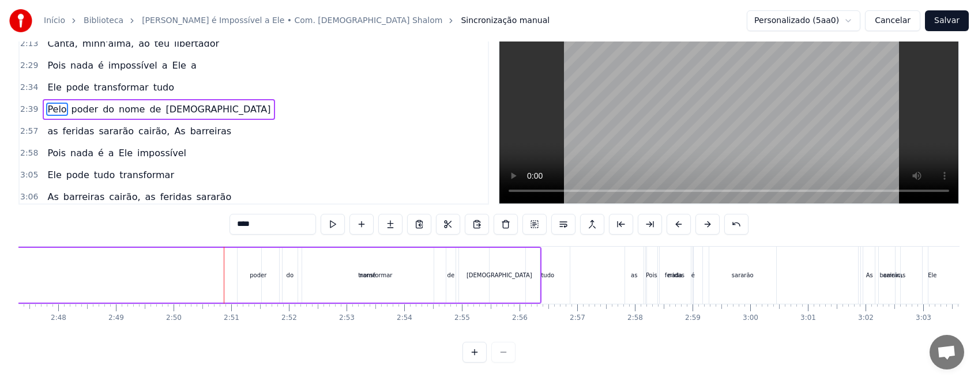
click at [251, 271] on div "poder" at bounding box center [258, 275] width 17 height 9
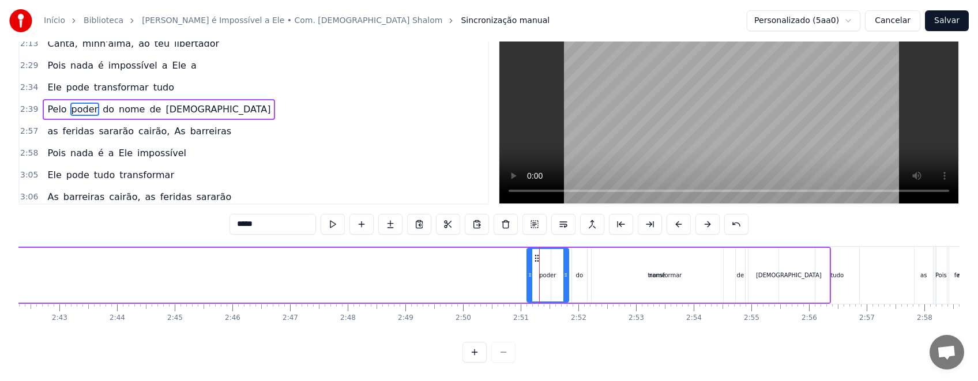
scroll to position [0, 9411]
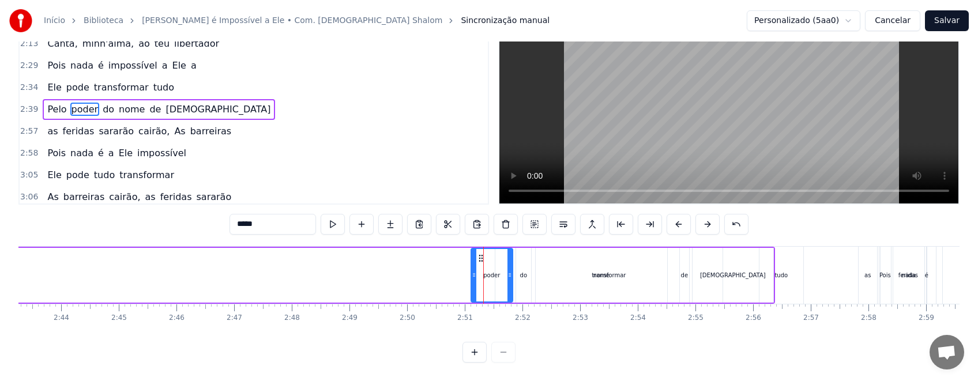
click at [598, 272] on div "nome" at bounding box center [601, 275] width 131 height 55
type input "****"
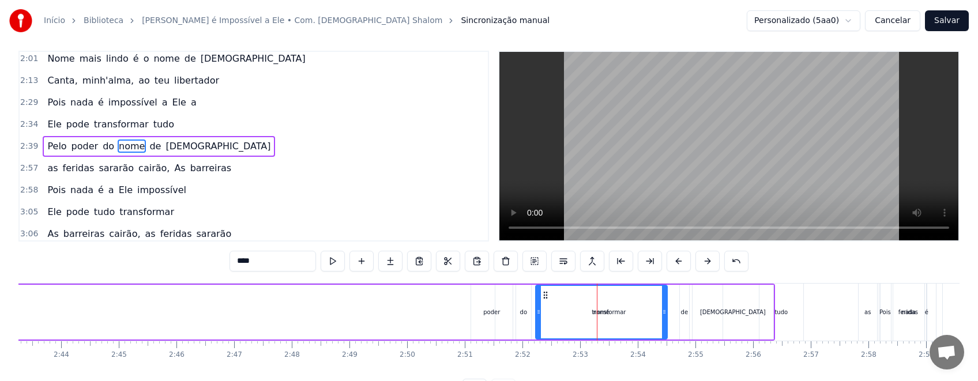
scroll to position [0, 0]
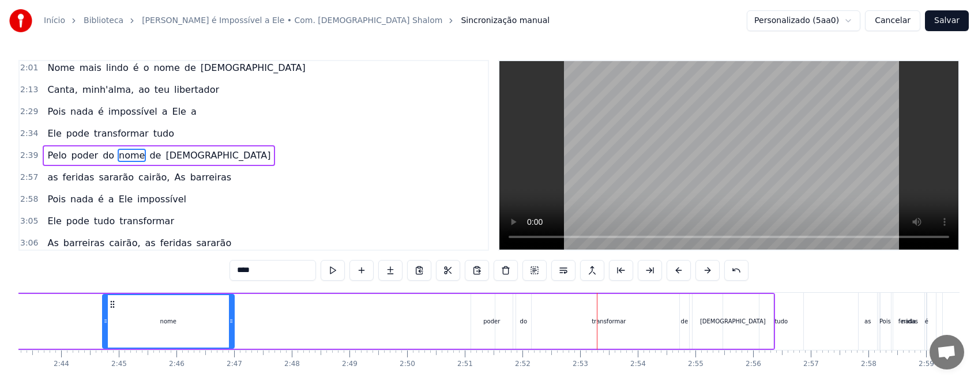
drag, startPoint x: 544, startPoint y: 304, endPoint x: 111, endPoint y: 310, distance: 433.0
click at [111, 310] on div "nome" at bounding box center [168, 321] width 130 height 52
click at [602, 322] on div "Pelo nome poder do de [DEMOGRAPHIC_DATA]" at bounding box center [295, 321] width 960 height 57
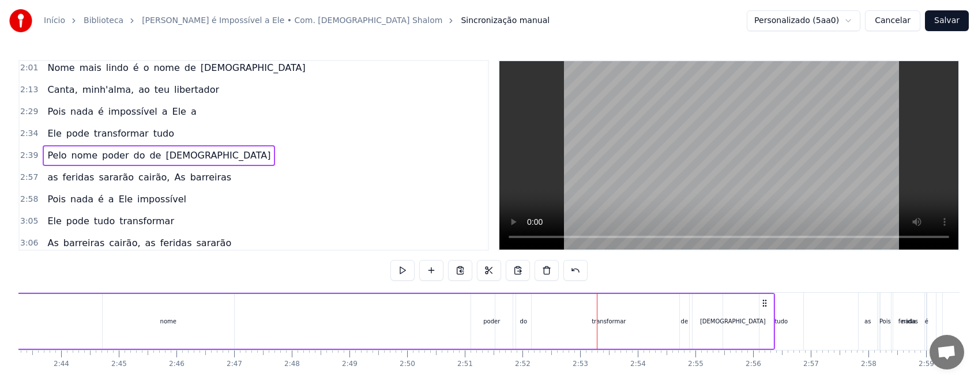
click at [744, 326] on div "[DEMOGRAPHIC_DATA]" at bounding box center [732, 321] width 81 height 55
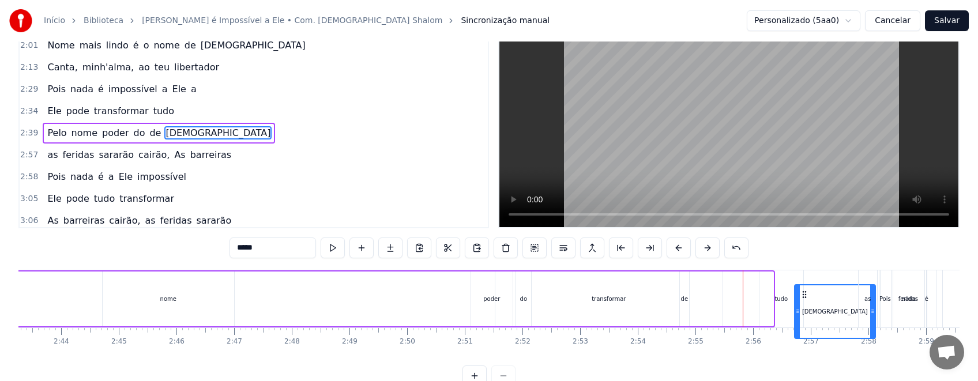
drag, startPoint x: 710, startPoint y: 303, endPoint x: 804, endPoint y: 316, distance: 95.4
click at [804, 316] on div "[DEMOGRAPHIC_DATA]" at bounding box center [835, 311] width 80 height 52
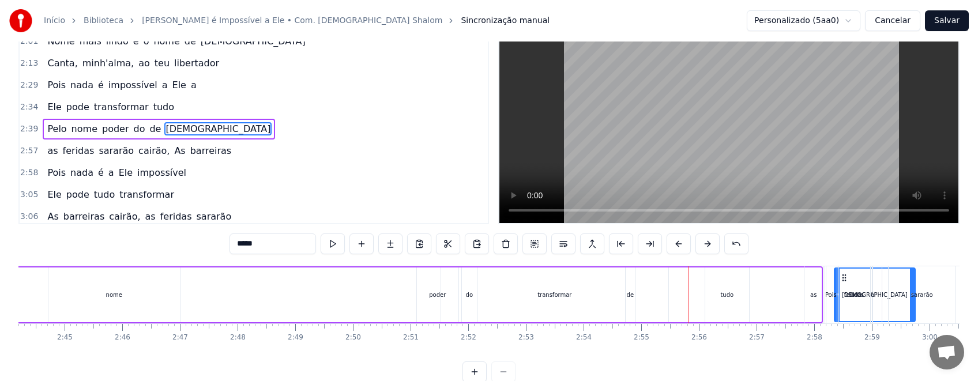
drag, startPoint x: 805, startPoint y: 277, endPoint x: 842, endPoint y: 285, distance: 37.1
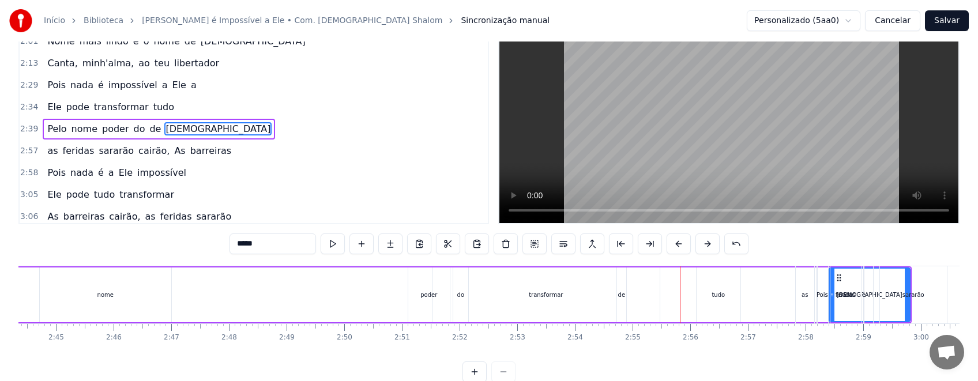
drag, startPoint x: 837, startPoint y: 278, endPoint x: 734, endPoint y: 285, distance: 103.4
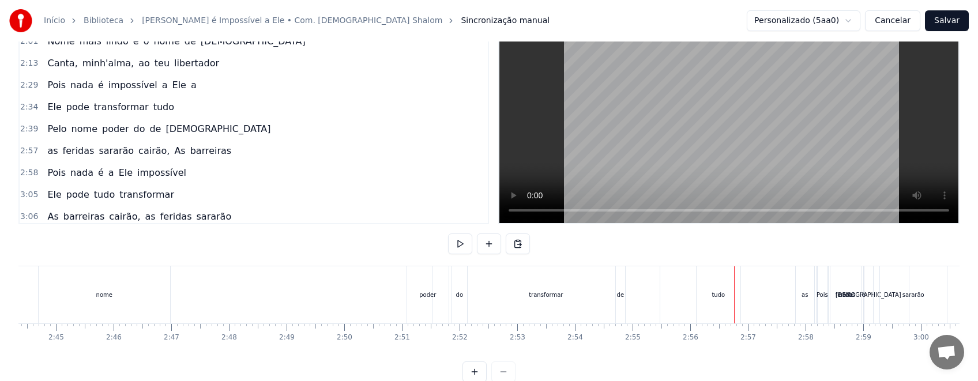
click at [425, 299] on div "poder" at bounding box center [427, 295] width 17 height 9
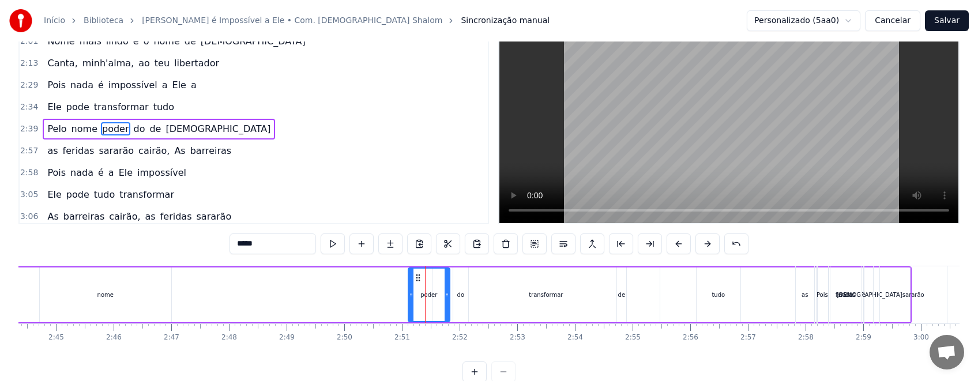
scroll to position [0, 0]
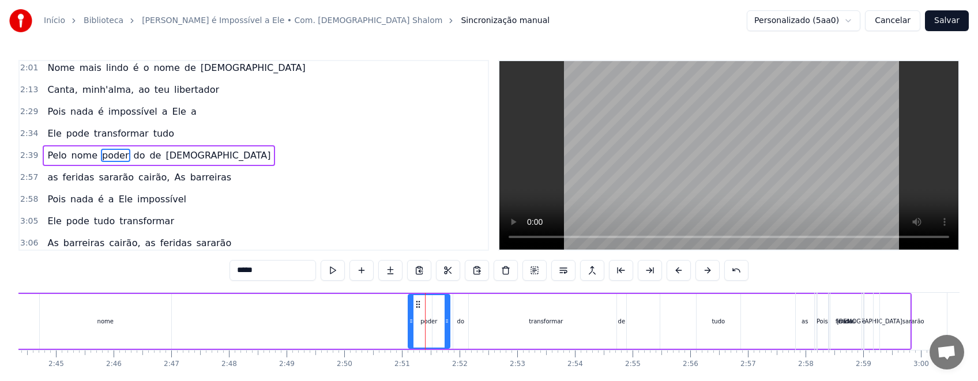
click at [547, 319] on div "Pelo nome poder do de [DEMOGRAPHIC_DATA]" at bounding box center [331, 321] width 1159 height 57
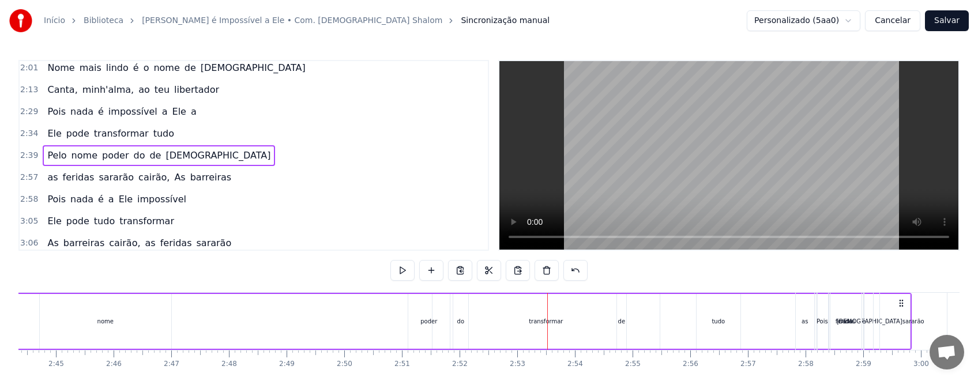
click at [715, 325] on div "Pelo nome poder do de [DEMOGRAPHIC_DATA]" at bounding box center [331, 321] width 1159 height 57
click at [603, 323] on div "Pelo nome poder do de [DEMOGRAPHIC_DATA]" at bounding box center [331, 321] width 1159 height 57
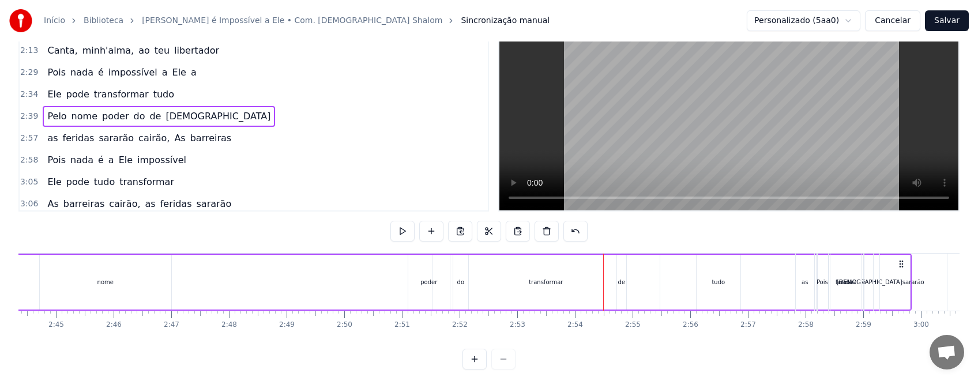
scroll to position [56, 0]
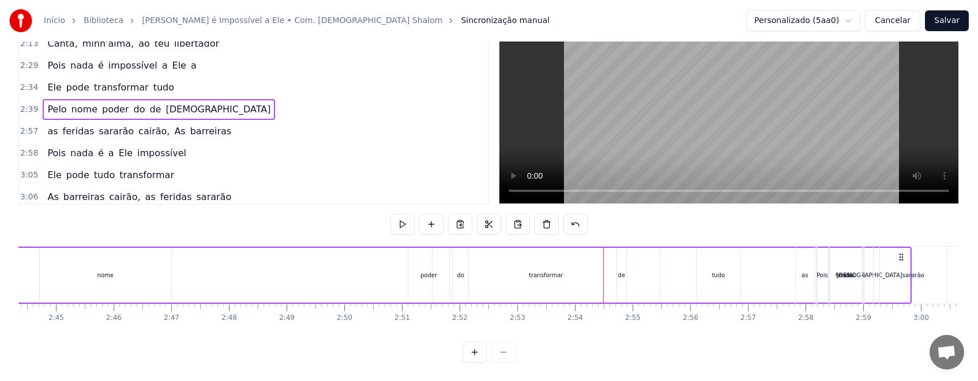
click at [896, 22] on button "Cancelar" at bounding box center [892, 20] width 55 height 21
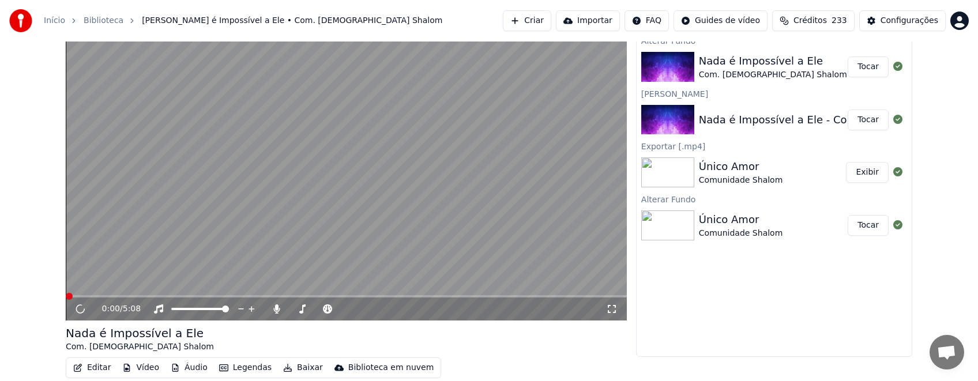
scroll to position [77, 0]
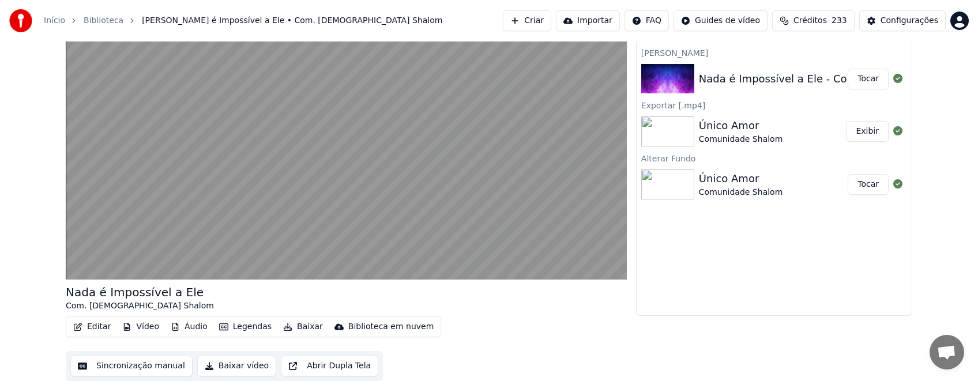
click at [98, 330] on button "Editar" at bounding box center [92, 327] width 47 height 16
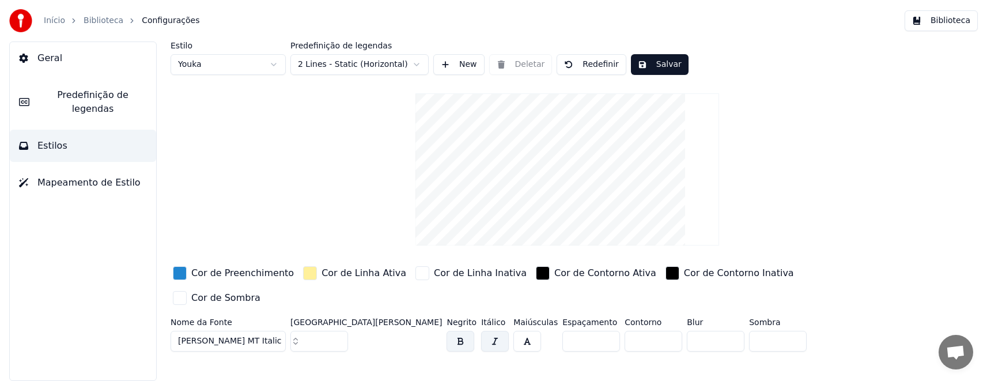
click at [104, 22] on link "Biblioteca" at bounding box center [104, 21] width 40 height 12
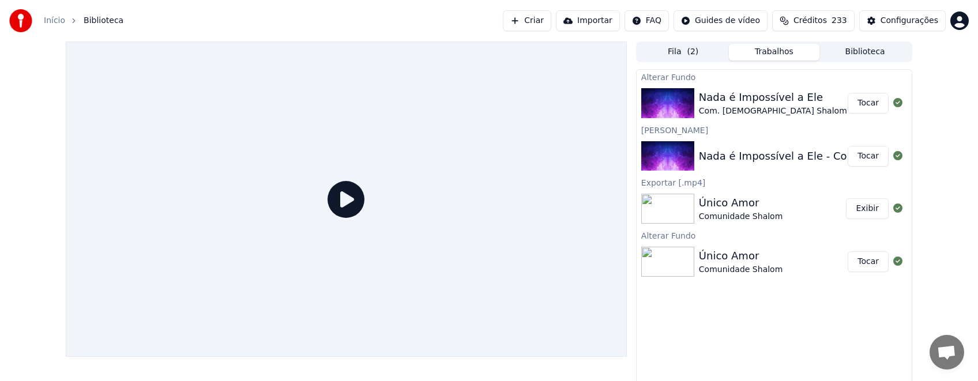
click at [864, 105] on button "Tocar" at bounding box center [867, 103] width 41 height 21
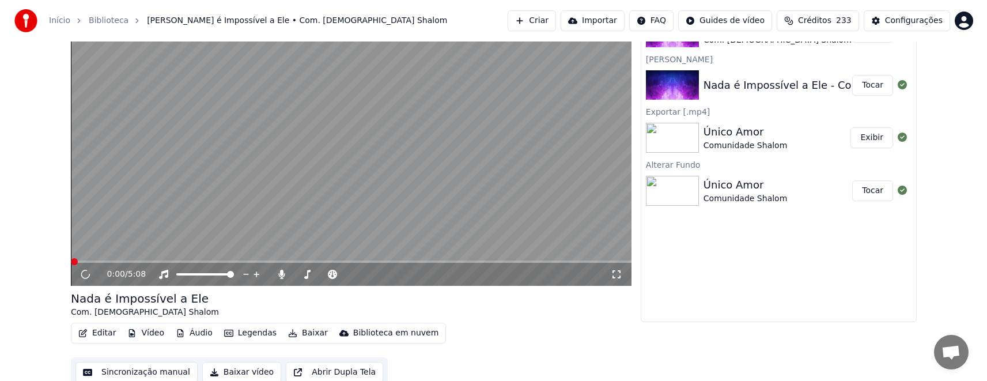
scroll to position [77, 0]
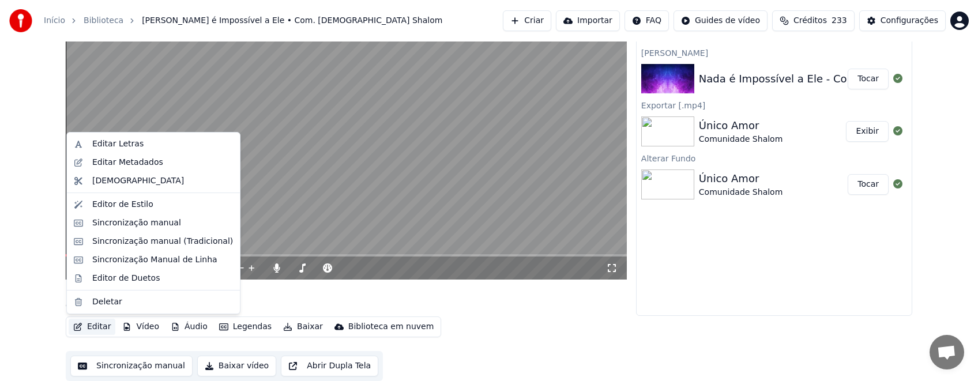
click at [92, 328] on button "Editar" at bounding box center [92, 327] width 47 height 16
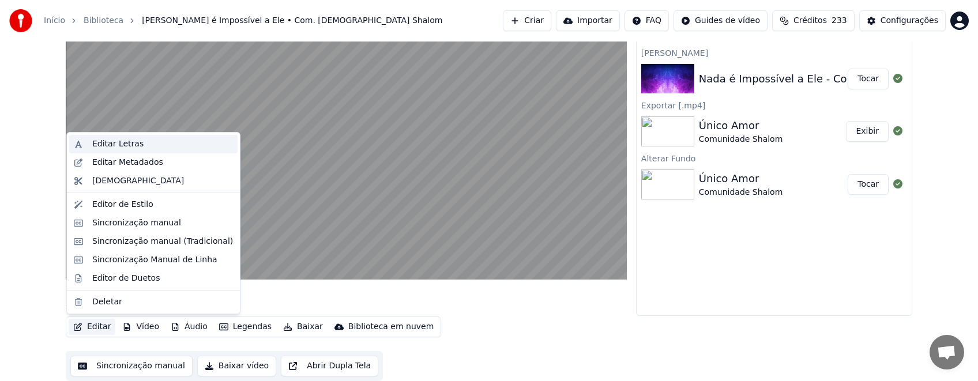
click at [123, 142] on div "Editar Letras" at bounding box center [117, 144] width 51 height 12
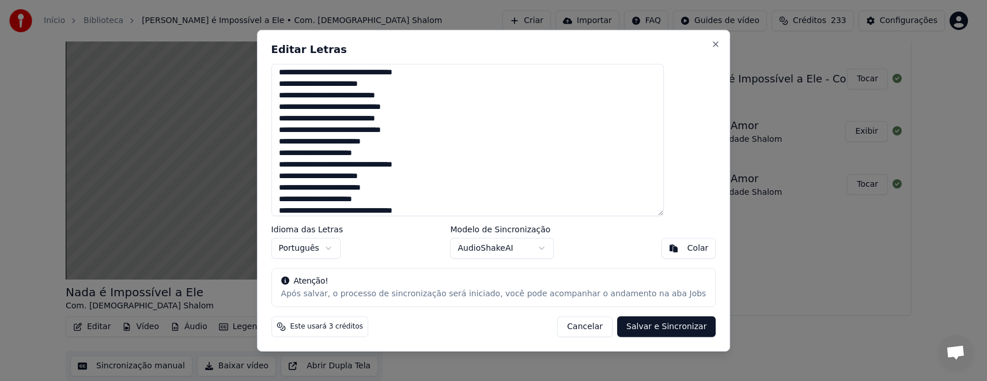
scroll to position [204, 0]
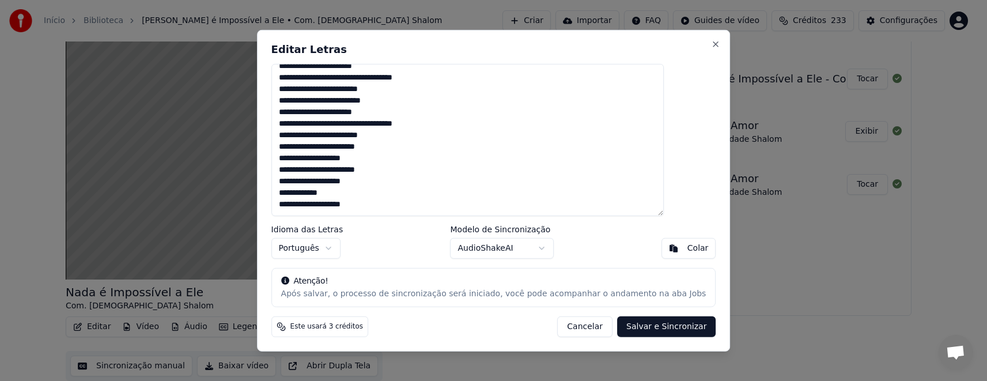
drag, startPoint x: 307, startPoint y: 76, endPoint x: 447, endPoint y: 221, distance: 201.8
click at [447, 221] on div "**********" at bounding box center [494, 190] width 474 height 322
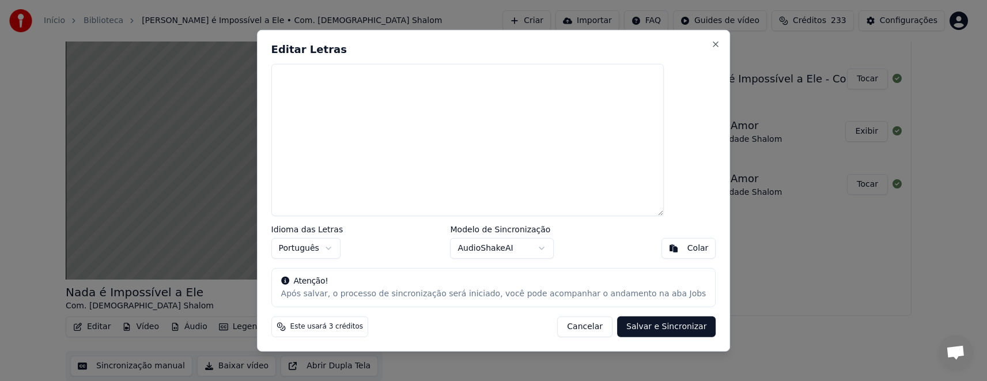
scroll to position [0, 0]
paste textarea "**********"
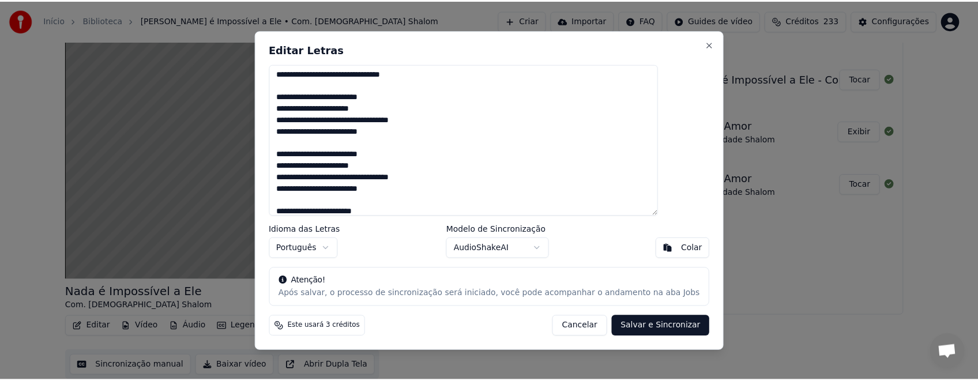
scroll to position [284, 0]
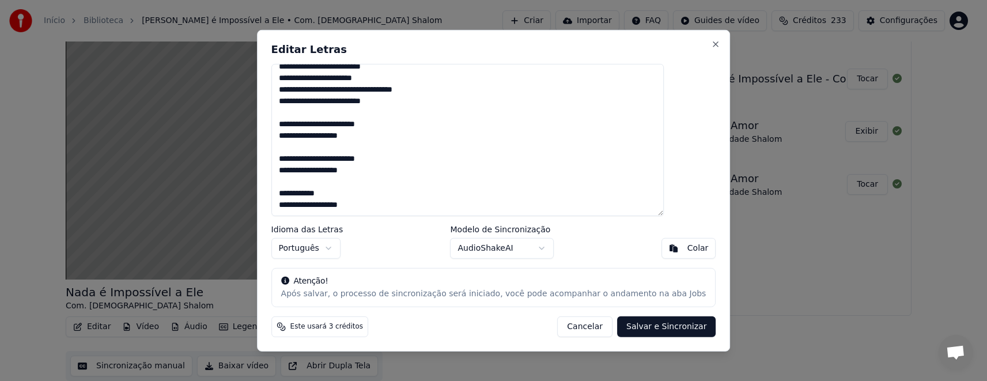
type textarea "**********"
click at [631, 327] on button "Salvar e Sincronizar" at bounding box center [666, 326] width 99 height 21
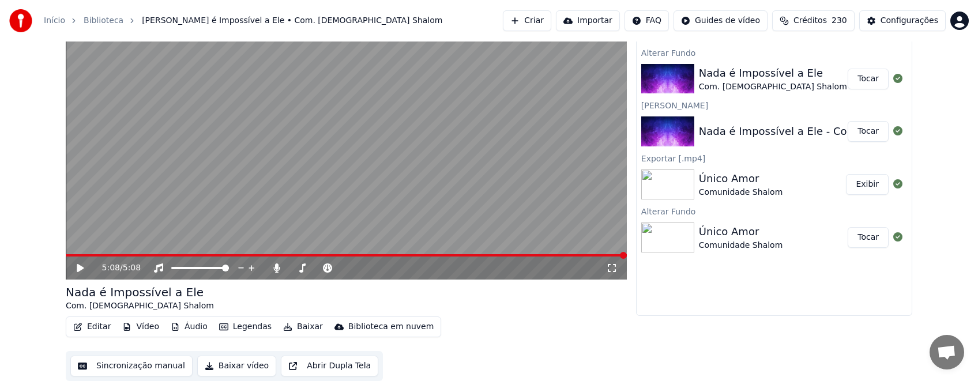
click at [867, 81] on button "Tocar" at bounding box center [867, 79] width 41 height 21
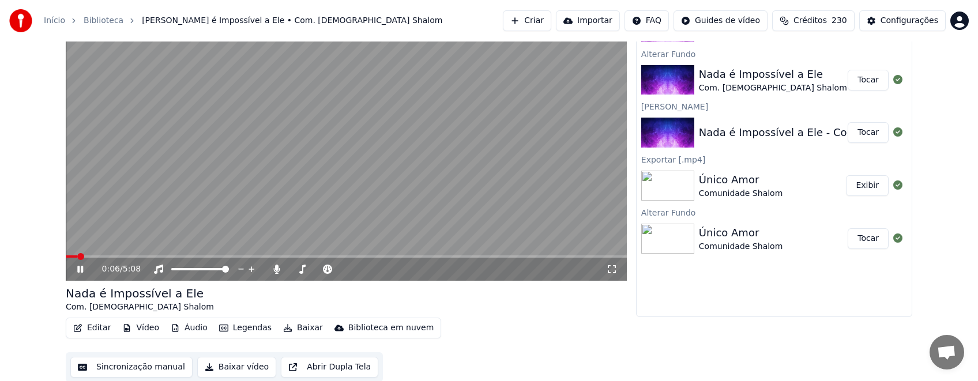
scroll to position [77, 0]
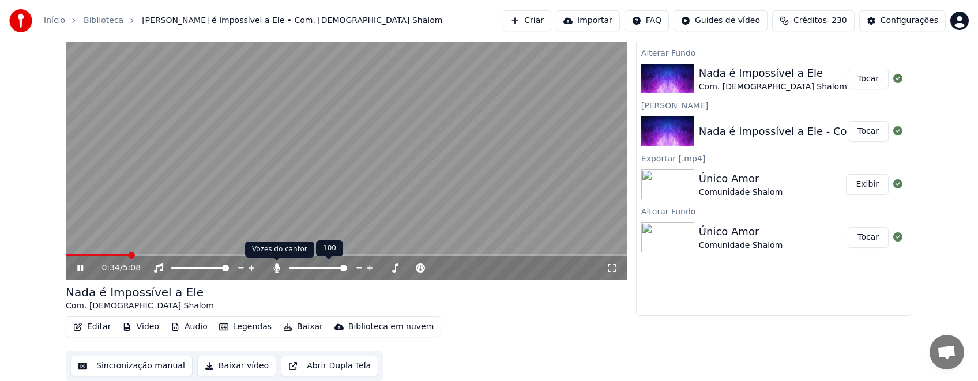
click at [277, 272] on icon at bounding box center [276, 267] width 6 height 9
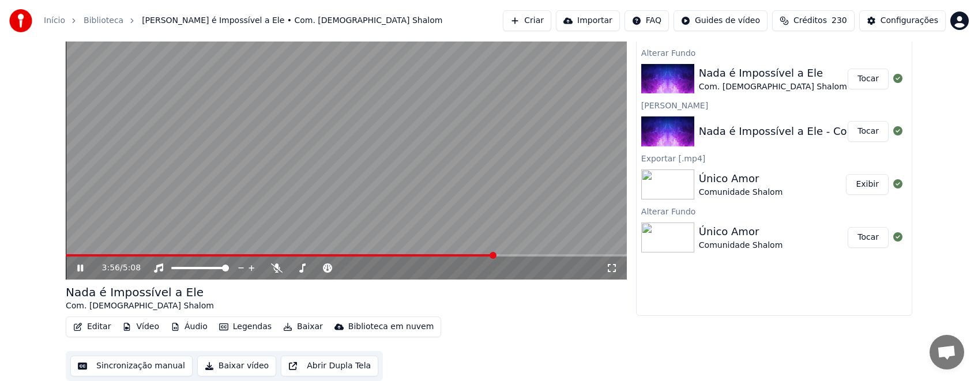
click at [496, 259] on span at bounding box center [492, 255] width 7 height 7
click at [280, 269] on icon at bounding box center [277, 267] width 12 height 9
click at [491, 255] on span at bounding box center [489, 255] width 7 height 7
click at [78, 268] on icon at bounding box center [80, 268] width 6 height 7
click at [146, 365] on button "Sincronização manual" at bounding box center [131, 366] width 122 height 21
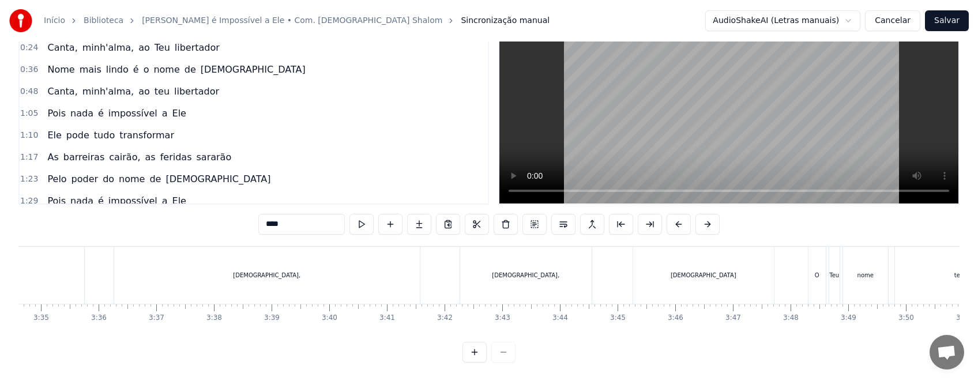
scroll to position [0, 12416]
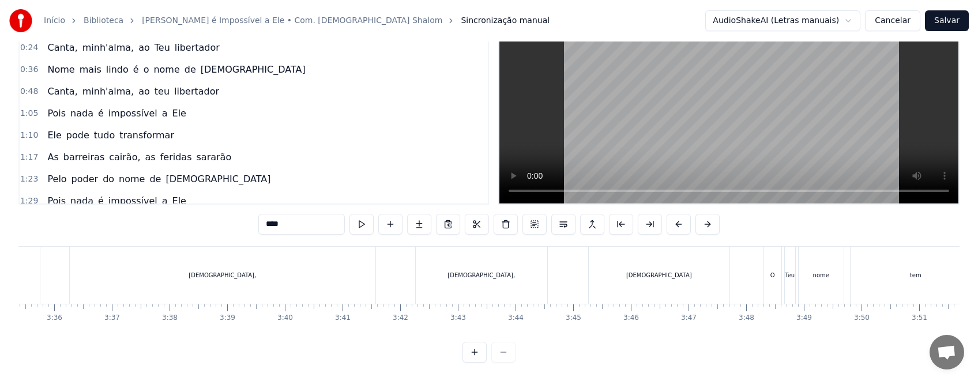
click at [662, 282] on div "[DEMOGRAPHIC_DATA]" at bounding box center [659, 275] width 141 height 57
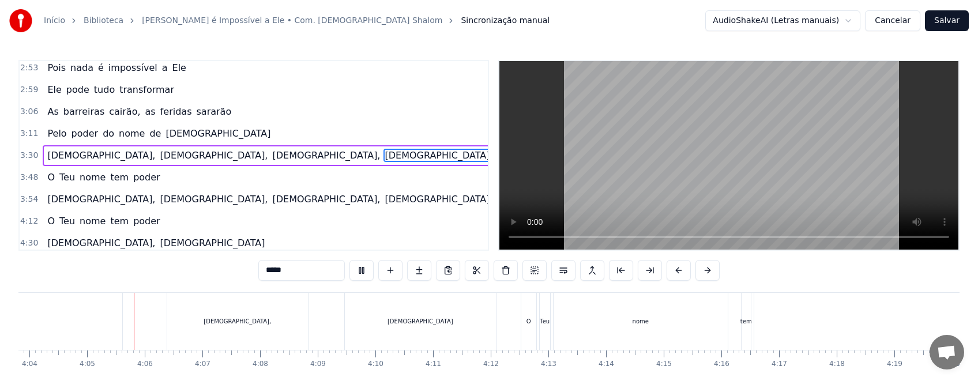
scroll to position [0, 14072]
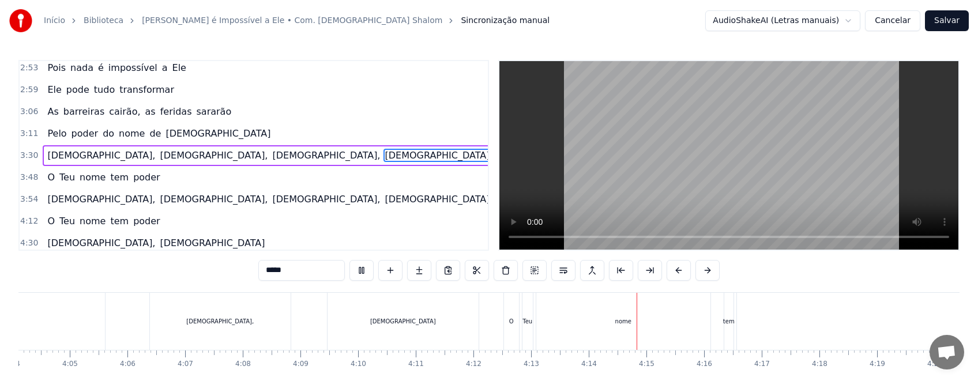
click at [619, 329] on div "nome" at bounding box center [623, 321] width 174 height 57
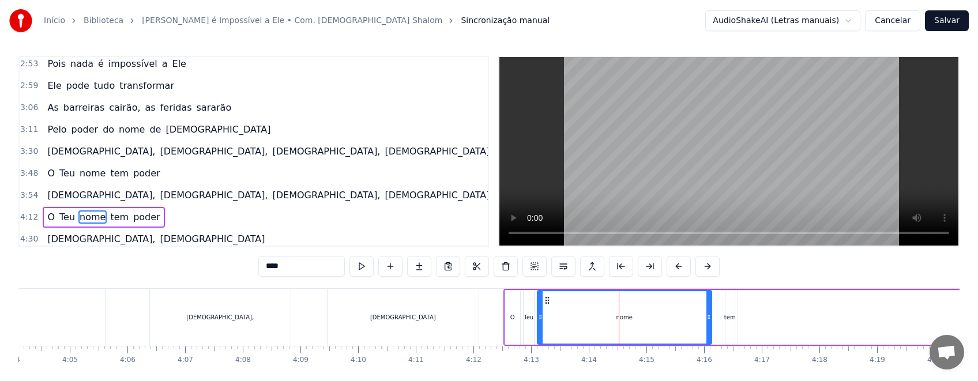
scroll to position [425, 0]
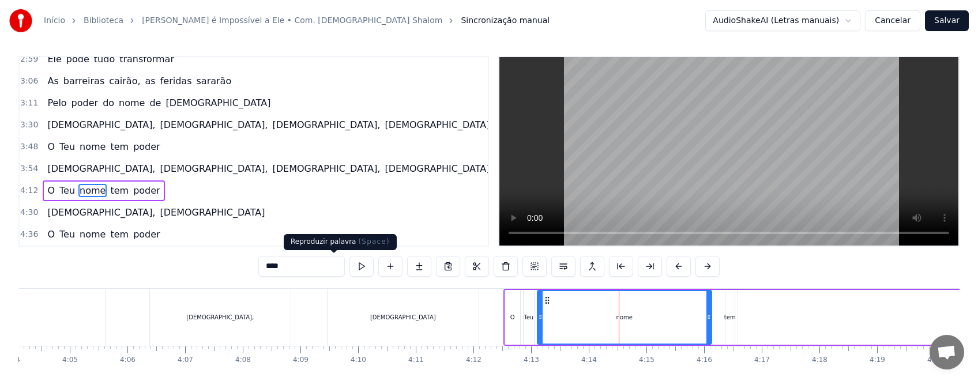
click at [349, 265] on button at bounding box center [361, 266] width 24 height 21
click at [349, 267] on button at bounding box center [361, 266] width 24 height 21
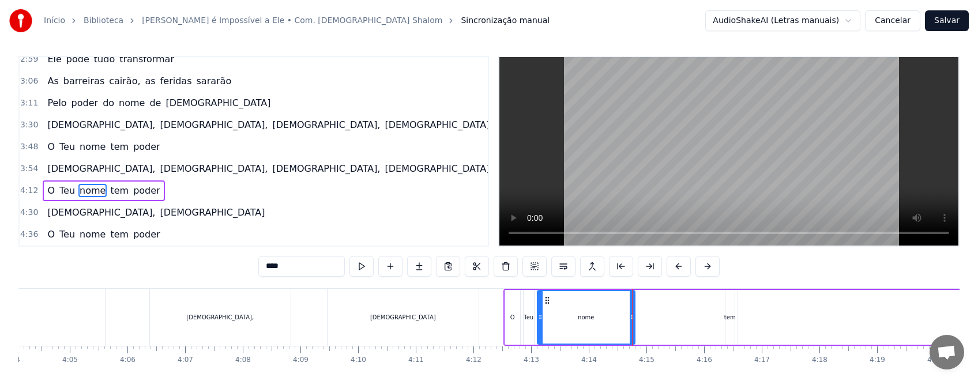
drag, startPoint x: 709, startPoint y: 326, endPoint x: 632, endPoint y: 328, distance: 76.7
click at [632, 328] on div at bounding box center [632, 317] width 5 height 52
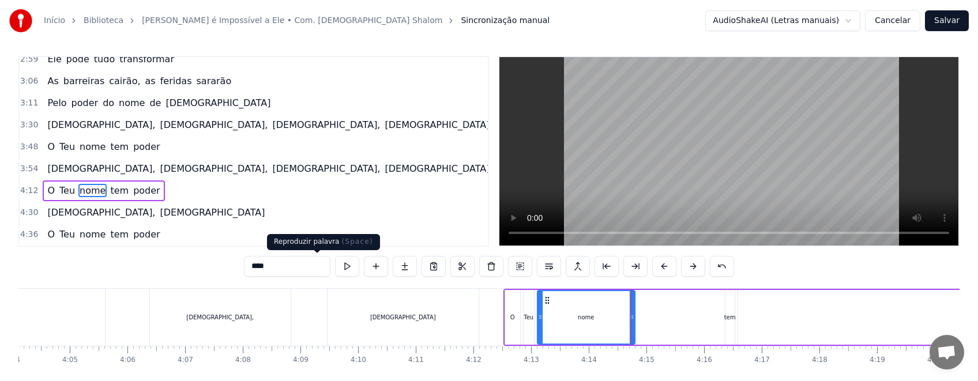
click at [335, 267] on button at bounding box center [347, 266] width 24 height 21
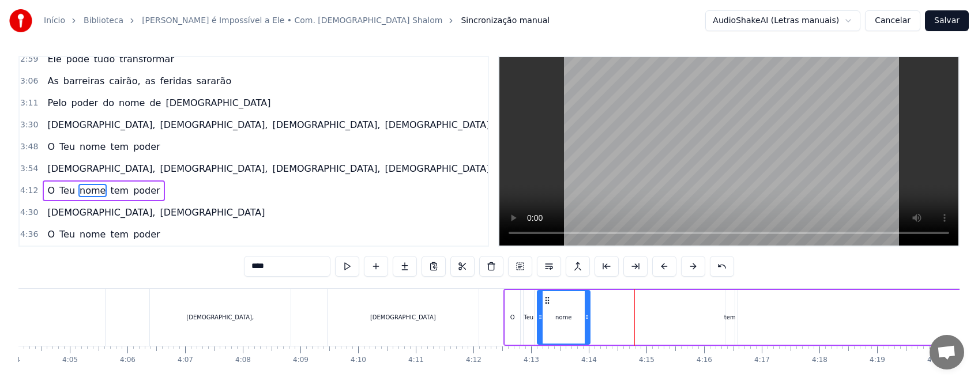
drag, startPoint x: 633, startPoint y: 322, endPoint x: 588, endPoint y: 332, distance: 46.0
click at [588, 332] on div at bounding box center [587, 317] width 5 height 52
click at [335, 268] on button at bounding box center [347, 266] width 24 height 21
click at [727, 319] on div "tem" at bounding box center [730, 317] width 12 height 9
type input "***"
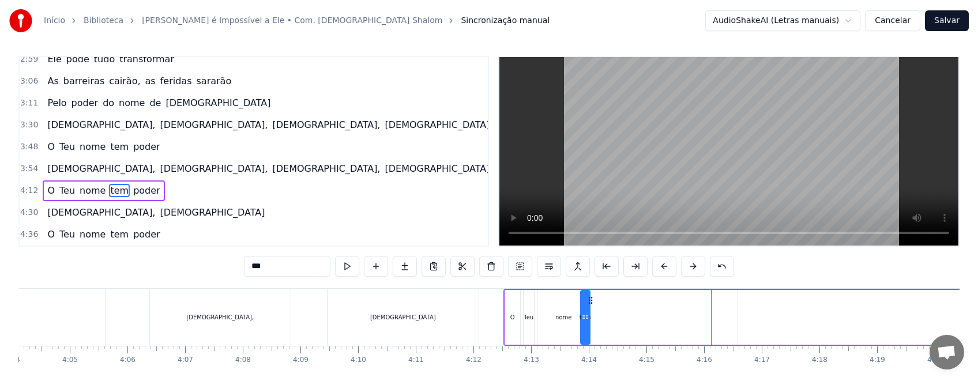
drag, startPoint x: 735, startPoint y: 300, endPoint x: 590, endPoint y: 308, distance: 145.0
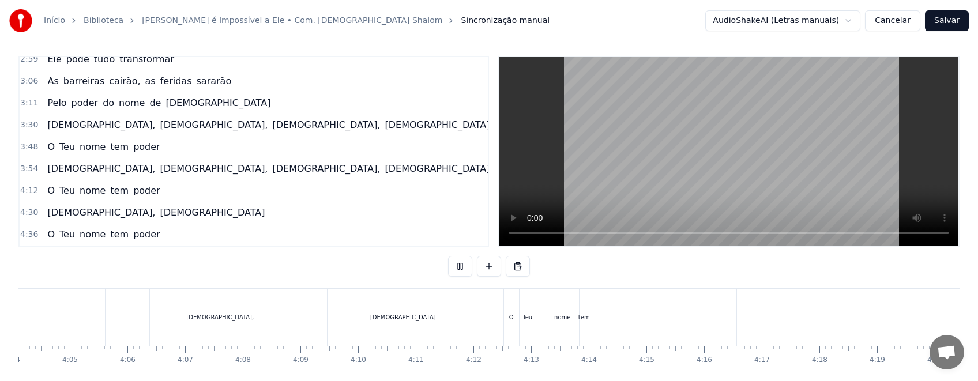
click at [583, 320] on div "tem" at bounding box center [584, 317] width 12 height 9
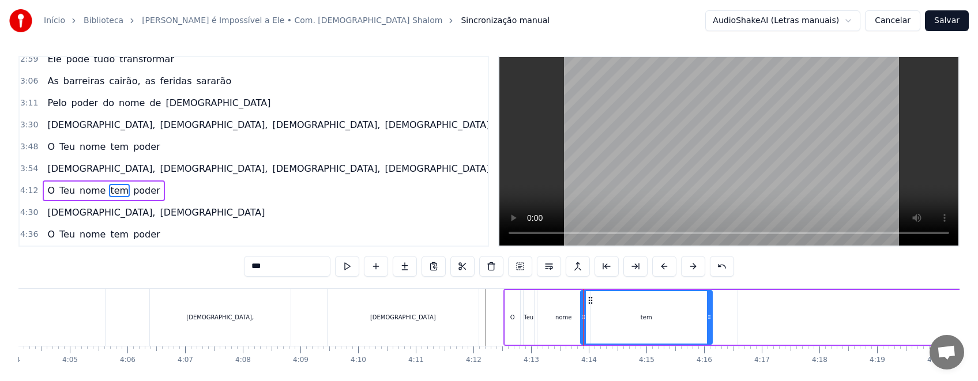
drag, startPoint x: 588, startPoint y: 322, endPoint x: 710, endPoint y: 335, distance: 122.9
click at [710, 335] on div at bounding box center [709, 317] width 5 height 52
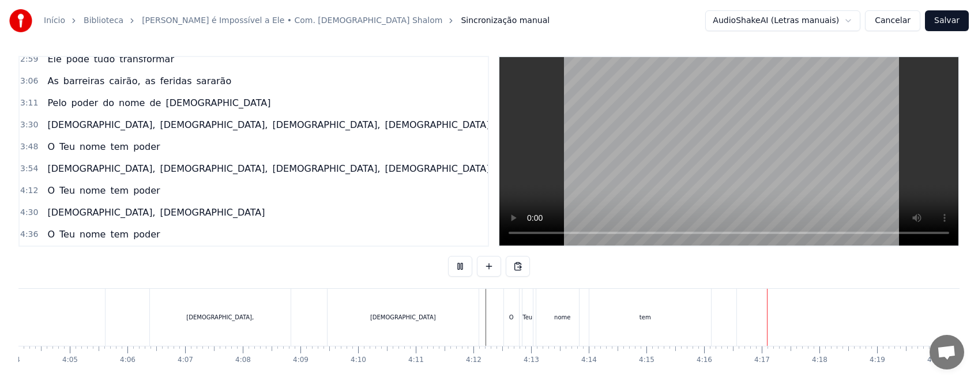
click at [624, 329] on div "tem" at bounding box center [644, 317] width 131 height 57
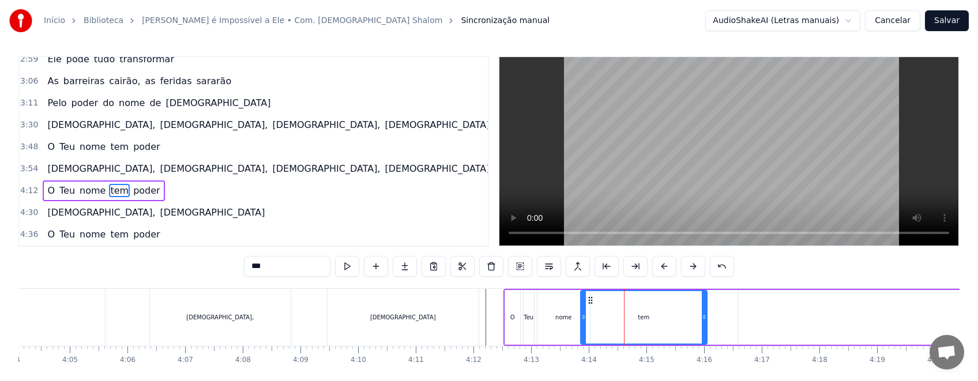
click at [706, 328] on div at bounding box center [704, 317] width 5 height 52
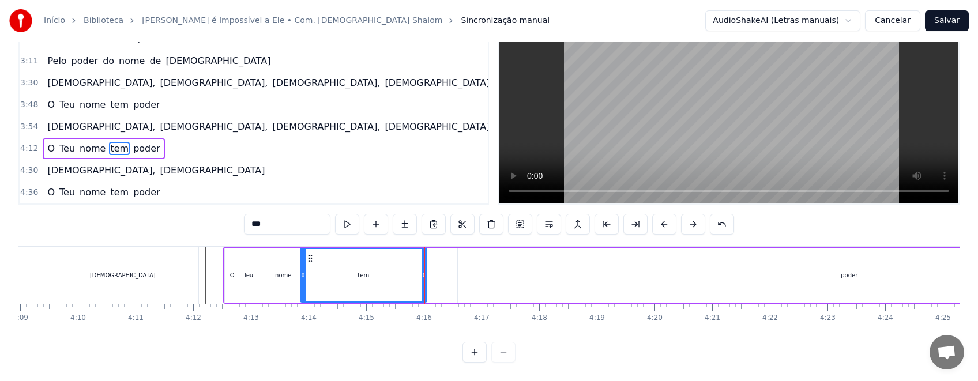
scroll to position [0, 14408]
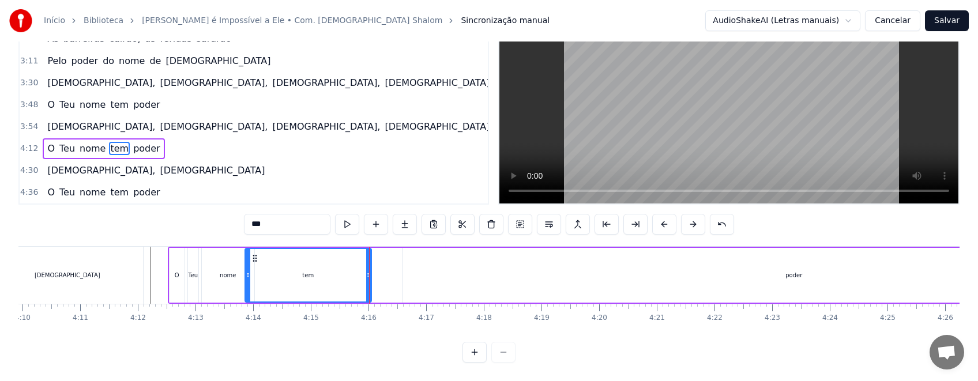
click at [791, 271] on div "poder" at bounding box center [793, 275] width 17 height 9
type input "*****"
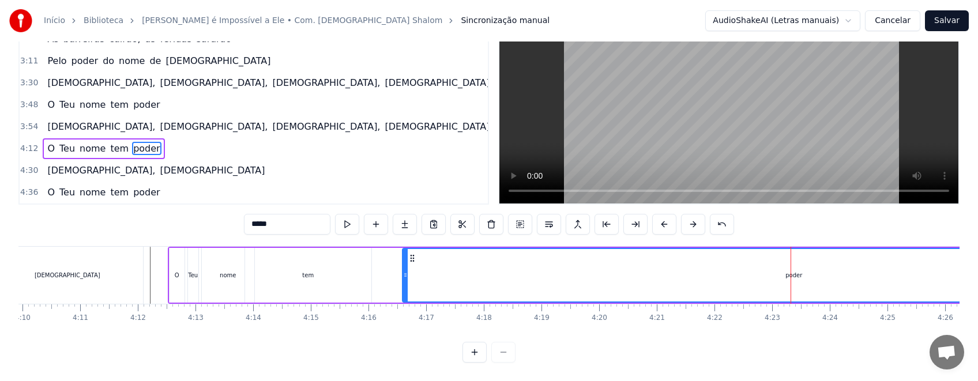
scroll to position [4, 0]
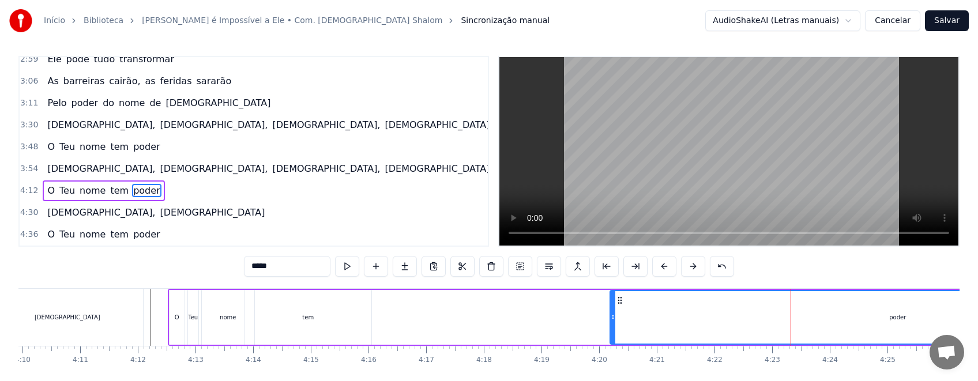
drag, startPoint x: 403, startPoint y: 323, endPoint x: 610, endPoint y: 342, distance: 208.3
click at [610, 342] on div at bounding box center [612, 317] width 5 height 52
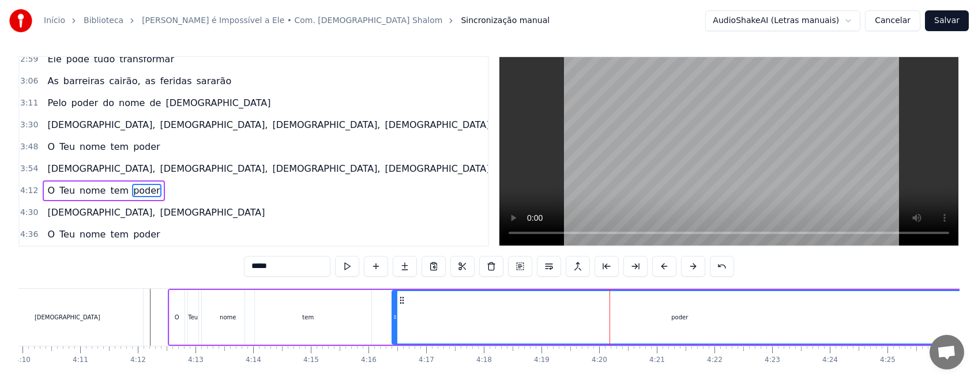
drag, startPoint x: 621, startPoint y: 303, endPoint x: 404, endPoint y: 308, distance: 218.0
click at [404, 308] on div "poder" at bounding box center [680, 317] width 574 height 52
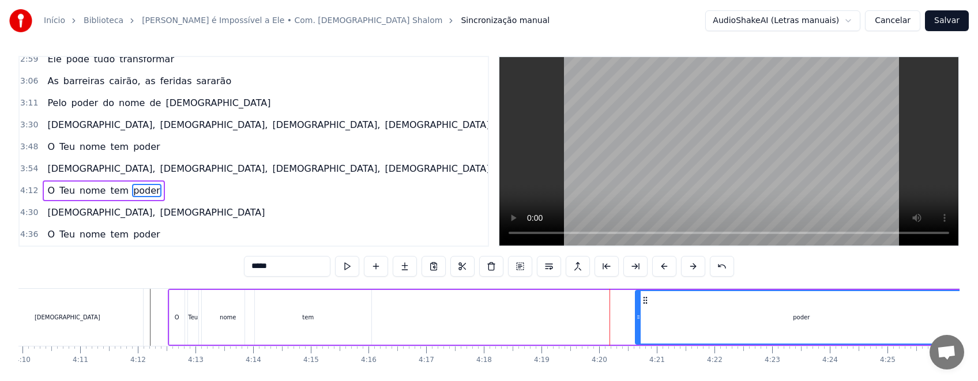
drag, startPoint x: 394, startPoint y: 320, endPoint x: 647, endPoint y: 339, distance: 253.2
click at [640, 339] on div at bounding box center [638, 317] width 5 height 52
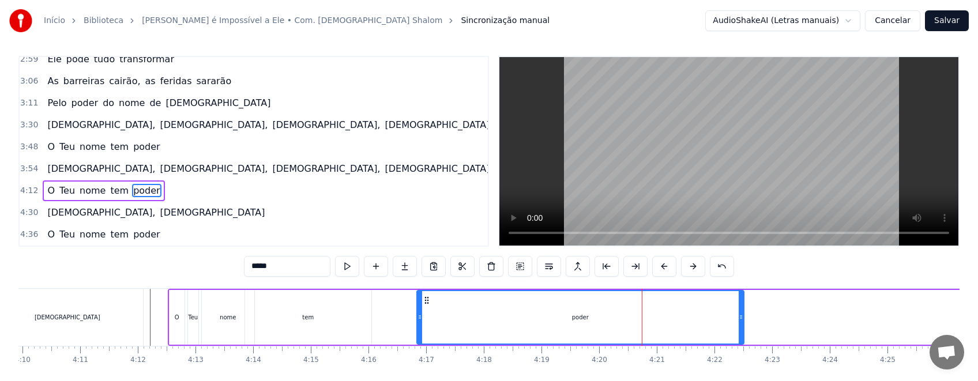
drag, startPoint x: 633, startPoint y: 305, endPoint x: 417, endPoint y: 304, distance: 215.6
click at [423, 311] on div "poder" at bounding box center [580, 317] width 326 height 52
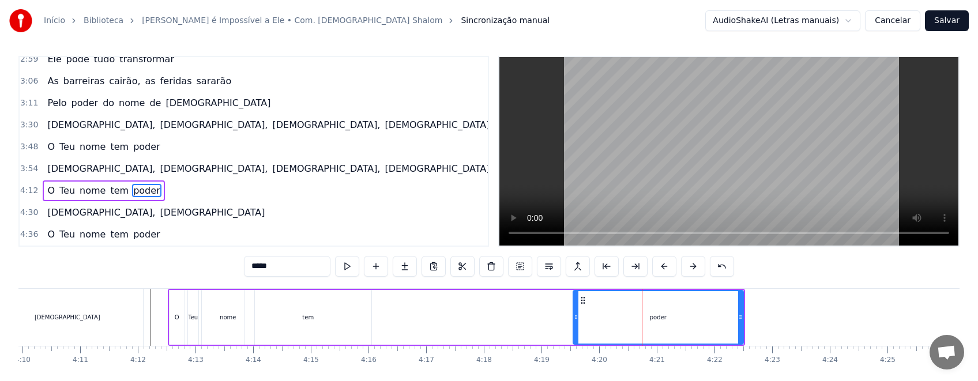
drag, startPoint x: 417, startPoint y: 317, endPoint x: 574, endPoint y: 333, distance: 157.6
click at [574, 333] on div at bounding box center [576, 317] width 5 height 52
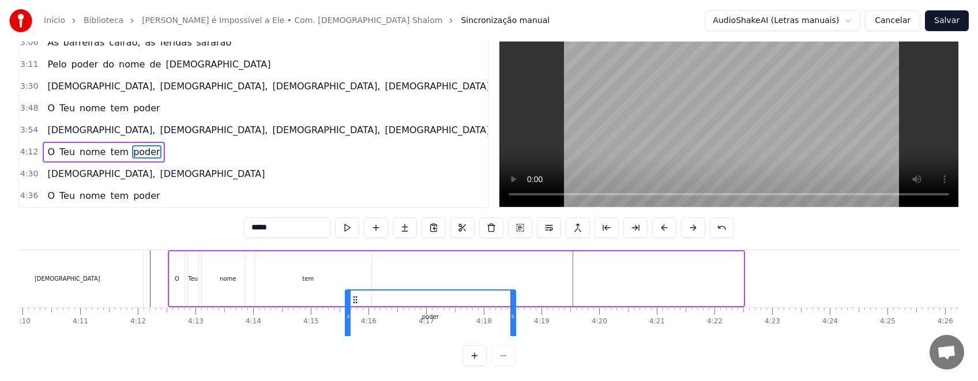
drag, startPoint x: 575, startPoint y: 302, endPoint x: 355, endPoint y: 316, distance: 221.2
click at [355, 316] on div "poder" at bounding box center [430, 317] width 169 height 52
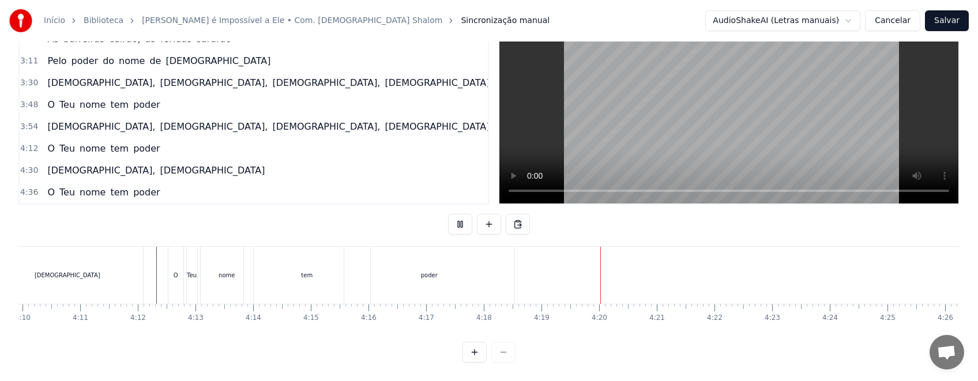
click at [443, 276] on div "poder" at bounding box center [429, 275] width 170 height 57
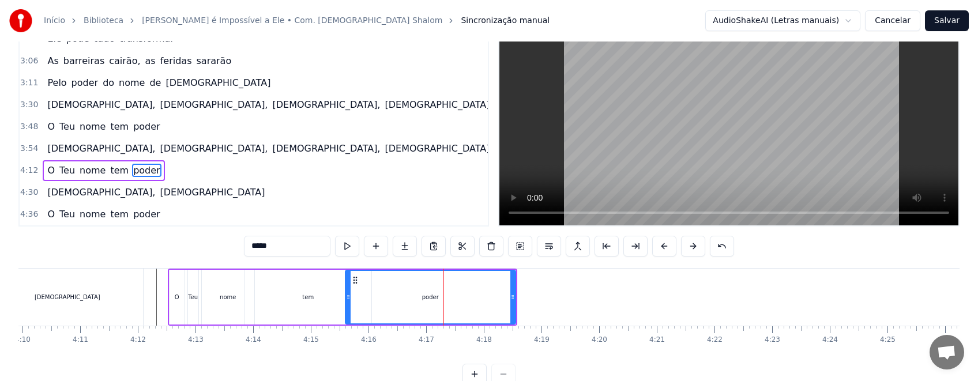
scroll to position [4, 0]
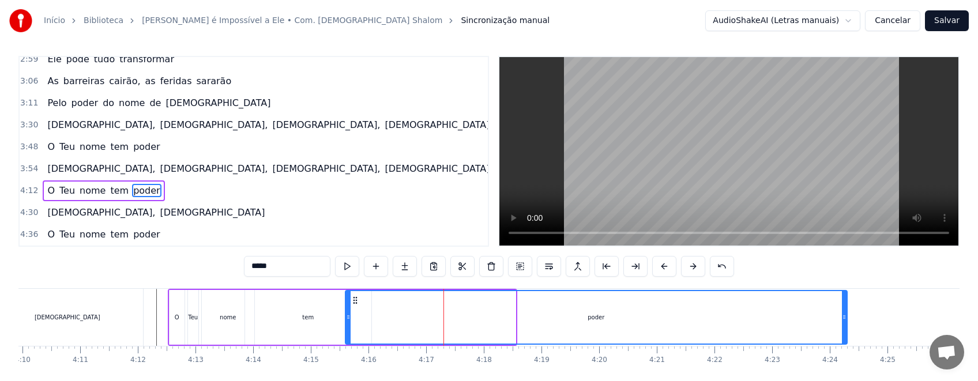
drag, startPoint x: 513, startPoint y: 321, endPoint x: 845, endPoint y: 341, distance: 332.1
click at [845, 341] on div at bounding box center [844, 317] width 5 height 52
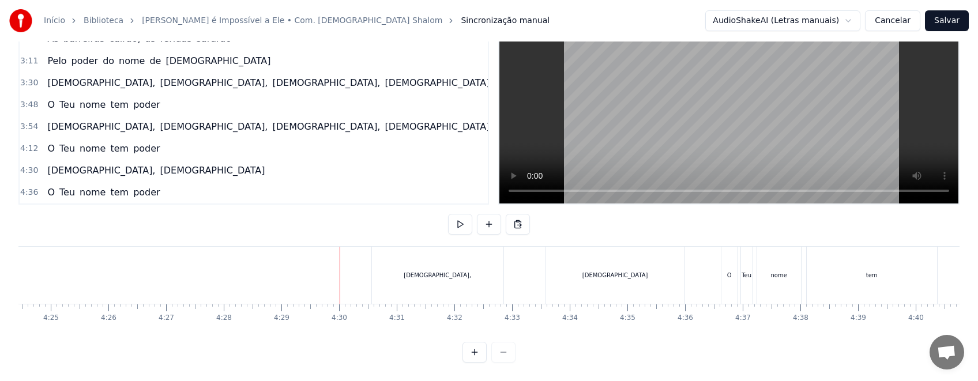
scroll to position [0, 14942]
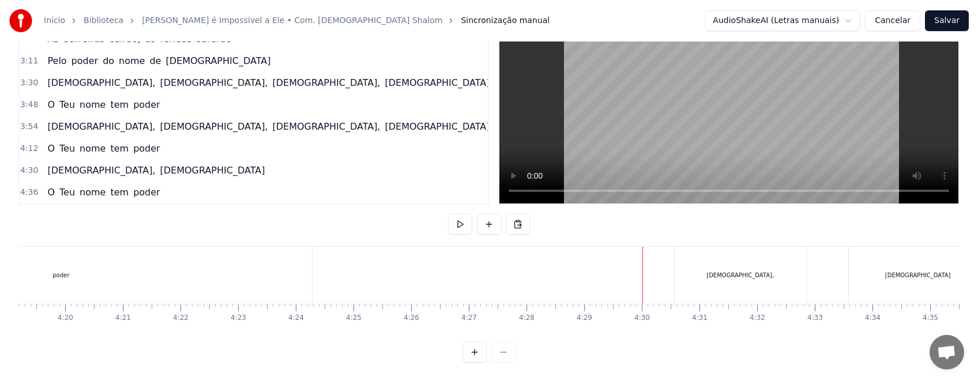
click at [91, 266] on div "poder" at bounding box center [61, 275] width 502 height 57
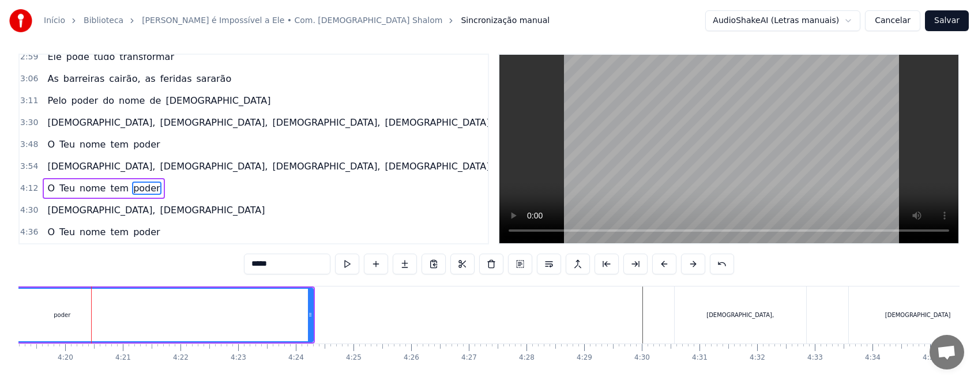
scroll to position [4, 0]
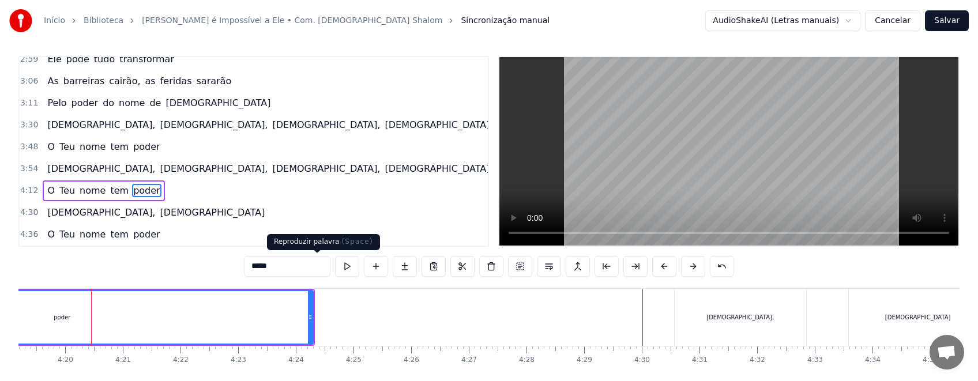
click at [335, 270] on button at bounding box center [347, 266] width 24 height 21
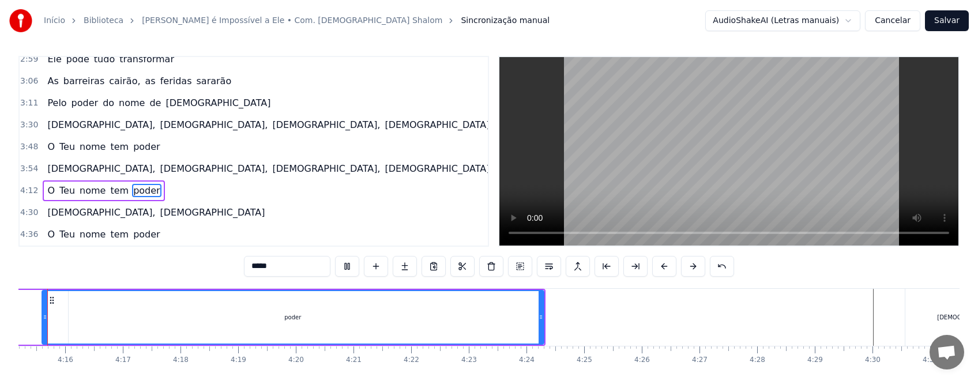
scroll to position [0, 14683]
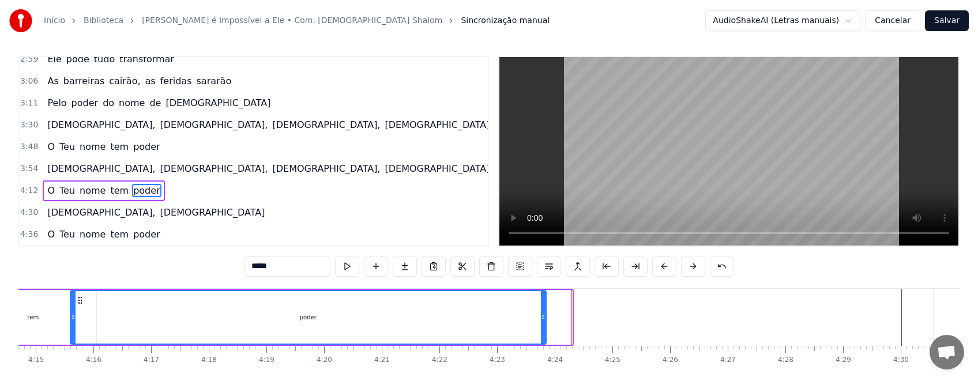
drag, startPoint x: 568, startPoint y: 322, endPoint x: 542, endPoint y: 325, distance: 26.1
click at [542, 325] on div at bounding box center [543, 317] width 5 height 52
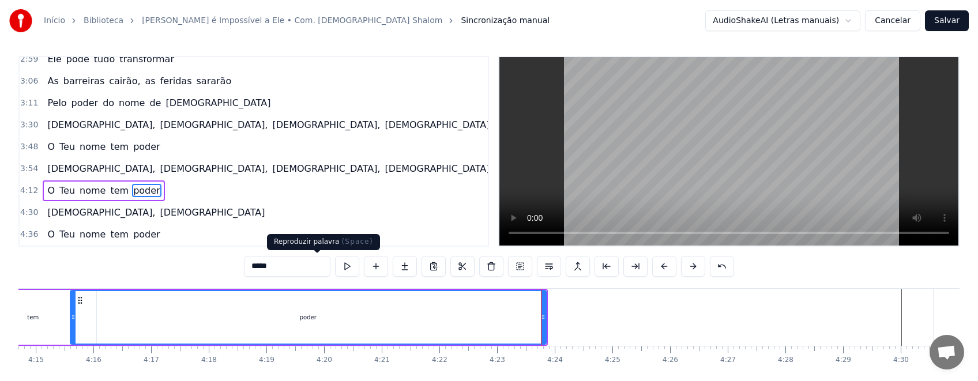
click at [335, 267] on button at bounding box center [347, 266] width 24 height 21
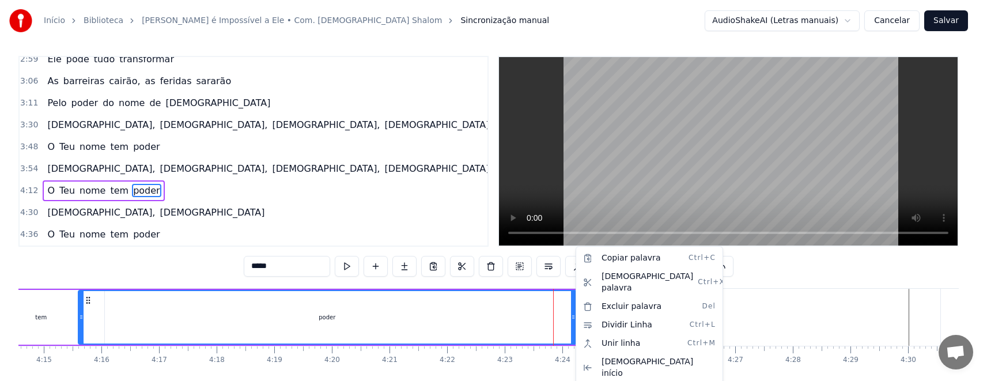
click at [316, 261] on html "Início Biblioteca Nada é Impossível a Ele • Com. [DEMOGRAPHIC_DATA] [PERSON_NAM…" at bounding box center [493, 209] width 987 height 427
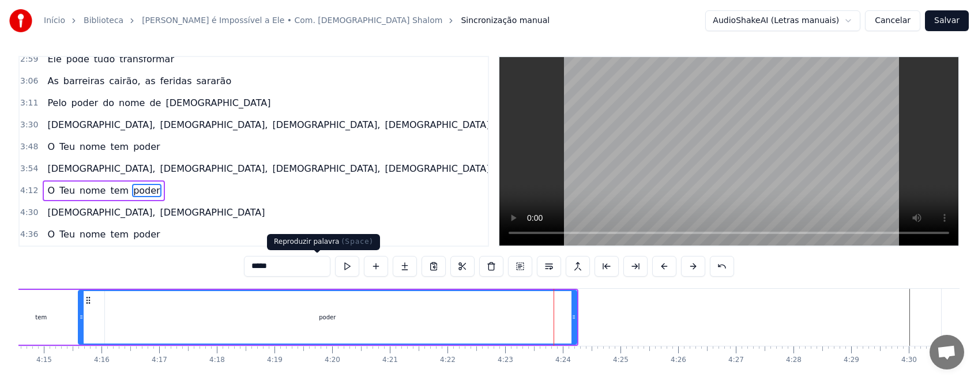
click at [335, 267] on button at bounding box center [347, 266] width 24 height 21
click at [572, 330] on div at bounding box center [572, 317] width 5 height 52
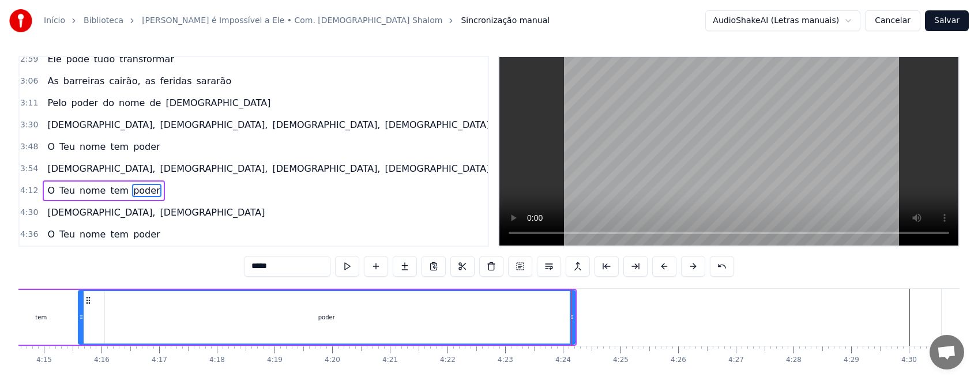
click at [41, 320] on div "tem" at bounding box center [41, 317] width 12 height 9
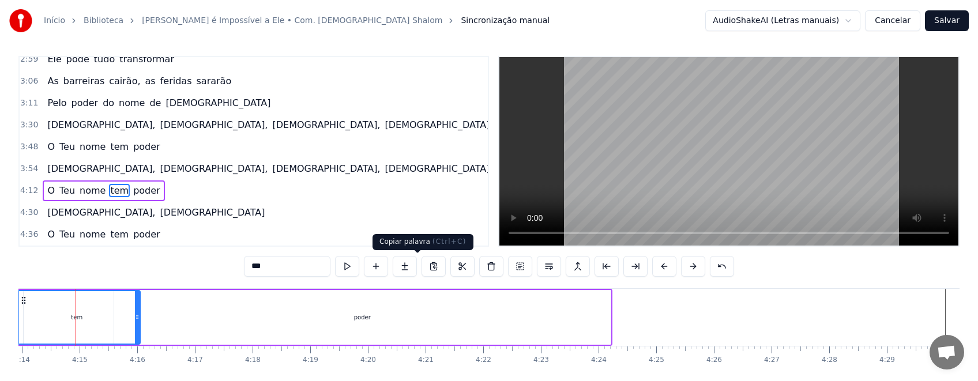
scroll to position [0, 14638]
click at [515, 323] on div "poder" at bounding box center [363, 317] width 496 height 55
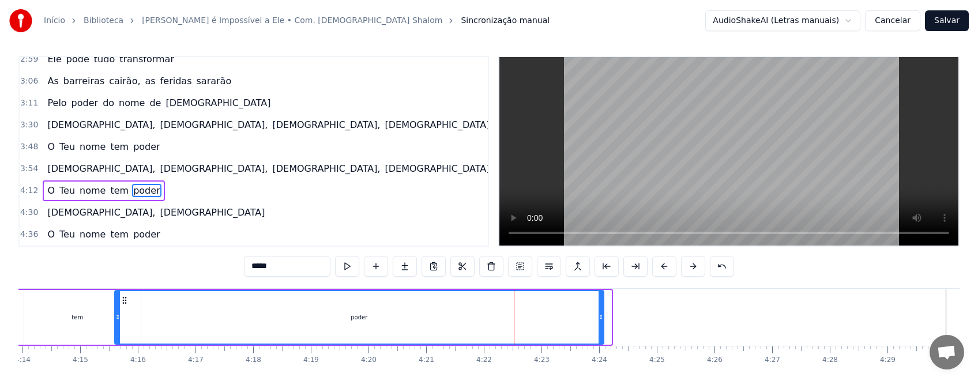
drag, startPoint x: 609, startPoint y: 321, endPoint x: 601, endPoint y: 323, distance: 7.8
click at [601, 323] on div at bounding box center [600, 317] width 5 height 52
click at [43, 326] on div "tem" at bounding box center [77, 317] width 126 height 55
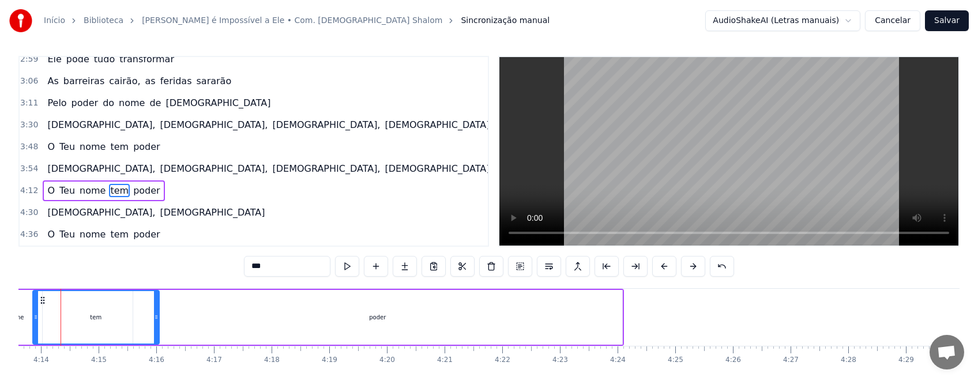
scroll to position [0, 14604]
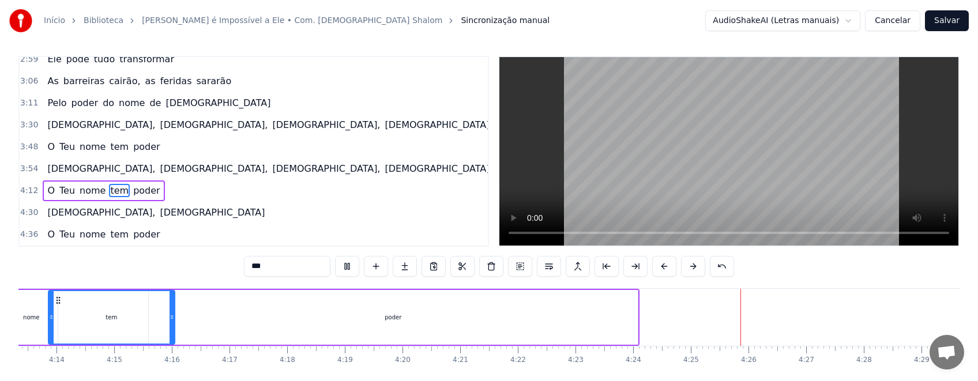
click at [545, 322] on div "poder" at bounding box center [393, 317] width 489 height 55
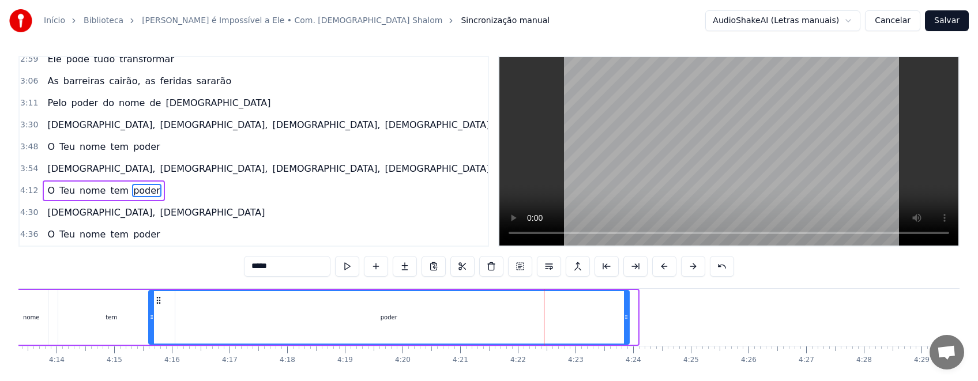
drag, startPoint x: 635, startPoint y: 325, endPoint x: 627, endPoint y: 327, distance: 8.9
click at [627, 327] on div at bounding box center [626, 317] width 5 height 52
click at [58, 315] on div "tem" at bounding box center [111, 317] width 126 height 55
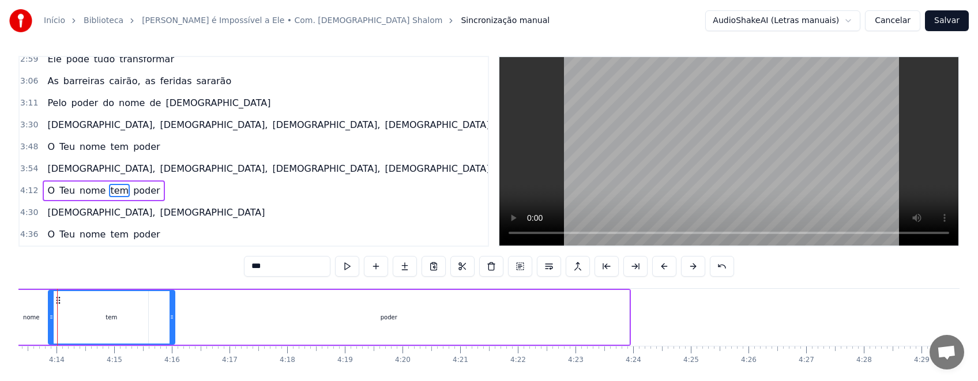
scroll to position [0, 14585]
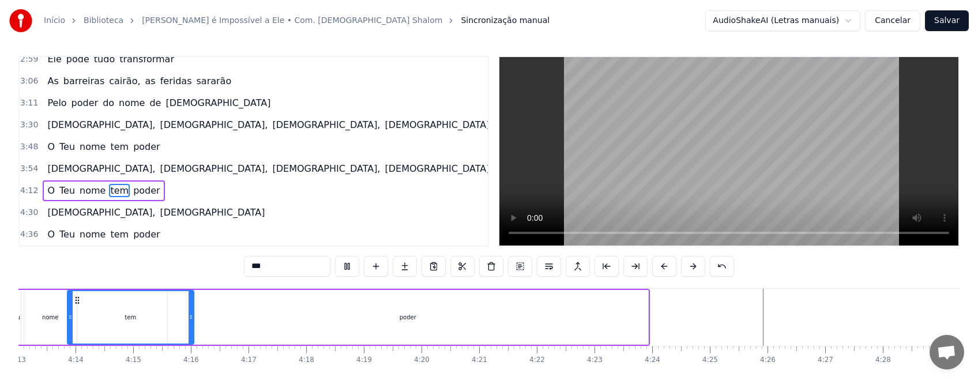
click at [617, 329] on div "poder" at bounding box center [408, 317] width 480 height 55
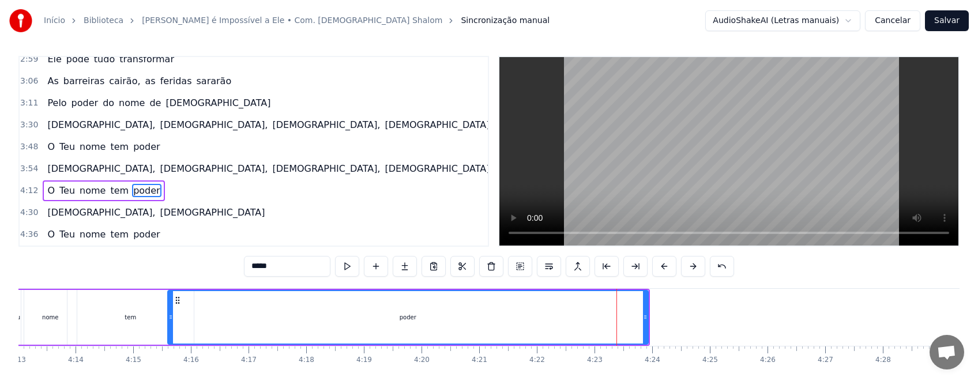
click at [648, 325] on div "poder" at bounding box center [407, 317] width 481 height 55
drag, startPoint x: 644, startPoint y: 325, endPoint x: 636, endPoint y: 327, distance: 8.4
click at [636, 327] on div at bounding box center [637, 317] width 5 height 52
click at [110, 319] on div "tem" at bounding box center [130, 317] width 126 height 55
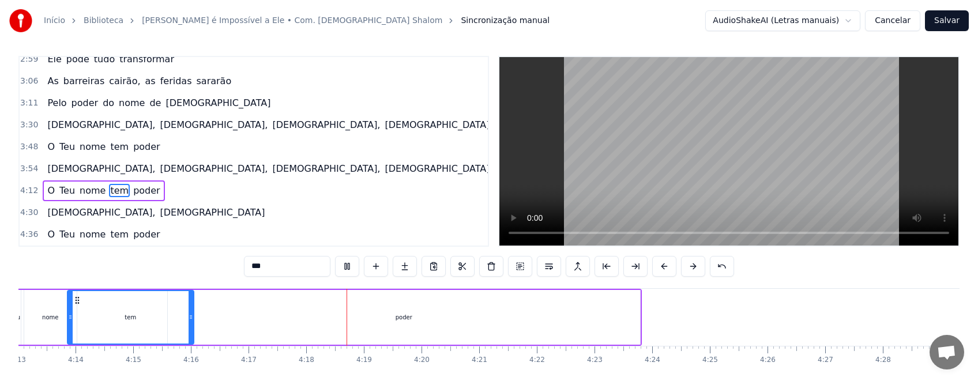
click at [144, 311] on div "tem" at bounding box center [130, 317] width 125 height 52
click at [625, 312] on div "poder" at bounding box center [404, 317] width 472 height 55
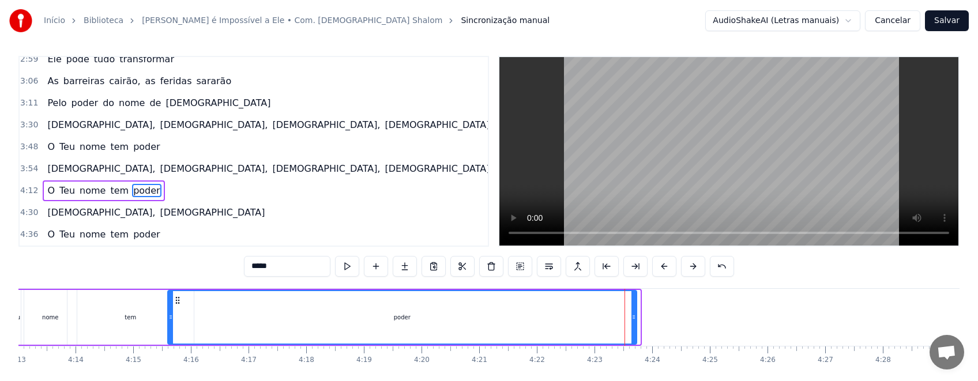
click at [633, 324] on div at bounding box center [633, 317] width 5 height 52
click at [74, 329] on div "tem" at bounding box center [130, 317] width 126 height 55
type input "***"
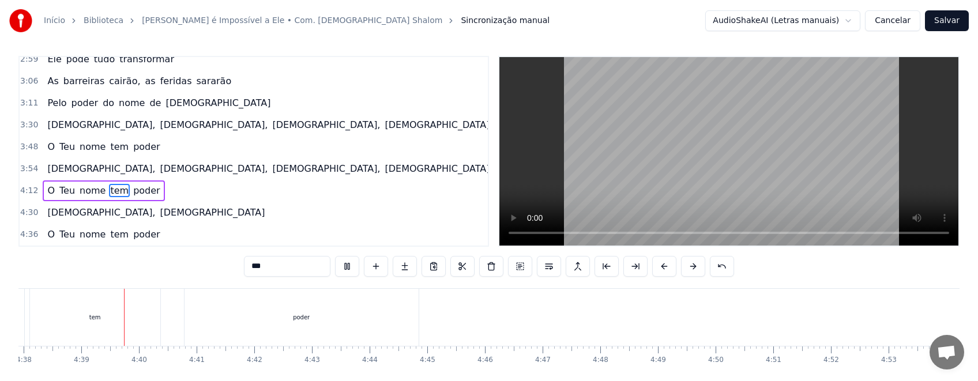
scroll to position [0, 16030]
click at [946, 22] on button "Salvar" at bounding box center [947, 20] width 44 height 21
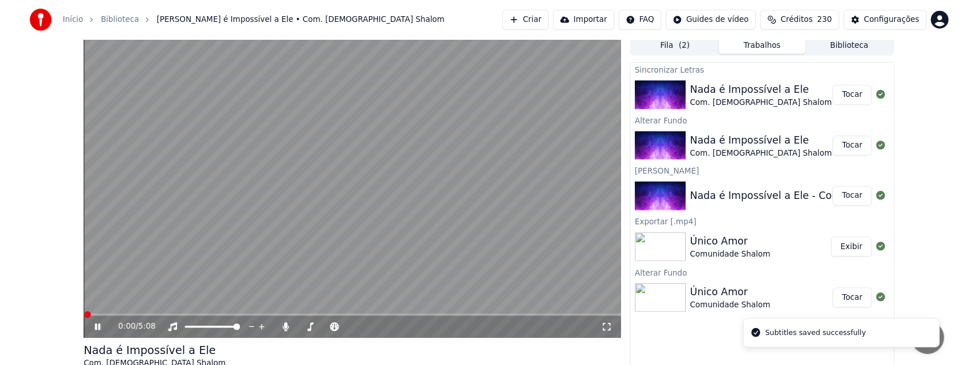
scroll to position [77, 0]
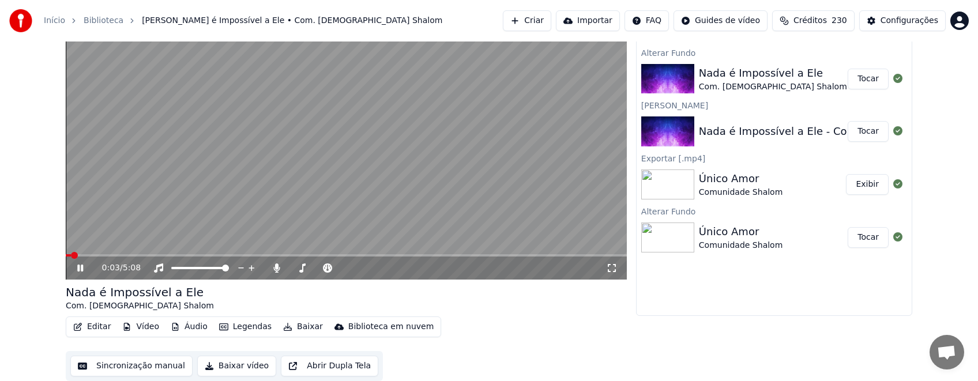
click at [90, 254] on span at bounding box center [346, 255] width 561 height 2
click at [110, 254] on span at bounding box center [346, 255] width 561 height 2
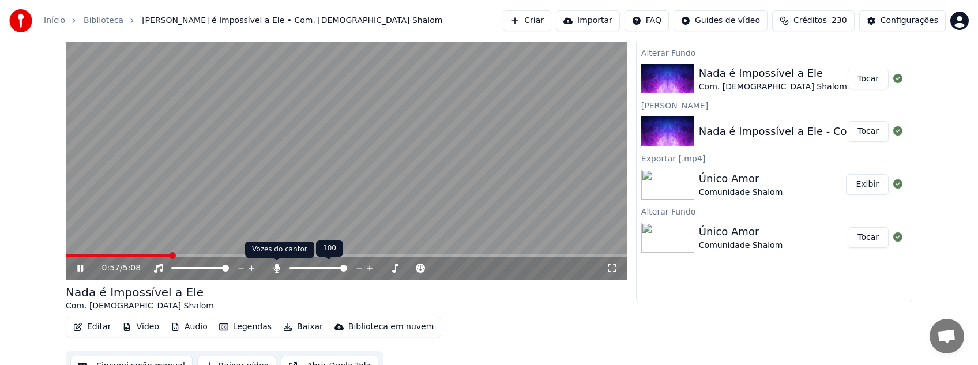
click at [278, 269] on icon at bounding box center [277, 267] width 12 height 9
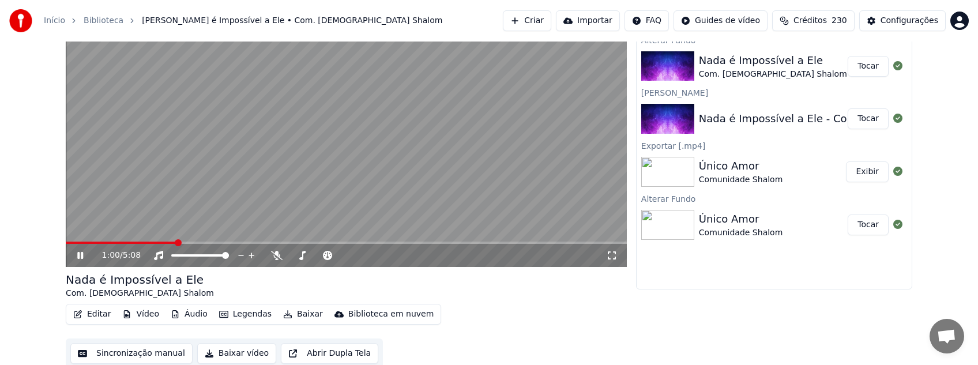
scroll to position [93, 0]
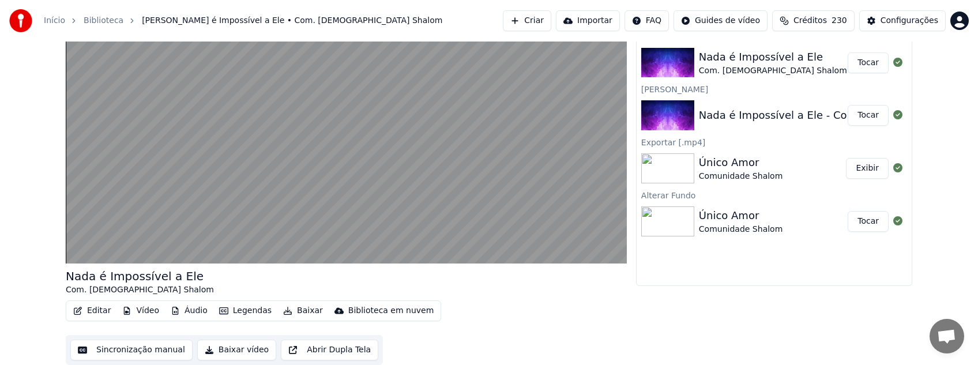
click at [236, 352] on button "Baixar vídeo" at bounding box center [236, 350] width 79 height 21
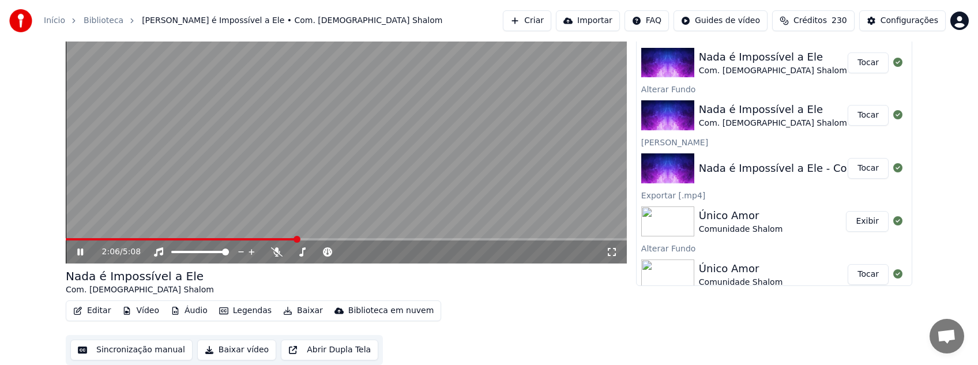
click at [84, 251] on icon at bounding box center [88, 251] width 27 height 9
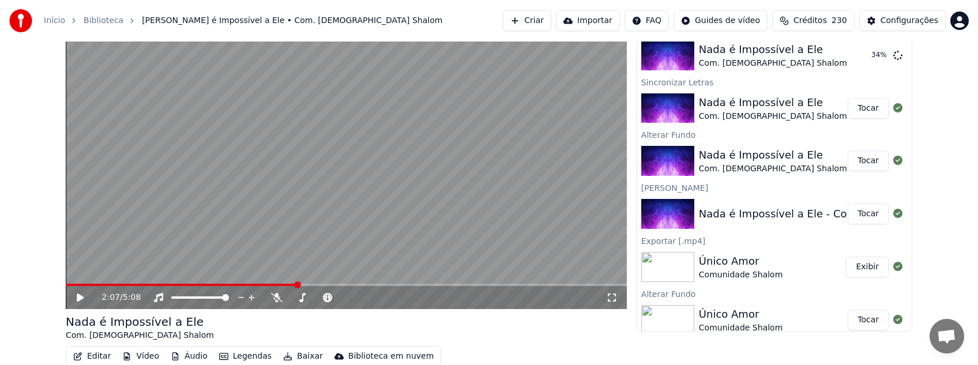
scroll to position [0, 0]
